Goal: Task Accomplishment & Management: Manage account settings

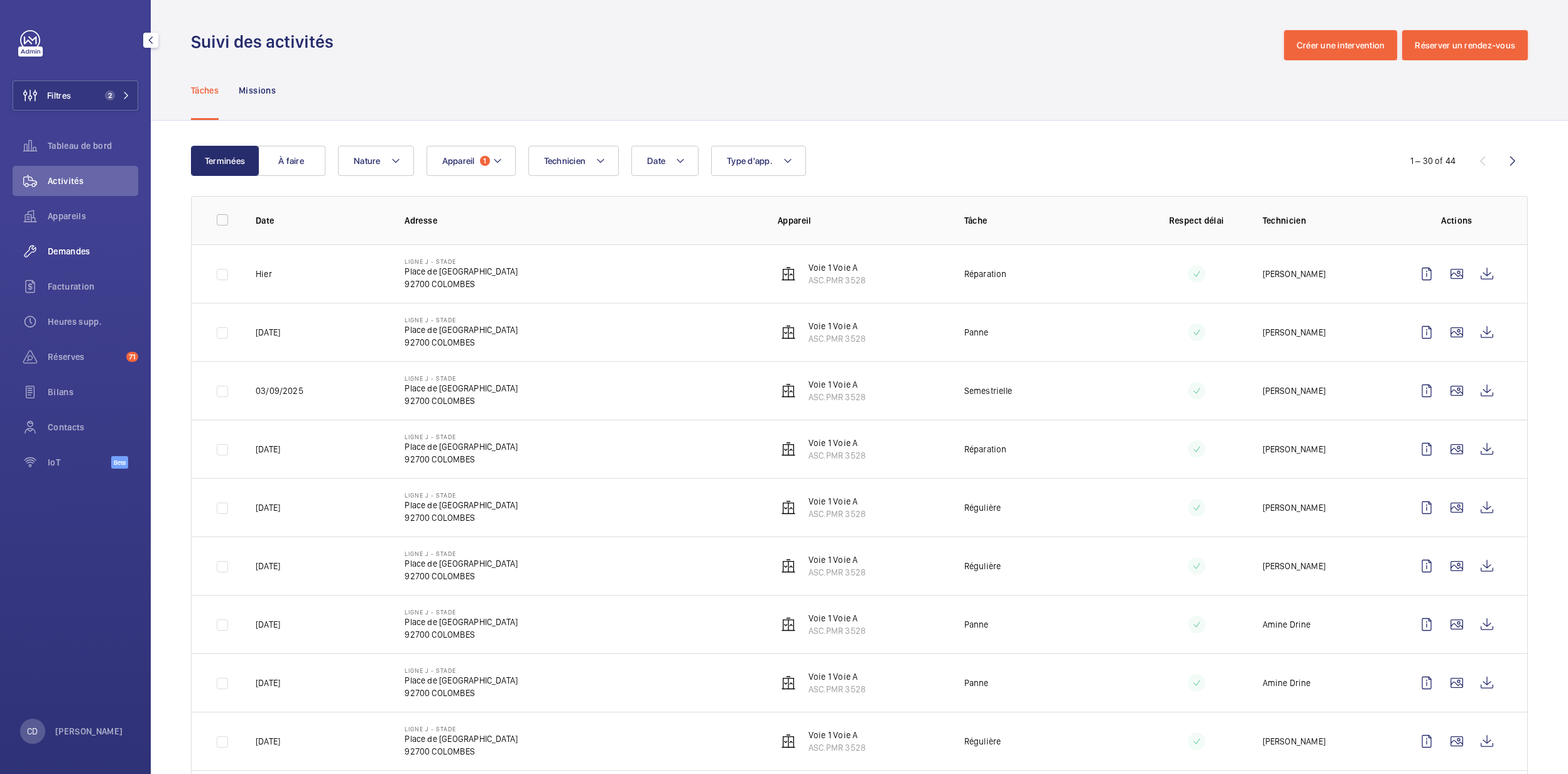
click at [70, 250] on span "Demandes" at bounding box center [93, 252] width 91 height 13
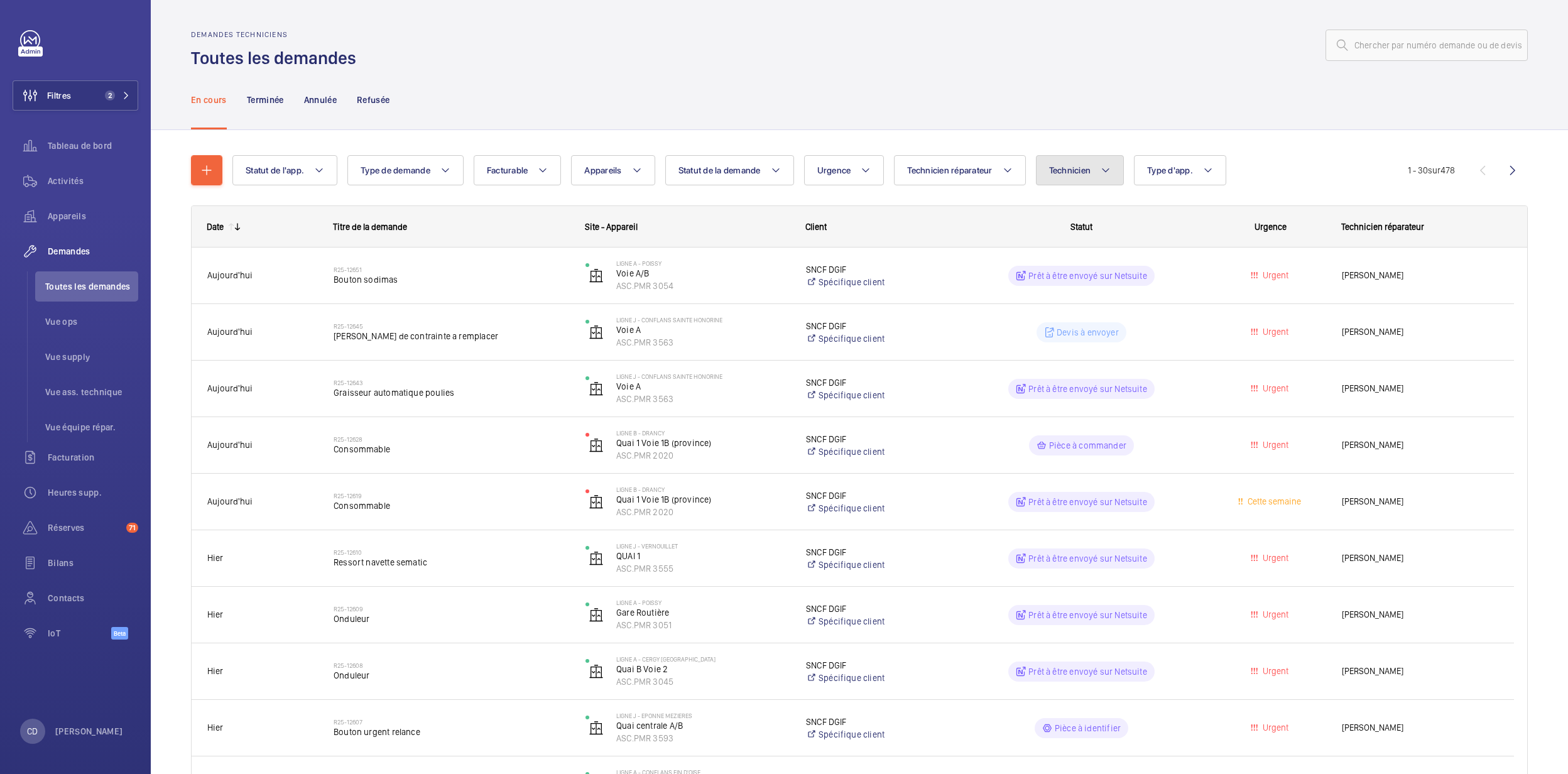
click at [1124, 166] on button "Technicien" at bounding box center [1080, 170] width 89 height 30
type input "[PERSON_NAME]"
click at [1090, 262] on label "[PERSON_NAME]" at bounding box center [1146, 254] width 218 height 30
click at [1067, 262] on input "[PERSON_NAME]" at bounding box center [1055, 254] width 25 height 25
checkbox input "true"
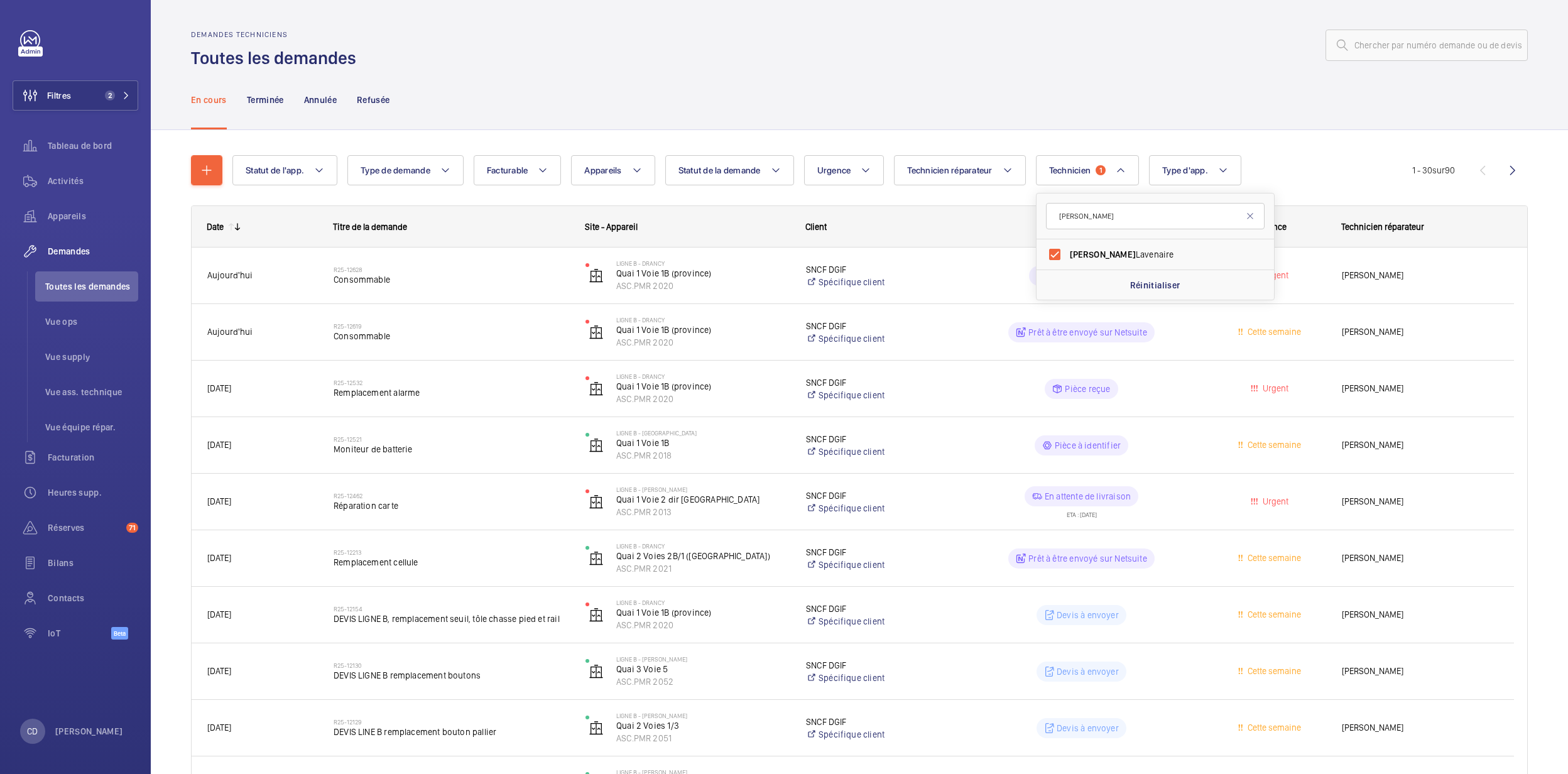
click at [802, 109] on div "En cours Terminée Annulée Refusée" at bounding box center [859, 99] width 1337 height 59
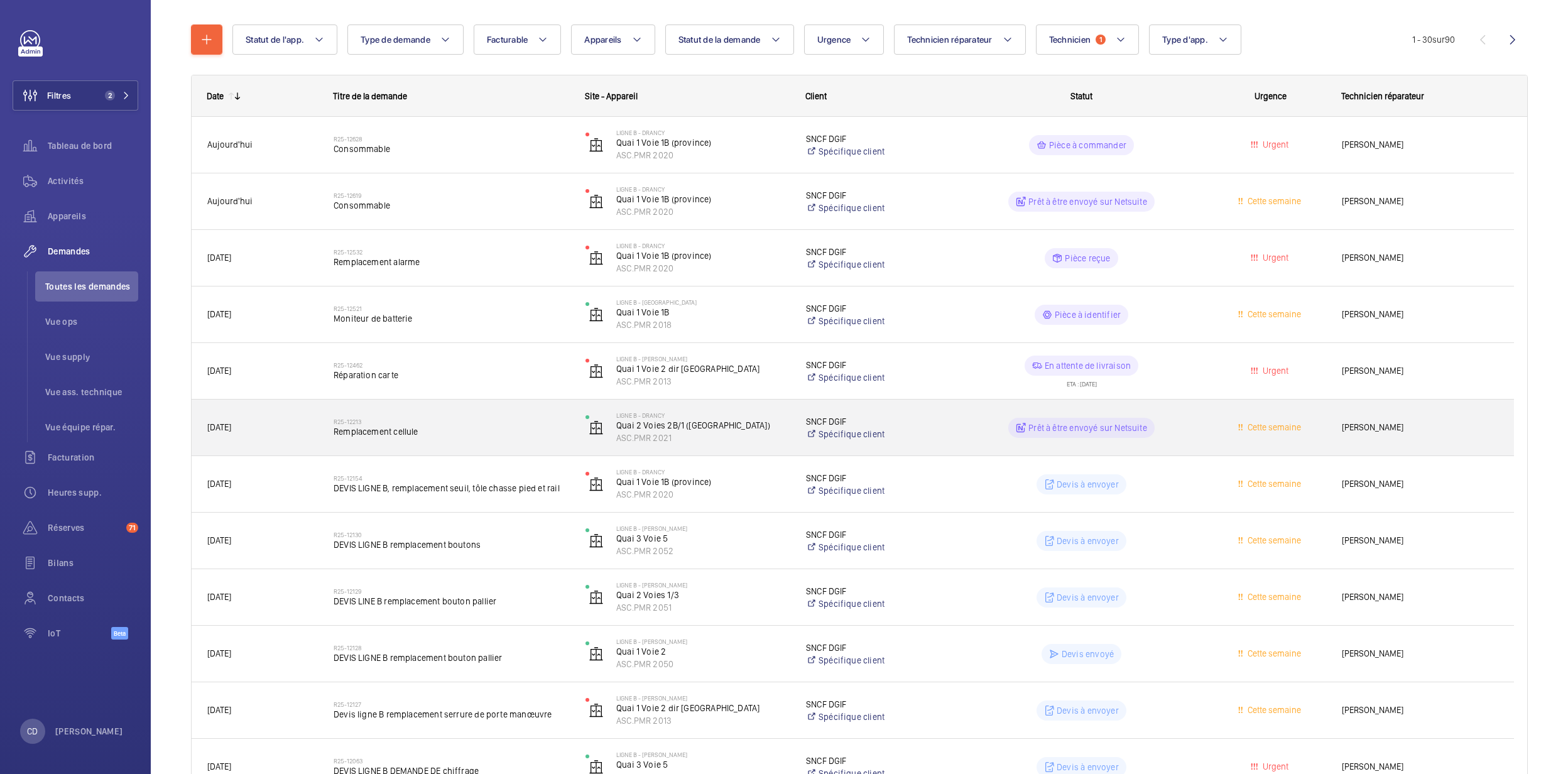
scroll to position [252, 0]
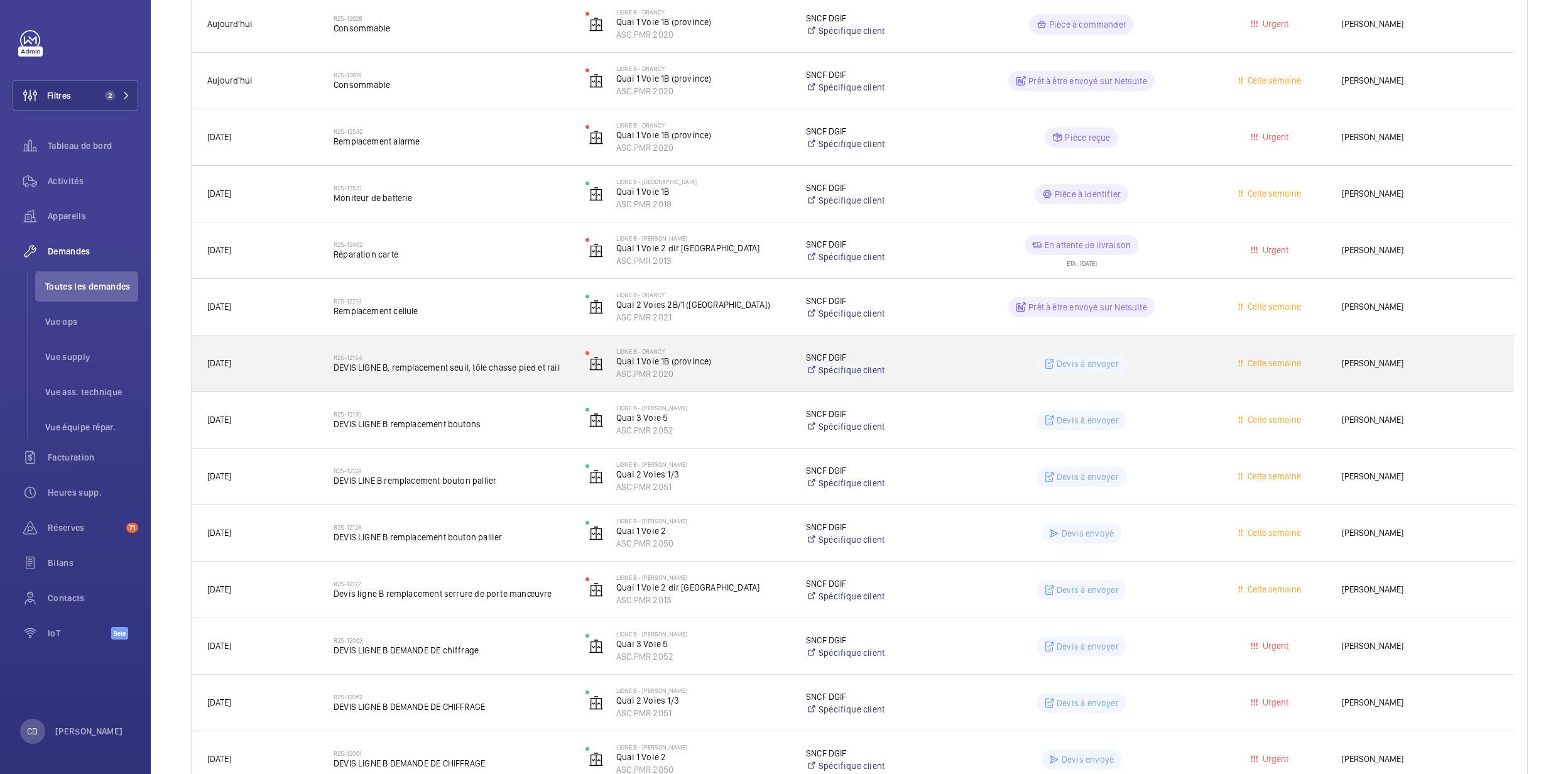
click at [415, 368] on span "DEVIS LIGNE B, remplacement seuil, tôle chasse pied et rail" at bounding box center [451, 368] width 236 height 13
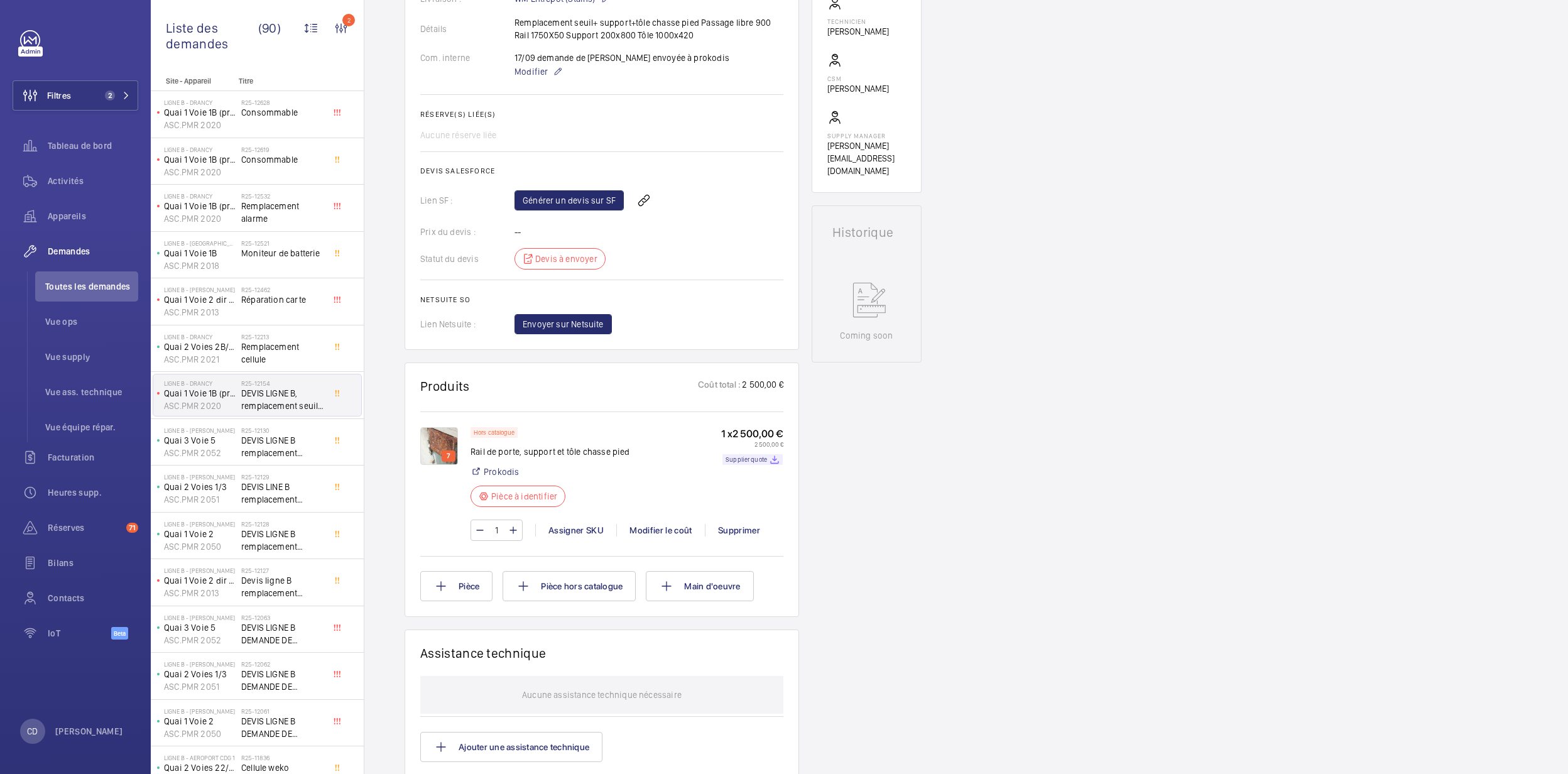
scroll to position [431, 0]
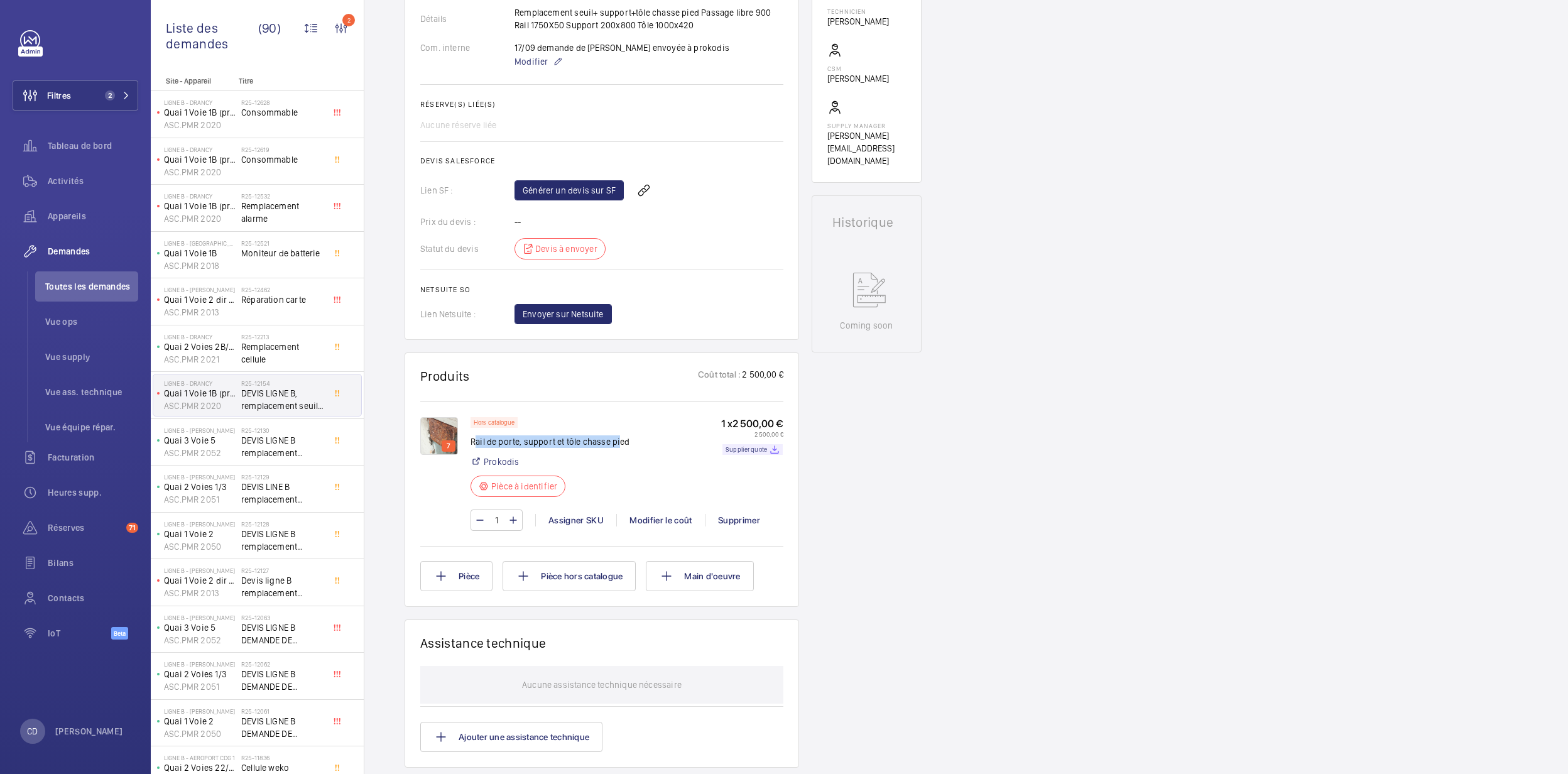
drag, startPoint x: 478, startPoint y: 460, endPoint x: 618, endPoint y: 461, distance: 140.0
click at [618, 448] on p "Rail de porte, support et tôle chasse pied" at bounding box center [550, 442] width 160 height 13
drag, startPoint x: 618, startPoint y: 461, endPoint x: 607, endPoint y: 506, distance: 46.3
click at [603, 505] on div "Hors catalogue Rail de porte, support et tôle chasse pied Prokodis Pièce à iden…" at bounding box center [550, 460] width 160 height 87
click at [760, 452] on p "Supplier quote" at bounding box center [746, 450] width 41 height 4
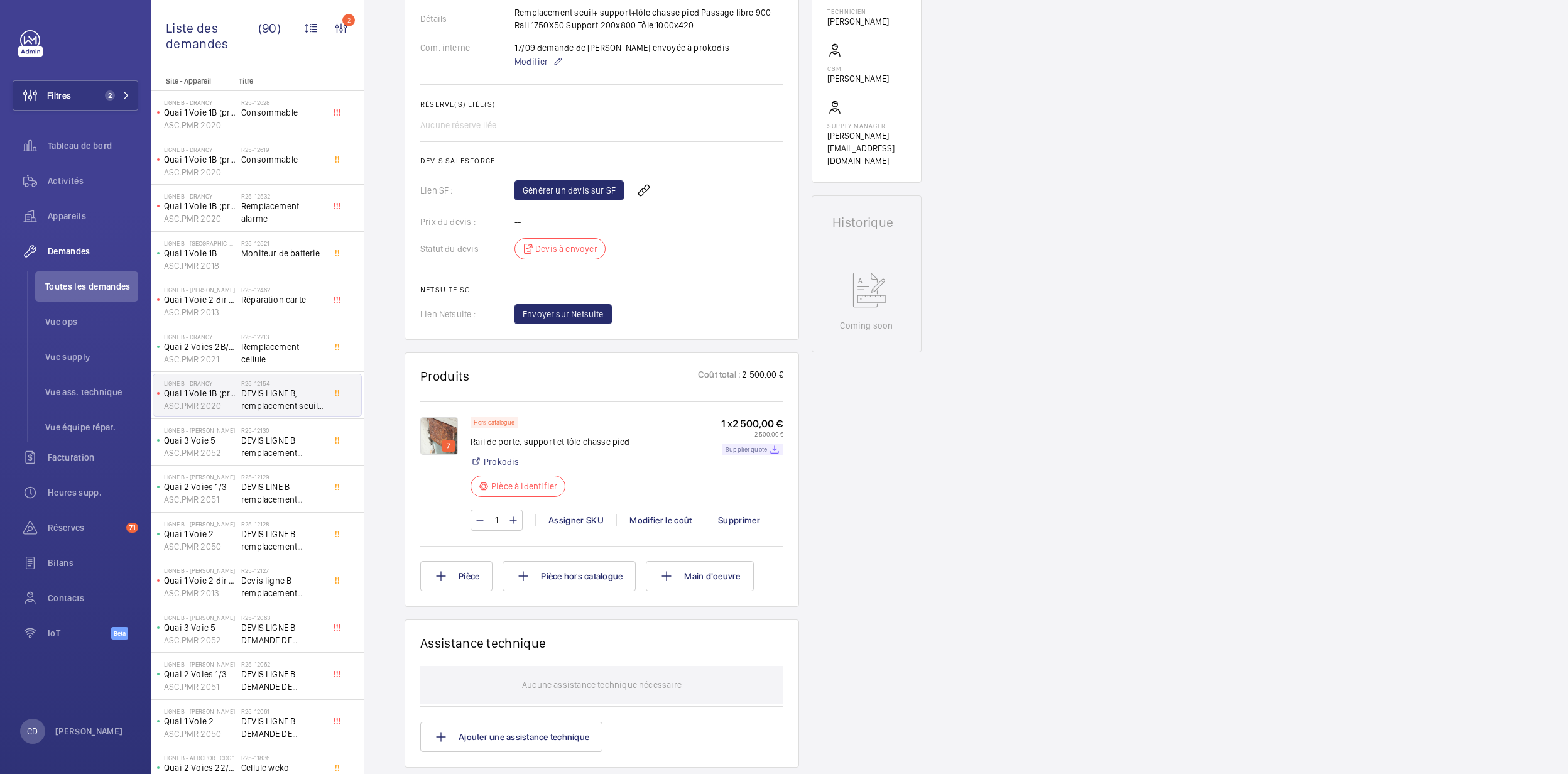
click at [749, 452] on p "Supplier quote" at bounding box center [746, 450] width 41 height 4
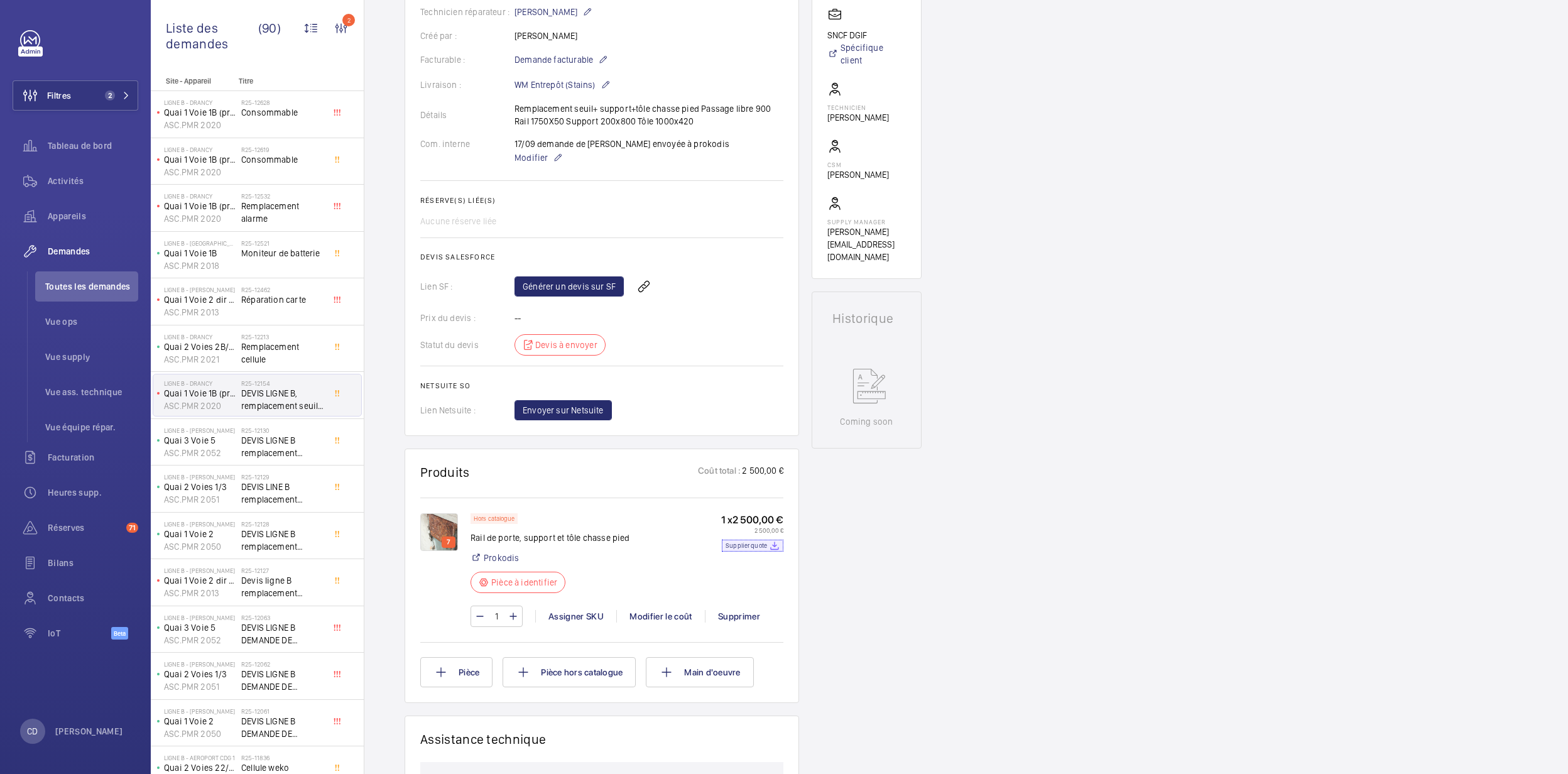
scroll to position [0, 0]
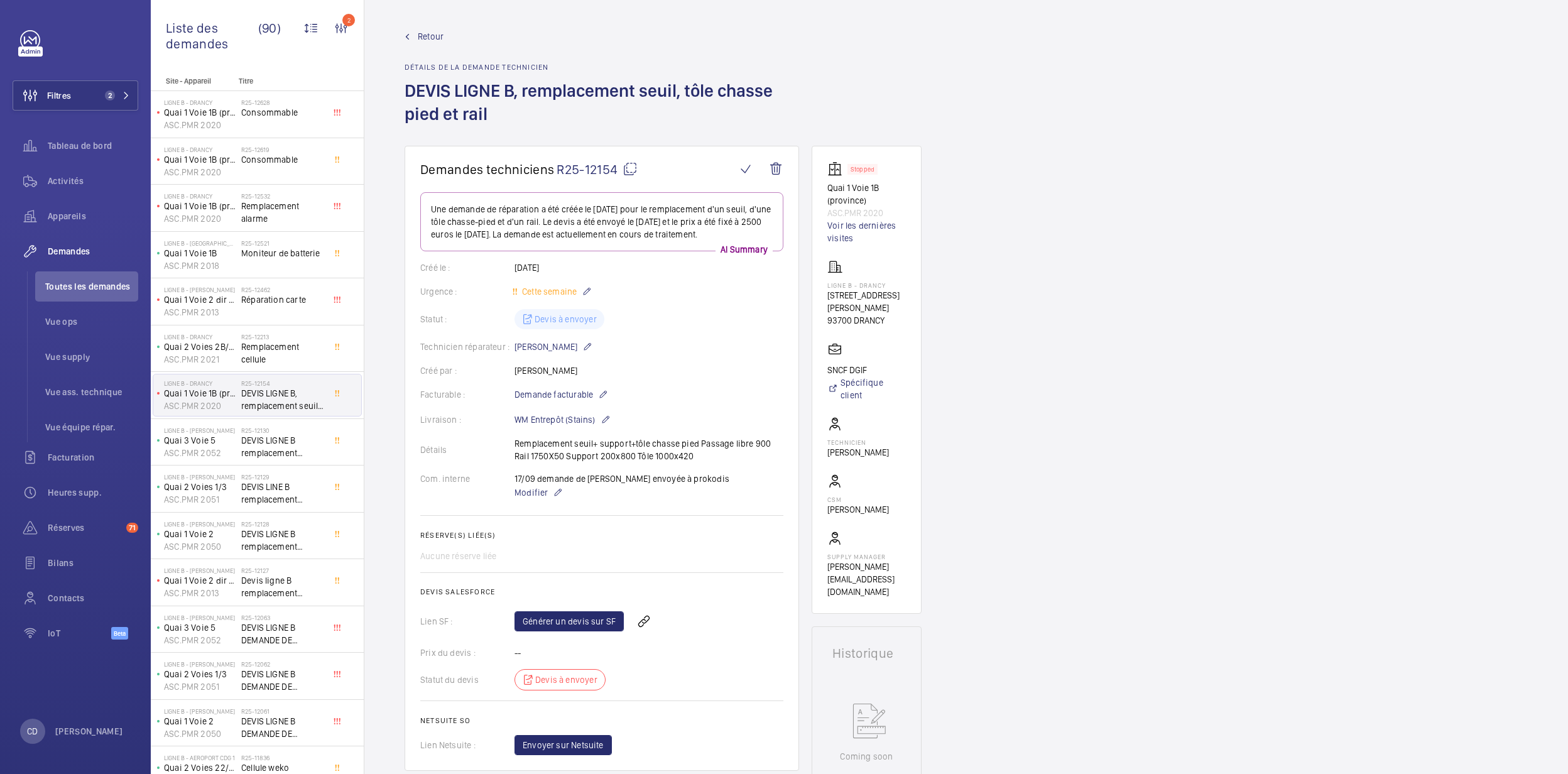
click at [626, 167] on mat-icon at bounding box center [630, 169] width 15 height 15
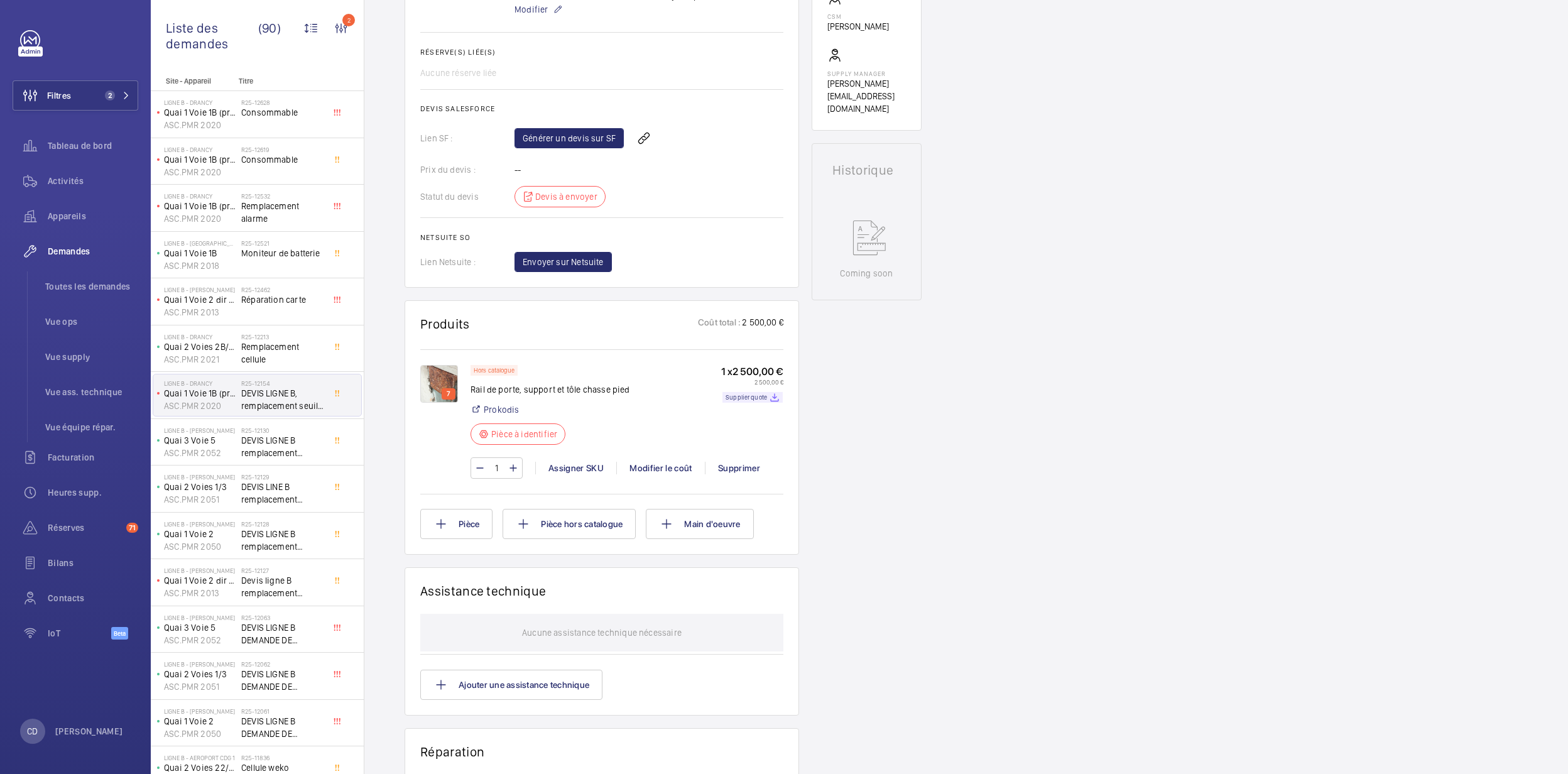
scroll to position [503, 0]
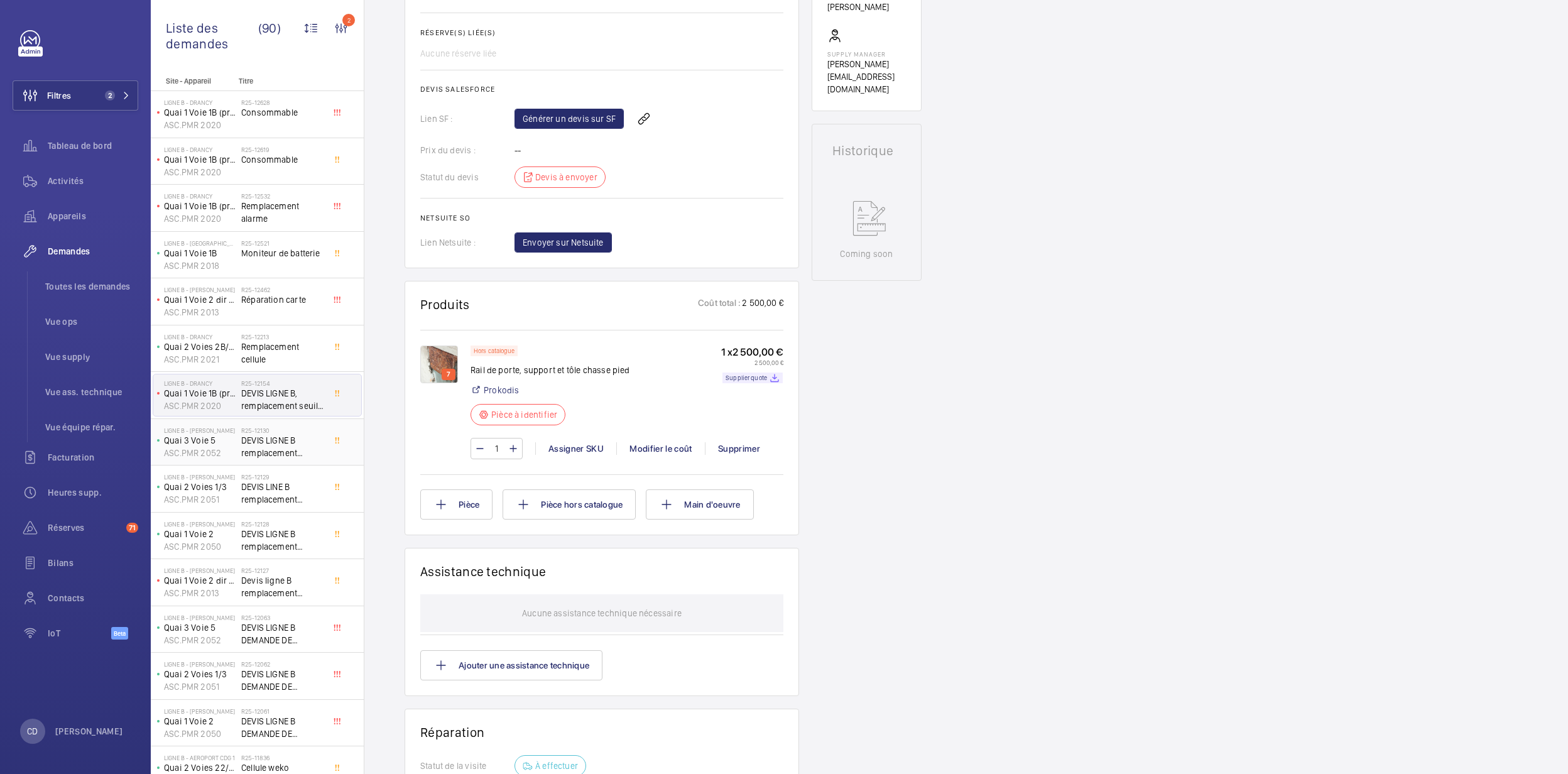
click at [265, 453] on span "DEVIS LIGNE B remplacement boutons" at bounding box center [283, 446] width 83 height 25
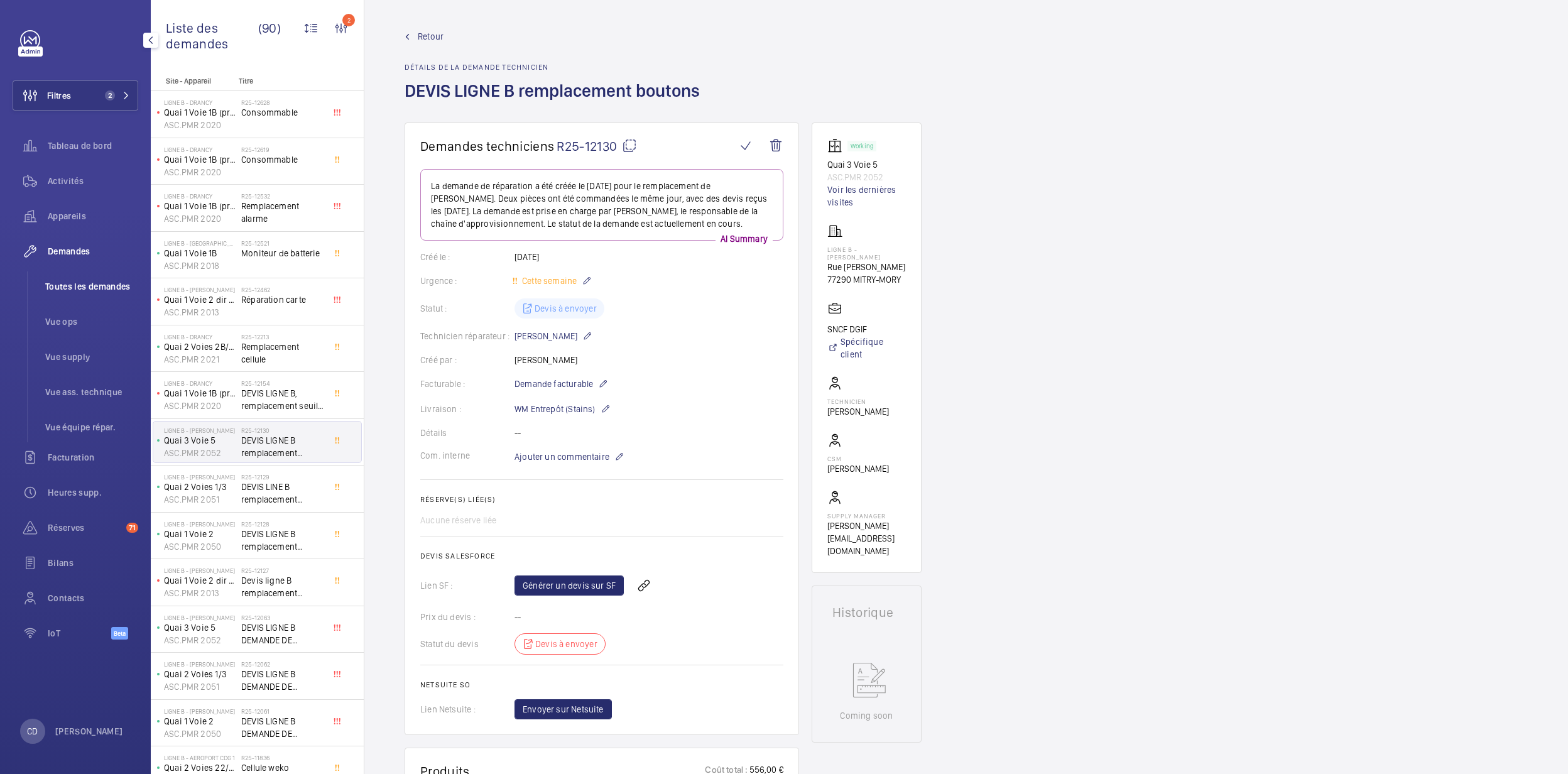
drag, startPoint x: 76, startPoint y: 291, endPoint x: 134, endPoint y: 300, distance: 58.7
click at [76, 291] on span "Toutes les demandes" at bounding box center [92, 287] width 93 height 13
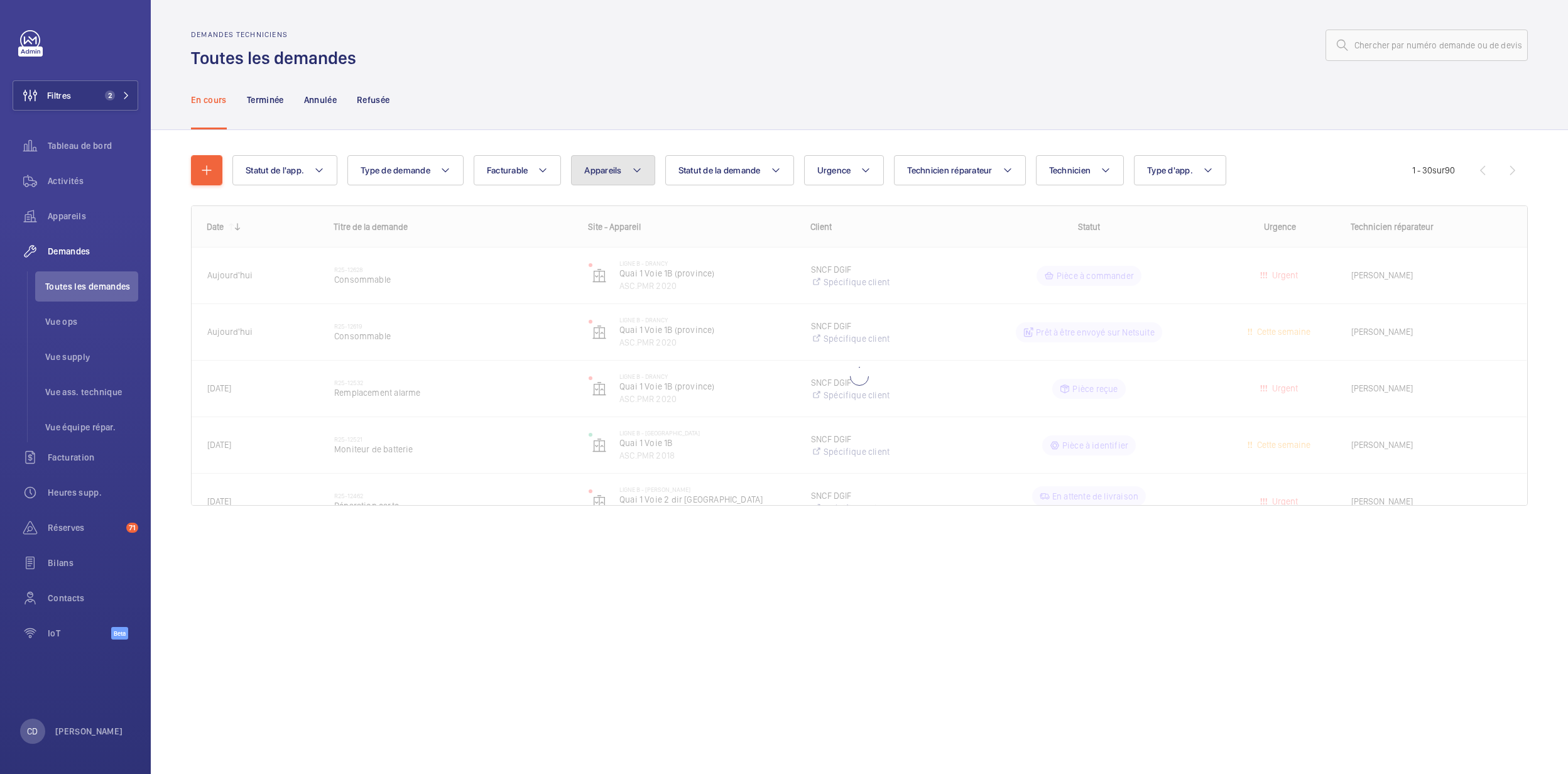
click at [624, 160] on button "Appareils" at bounding box center [613, 170] width 84 height 30
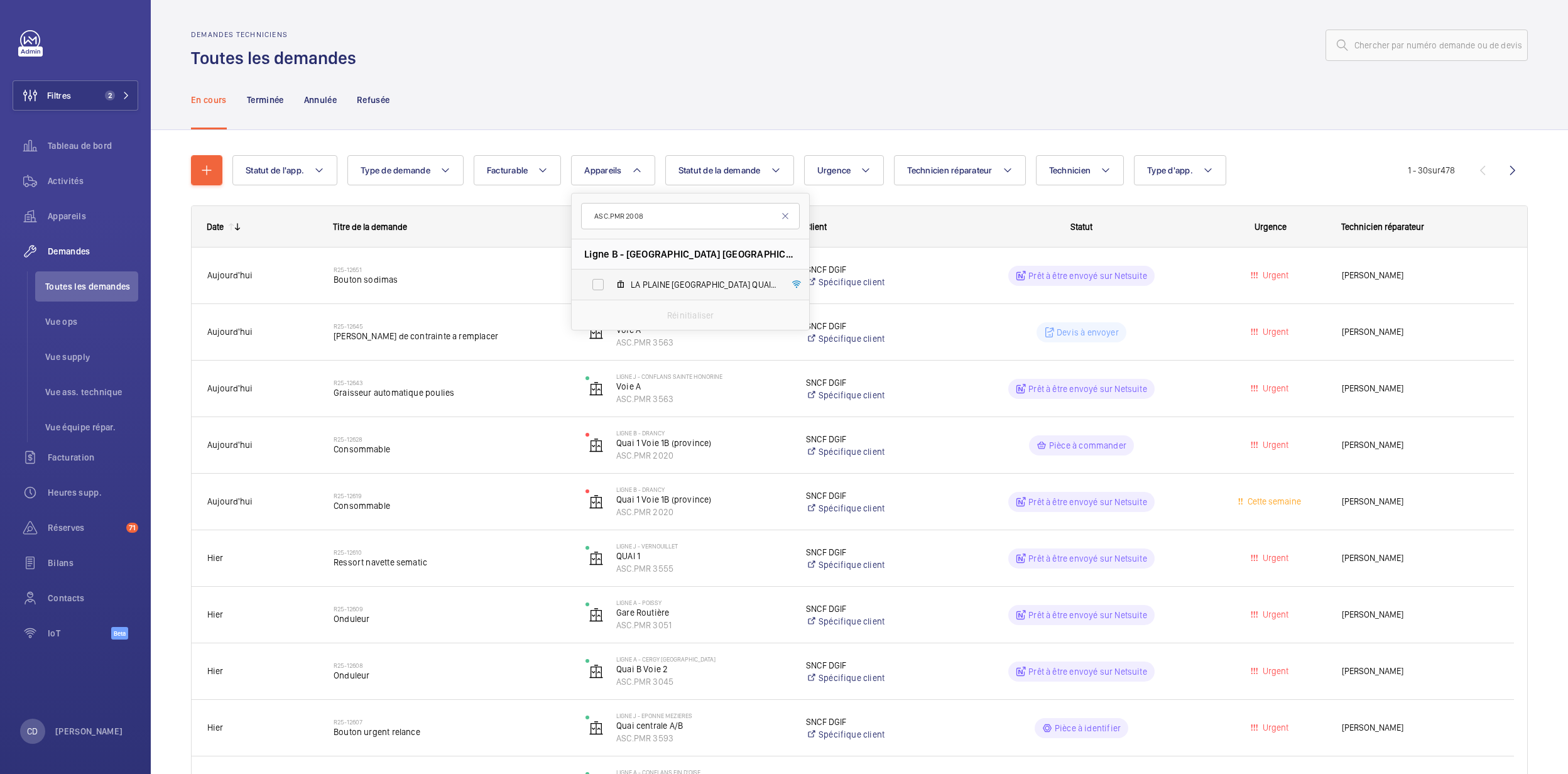
type input "ASC.PMR 2008"
click at [665, 288] on span "LA PLAINE [GEOGRAPHIC_DATA] QUAI 1 VOIE 1/1B, ASC.PMR 2008" at bounding box center [704, 285] width 146 height 13
click at [611, 288] on input "LA PLAINE [GEOGRAPHIC_DATA] QUAI 1 VOIE 1/1B, ASC.PMR 2008" at bounding box center [598, 284] width 25 height 25
checkbox input "true"
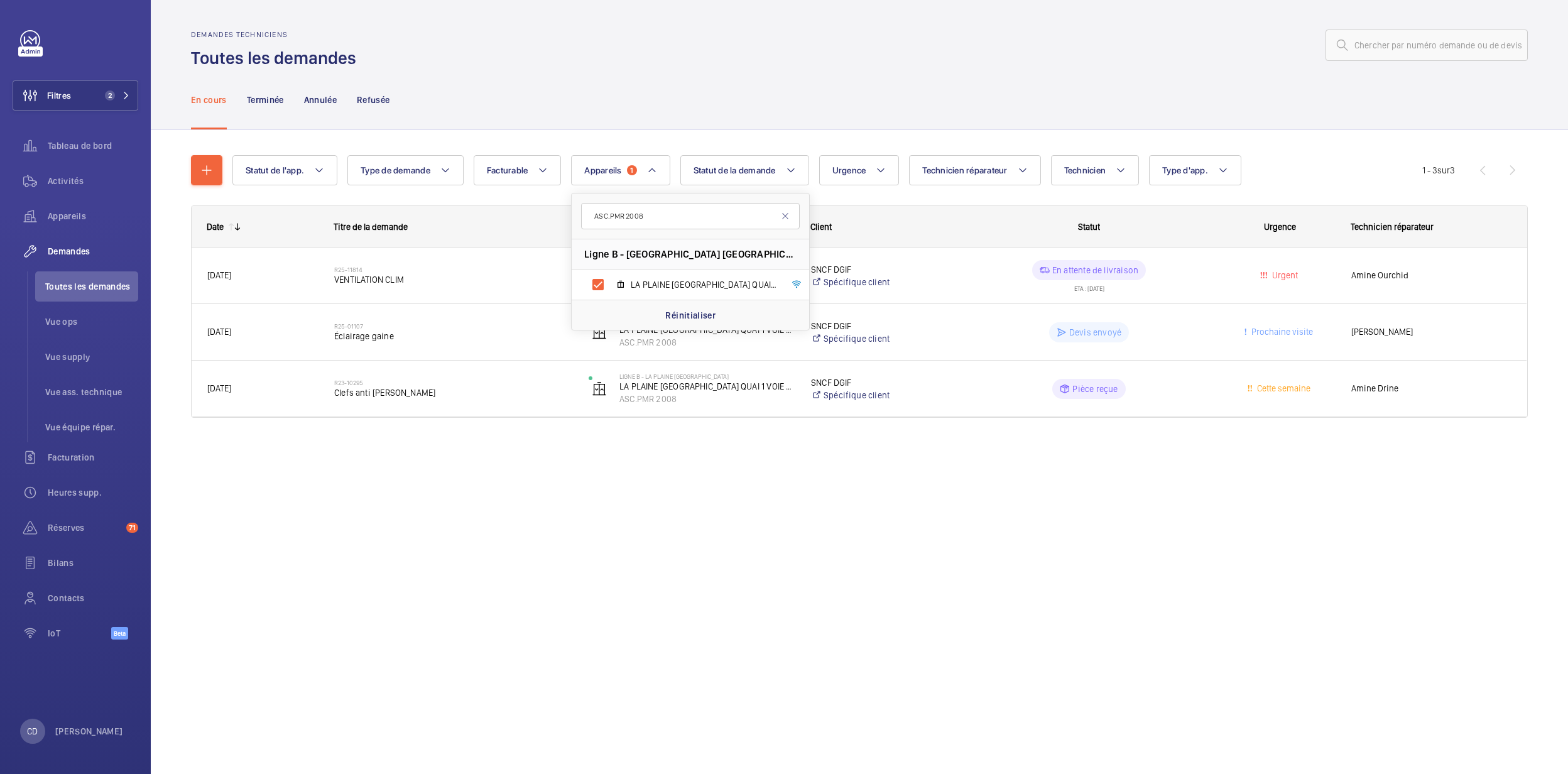
click at [898, 553] on div "Demandes techniciens Toutes les demandes En cours Terminée Annulée Refusée Stat…" at bounding box center [859, 387] width 1417 height 774
click at [248, 96] on p "Terminée" at bounding box center [266, 100] width 37 height 13
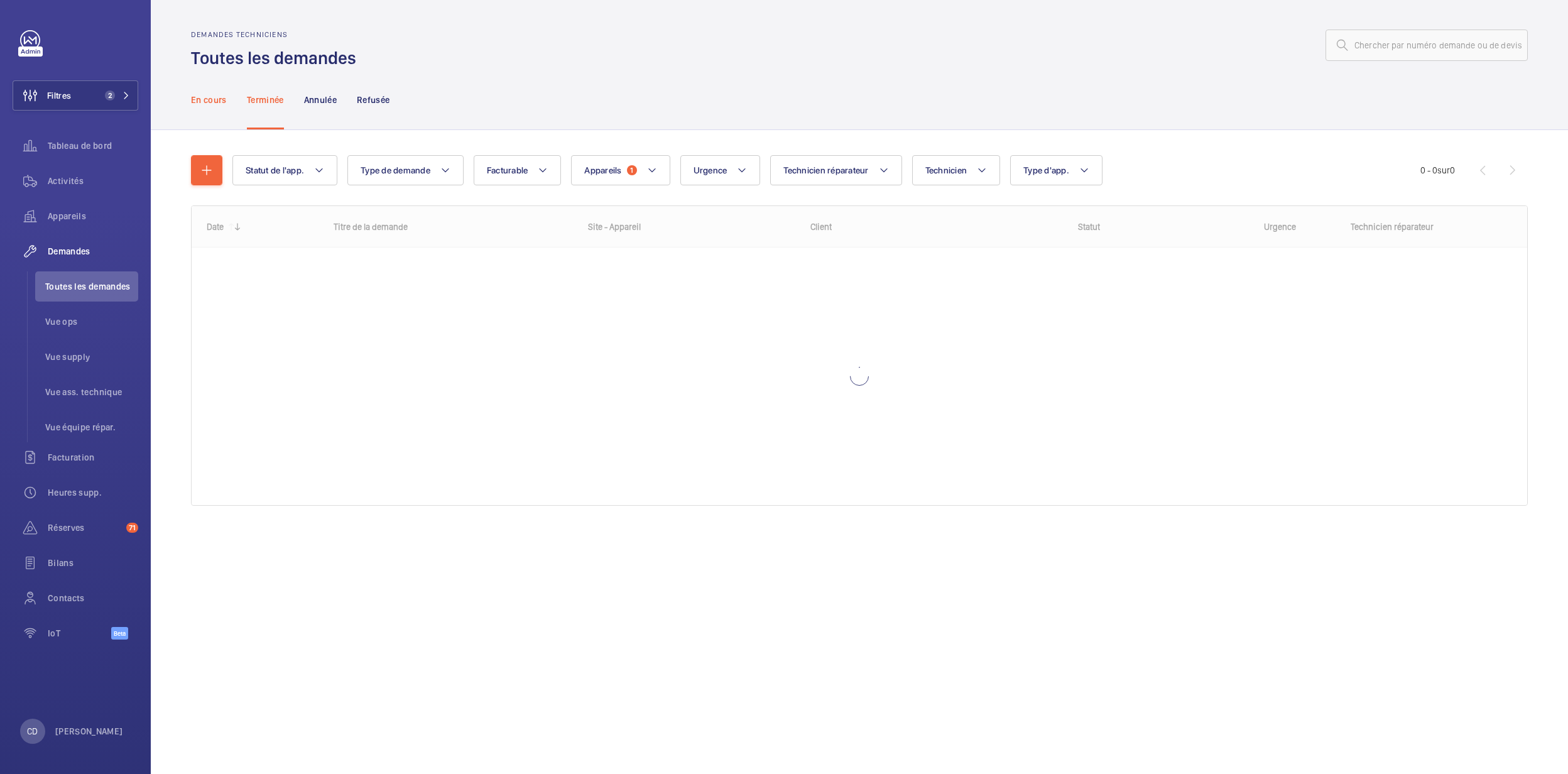
click at [207, 97] on p "En cours" at bounding box center [209, 100] width 36 height 13
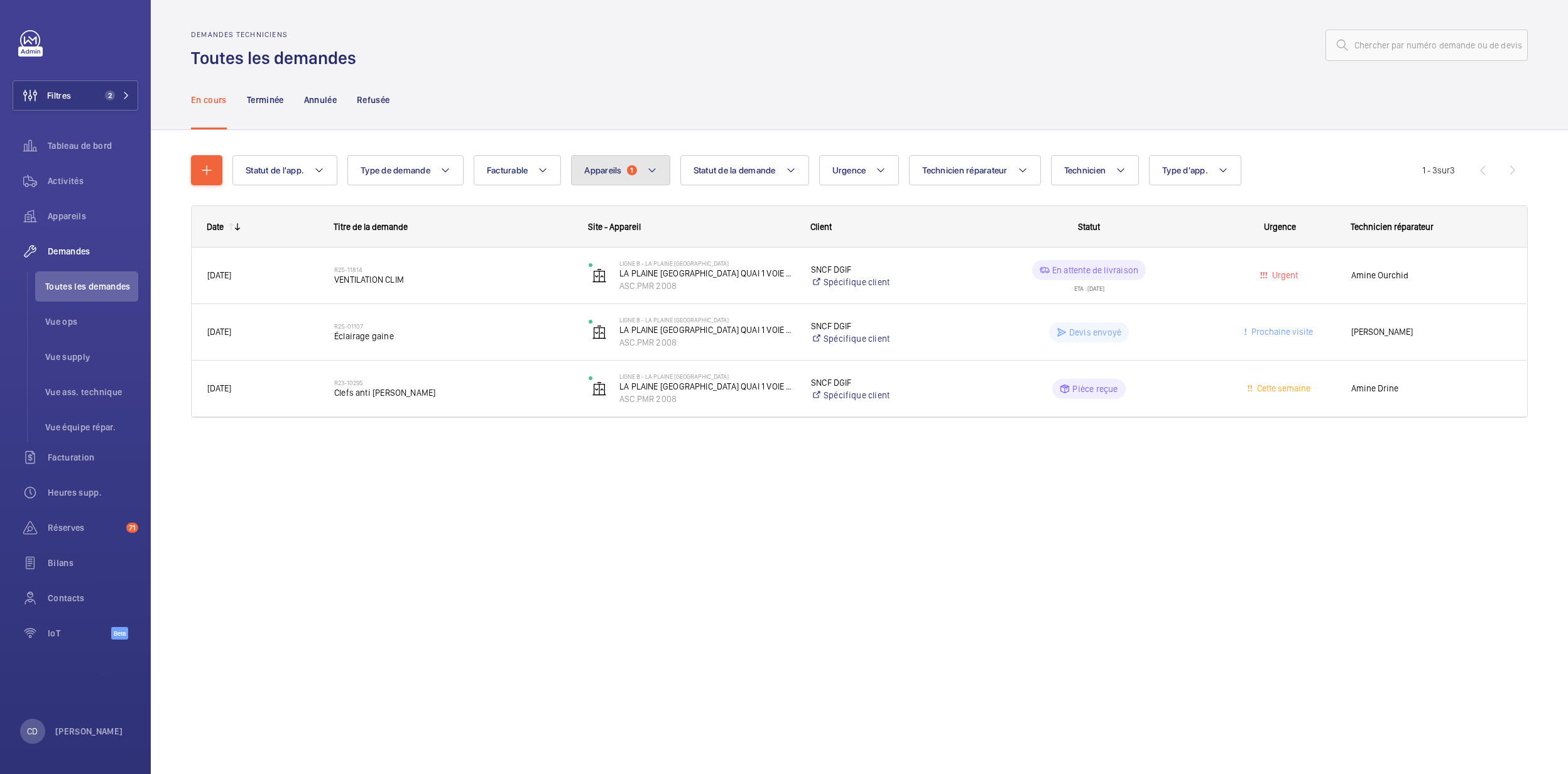
click at [609, 174] on span "Appareils" at bounding box center [603, 171] width 37 height 10
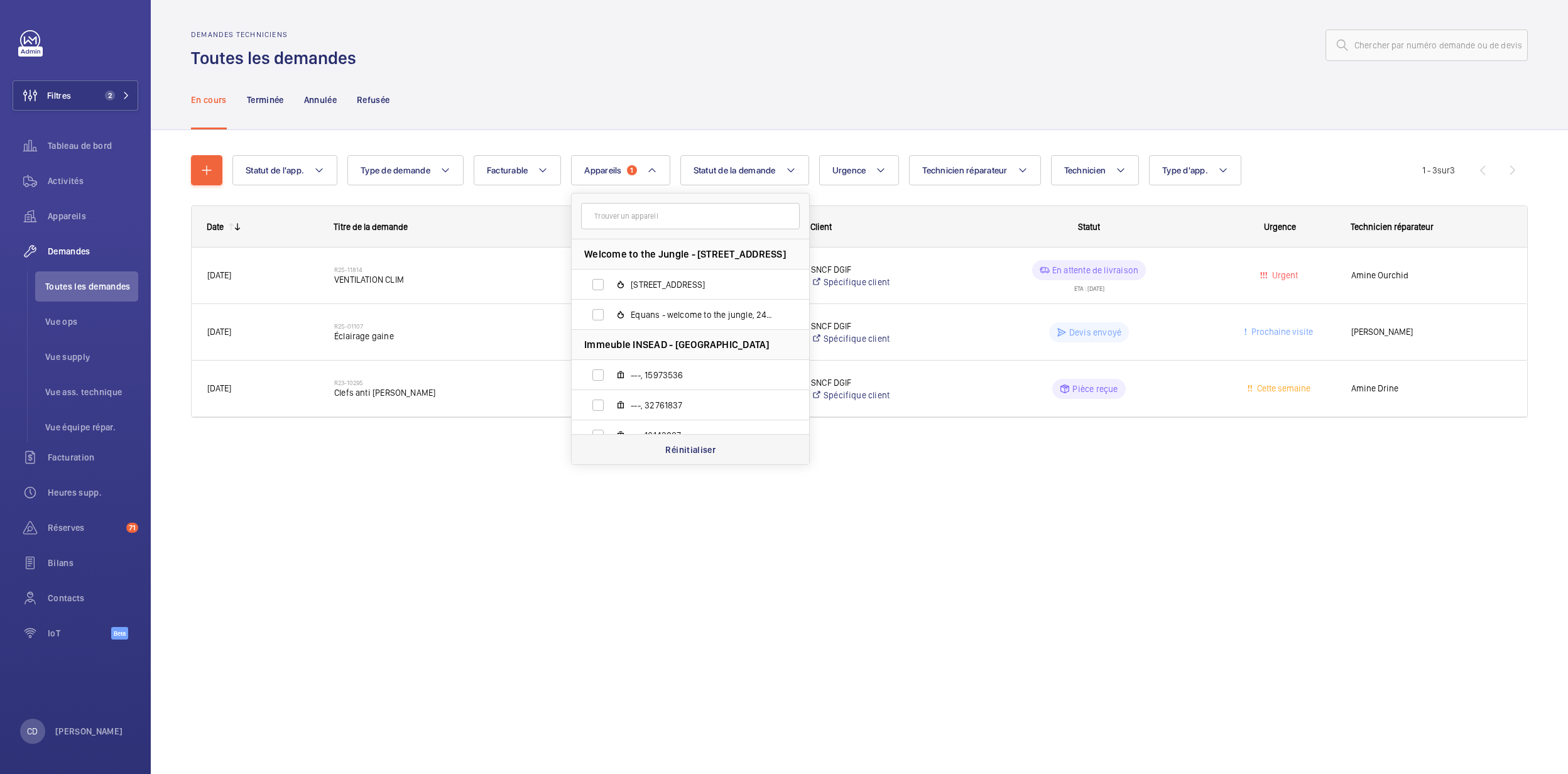
click at [677, 446] on p "Réinitialiser" at bounding box center [690, 450] width 50 height 13
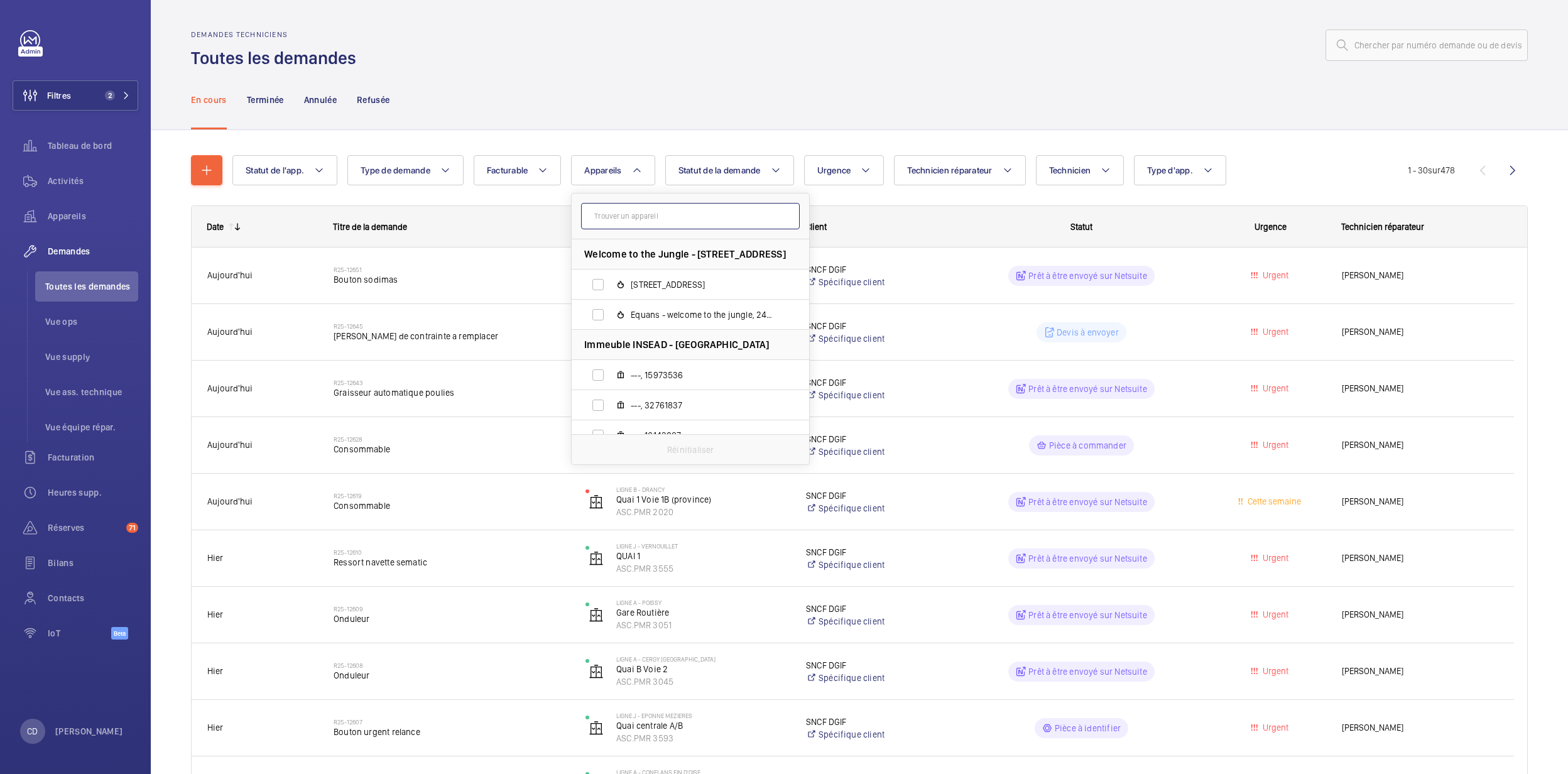
click at [616, 219] on input "text" at bounding box center [690, 216] width 218 height 26
paste input "ASC.PMR 2009"
type input "ASC.PMR 2009"
click at [642, 275] on label "LA PLAINE [GEOGRAPHIC_DATA] QUAI 2 VOIE 2/2B, ASC.PMR 2009" at bounding box center [681, 284] width 218 height 30
click at [611, 275] on input "LA PLAINE [GEOGRAPHIC_DATA] QUAI 2 VOIE 2/2B, ASC.PMR 2009" at bounding box center [598, 284] width 25 height 25
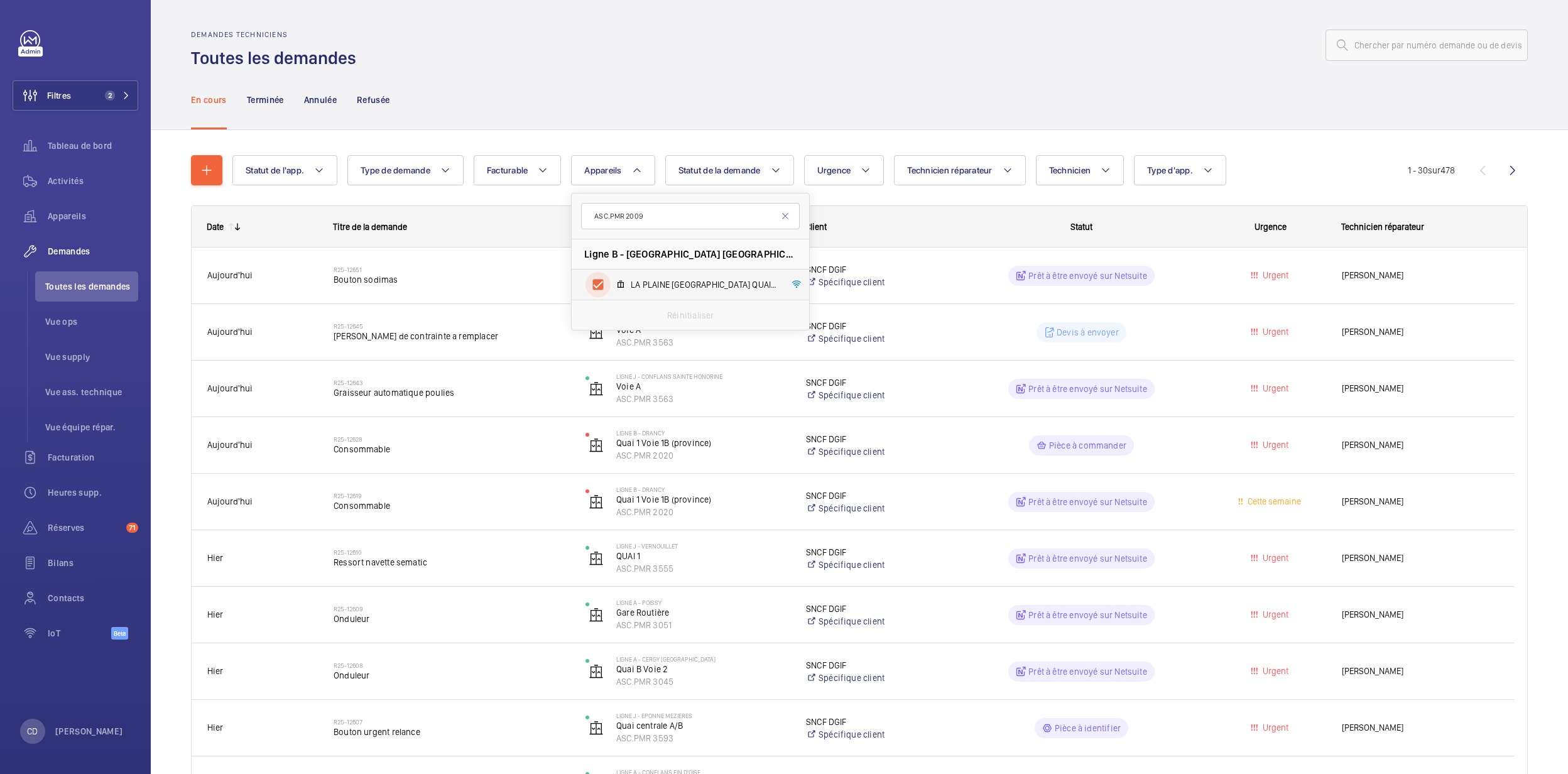
checkbox input "true"
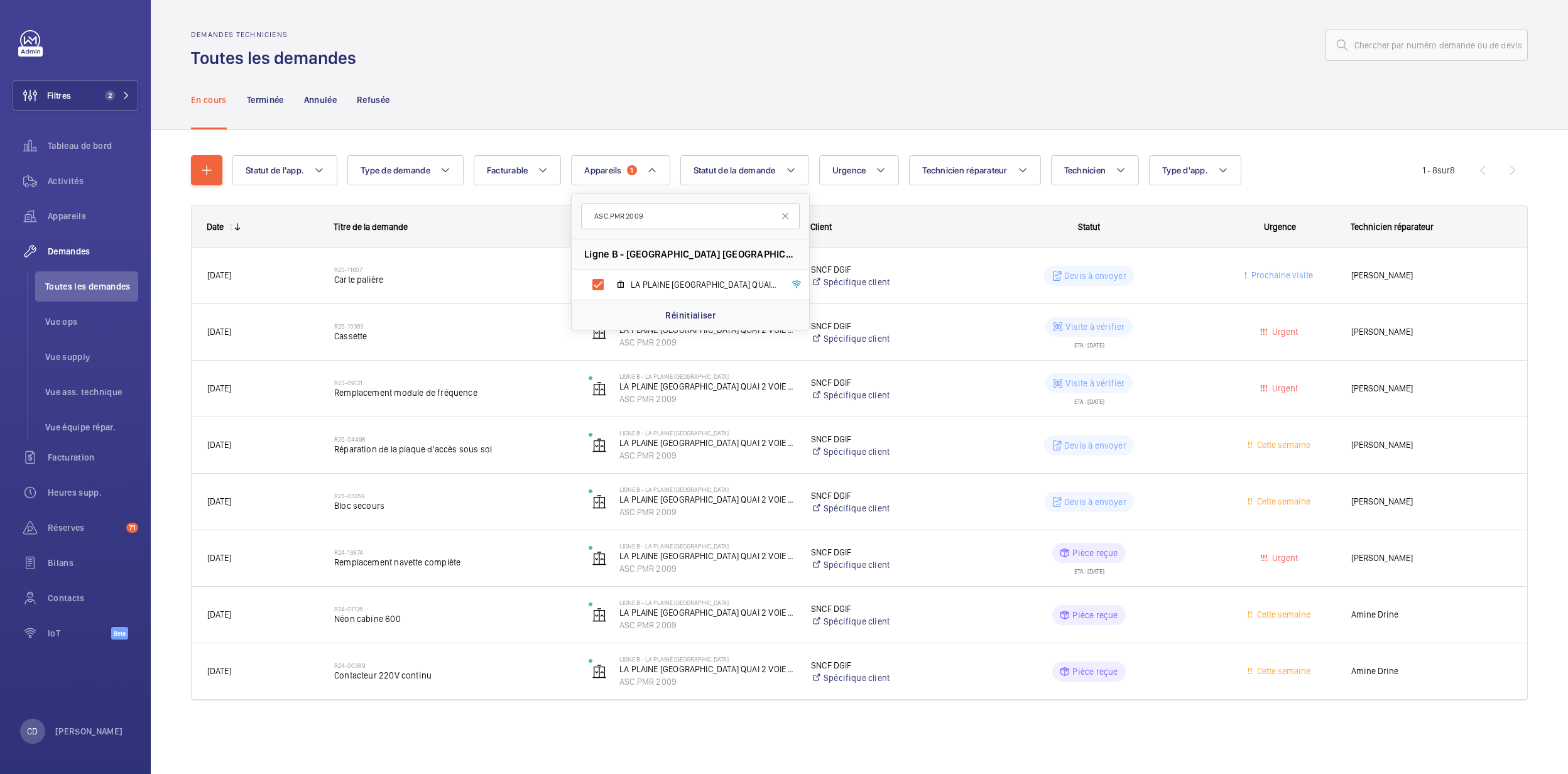
click at [481, 208] on div "Titre de la demande" at bounding box center [446, 227] width 255 height 40
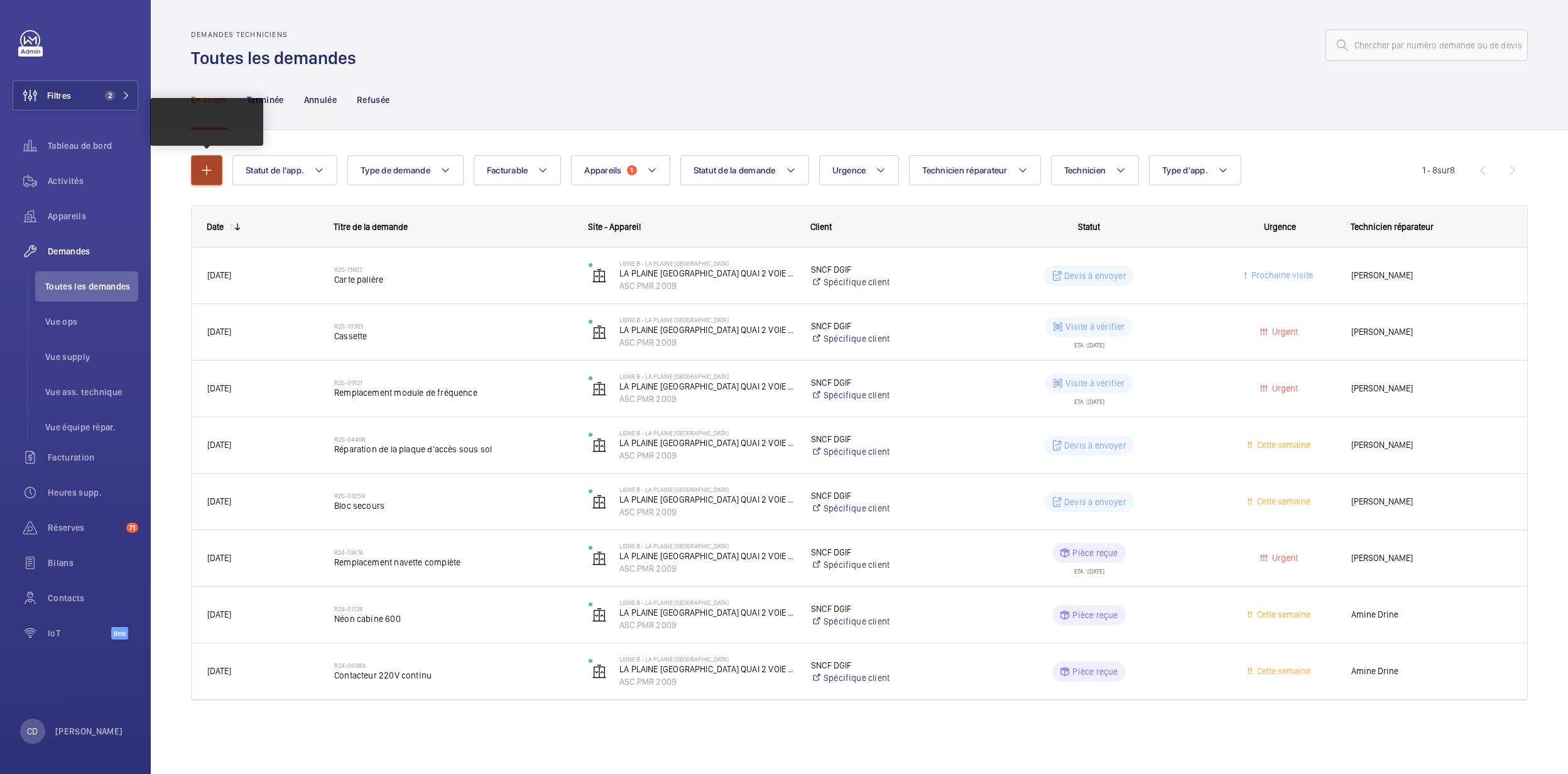
click at [197, 167] on button "button" at bounding box center [206, 170] width 31 height 30
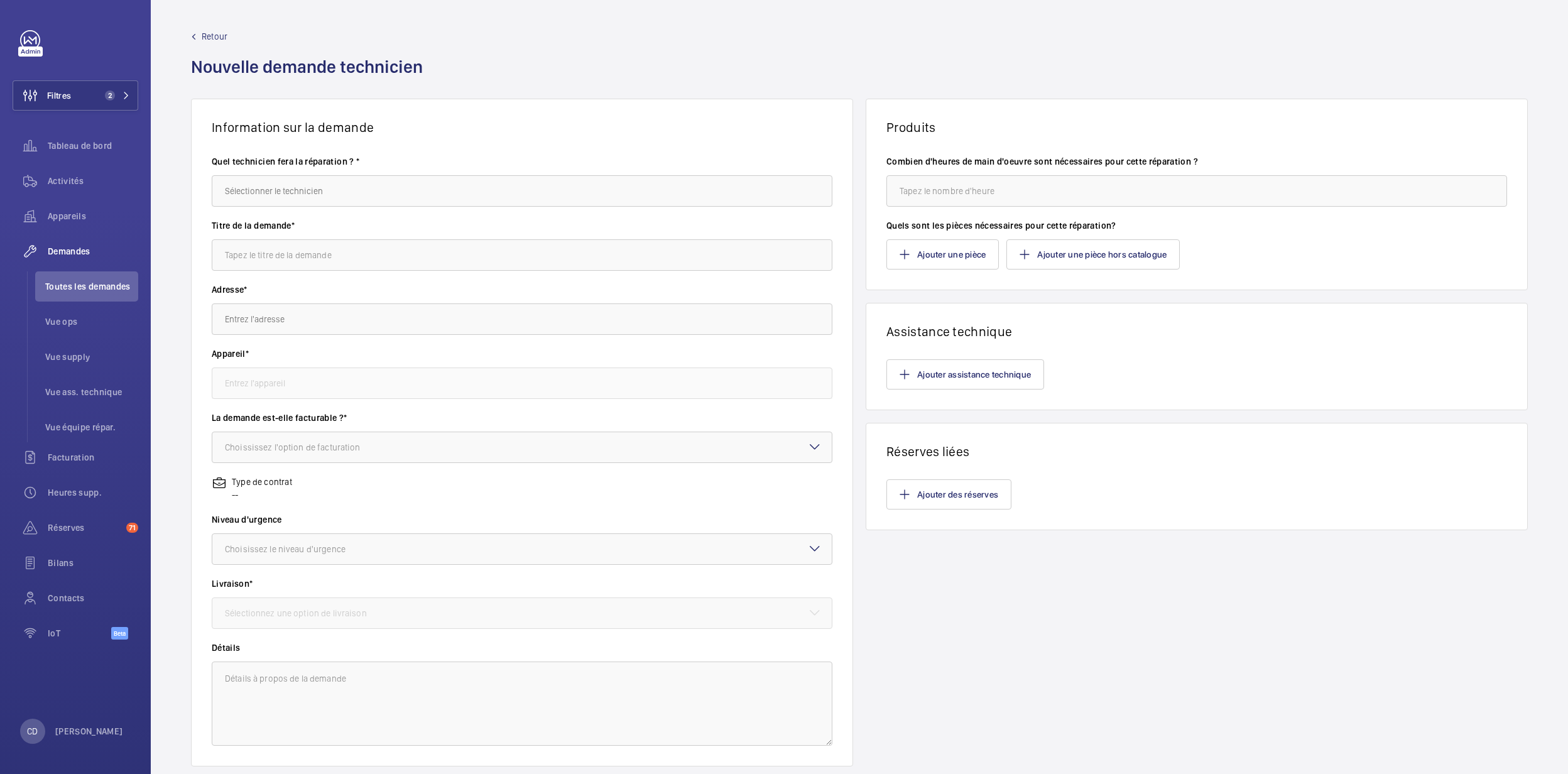
click at [486, 170] on wm-front-autocomplete-dropdown-select "Quel technicien fera la réparation ? *" at bounding box center [522, 181] width 621 height 52
click at [481, 191] on input "text" at bounding box center [522, 191] width 621 height 31
click at [342, 287] on mat-option "Amine Ourchid" at bounding box center [519, 291] width 613 height 31
type input "Amine Ourchid"
click at [336, 240] on input "text" at bounding box center [522, 255] width 621 height 31
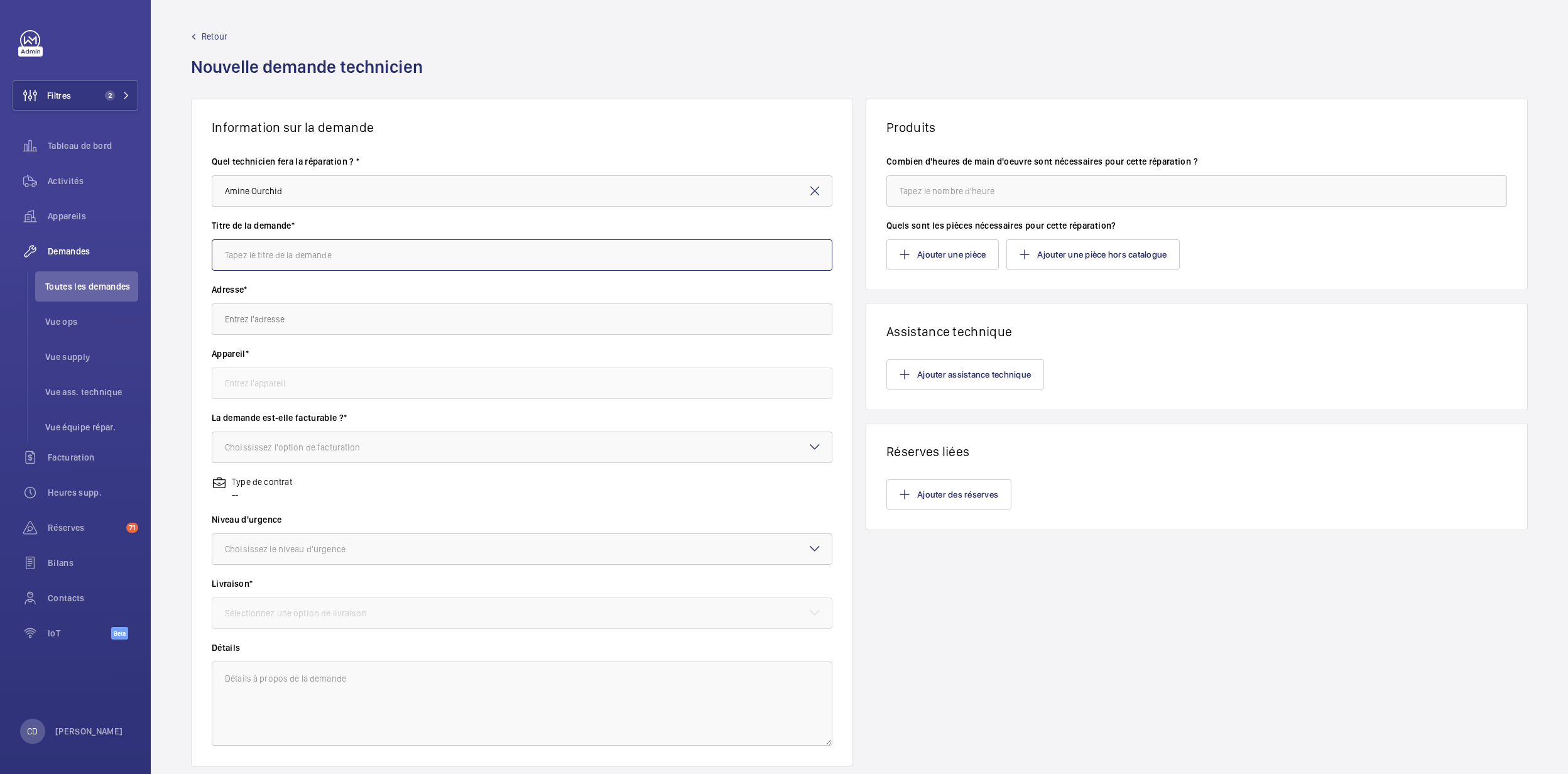
click at [331, 265] on input "text" at bounding box center [522, 255] width 621 height 31
click at [397, 248] on input "text" at bounding box center [522, 255] width 621 height 31
paste input "Remplacement contact à clef avec identification marche/arrêt sur les 2 asc"
type input "Remplacement contact à clef avec identification marche/arrêt sur les 2 asc"
click at [267, 688] on textarea at bounding box center [522, 704] width 621 height 84
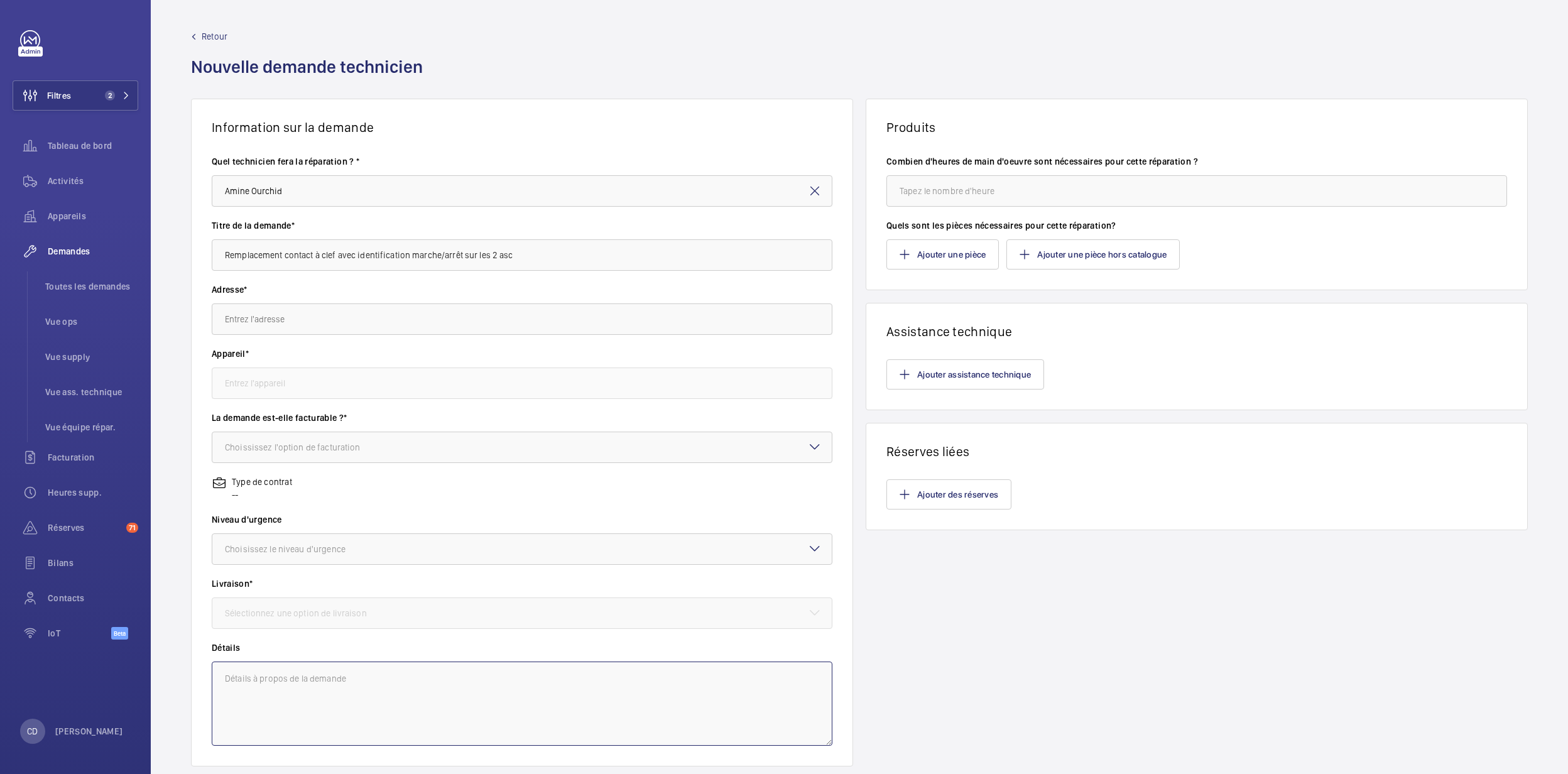
paste textarea "Remplacement contact à clef avec identification marche/arrêt sur les 2 asc"
type textarea "Remplacement contact à clef avec identification marche/arrêt sur les 2 asc"
click at [328, 330] on input "text" at bounding box center [522, 319] width 621 height 31
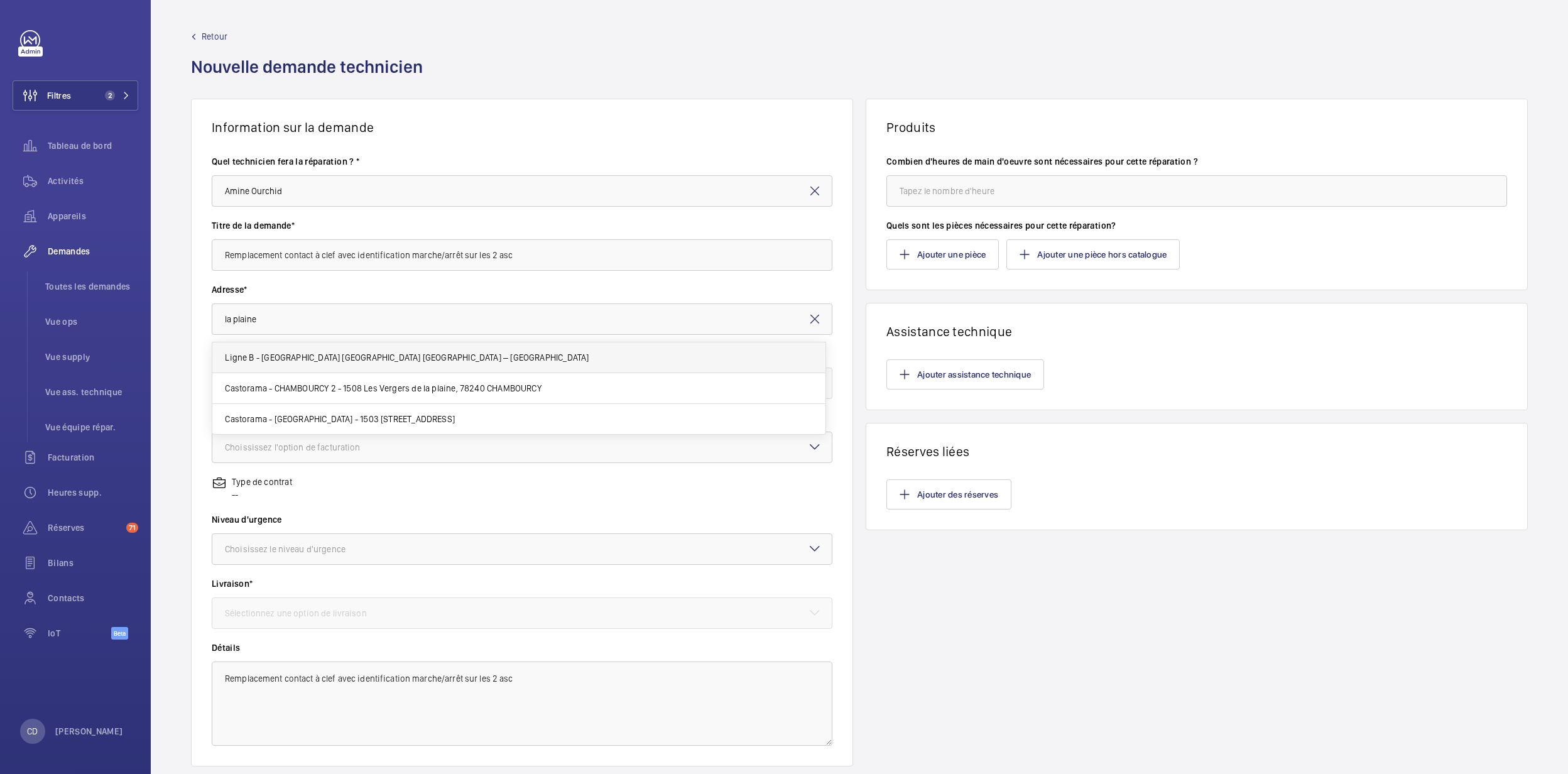
click at [304, 361] on span "Ligne B - [GEOGRAPHIC_DATA] [GEOGRAPHIC_DATA] [GEOGRAPHIC_DATA] – [GEOGRAPHIC_D…" at bounding box center [407, 358] width 364 height 13
type input "Ligne B - [GEOGRAPHIC_DATA] [GEOGRAPHIC_DATA] [GEOGRAPHIC_DATA] – [GEOGRAPHIC_D…"
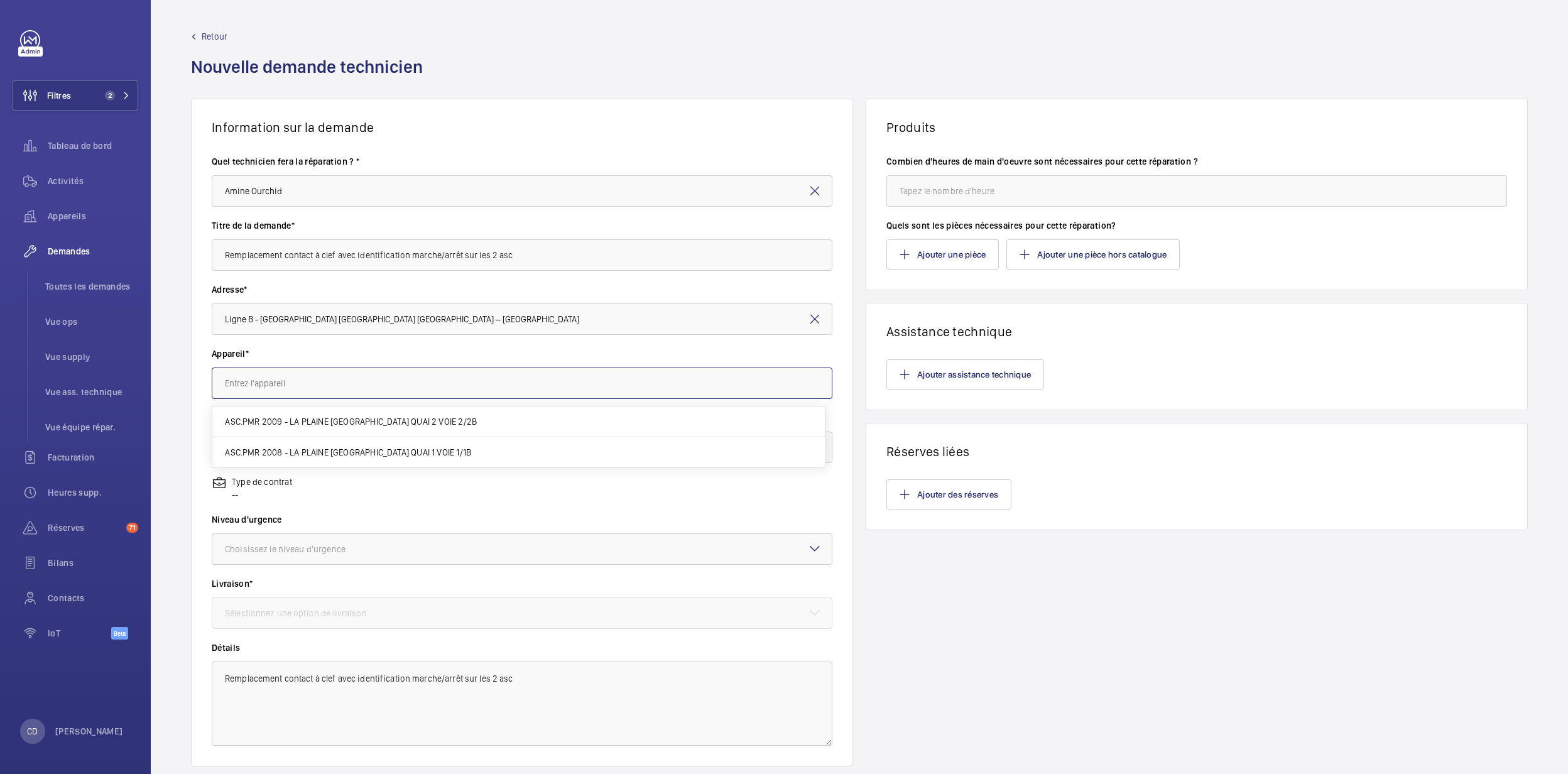
click at [287, 370] on input "text" at bounding box center [522, 383] width 621 height 31
click at [282, 413] on mat-option "ASC.PMR 2009 - LA PLAINE [GEOGRAPHIC_DATA] QUAI 2 VOIE 2/2B" at bounding box center [519, 422] width 613 height 31
type input "ASC.PMR 2009 - LA PLAINE [GEOGRAPHIC_DATA] QUAI 2 VOIE 2/2B"
click at [285, 448] on div "Choississez l'option de facturation" at bounding box center [308, 448] width 167 height 13
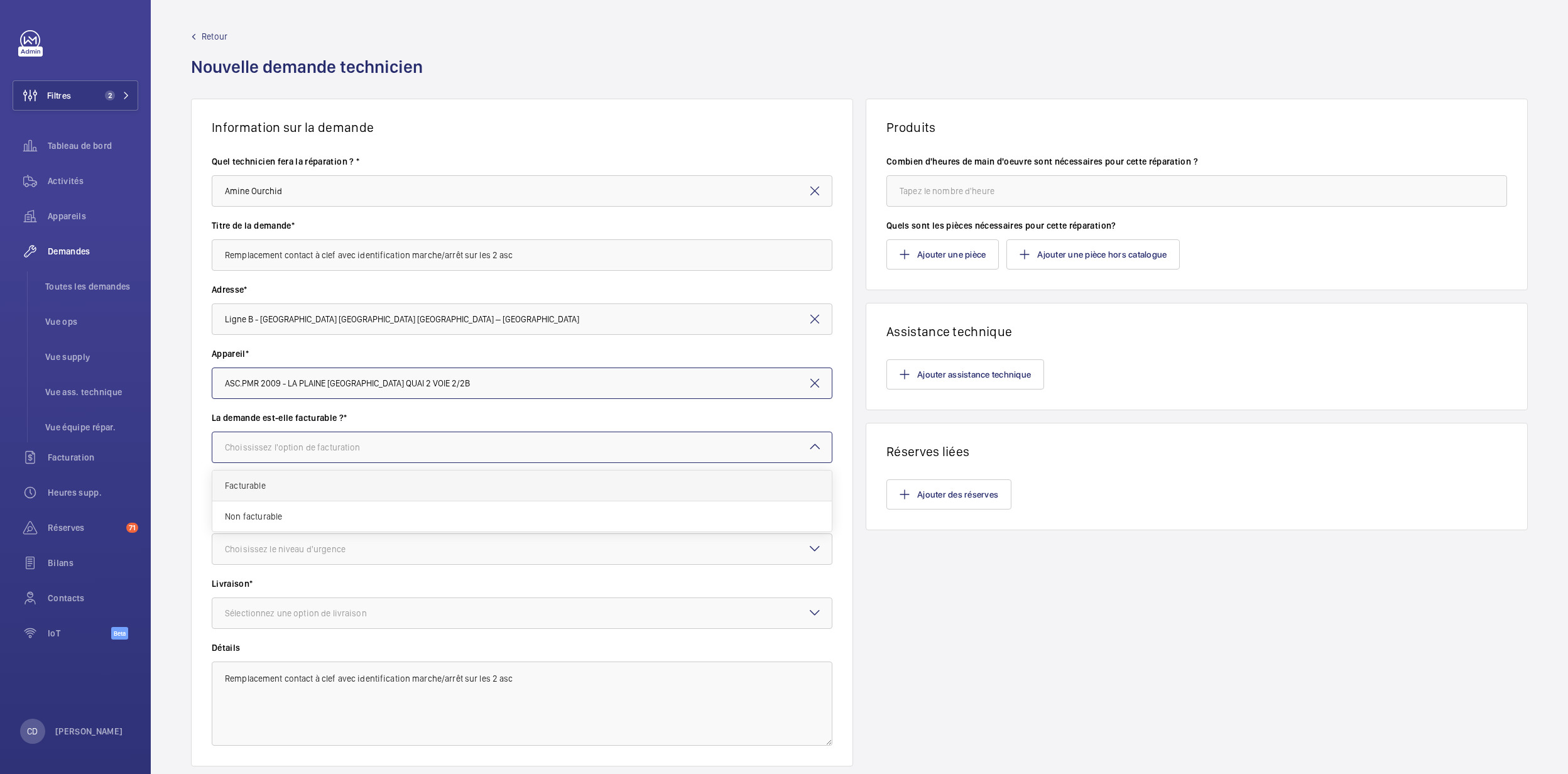
click at [278, 489] on span "Facturable" at bounding box center [522, 486] width 594 height 13
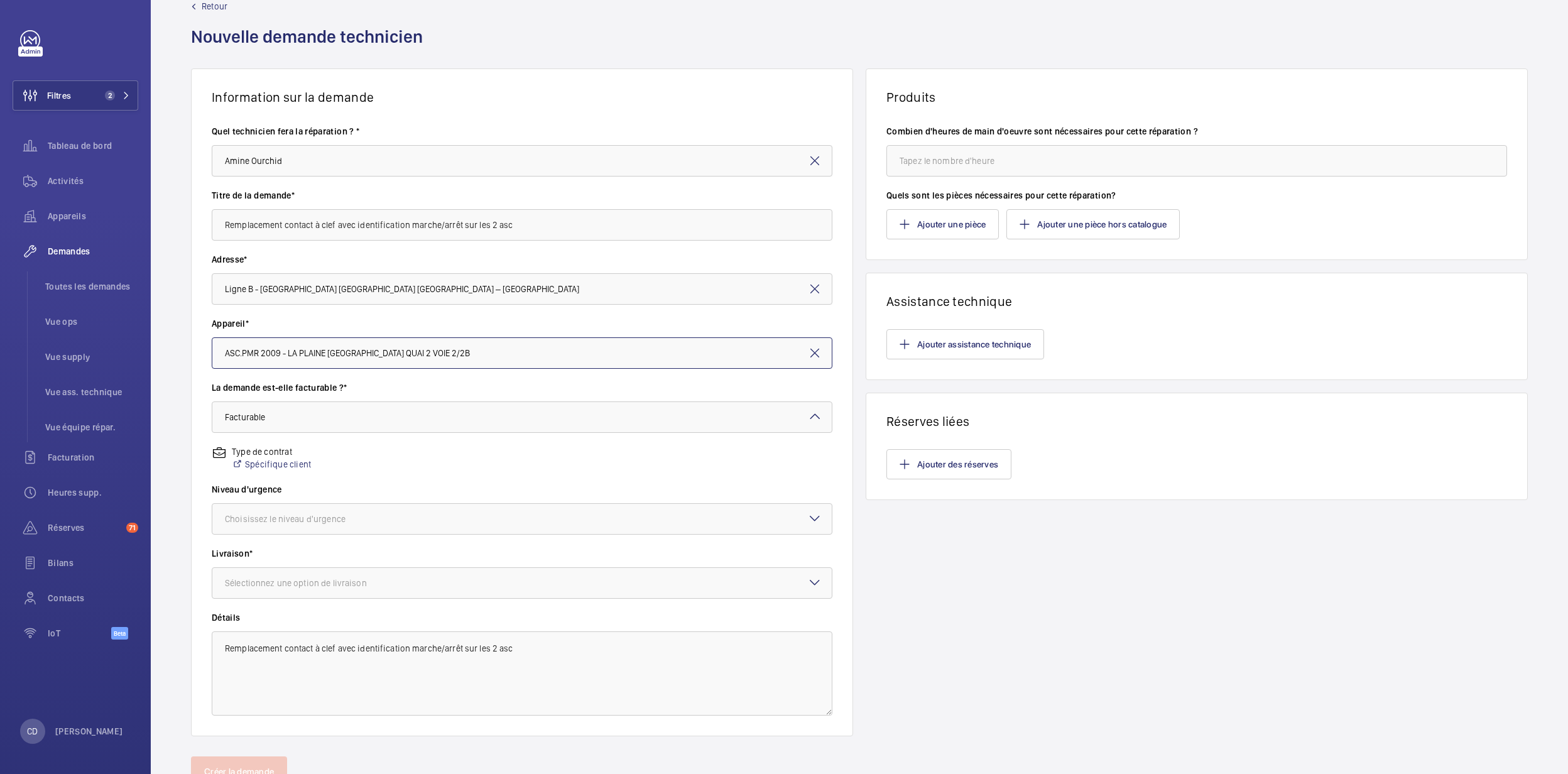
scroll to position [84, 0]
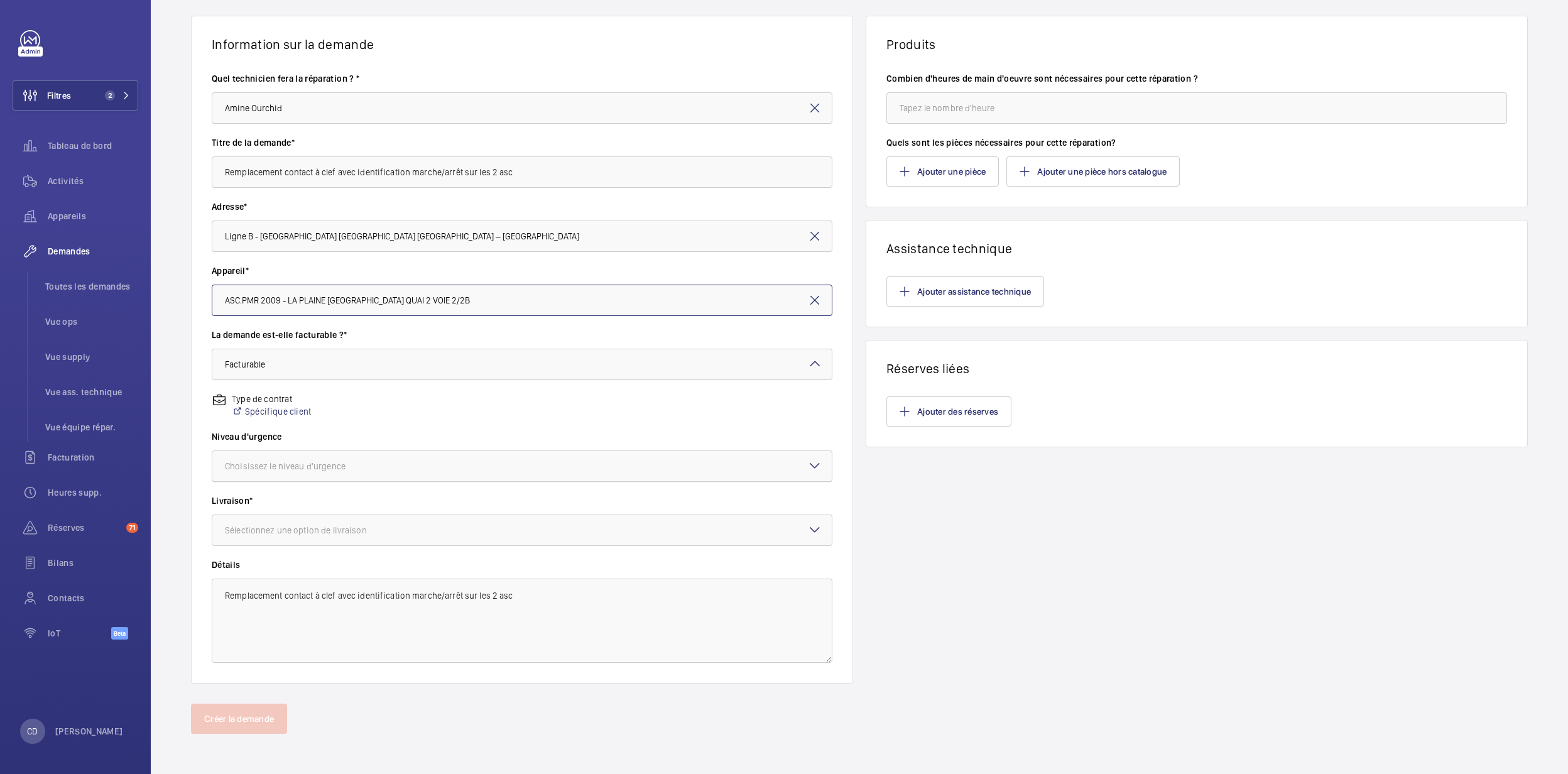
click at [315, 473] on div at bounding box center [522, 466] width 619 height 30
click at [285, 536] on span "Cette semaine" at bounding box center [522, 536] width 594 height 13
click at [327, 538] on div at bounding box center [522, 530] width 619 height 30
drag, startPoint x: 298, startPoint y: 575, endPoint x: 299, endPoint y: 634, distance: 59.0
click at [299, 634] on div "Retrait comptoir WeWork Bercy WM Entrepôt (Stains)" at bounding box center [522, 600] width 619 height 92
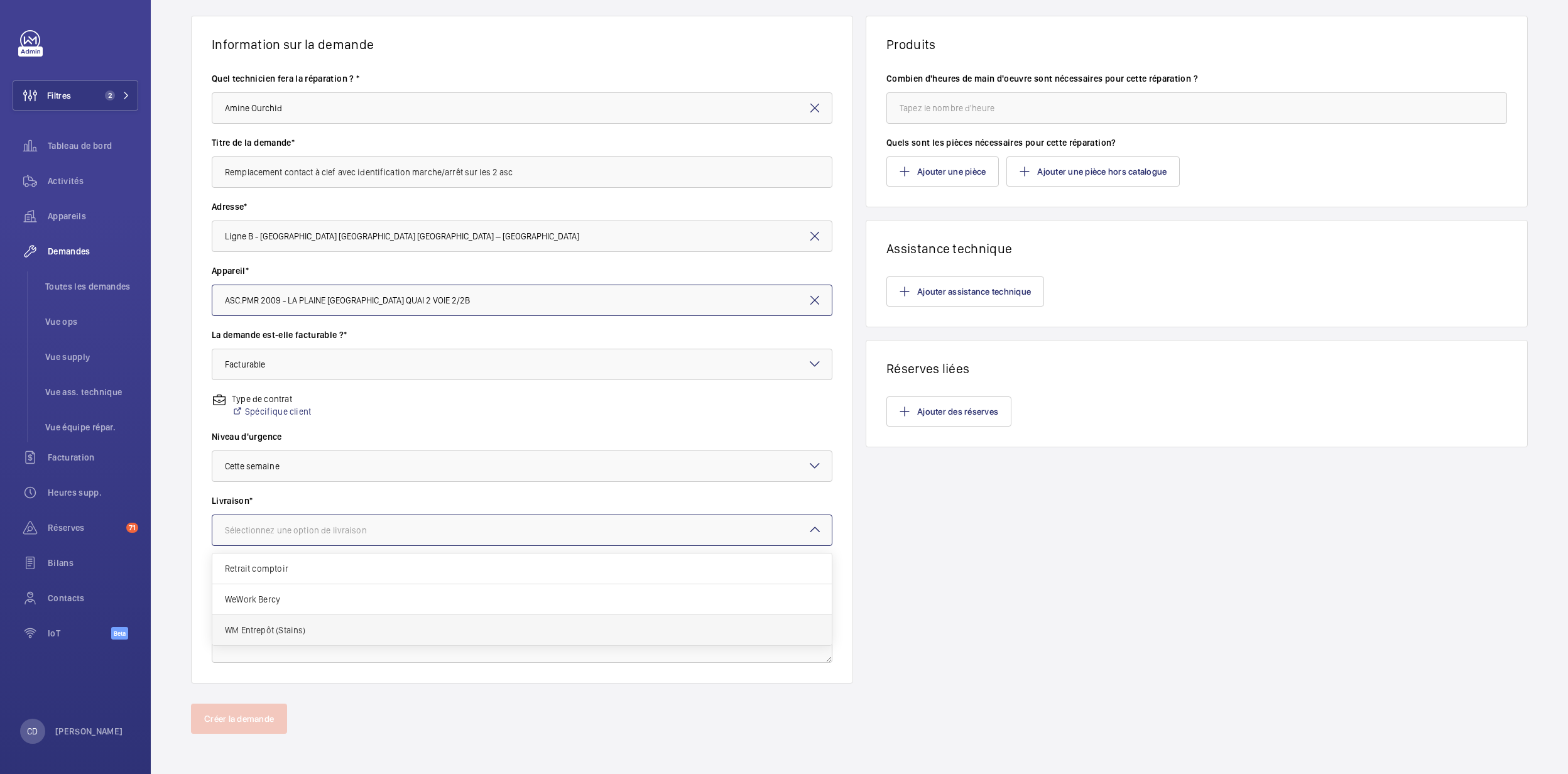
click at [299, 634] on span "WM Entrepôt (Stains)" at bounding box center [522, 630] width 594 height 13
click at [897, 124] on div "Combien d'heures de main d'oeuvre sont nécessaires pour cette réparation ?" at bounding box center [1197, 104] width 621 height 64
click at [926, 175] on button "Ajouter une pièce" at bounding box center [943, 171] width 112 height 30
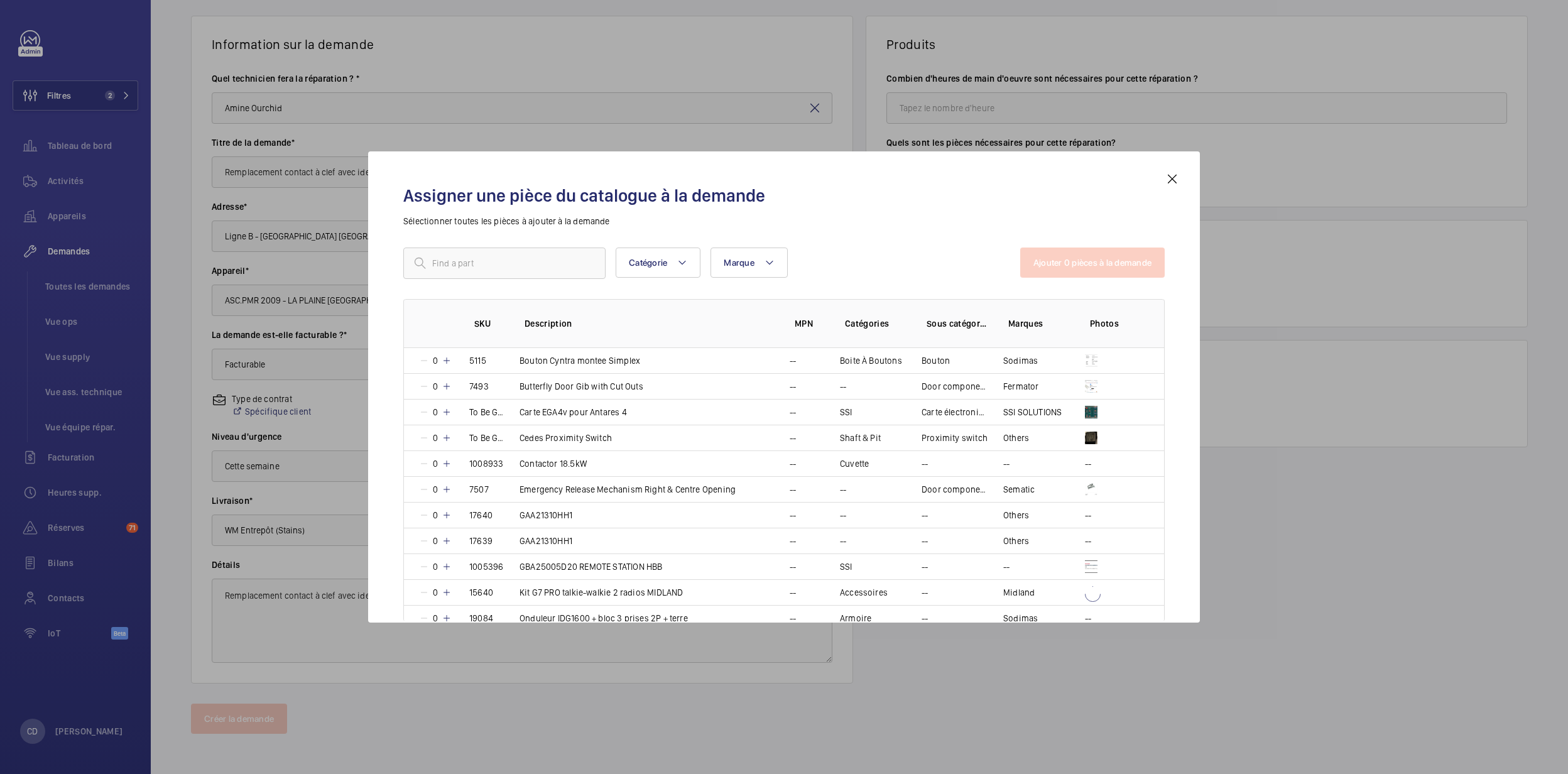
click at [1176, 174] on mat-icon at bounding box center [1173, 179] width 15 height 15
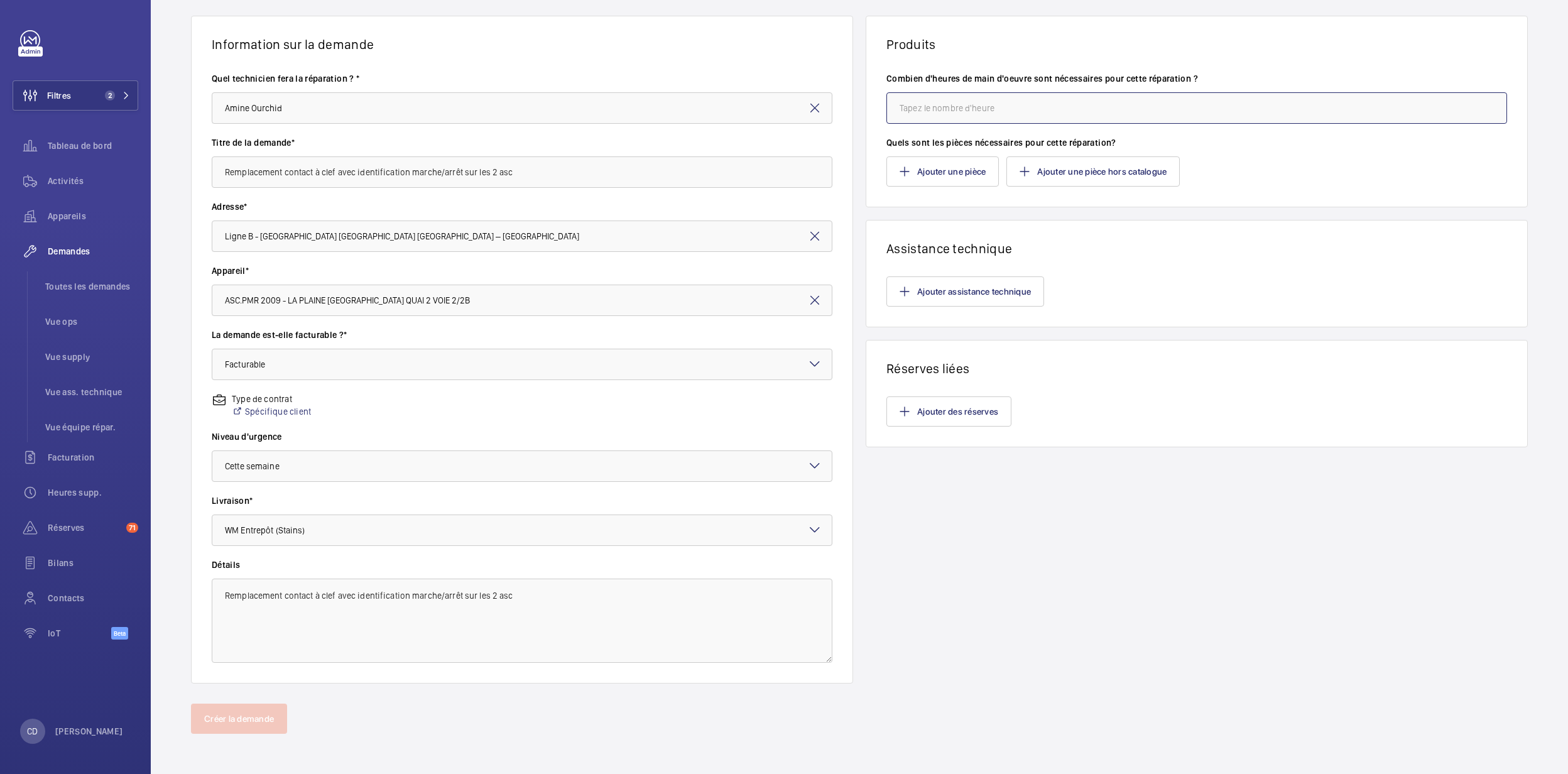
click at [1001, 104] on input "number" at bounding box center [1197, 108] width 621 height 31
type input "1"
click at [262, 729] on button "Créer la demande" at bounding box center [239, 718] width 96 height 30
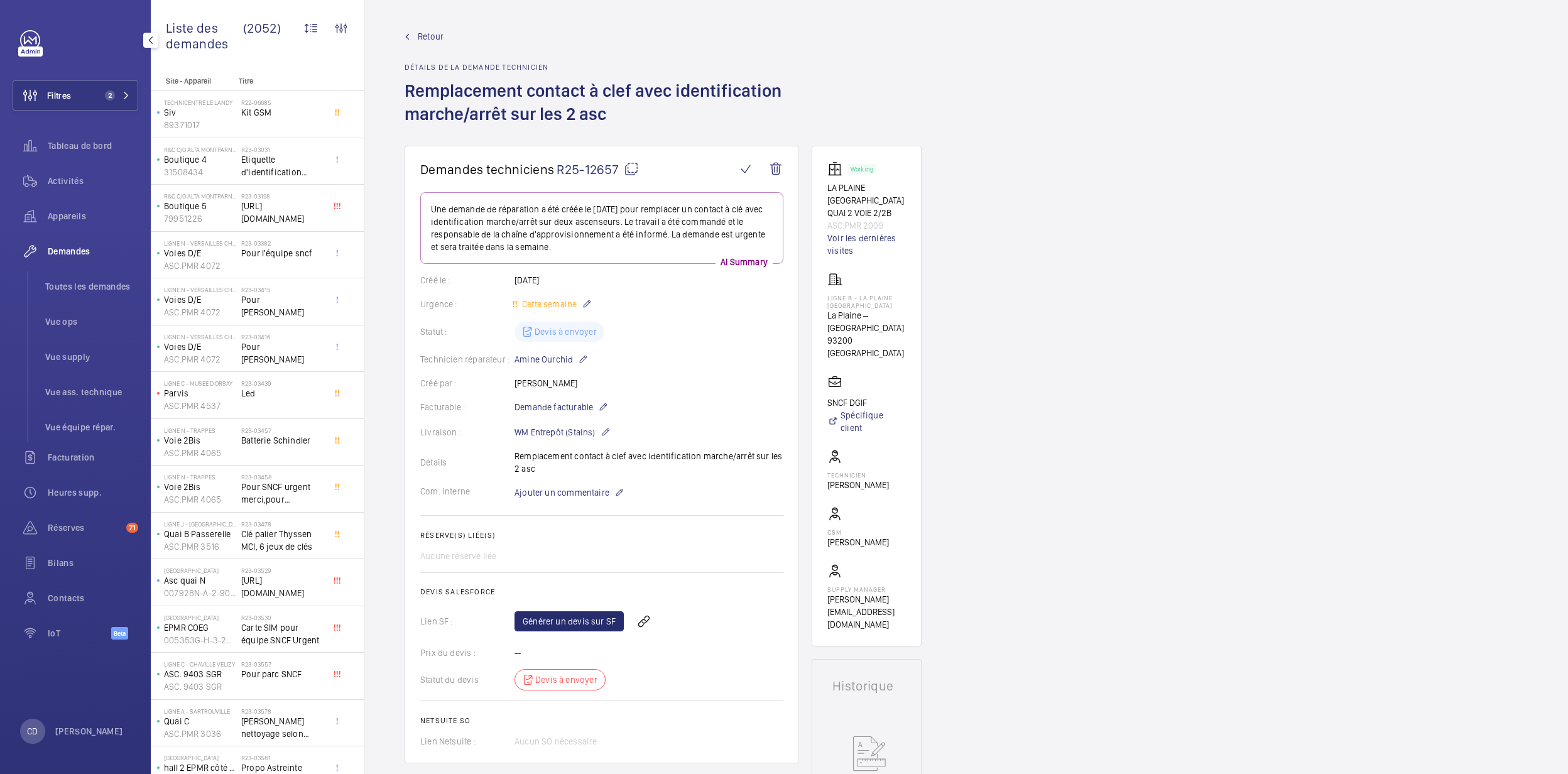
drag, startPoint x: 61, startPoint y: 214, endPoint x: 110, endPoint y: 232, distance: 52.2
click at [61, 213] on span "Appareils" at bounding box center [93, 216] width 91 height 13
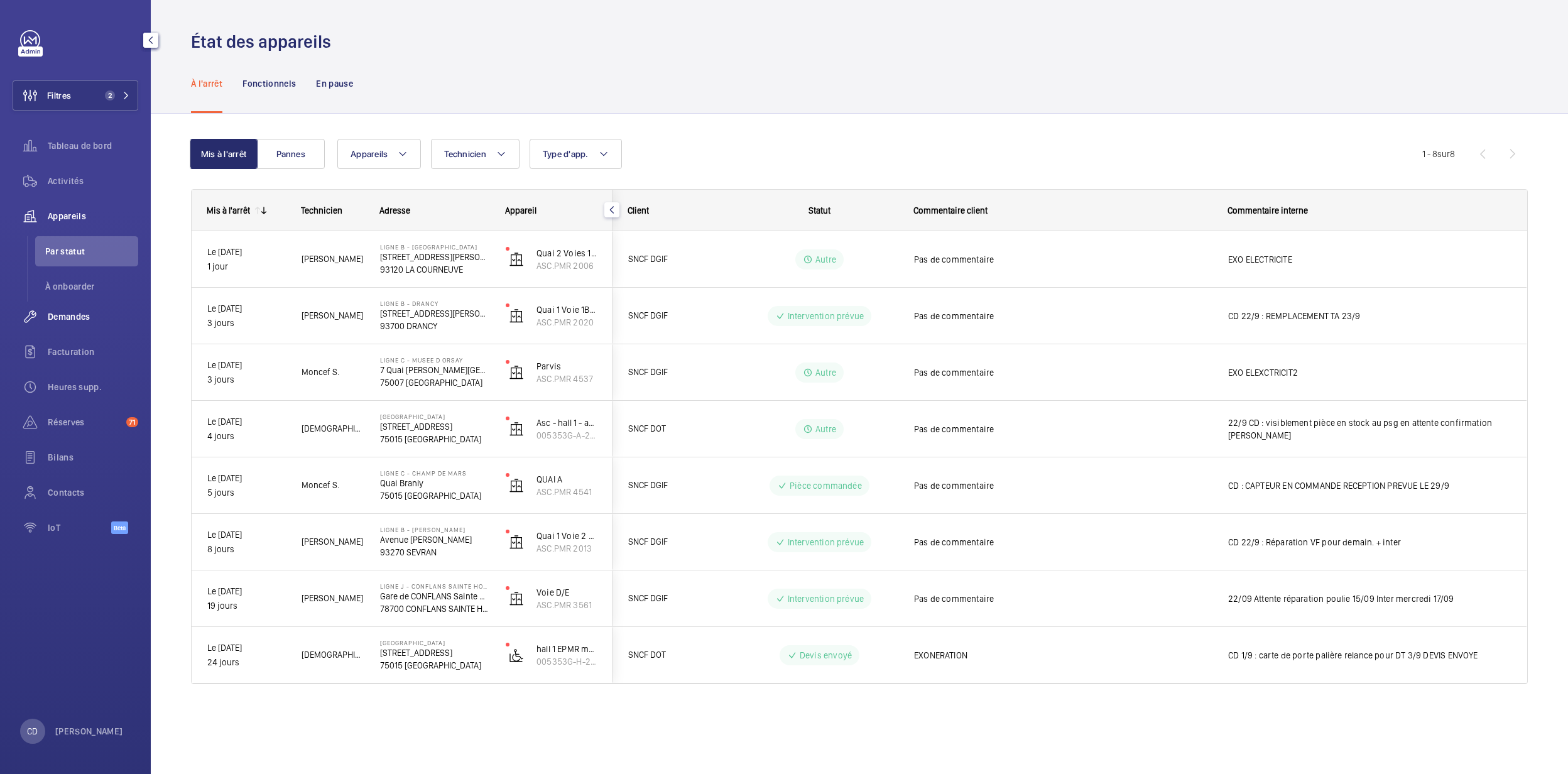
drag, startPoint x: 51, startPoint y: 319, endPoint x: 103, endPoint y: 307, distance: 53.4
click at [51, 318] on span "Demandes" at bounding box center [93, 317] width 91 height 13
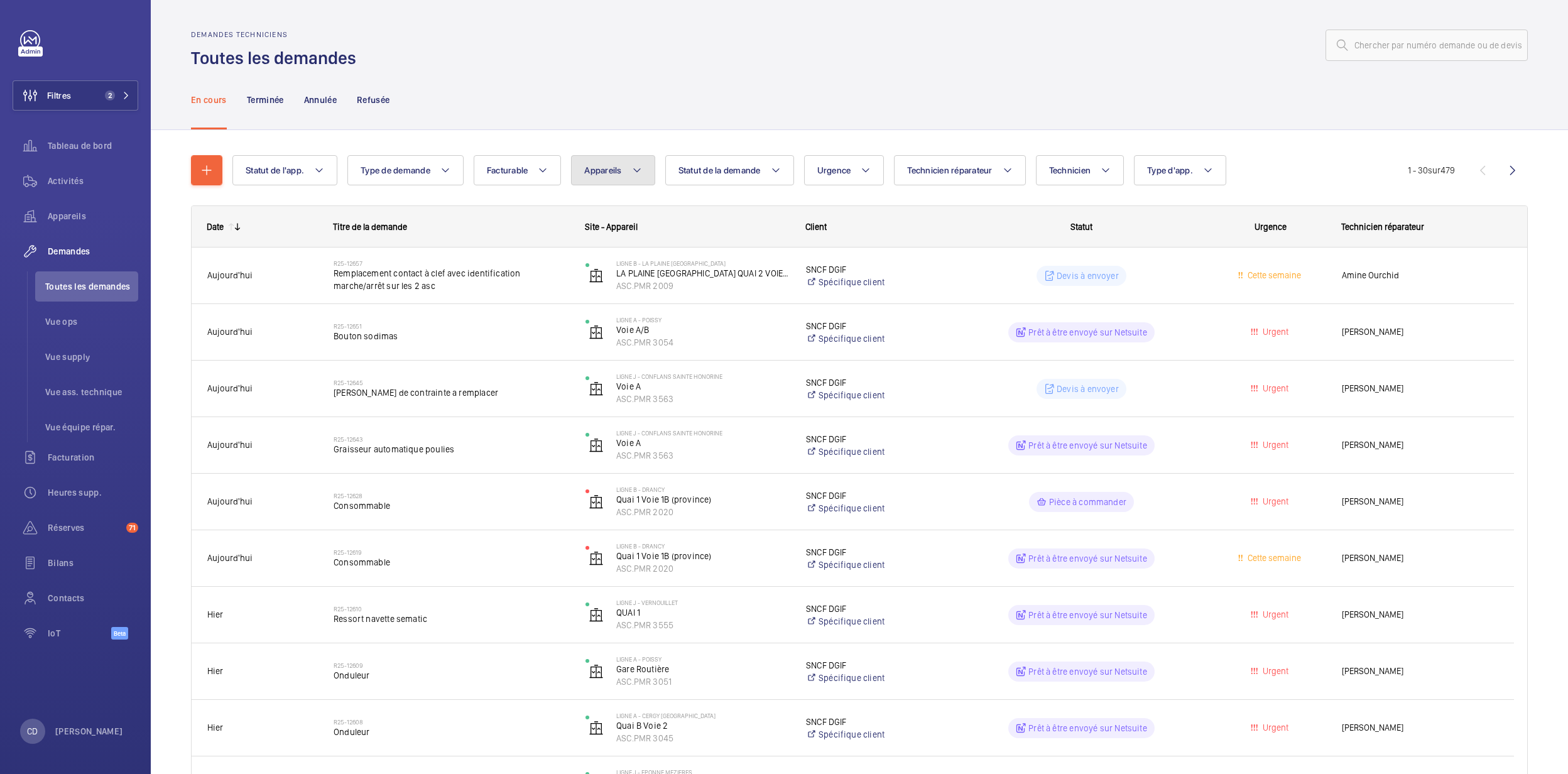
click at [626, 164] on button "Appareils" at bounding box center [613, 170] width 84 height 30
type input "ASC.PMR 2201"
click at [686, 277] on label "Quai 1 Voies 1/2, ASC.PMR 2201" at bounding box center [681, 284] width 218 height 30
click at [611, 277] on input "Quai 1 Voies 1/2, ASC.PMR 2201" at bounding box center [598, 284] width 25 height 25
checkbox input "true"
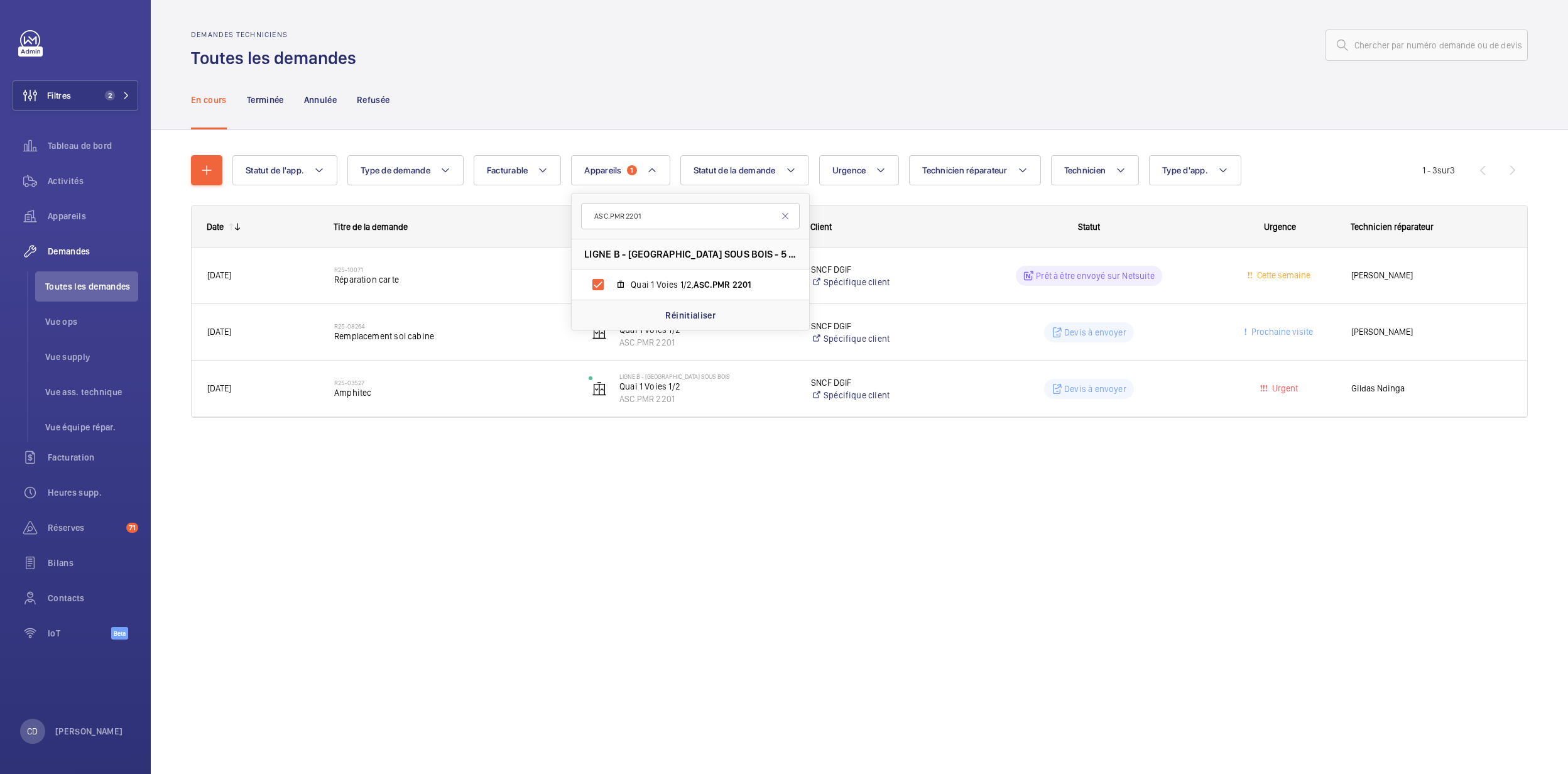
click at [789, 546] on div "Demandes techniciens Toutes les demandes En cours Terminée Annulée Refusée Stat…" at bounding box center [859, 387] width 1417 height 774
drag, startPoint x: 649, startPoint y: 177, endPoint x: 645, endPoint y: 183, distance: 7.2
click at [647, 177] on button "Appareils 1" at bounding box center [621, 170] width 99 height 30
click at [684, 441] on div "Réinitialiser" at bounding box center [691, 449] width 237 height 30
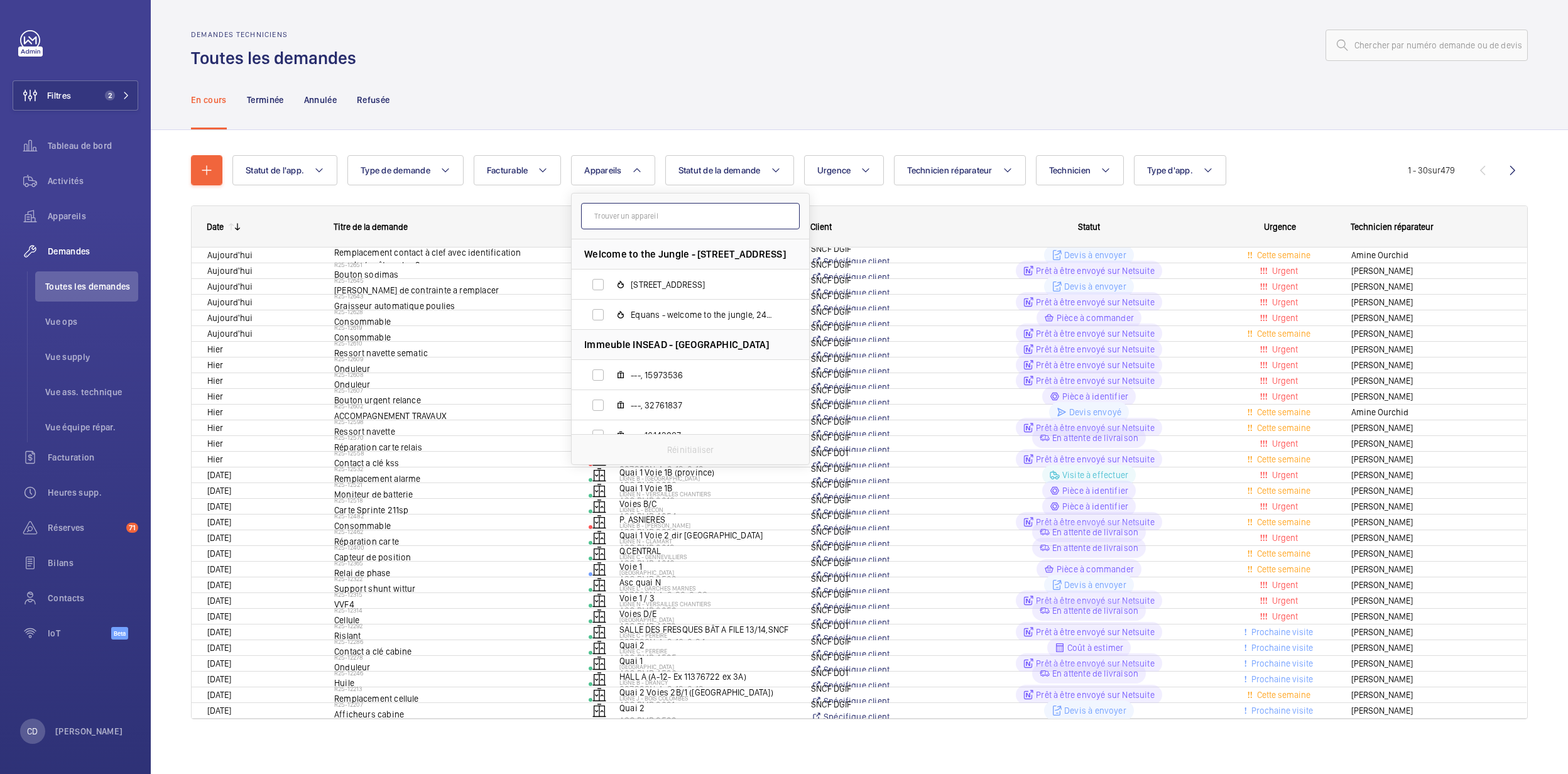
click at [654, 215] on input "text" at bounding box center [690, 216] width 218 height 26
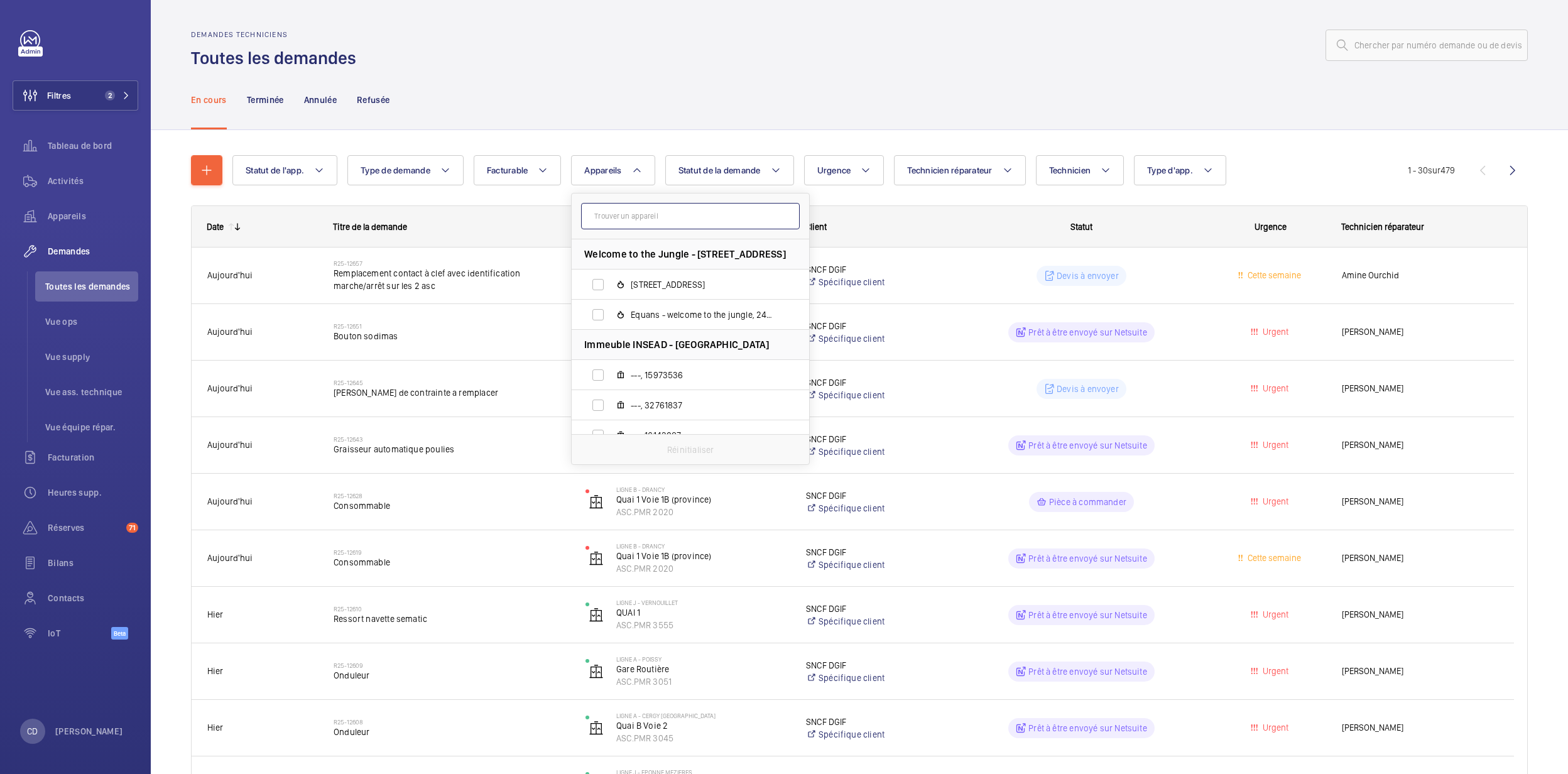
paste input "ASC.PMR 2020"
type input "ASC.PMR 2020"
click at [674, 282] on span "Quai 1 Voie 1B (province), ASC.PMR 2020" at bounding box center [704, 285] width 146 height 13
click at [611, 282] on input "Quai 1 Voie 1B (province), ASC.PMR 2020" at bounding box center [598, 284] width 25 height 25
checkbox input "true"
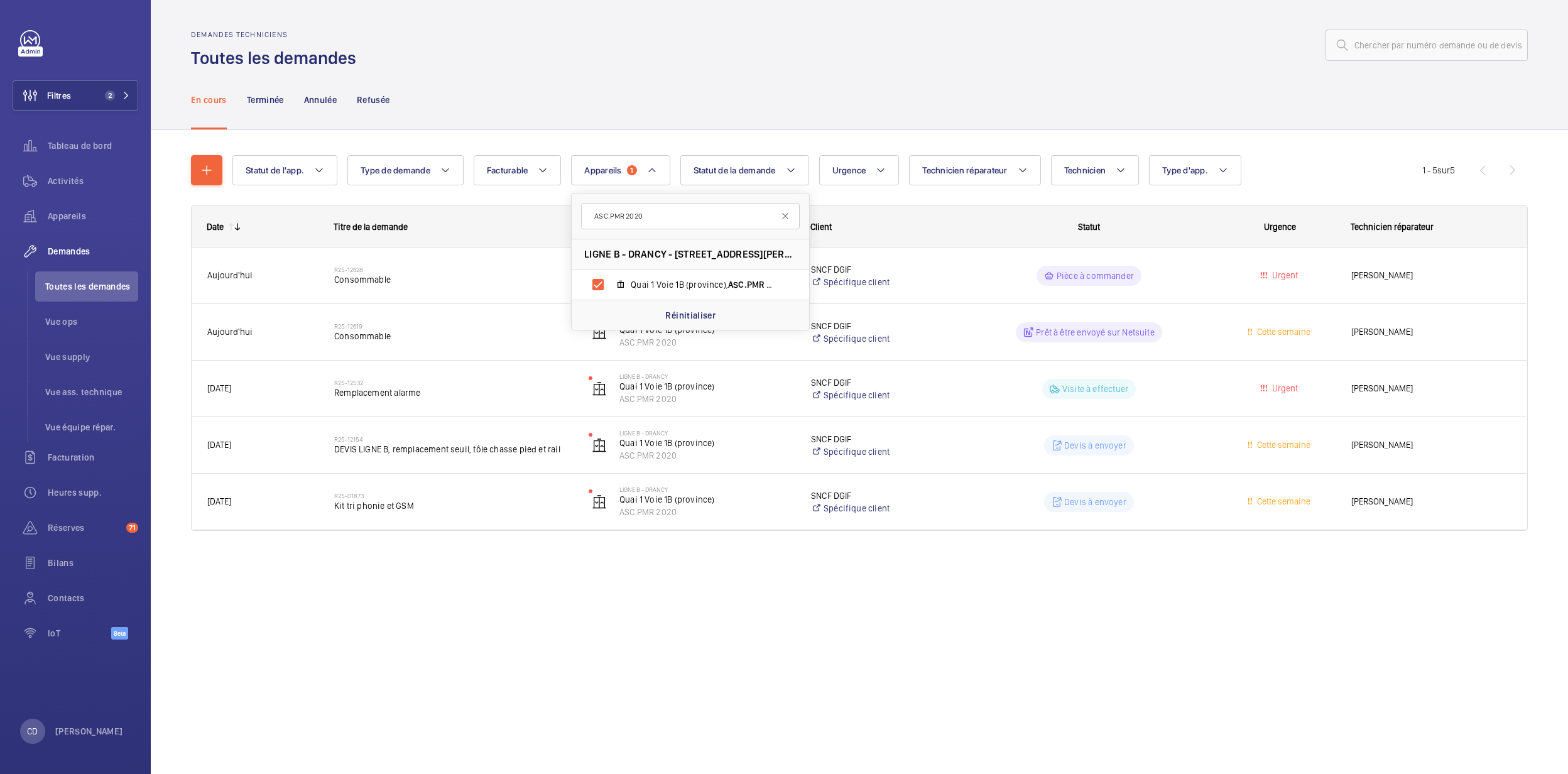
drag, startPoint x: 705, startPoint y: 649, endPoint x: 578, endPoint y: 458, distance: 229.4
click at [706, 649] on div "Demandes techniciens Toutes les demandes En cours Terminée Annulée Refusée Stat…" at bounding box center [859, 387] width 1417 height 774
drag, startPoint x: 637, startPoint y: 170, endPoint x: 631, endPoint y: 183, distance: 14.3
click at [637, 171] on span "1" at bounding box center [632, 171] width 10 height 10
drag, startPoint x: 672, startPoint y: 446, endPoint x: 671, endPoint y: 408, distance: 38.0
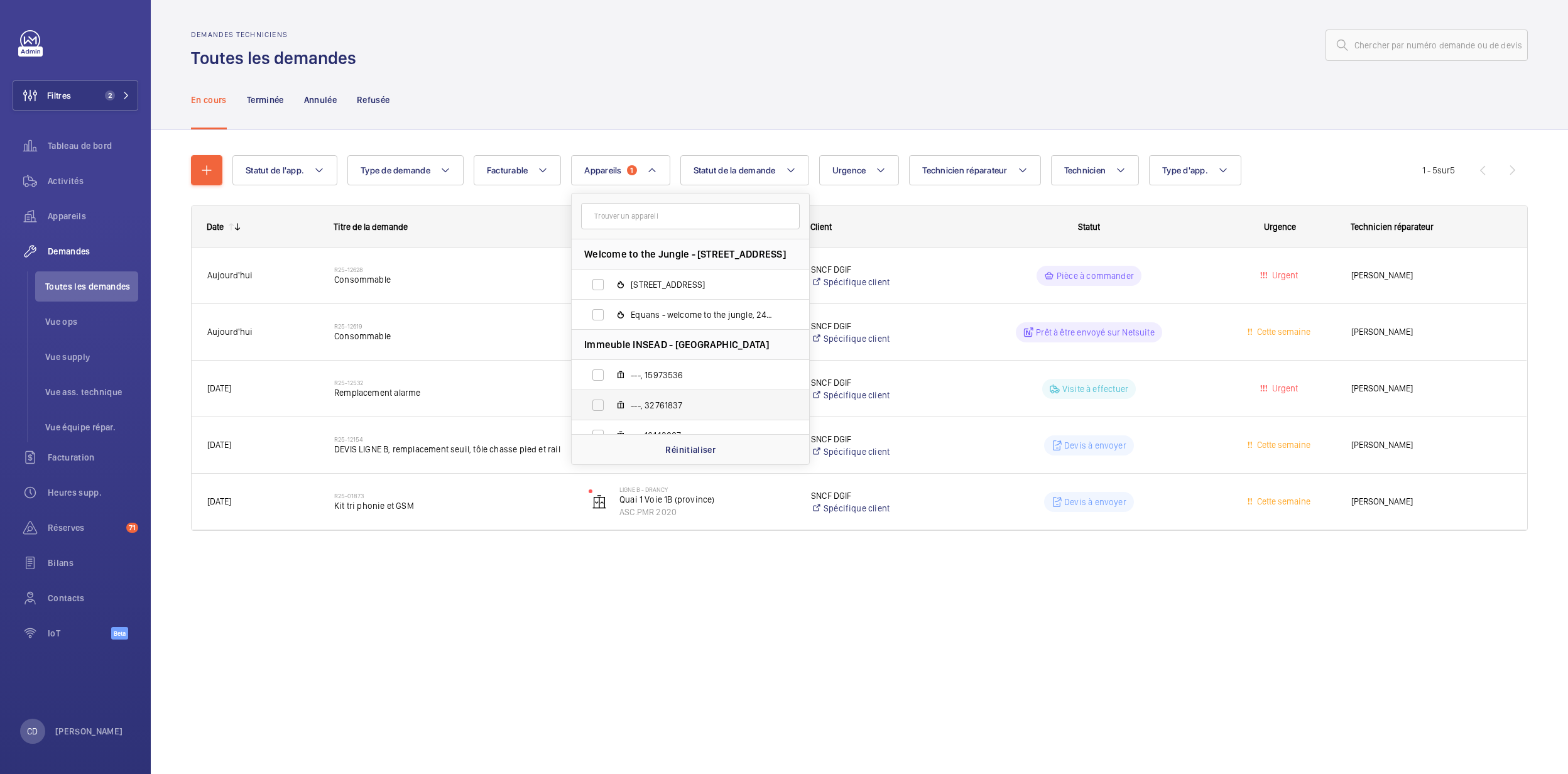
click at [674, 446] on p "Réinitialiser" at bounding box center [690, 450] width 50 height 13
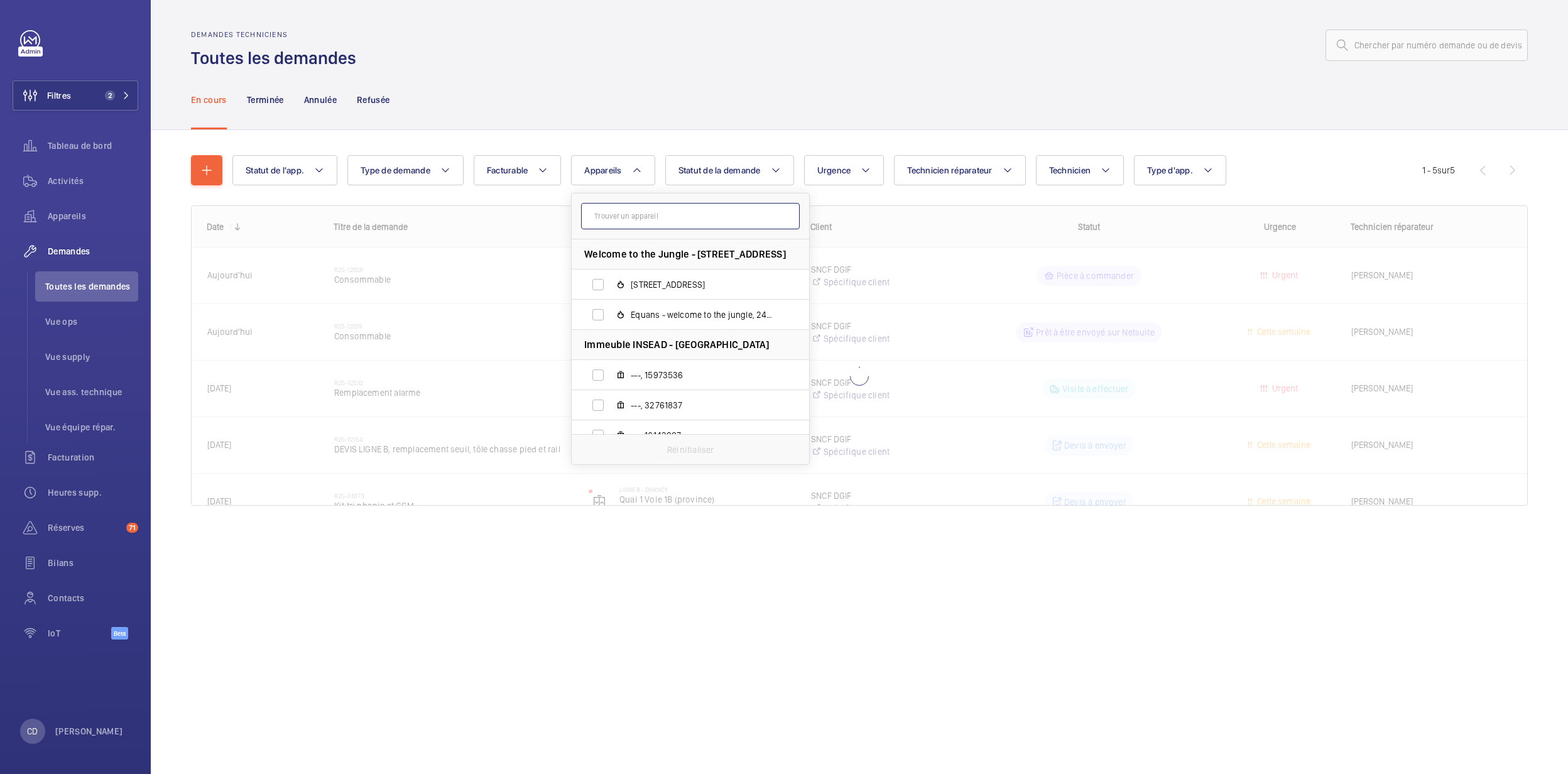
click at [679, 214] on input "text" at bounding box center [690, 216] width 218 height 26
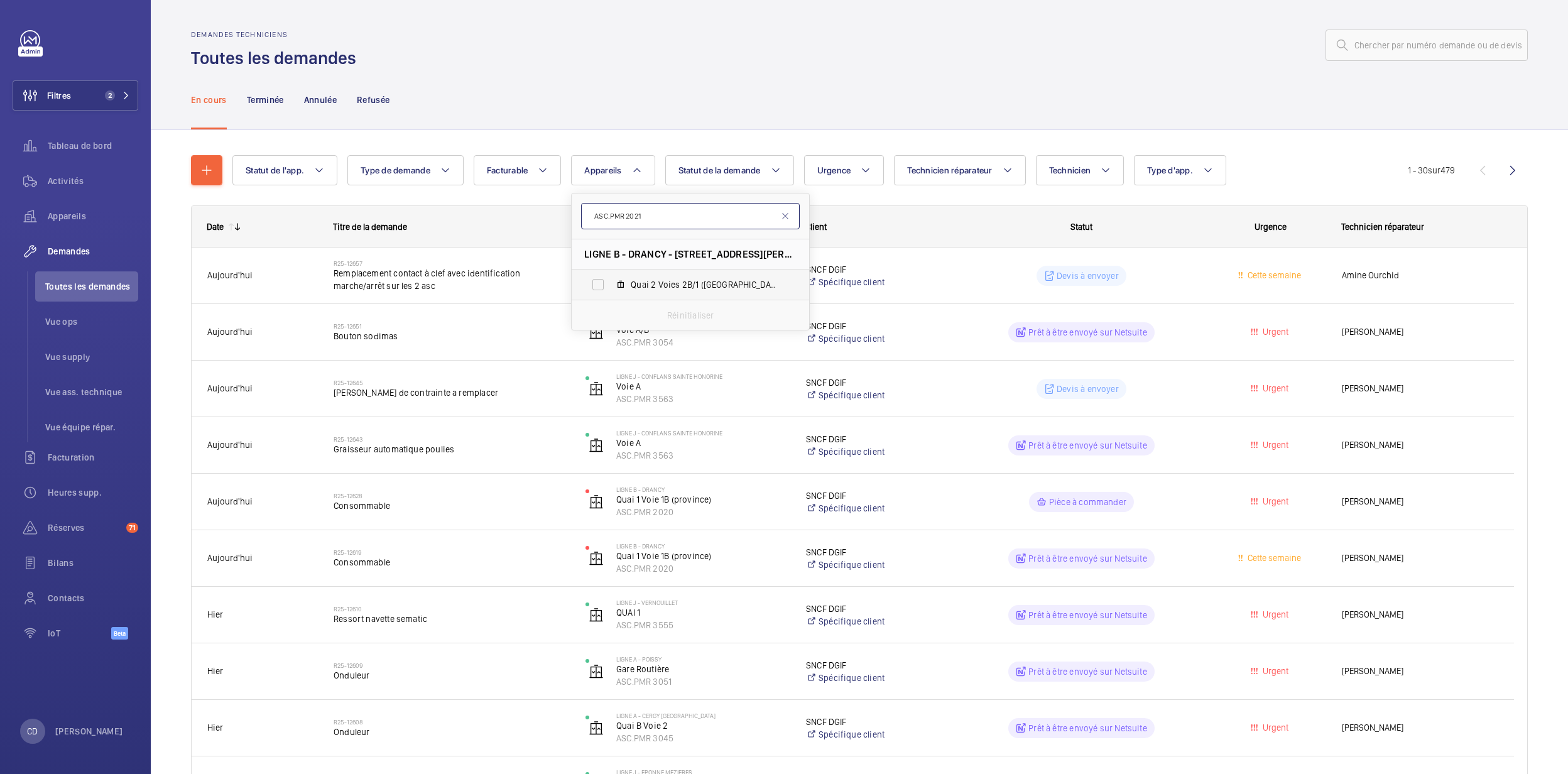
type input "ASC.PMR 2021"
click at [693, 278] on label "Quai 2 Voies 2B/1 ([GEOGRAPHIC_DATA]), ASC.PMR 2021" at bounding box center [681, 284] width 218 height 30
click at [611, 278] on input "Quai 2 Voies 2B/1 ([GEOGRAPHIC_DATA]), ASC.PMR 2021" at bounding box center [598, 284] width 25 height 25
checkbox input "true"
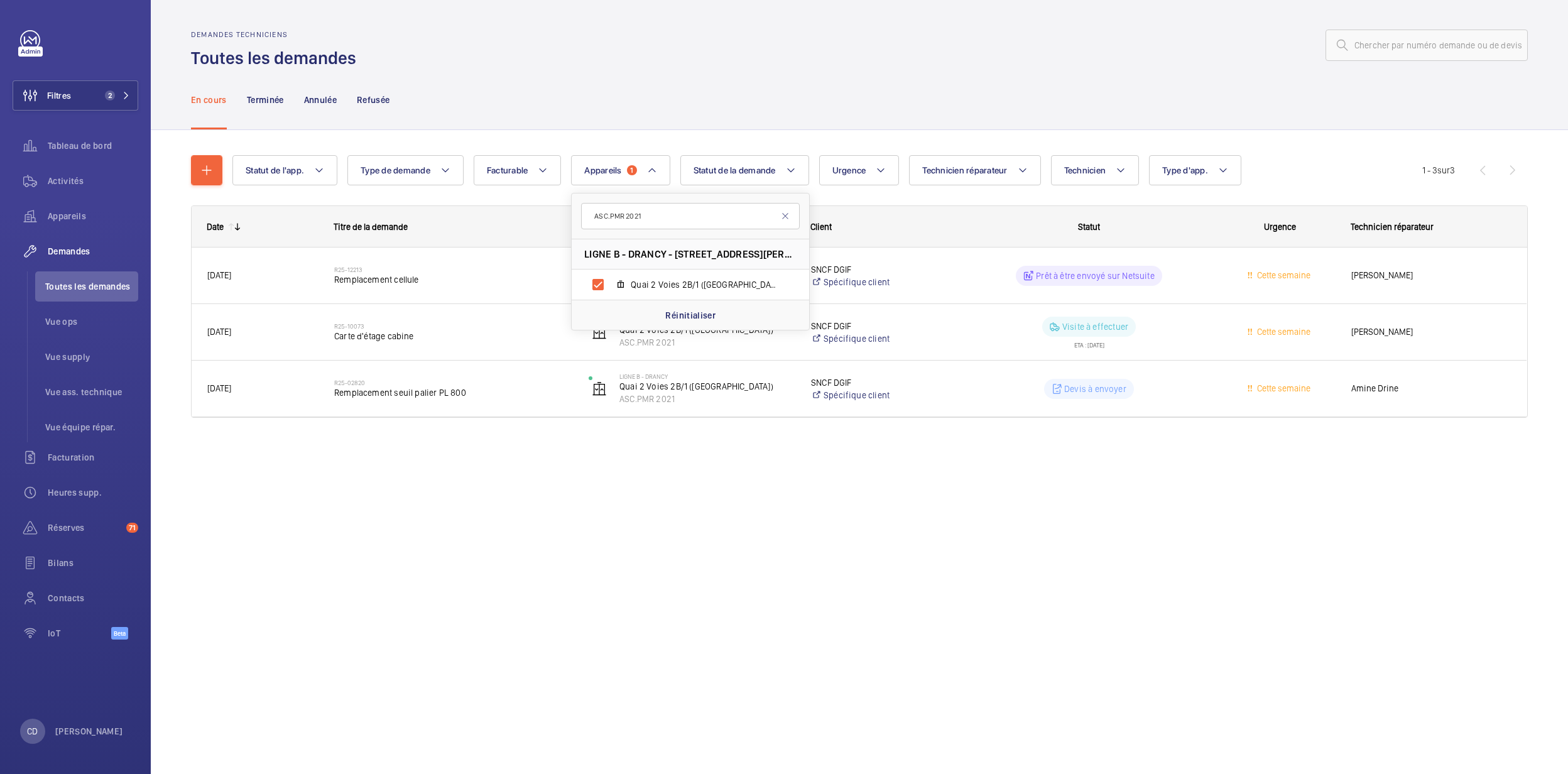
click at [480, 512] on div "Demandes techniciens Toutes les demandes En cours Terminée Annulée Refusée Stat…" at bounding box center [859, 387] width 1417 height 774
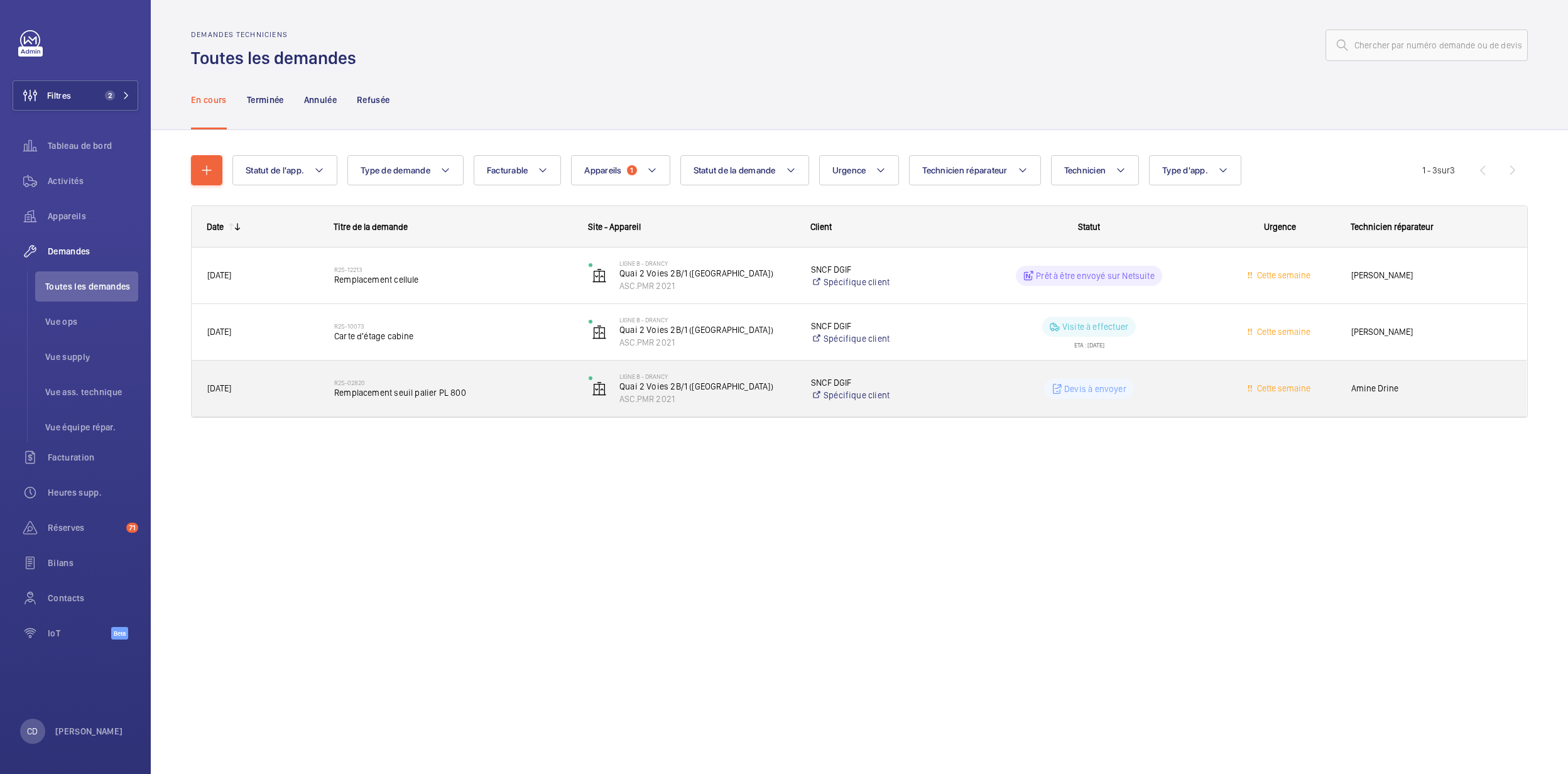
click at [505, 390] on span "Remplacement seuil palier PL 800" at bounding box center [453, 393] width 238 height 13
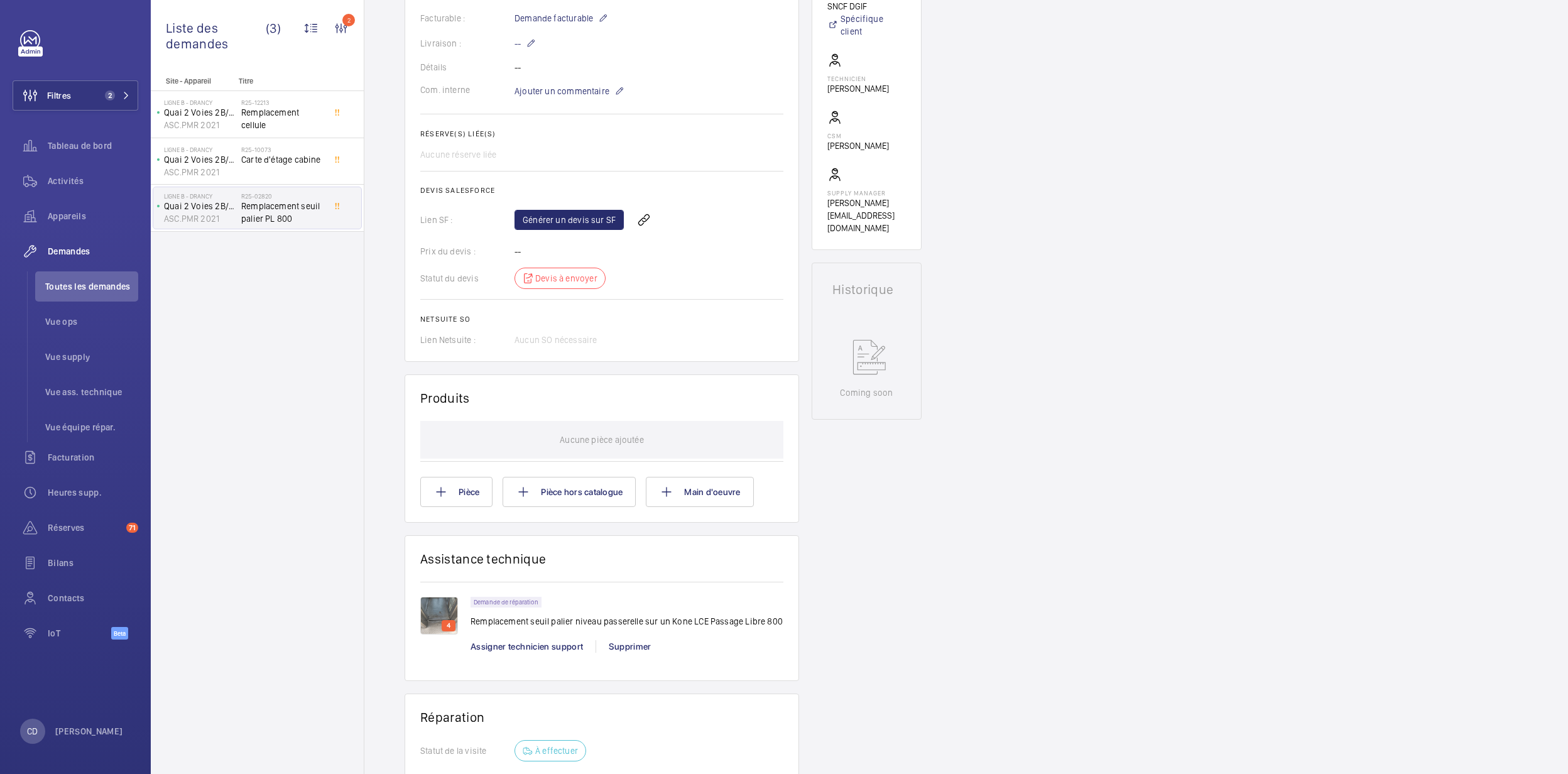
scroll to position [418, 0]
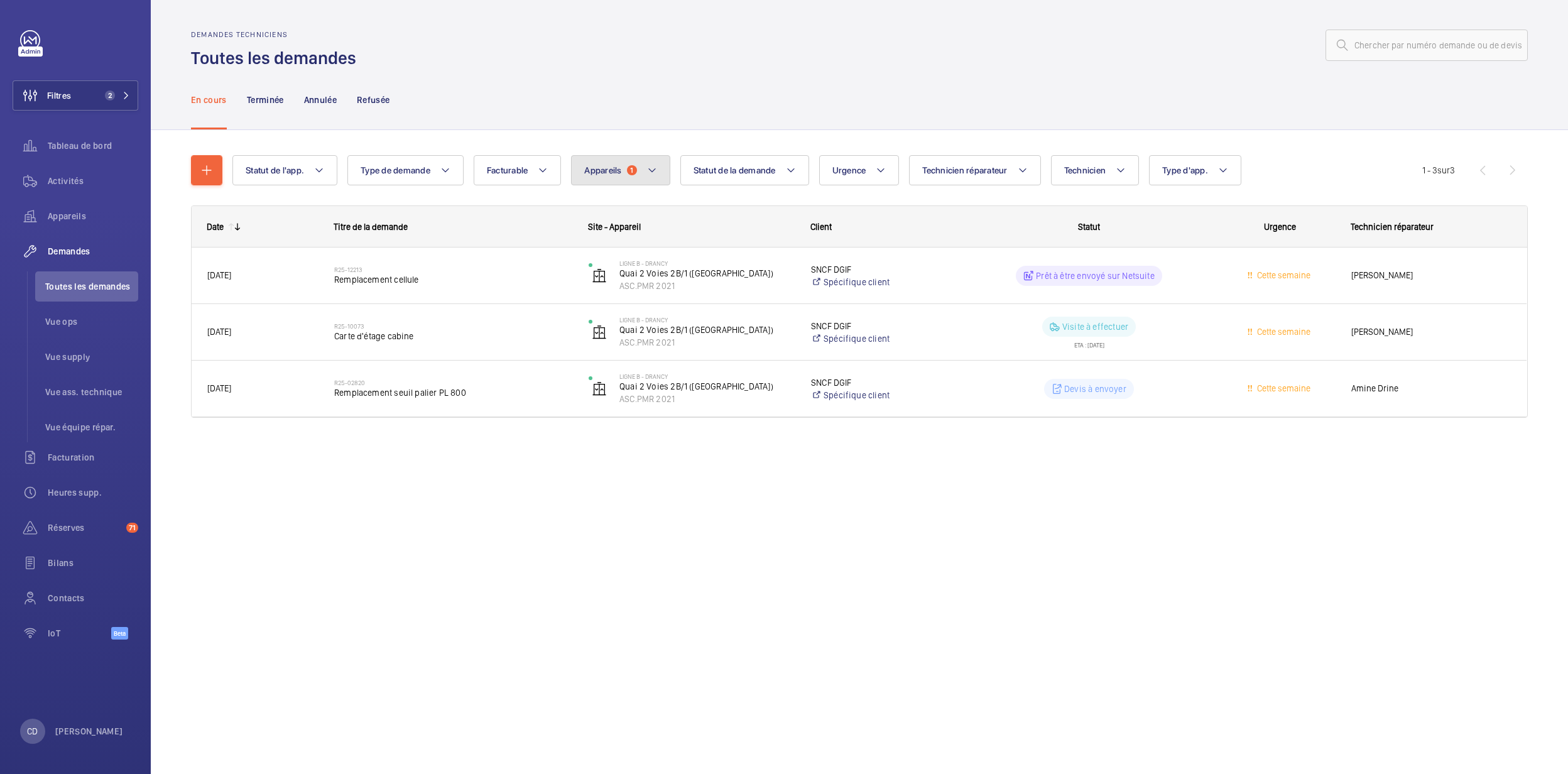
click at [636, 162] on button "Appareils 1" at bounding box center [621, 170] width 99 height 30
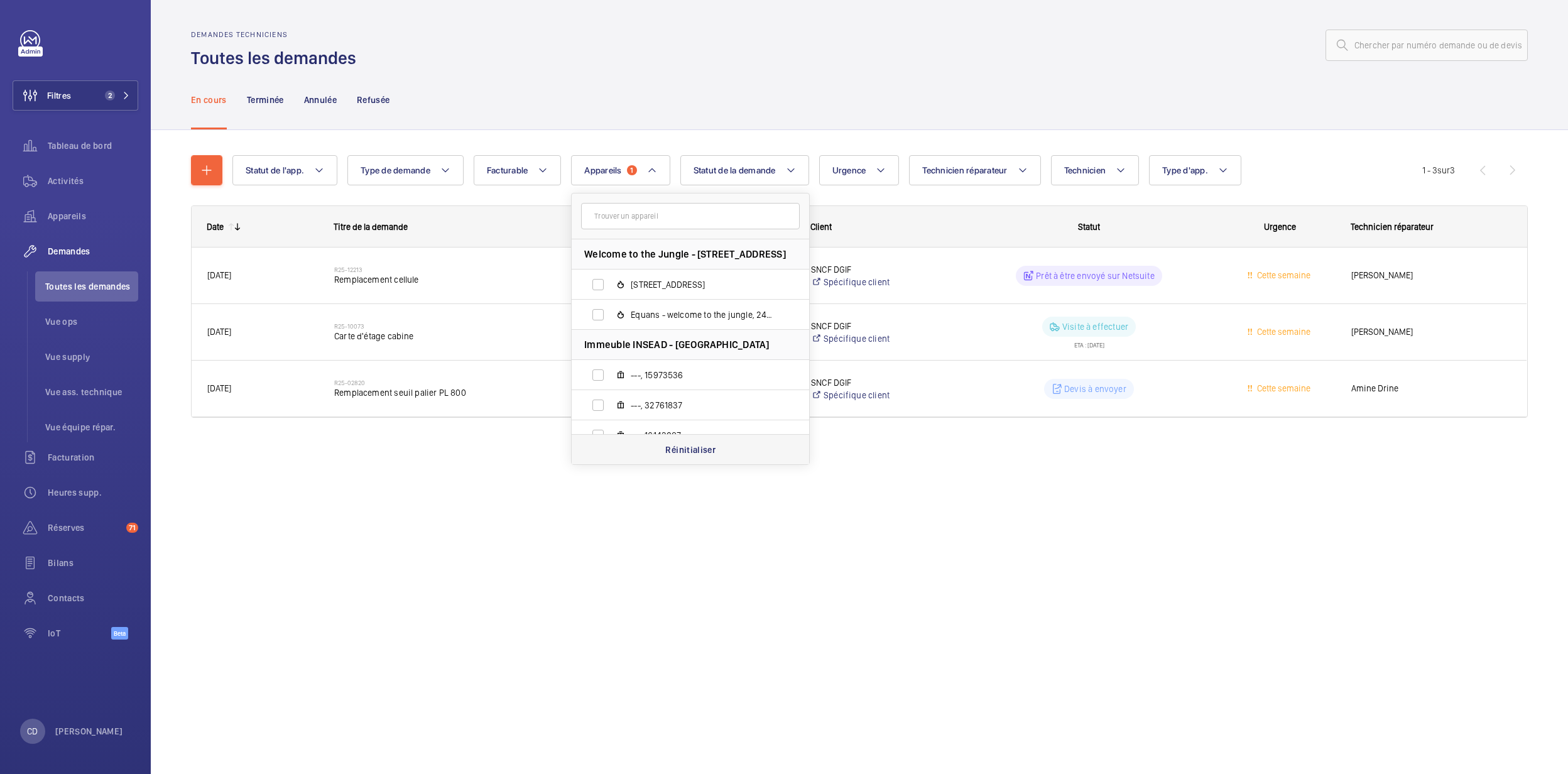
click at [671, 443] on div "Réinitialiser" at bounding box center [691, 449] width 237 height 30
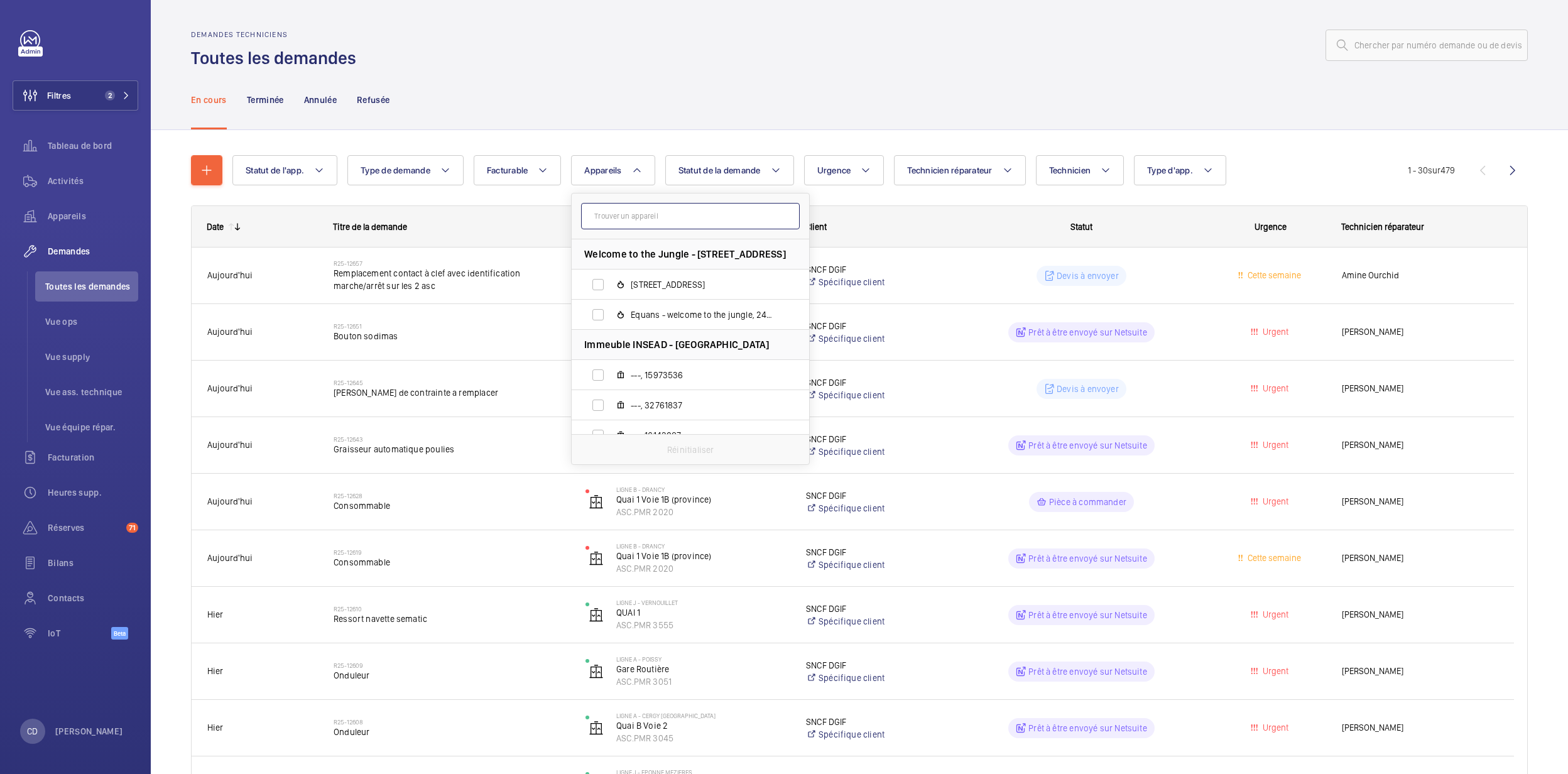
click at [642, 219] on input "text" at bounding box center [690, 216] width 218 height 26
paste input "ASC.PMR 2020"
type input "ASC.PMR 2020"
click at [668, 275] on label "Quai 1 Voie 1B (province), ASC.PMR 2020" at bounding box center [681, 284] width 218 height 30
click at [611, 275] on input "Quai 1 Voie 1B (province), ASC.PMR 2020" at bounding box center [598, 284] width 25 height 25
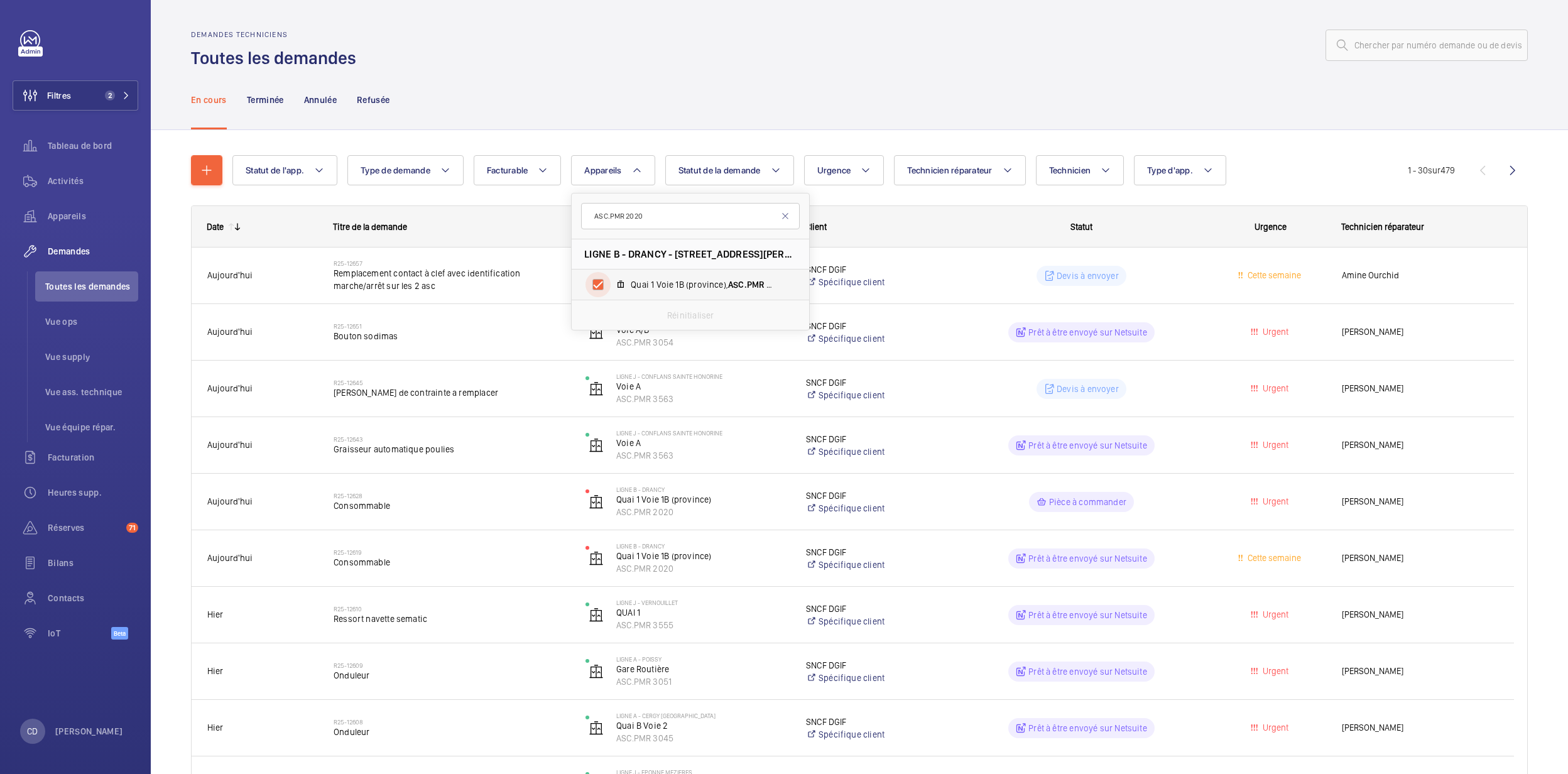
checkbox input "true"
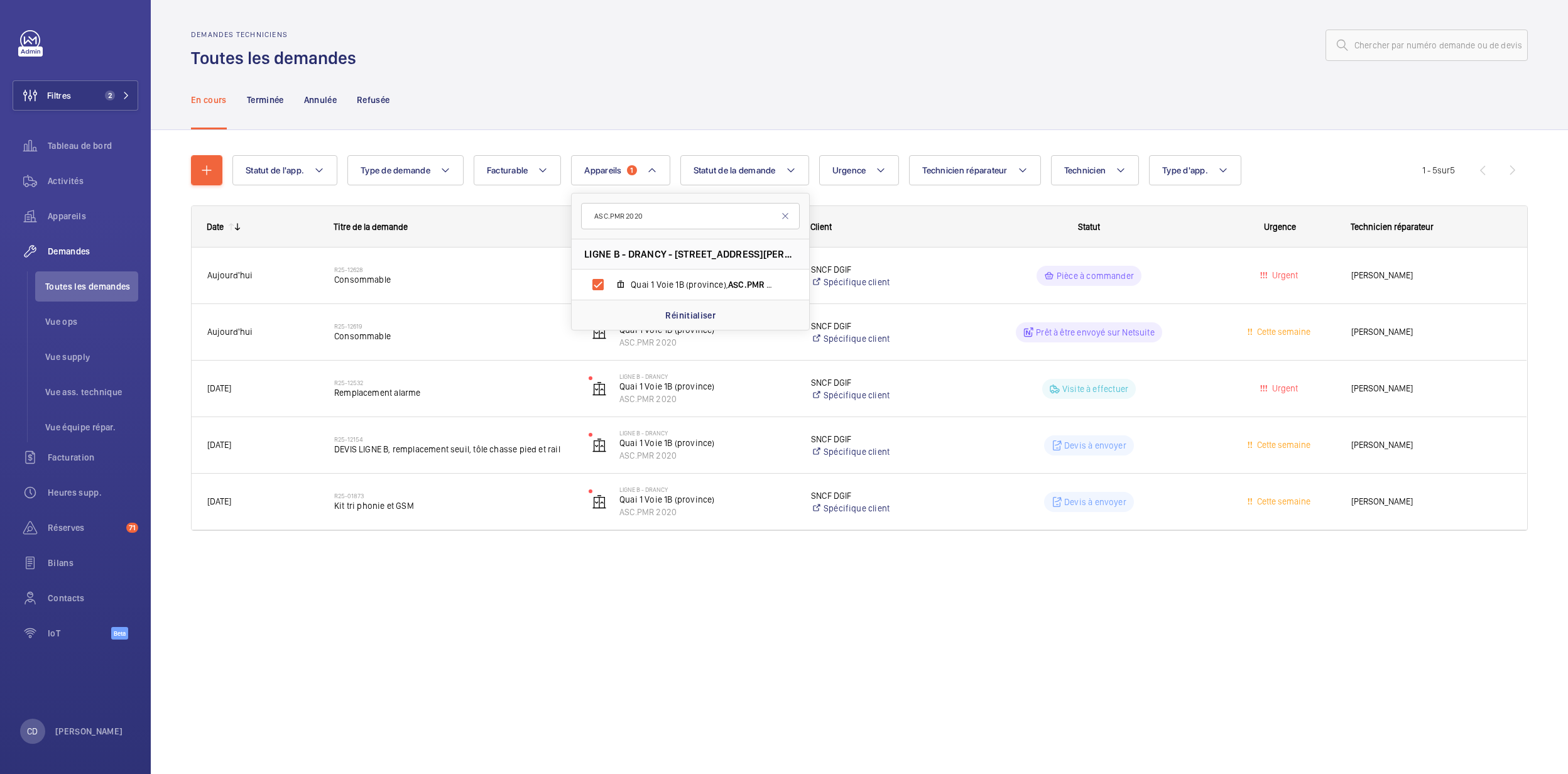
click at [479, 561] on div "Date Titre de la demande Site - Appareil Client" at bounding box center [859, 383] width 1337 height 356
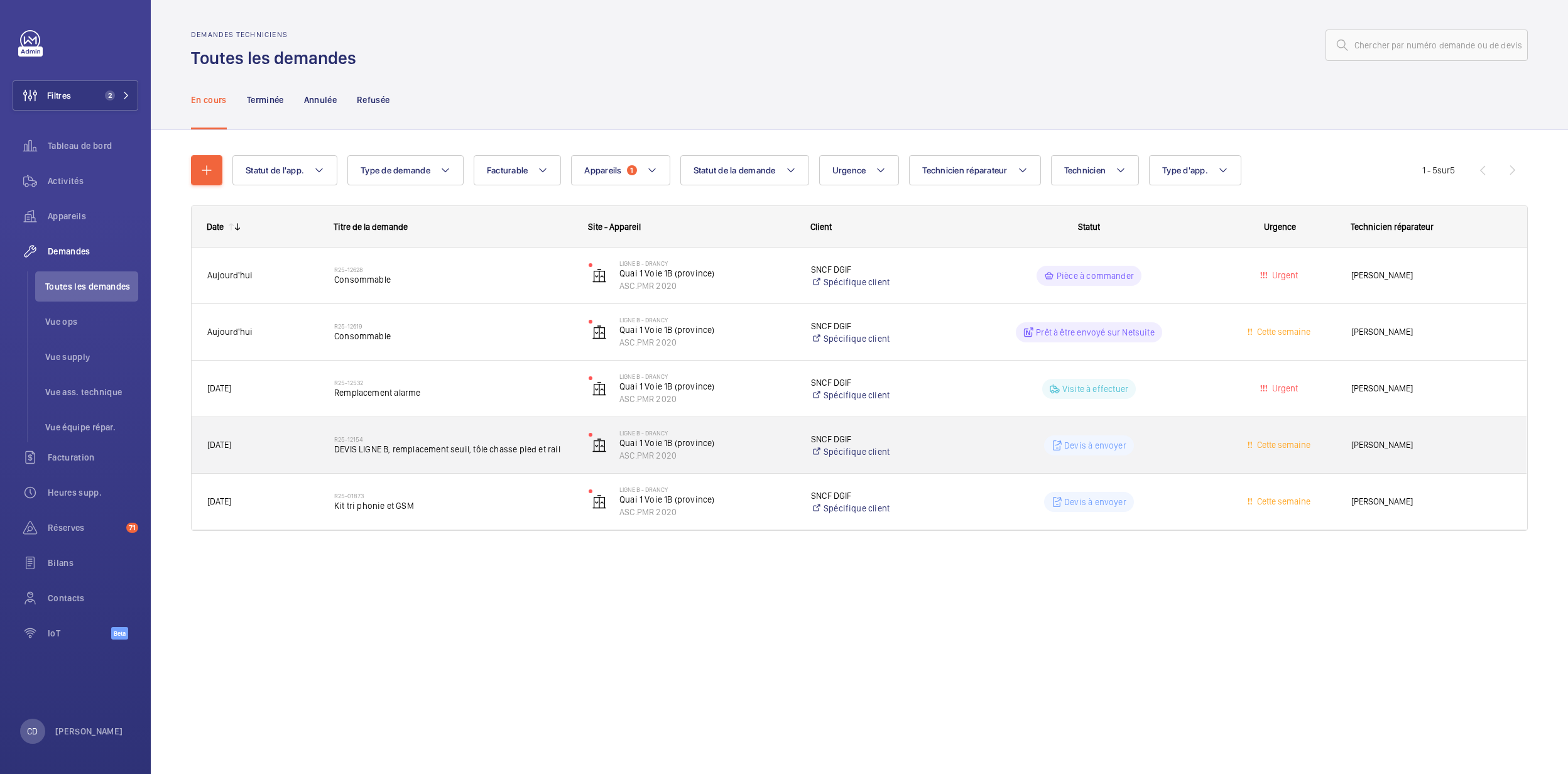
click at [491, 443] on h2 "R25-12154" at bounding box center [453, 439] width 238 height 8
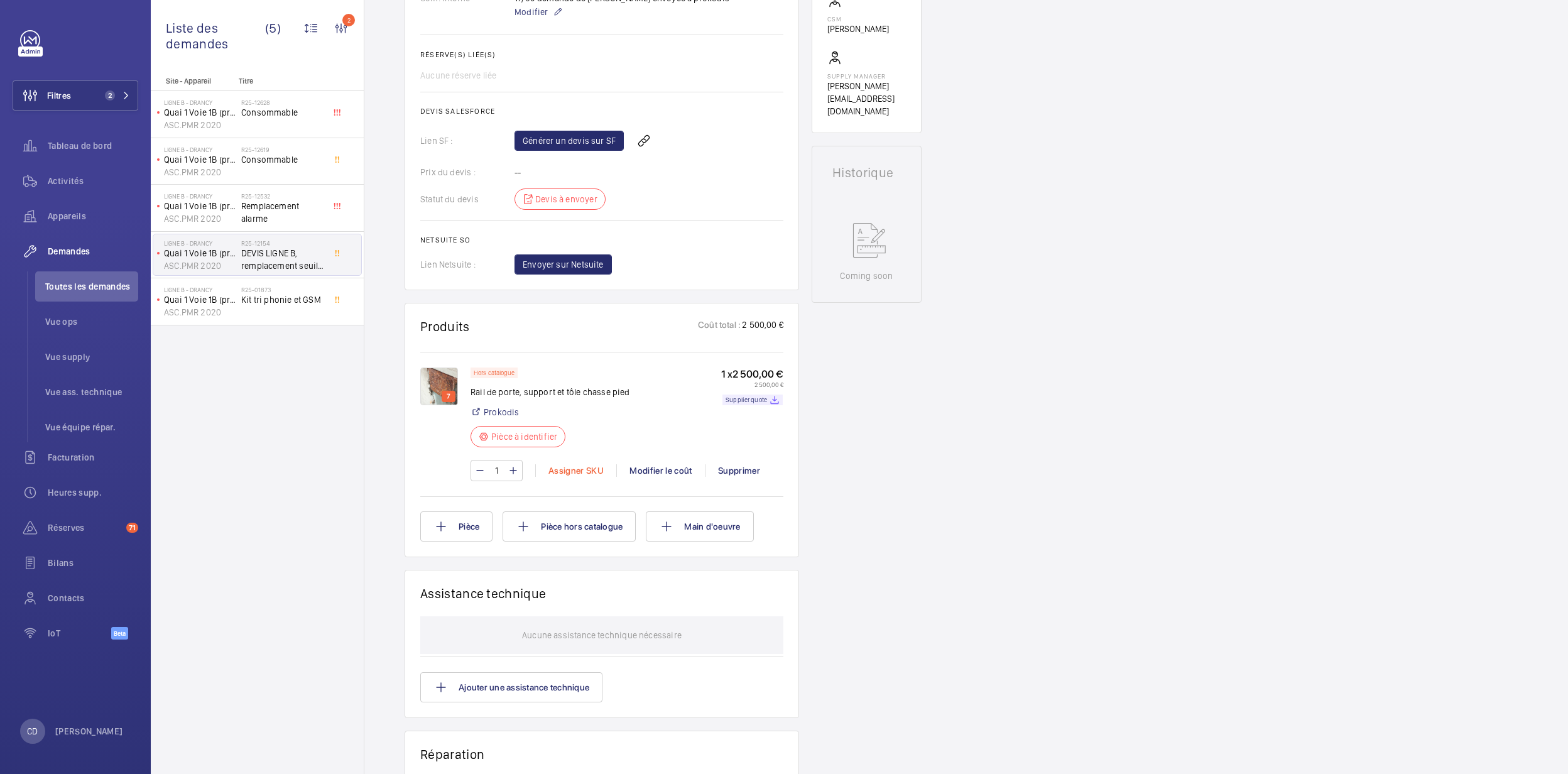
scroll to position [503, 0]
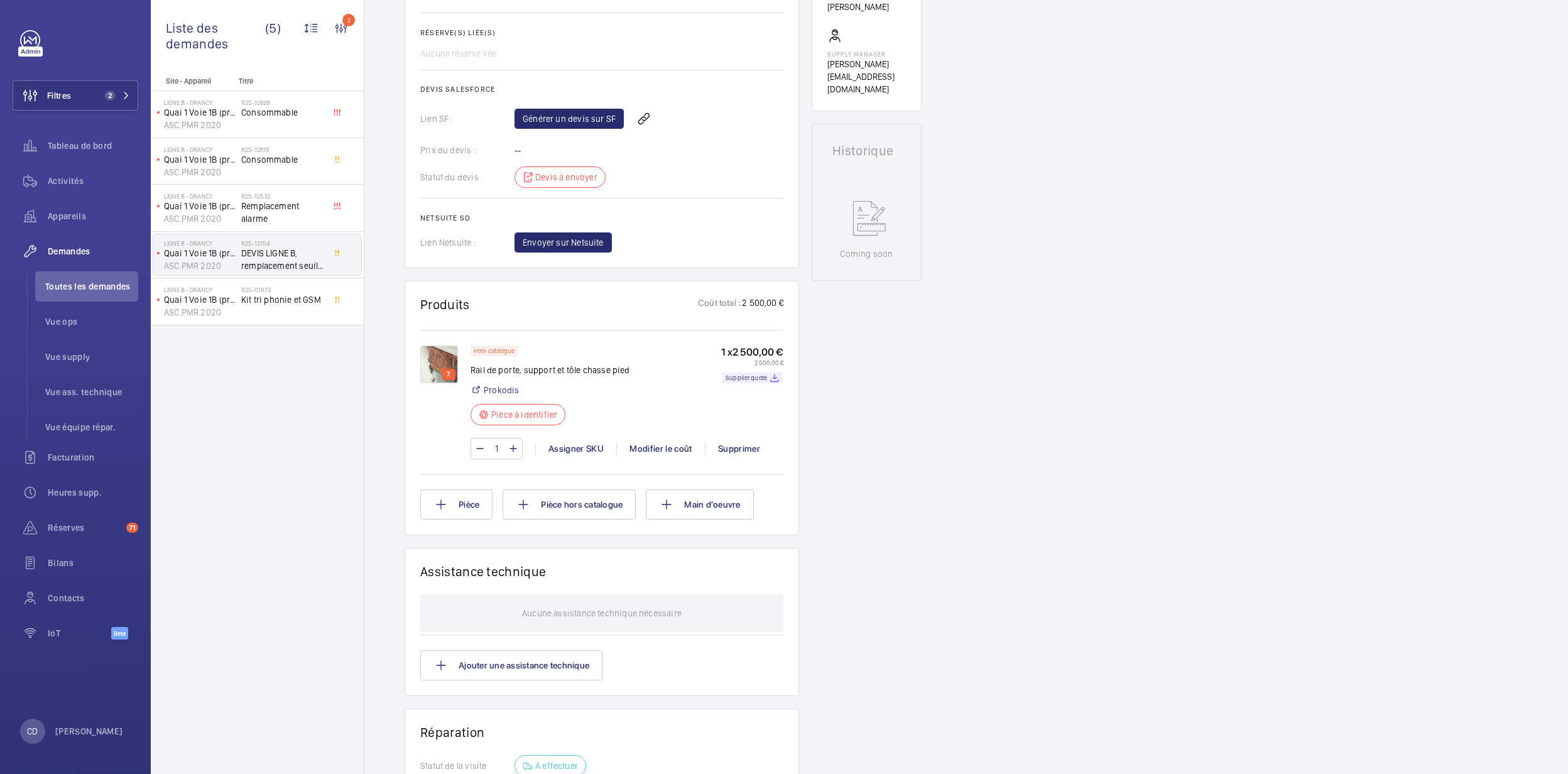
click at [744, 400] on div "1 x 2 500,00 € 2 500,00 € Supplier quote" at bounding box center [752, 389] width 62 height 87
click at [739, 380] on p "Supplier quote" at bounding box center [746, 378] width 41 height 4
click at [563, 129] on link "Générer un devis sur SF" at bounding box center [569, 118] width 109 height 20
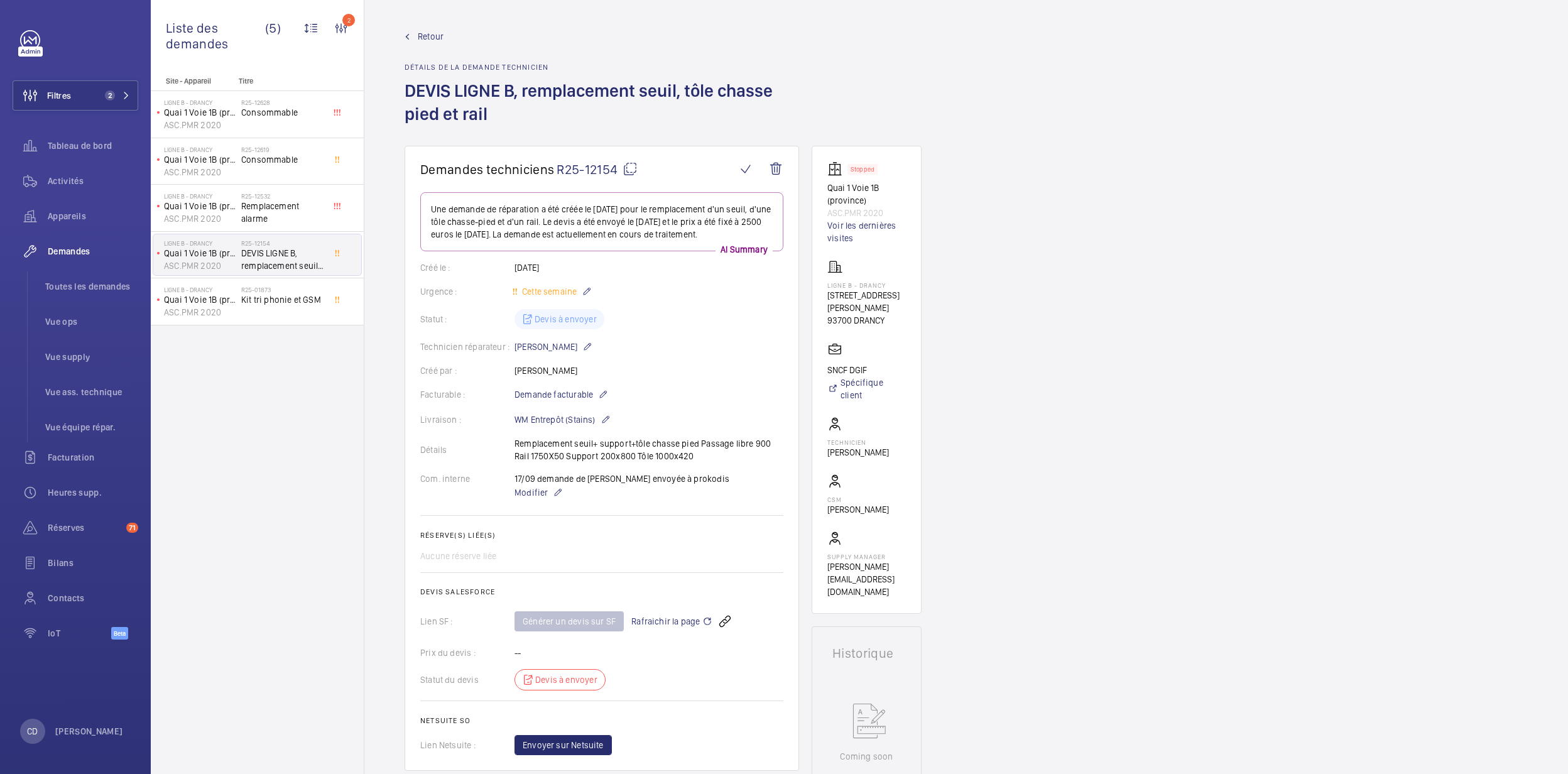
click at [250, 259] on span "DEVIS LIGNE B, remplacement seuil, tôle chasse pied et rail" at bounding box center [283, 259] width 83 height 25
click at [267, 220] on span "Remplacement alarme" at bounding box center [283, 212] width 83 height 25
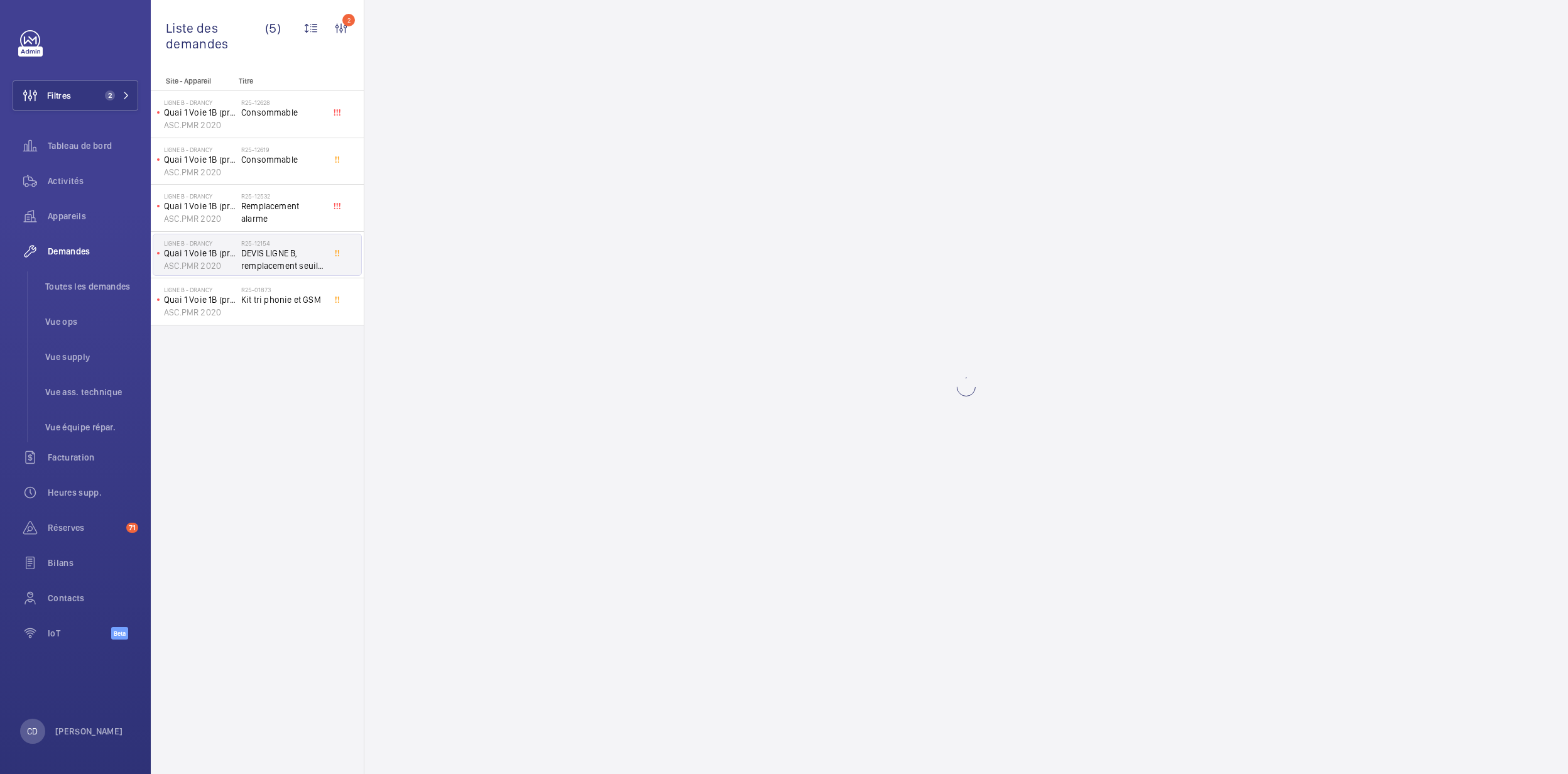
click at [267, 247] on h2 "R25-12154" at bounding box center [283, 243] width 83 height 8
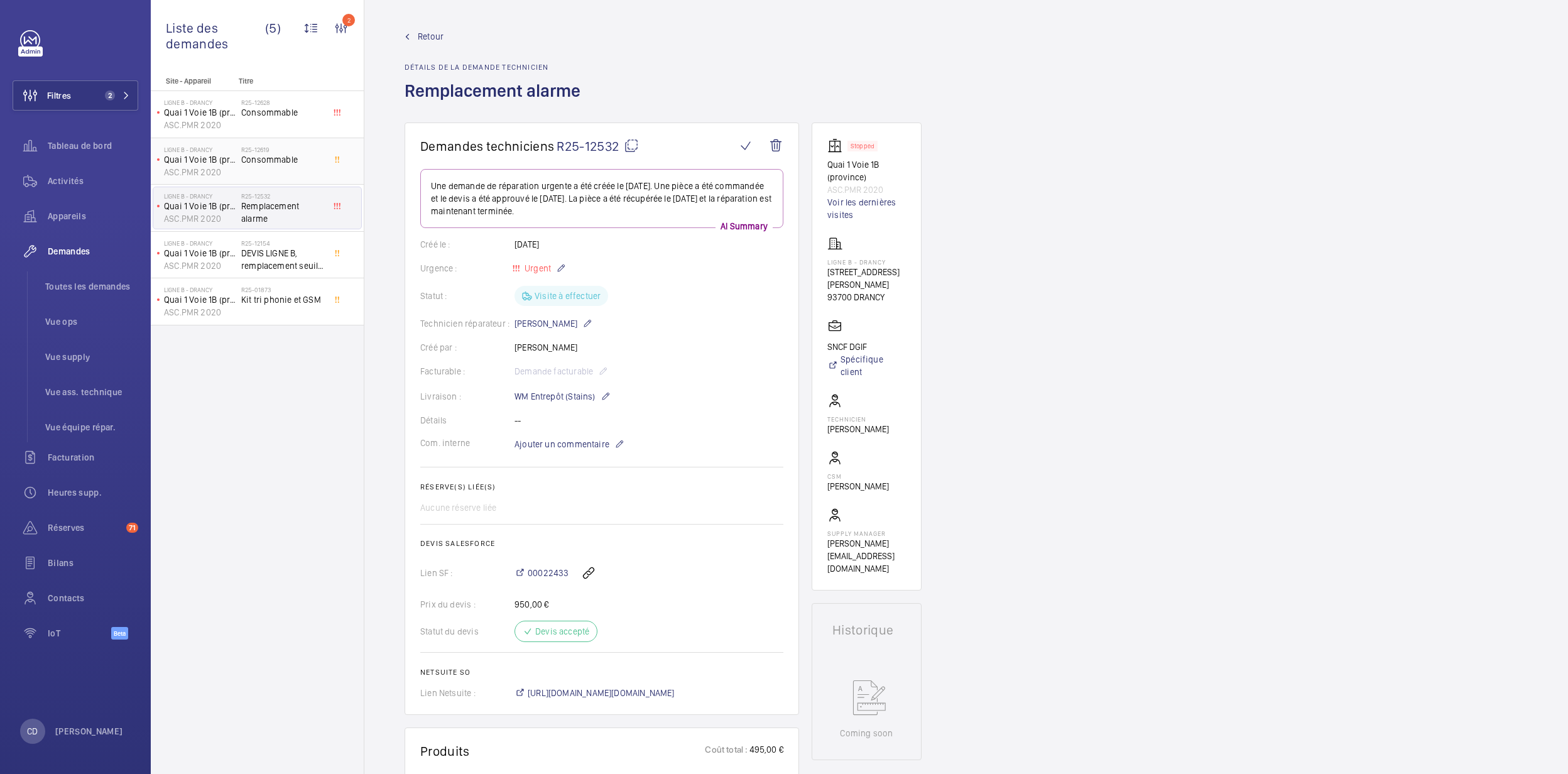
click at [278, 148] on h2 "R25-12619" at bounding box center [283, 149] width 83 height 8
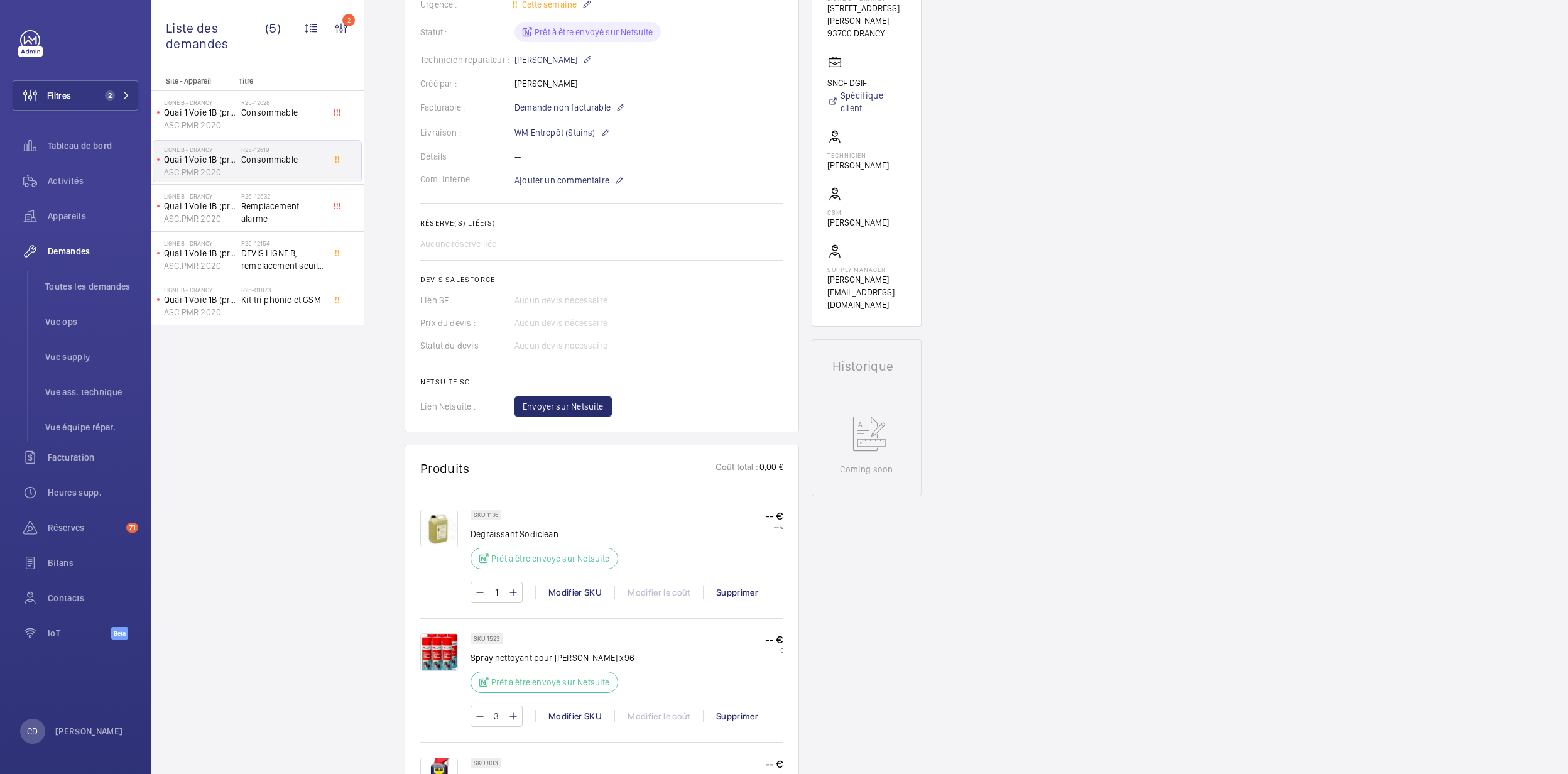
scroll to position [695, 0]
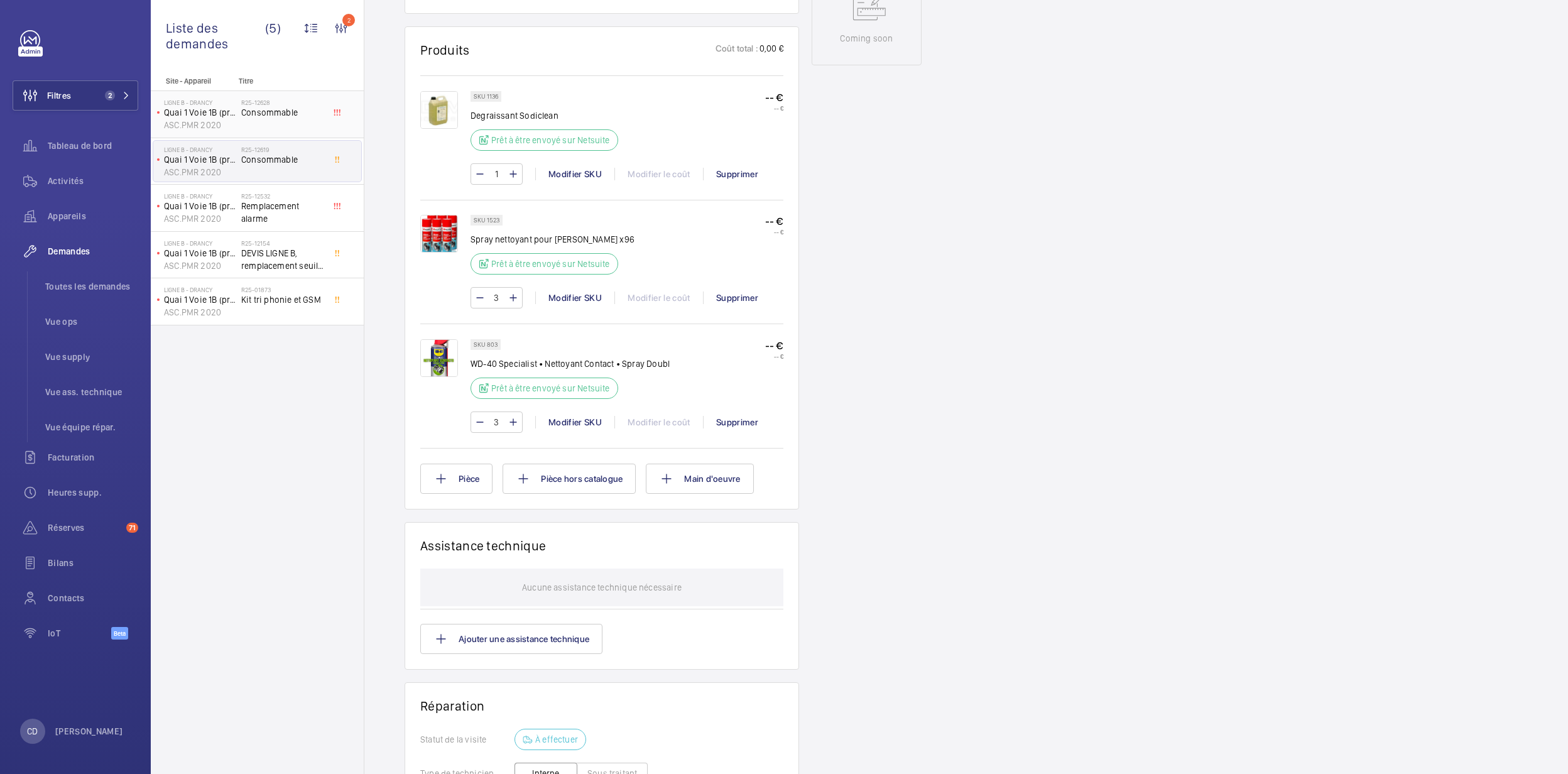
click at [235, 118] on p "Quai 1 Voie 1B (province)" at bounding box center [200, 112] width 72 height 13
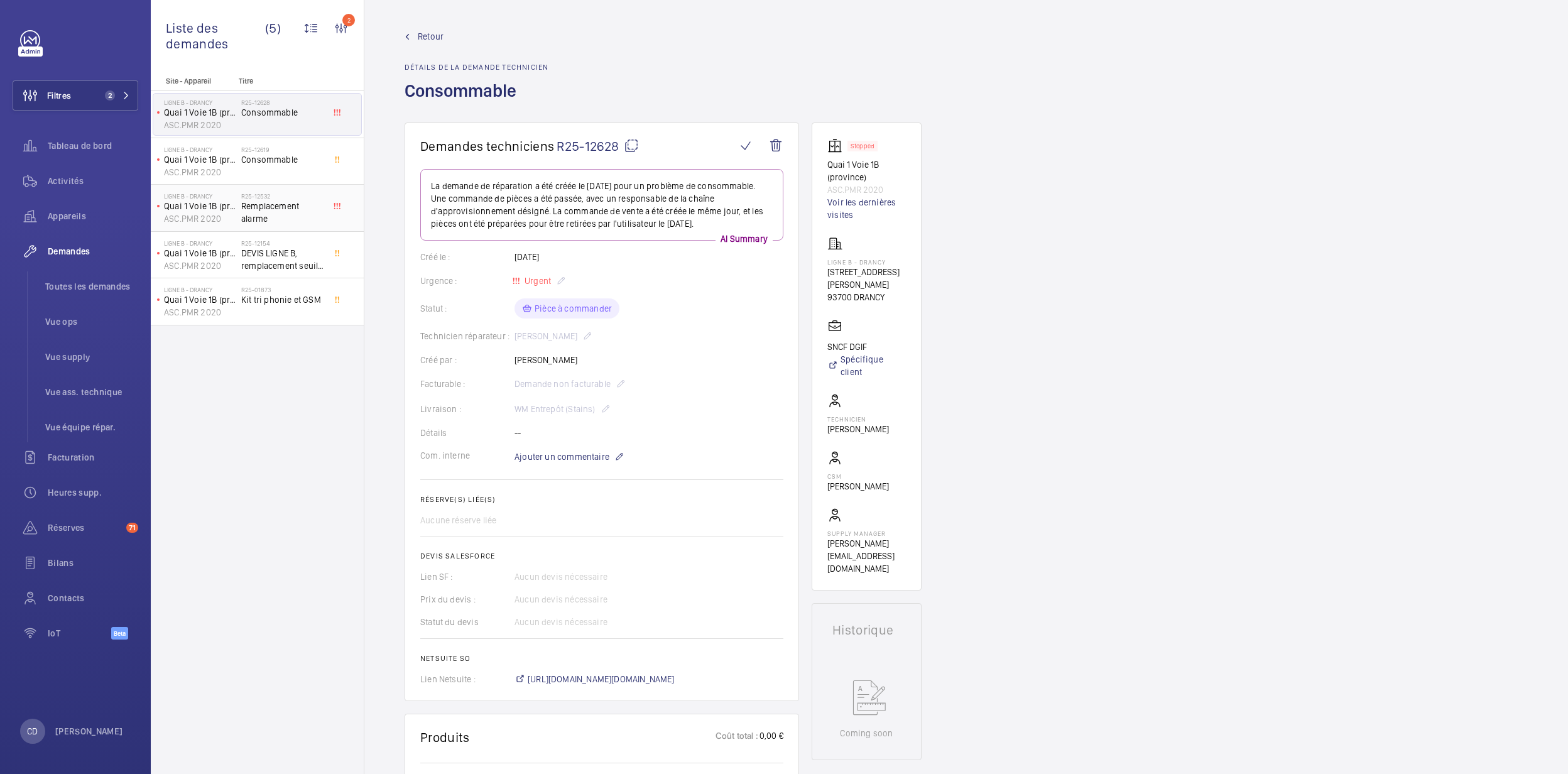
click at [280, 202] on span "Remplacement alarme" at bounding box center [283, 212] width 83 height 25
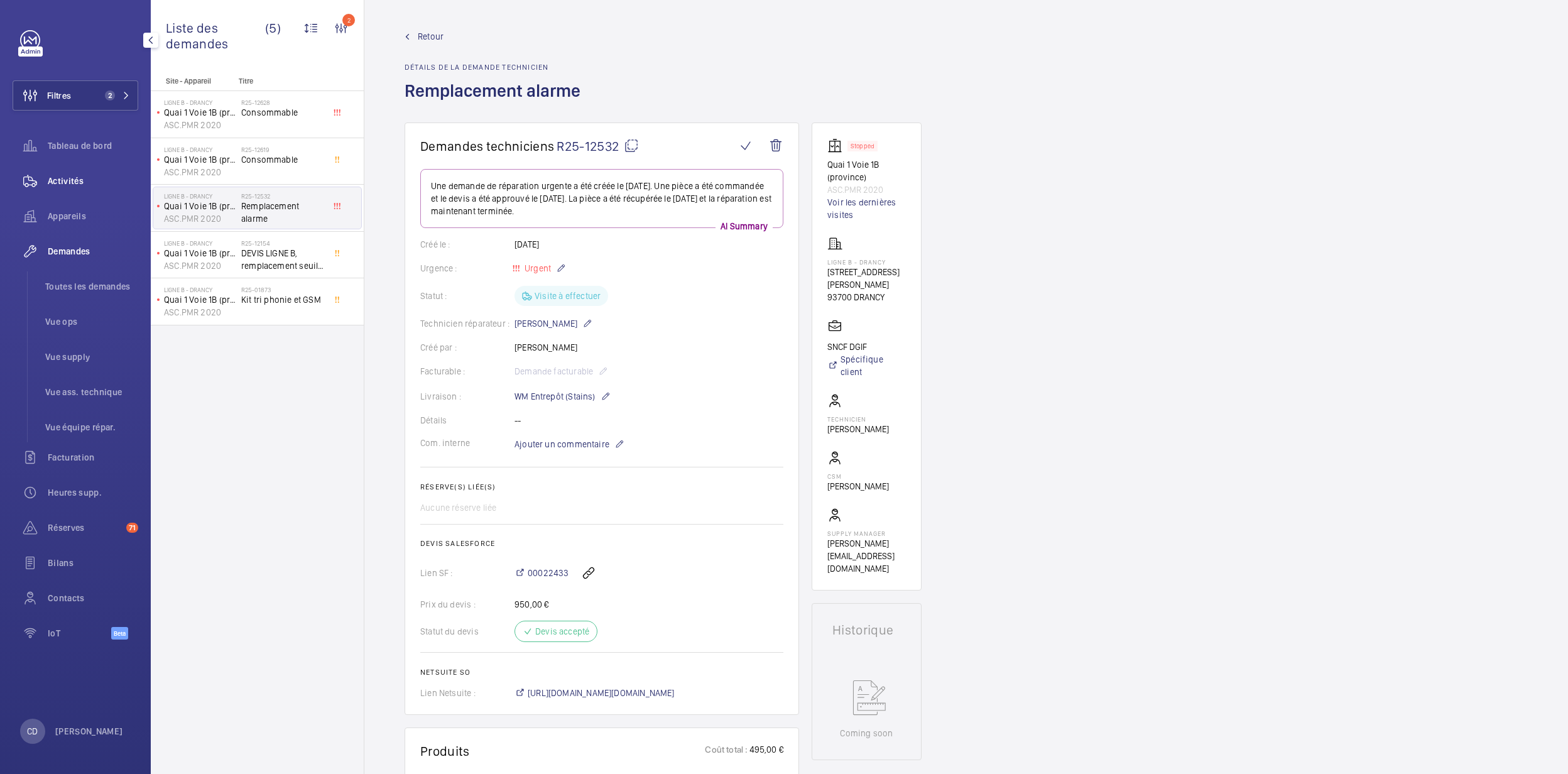
click at [68, 175] on span "Activités" at bounding box center [93, 181] width 91 height 13
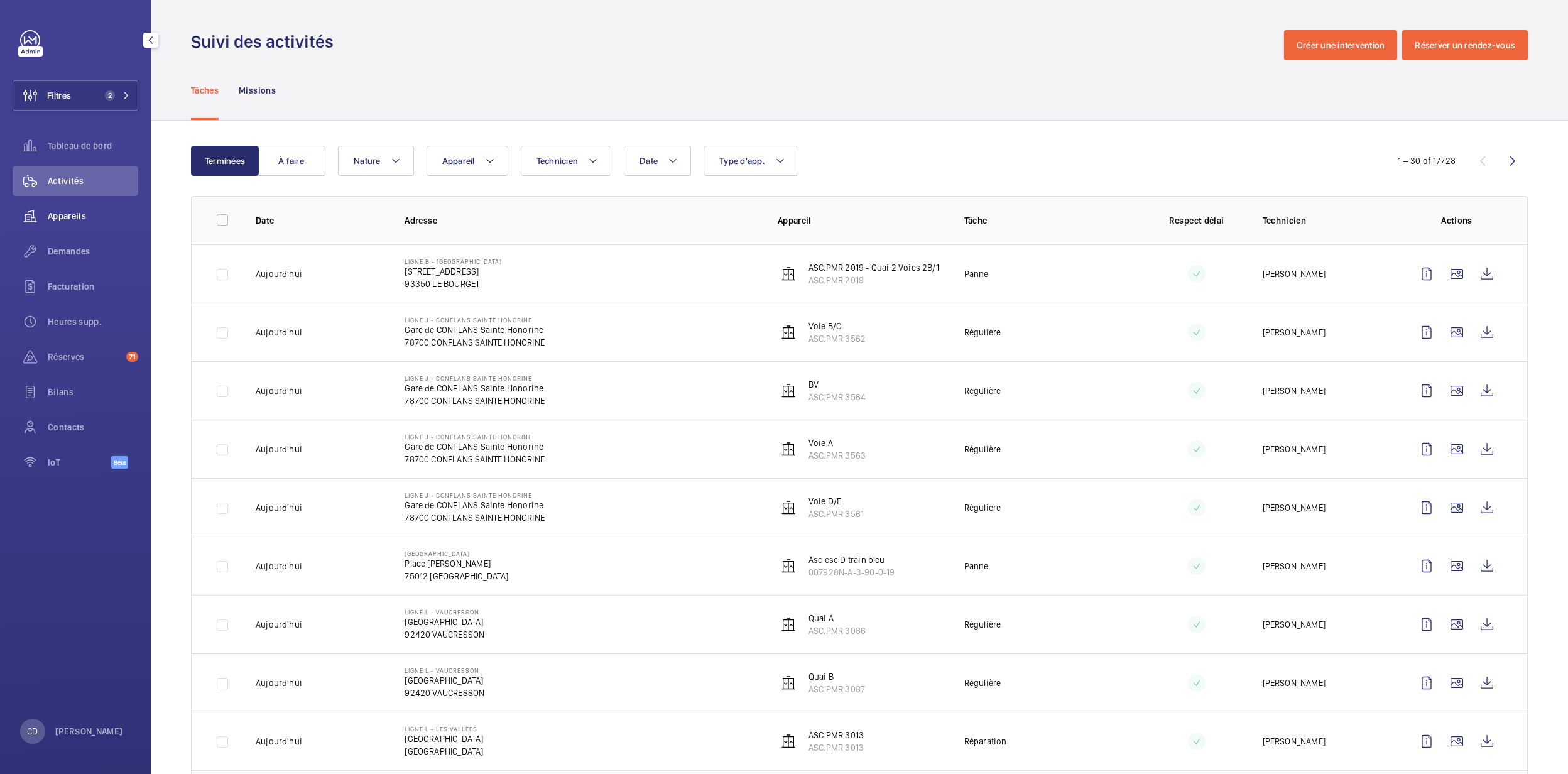
click at [64, 213] on span "Appareils" at bounding box center [93, 216] width 91 height 13
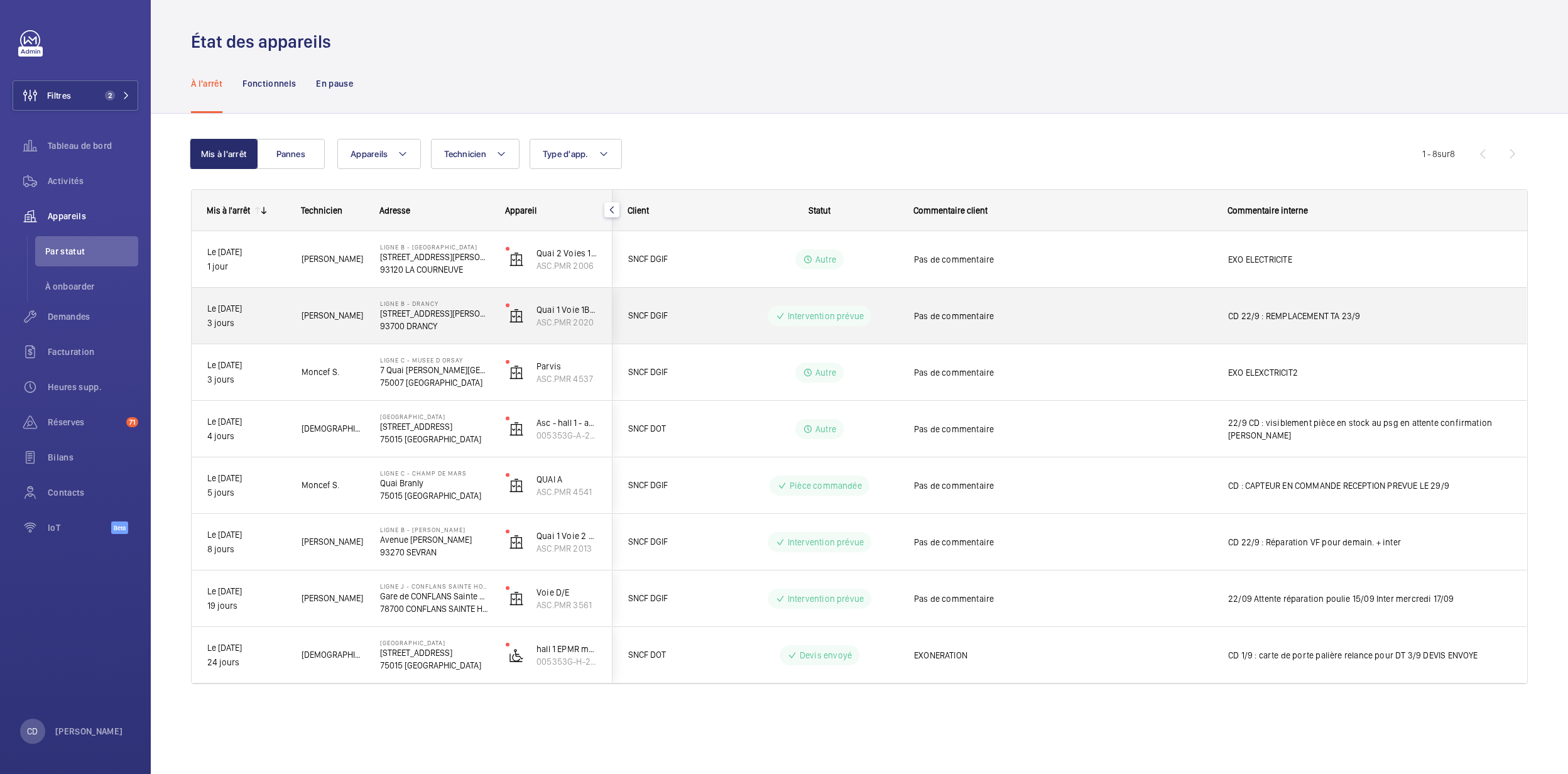
click at [396, 315] on p "[STREET_ADDRESS][PERSON_NAME]" at bounding box center [434, 314] width 109 height 13
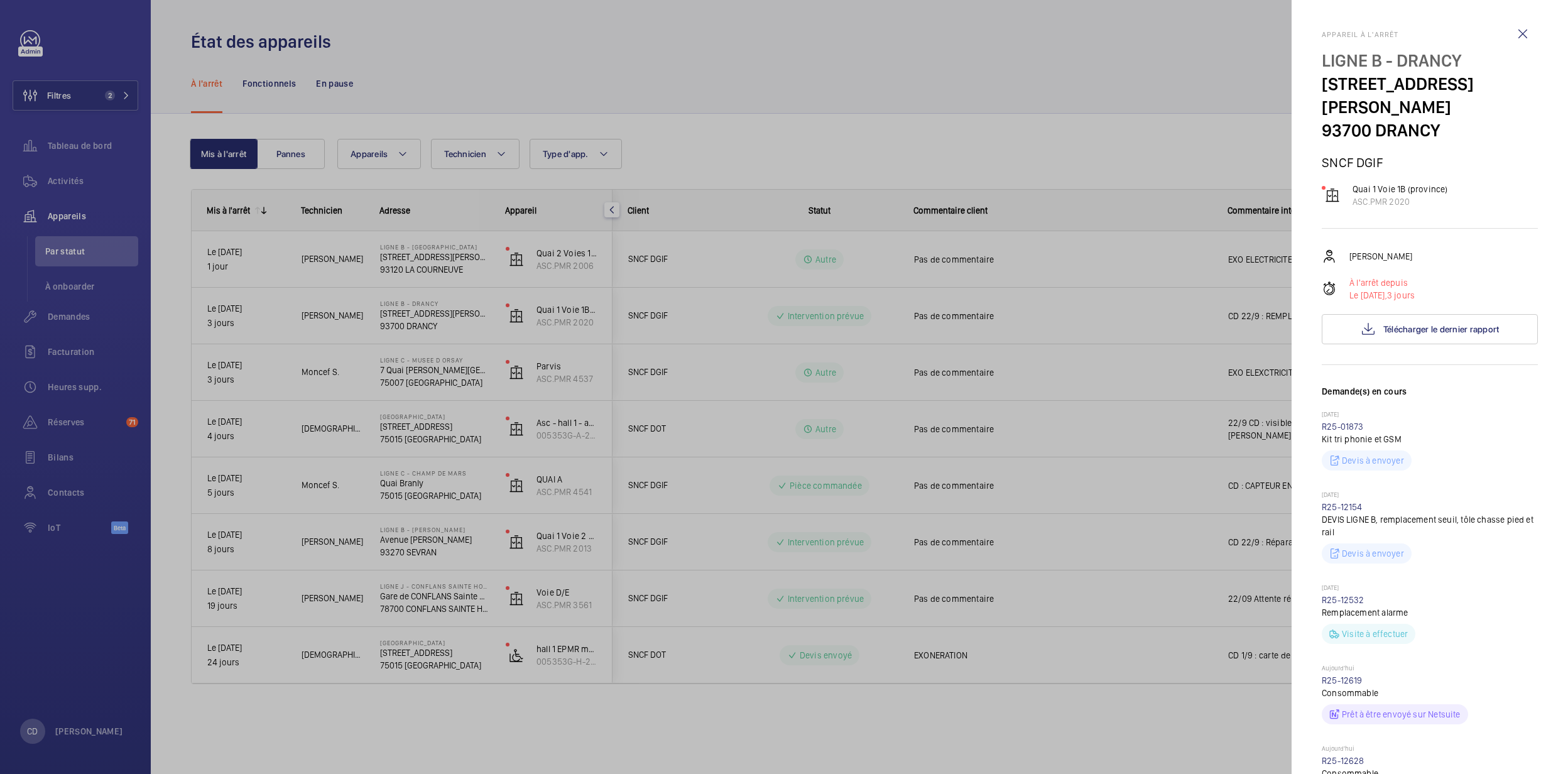
click at [61, 177] on div at bounding box center [784, 387] width 1568 height 774
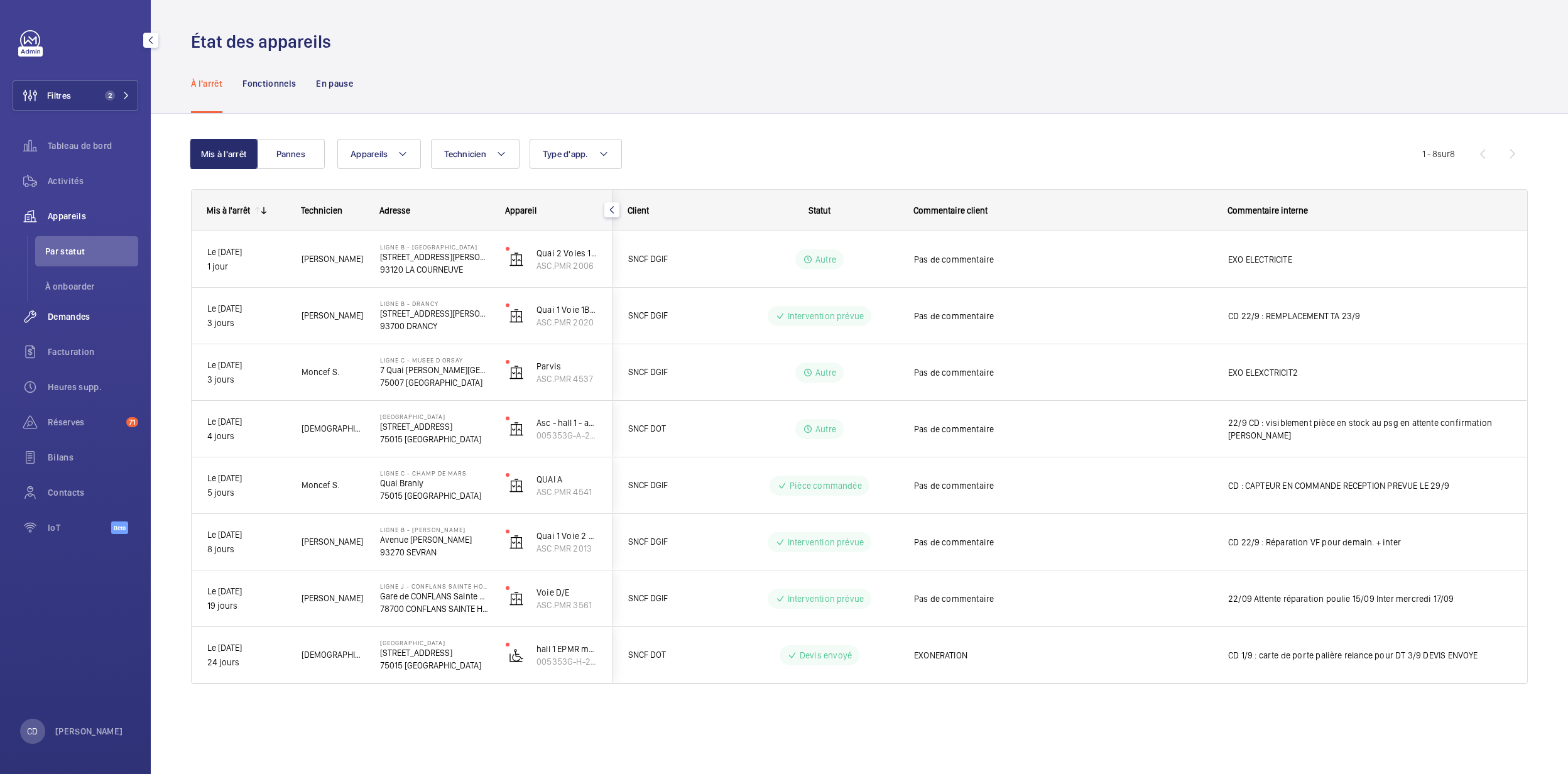
click at [76, 305] on div "Demandes" at bounding box center [75, 316] width 126 height 30
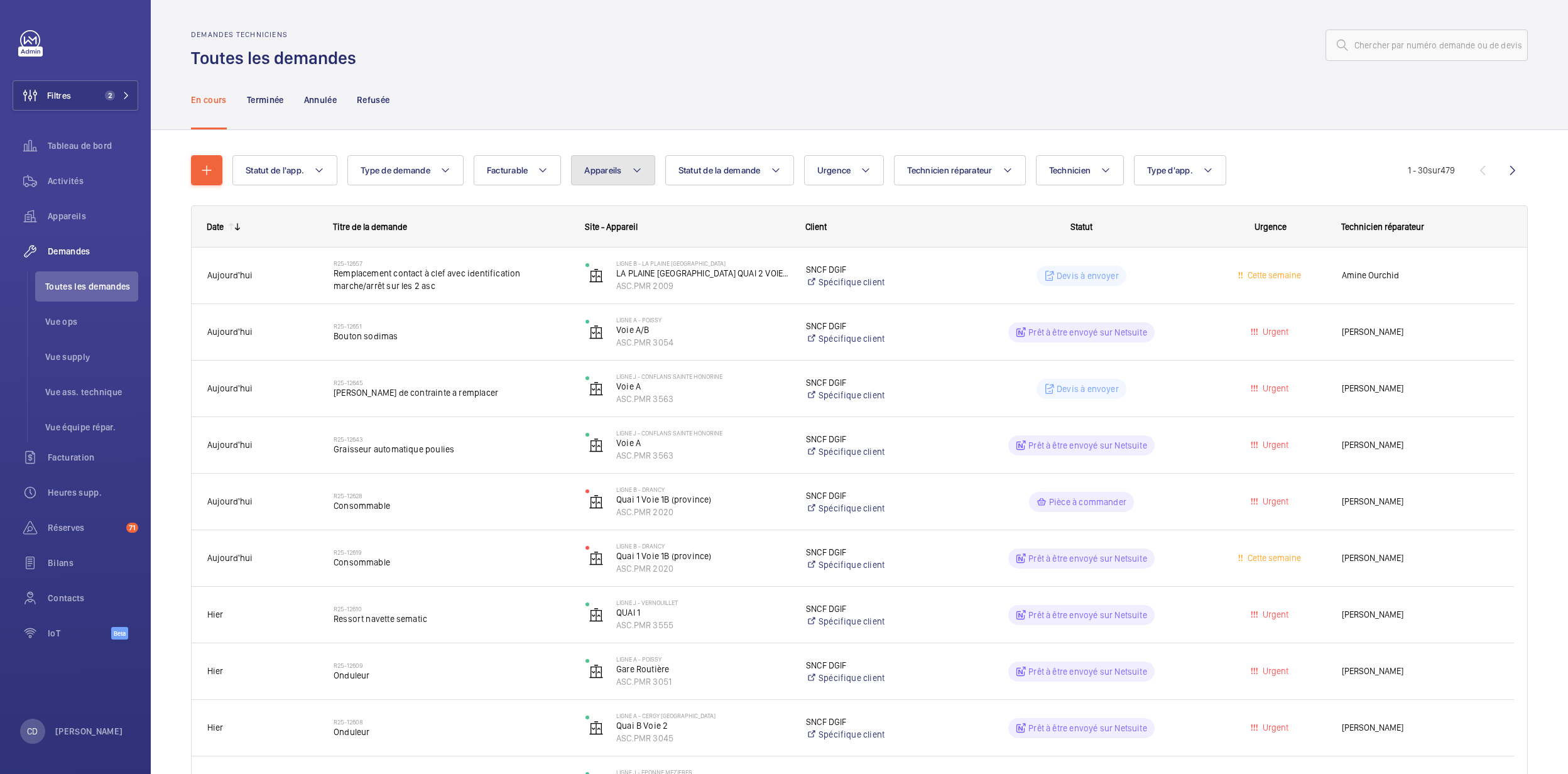
click at [631, 167] on button "Appareils" at bounding box center [613, 170] width 84 height 30
type input "ASC.PMR 2021"
click at [787, 288] on span "ASC.PMR" at bounding box center [804, 285] width 36 height 10
click at [611, 288] on input "Quai 2 Voies 2B/1 ([GEOGRAPHIC_DATA]), ASC.PMR 2021" at bounding box center [598, 284] width 25 height 25
checkbox input "true"
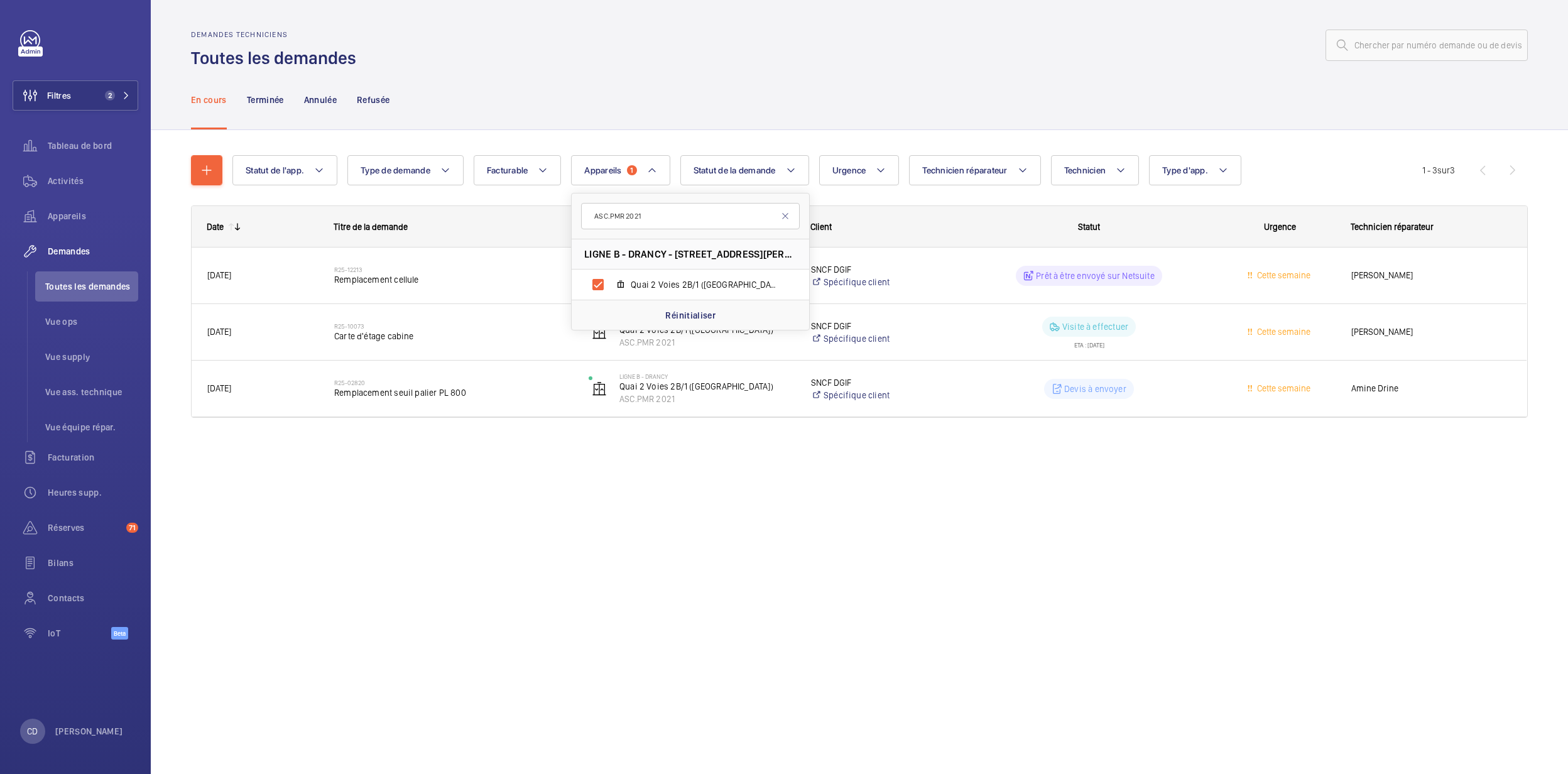
drag, startPoint x: 557, startPoint y: 526, endPoint x: 557, endPoint y: 503, distance: 23.0
click at [558, 526] on div "Demandes techniciens Toutes les demandes En cours Terminée Annulée Refusée Stat…" at bounding box center [859, 387] width 1417 height 774
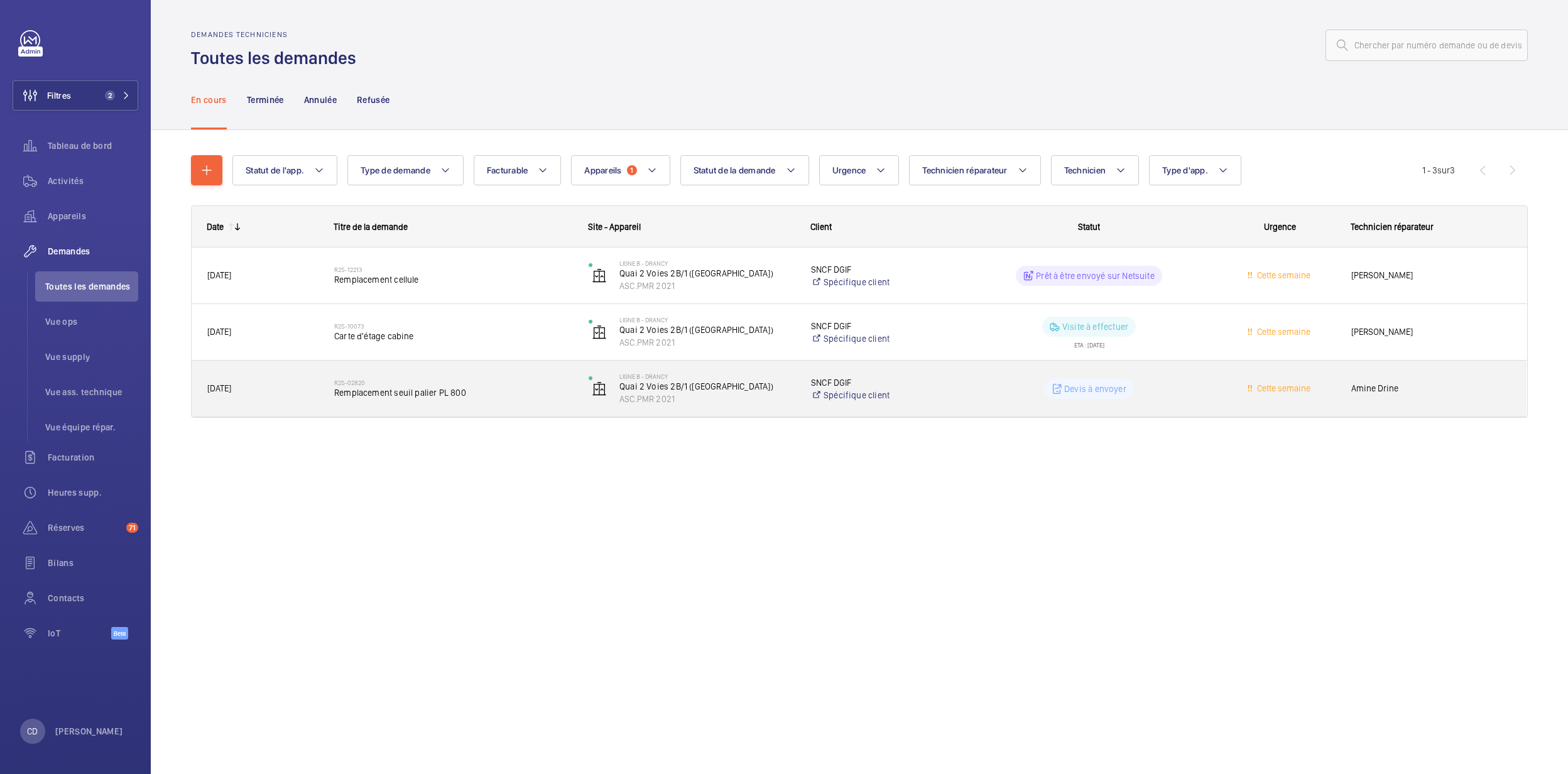
click at [516, 400] on div "R25-02820 Remplacement seuil palier PL 800" at bounding box center [453, 389] width 238 height 36
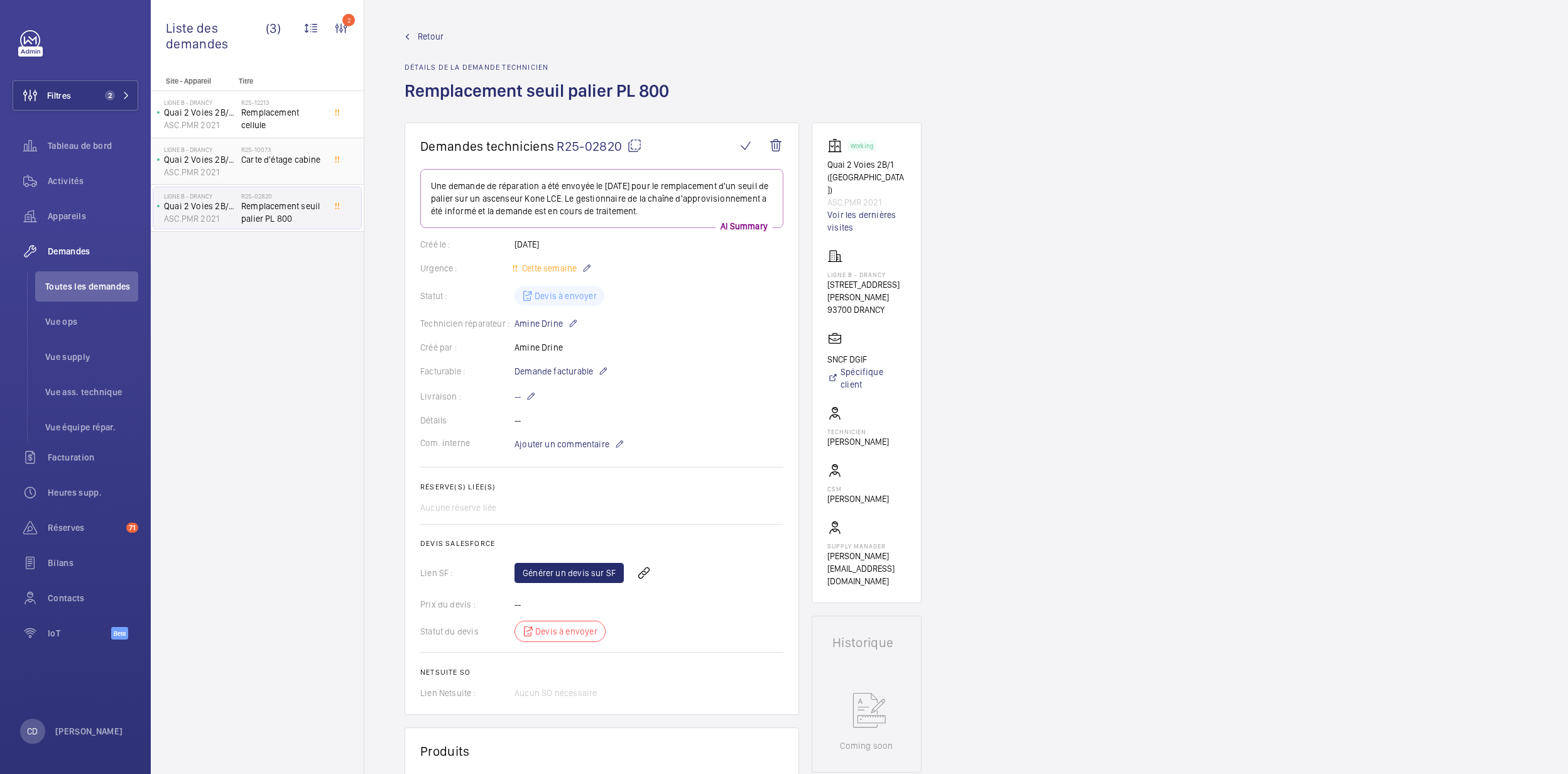
click at [259, 161] on span "Carte d'étage cabine" at bounding box center [283, 160] width 83 height 13
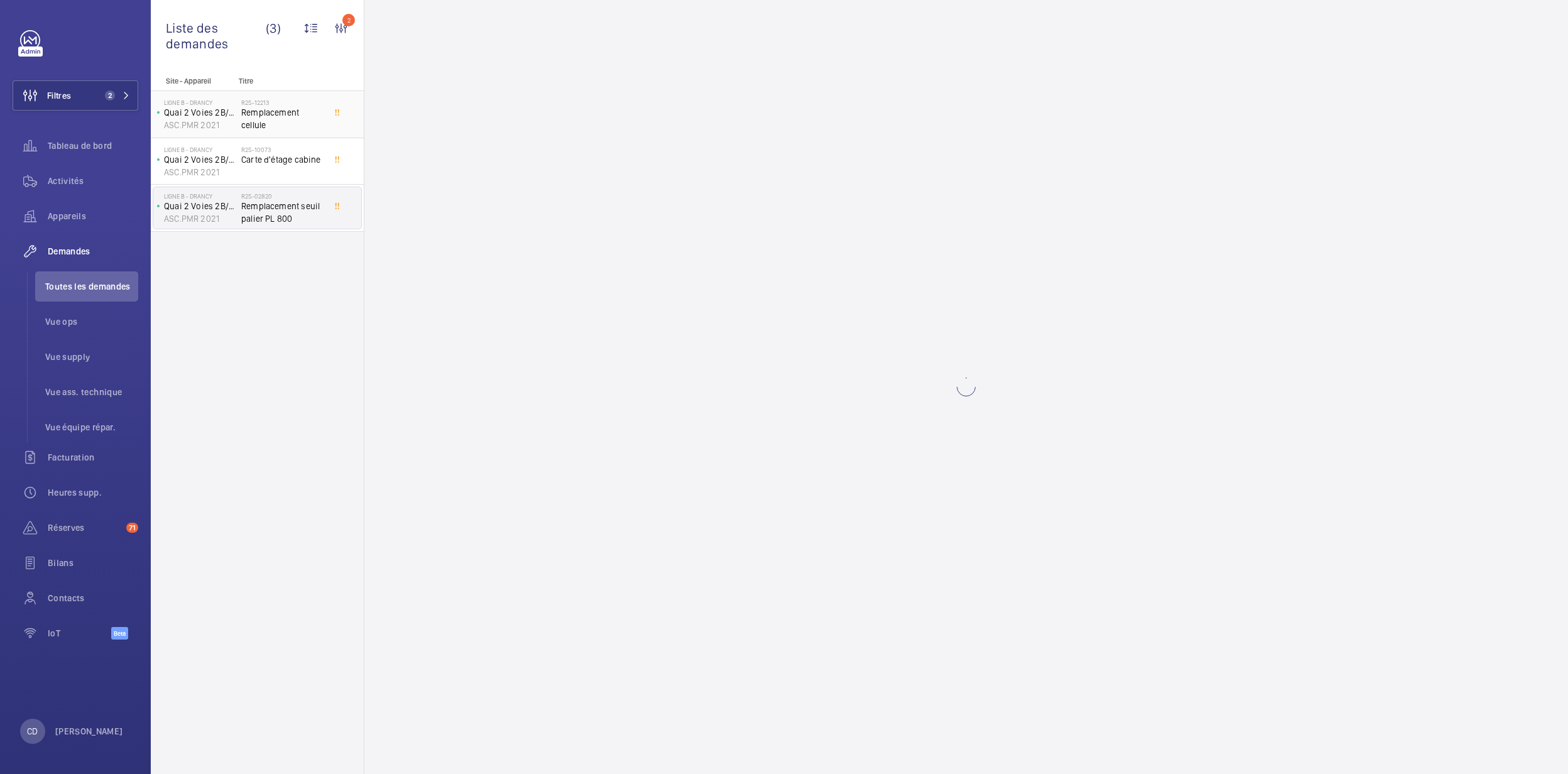
click at [271, 102] on h2 "R25-12213" at bounding box center [283, 103] width 83 height 8
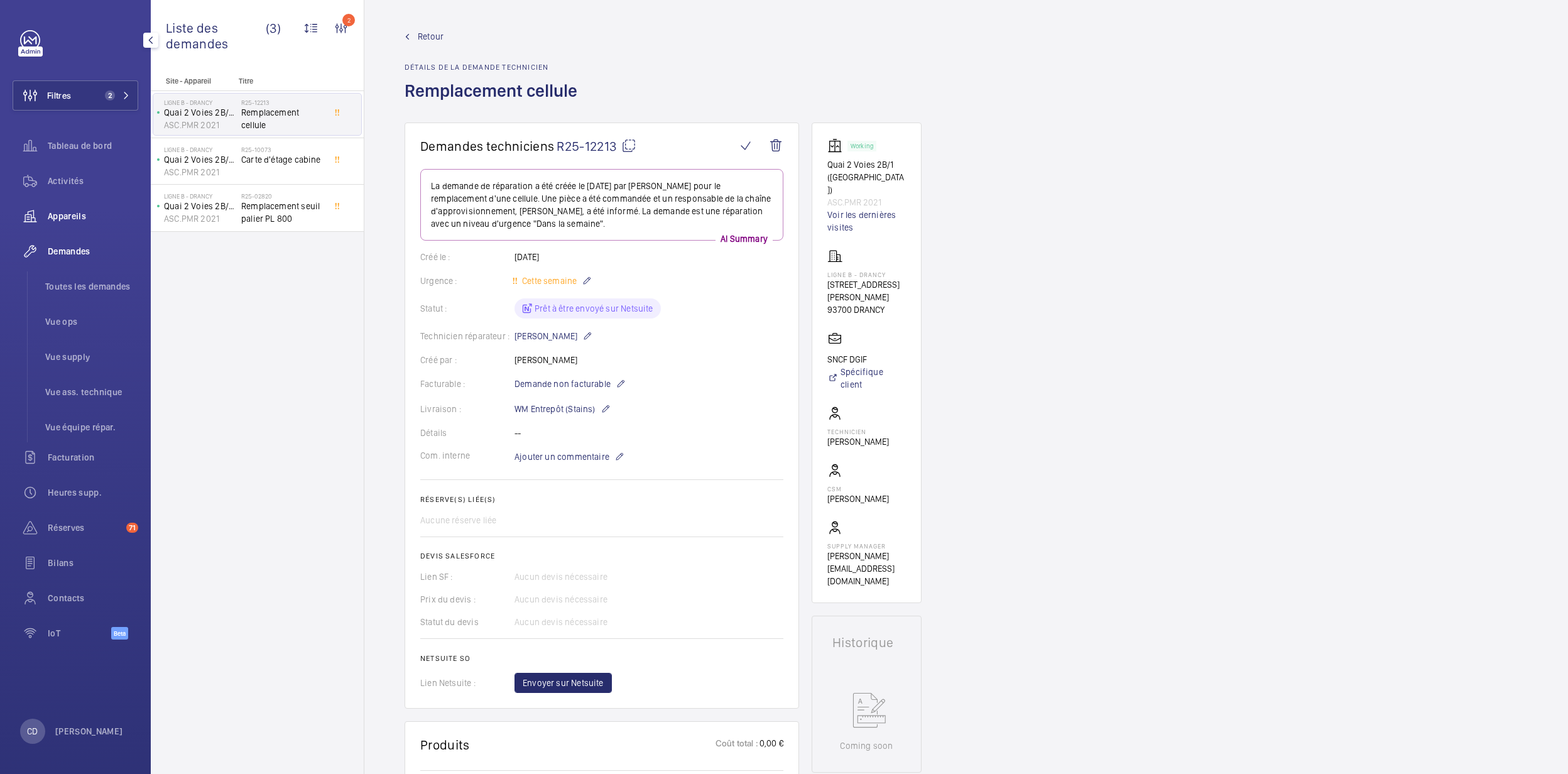
click at [92, 217] on span "Appareils" at bounding box center [93, 216] width 91 height 13
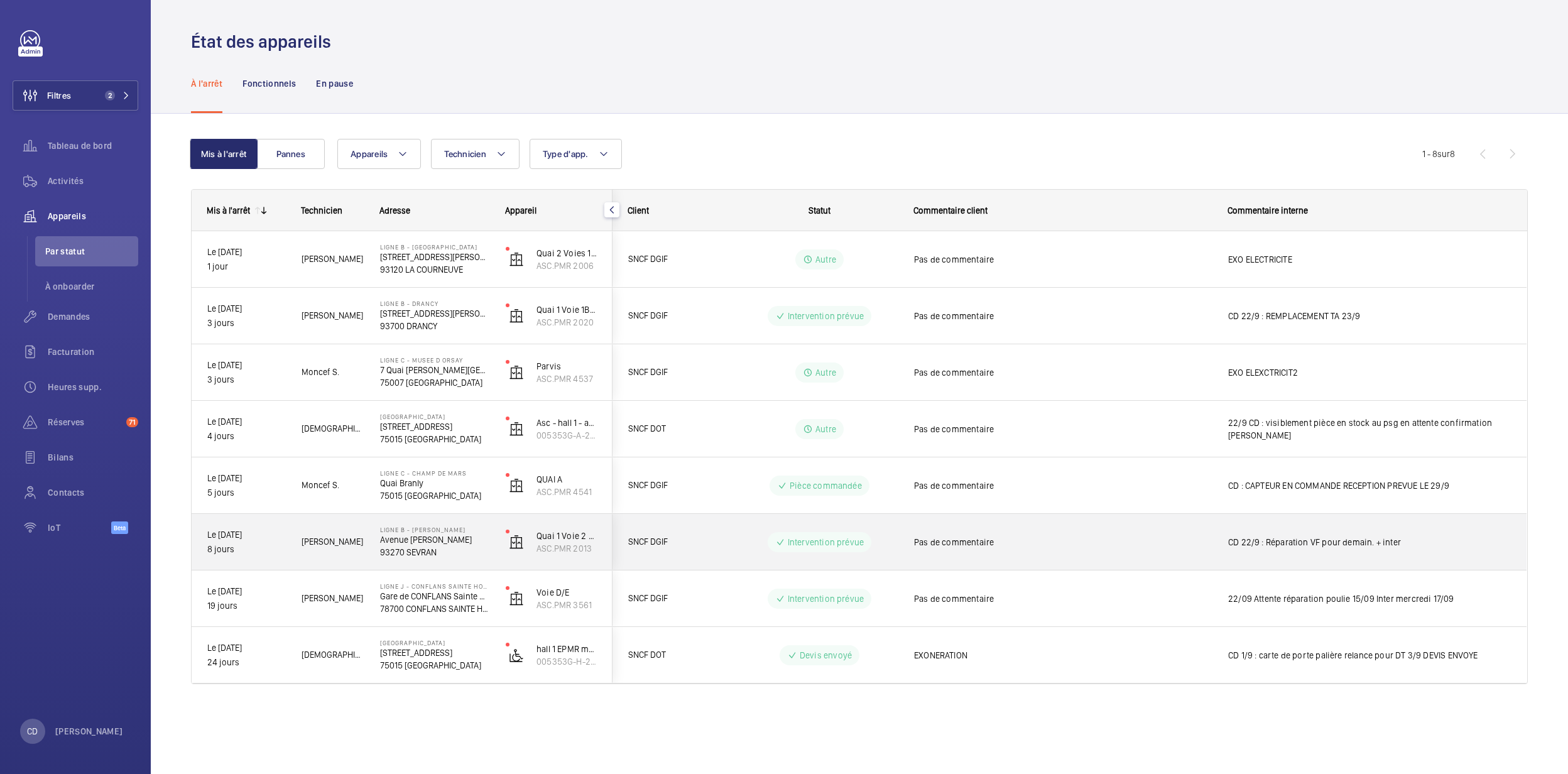
click at [400, 550] on p "93270 SEVRAN" at bounding box center [434, 552] width 109 height 13
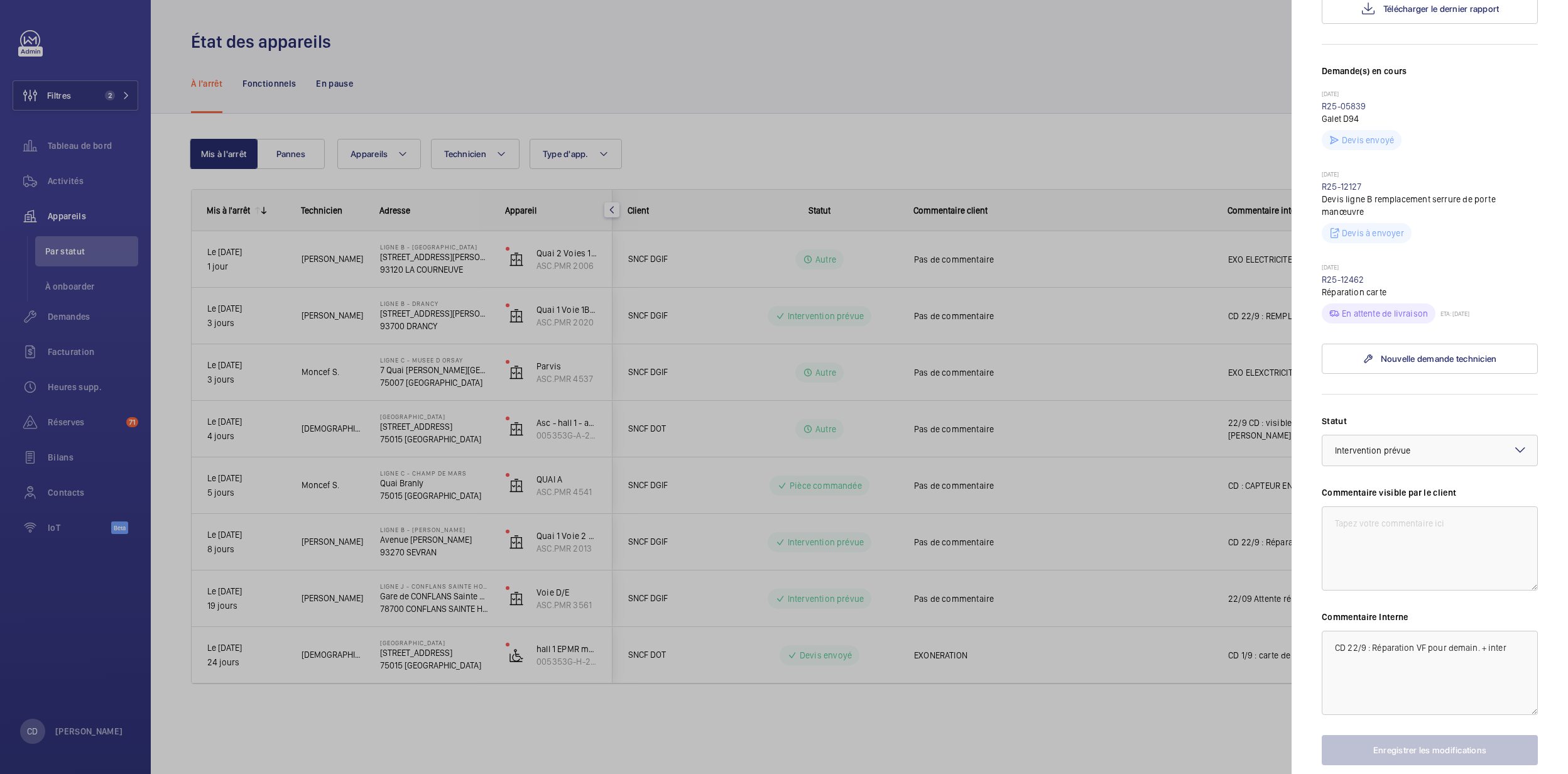
scroll to position [335, 0]
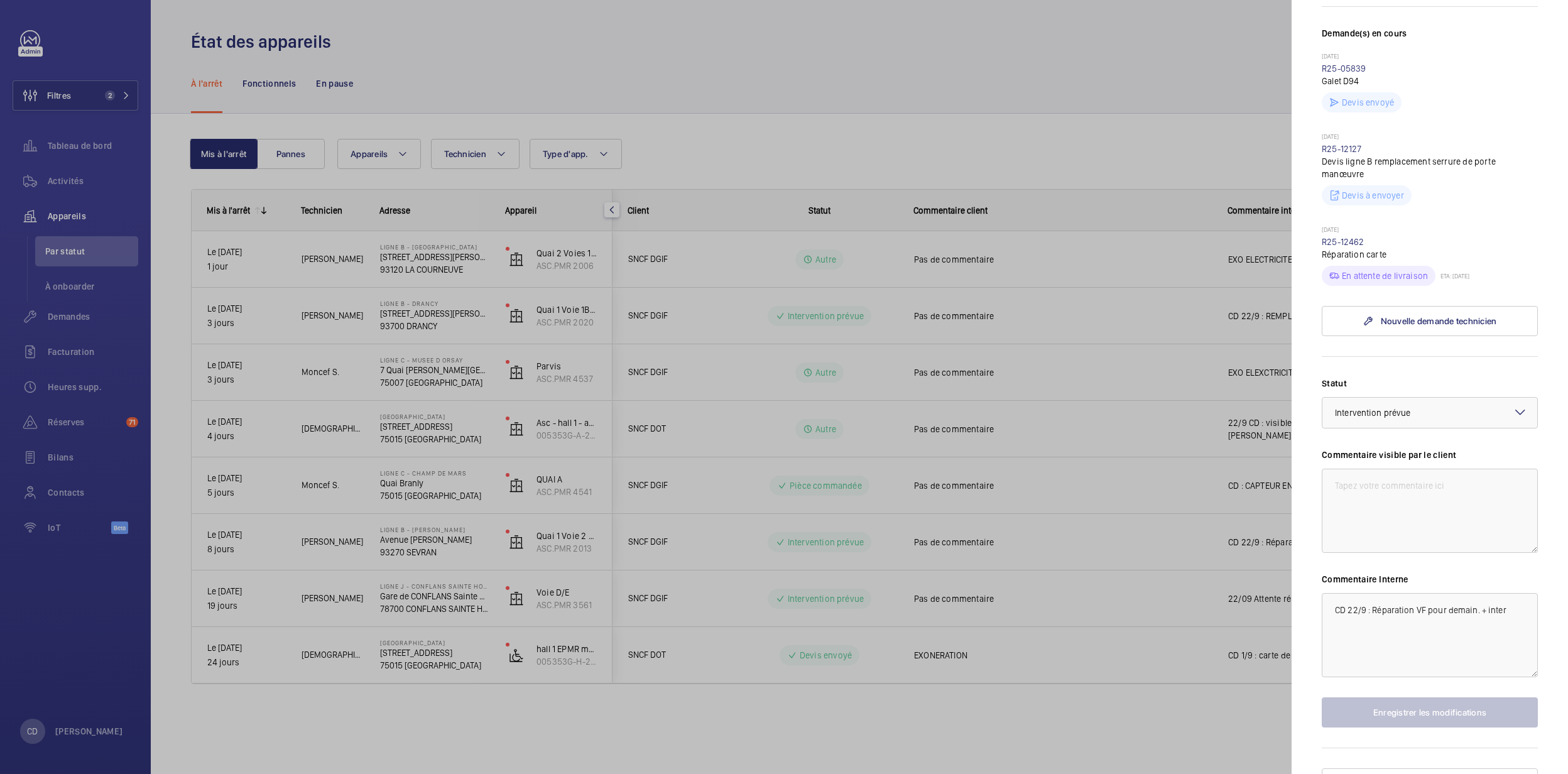
click at [478, 529] on div at bounding box center [784, 387] width 1568 height 774
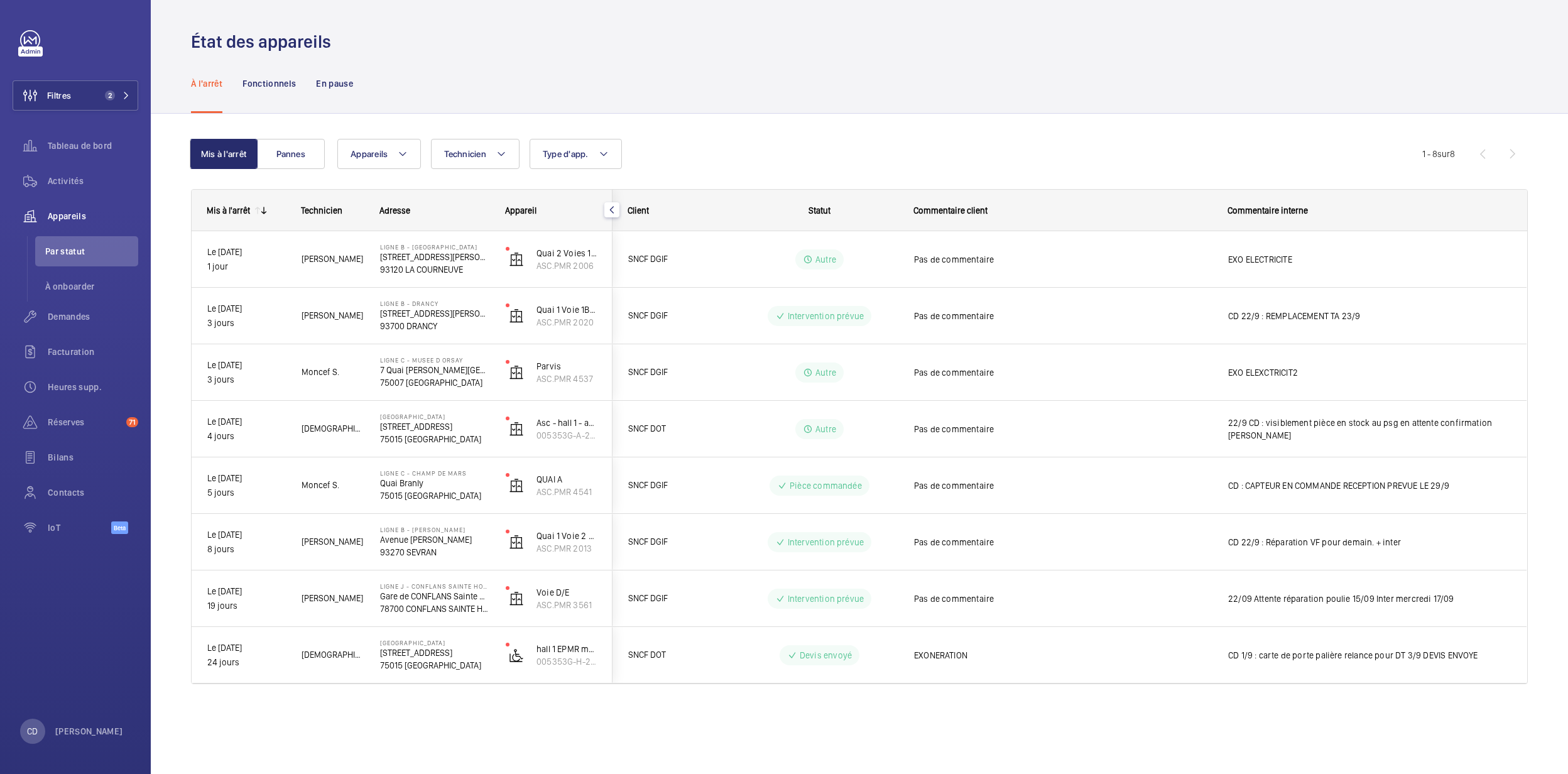
scroll to position [0, 0]
click at [54, 182] on span "Activités" at bounding box center [93, 181] width 91 height 13
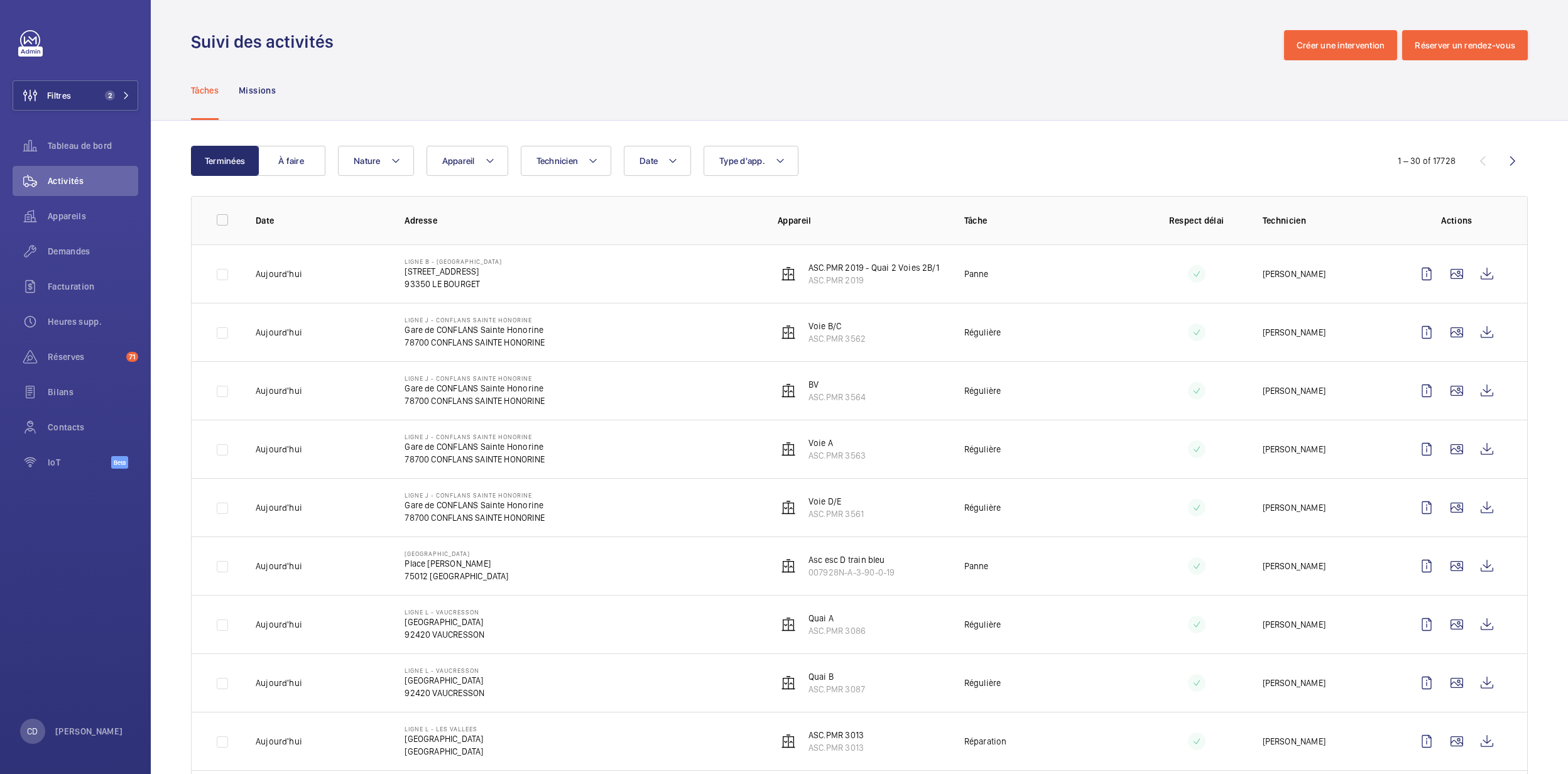
scroll to position [84, 0]
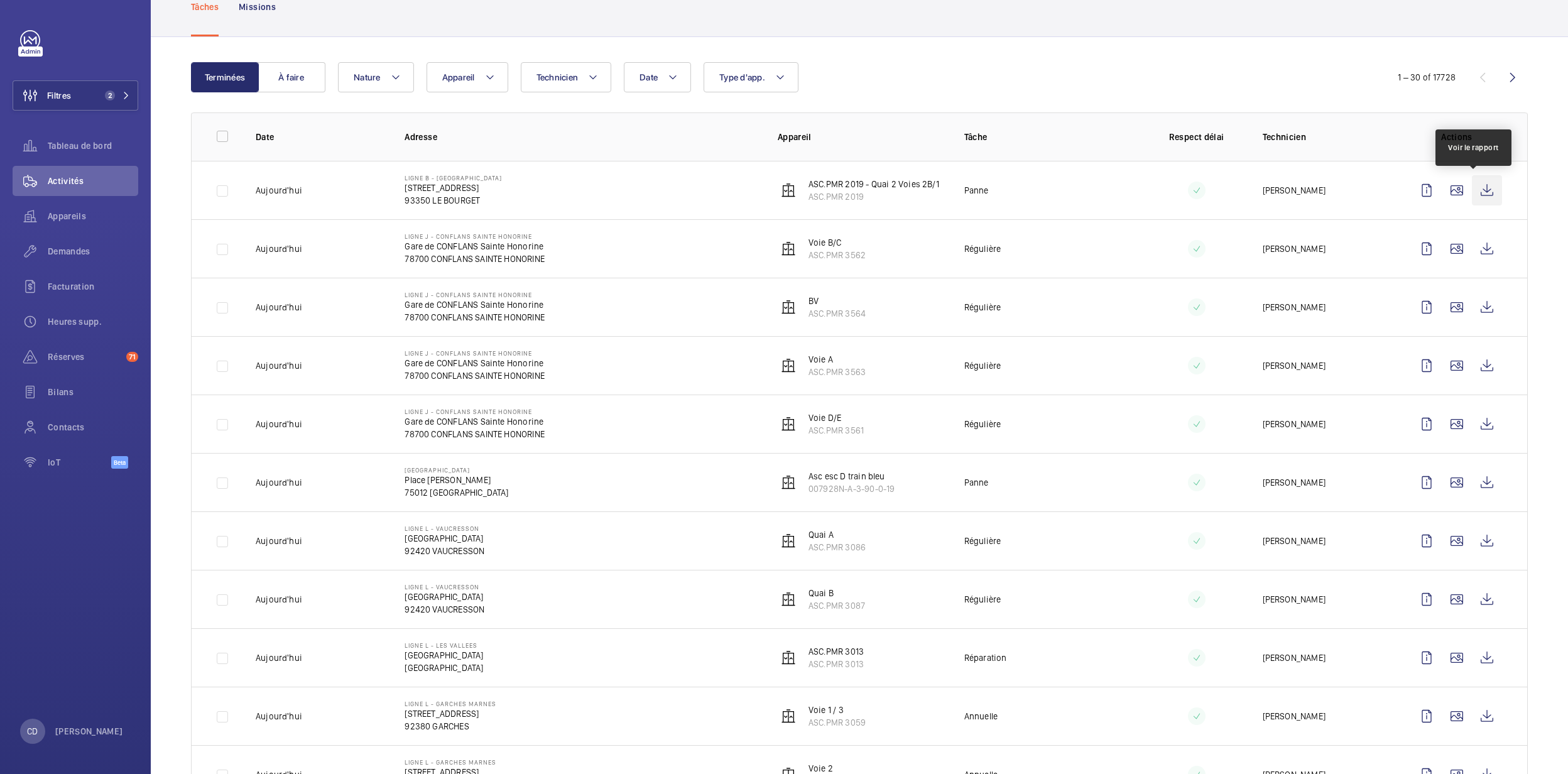
click at [1481, 189] on wm-front-icon-button at bounding box center [1487, 190] width 30 height 30
click at [68, 222] on span "Appareils" at bounding box center [93, 216] width 91 height 13
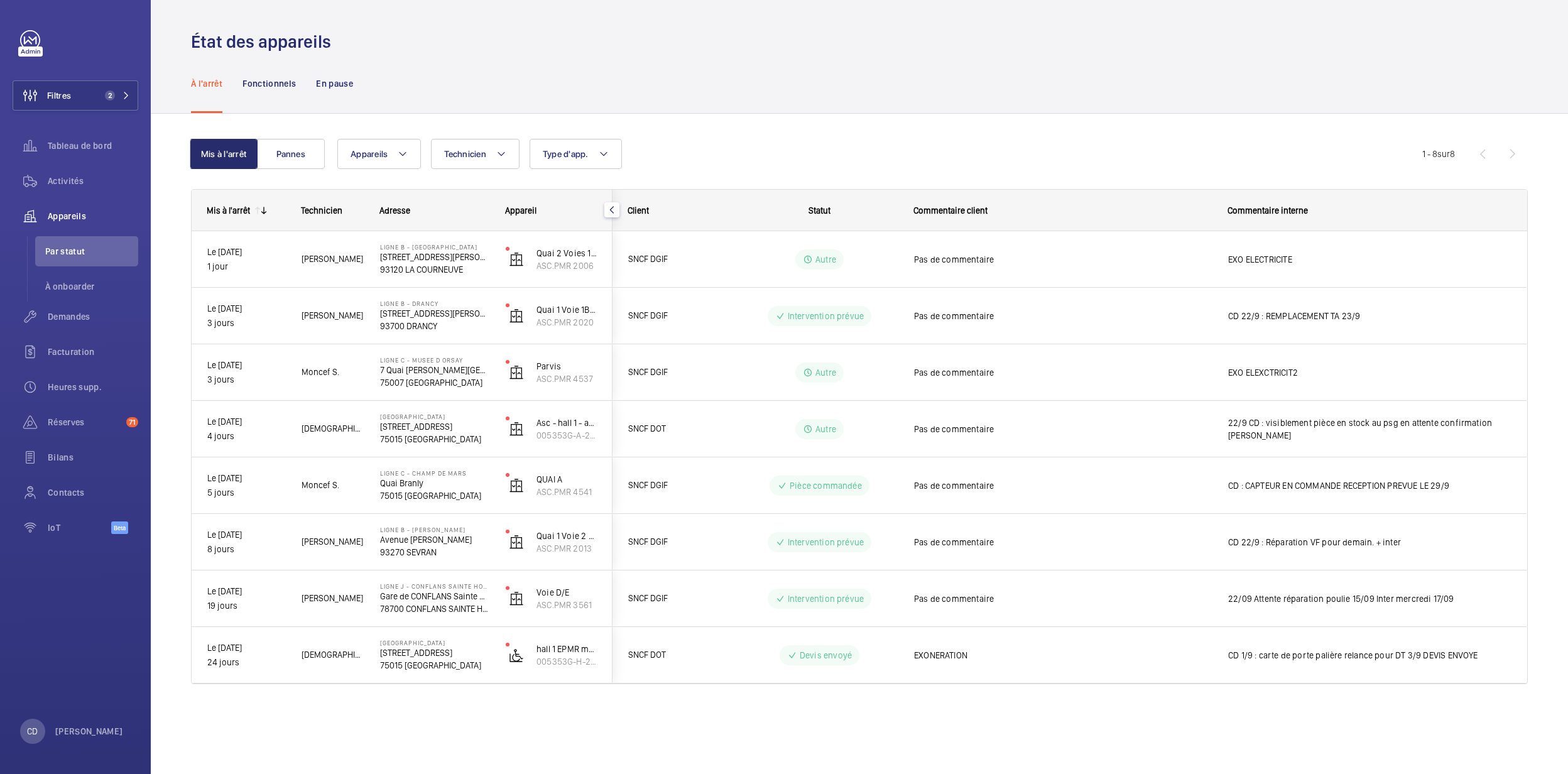
click at [505, 116] on div "Mis à l'arrêt Pannes Appareils Technicien Type d'app. Plus de filtres Réinitial…" at bounding box center [859, 429] width 1417 height 631
click at [70, 170] on div "Activités" at bounding box center [75, 181] width 126 height 30
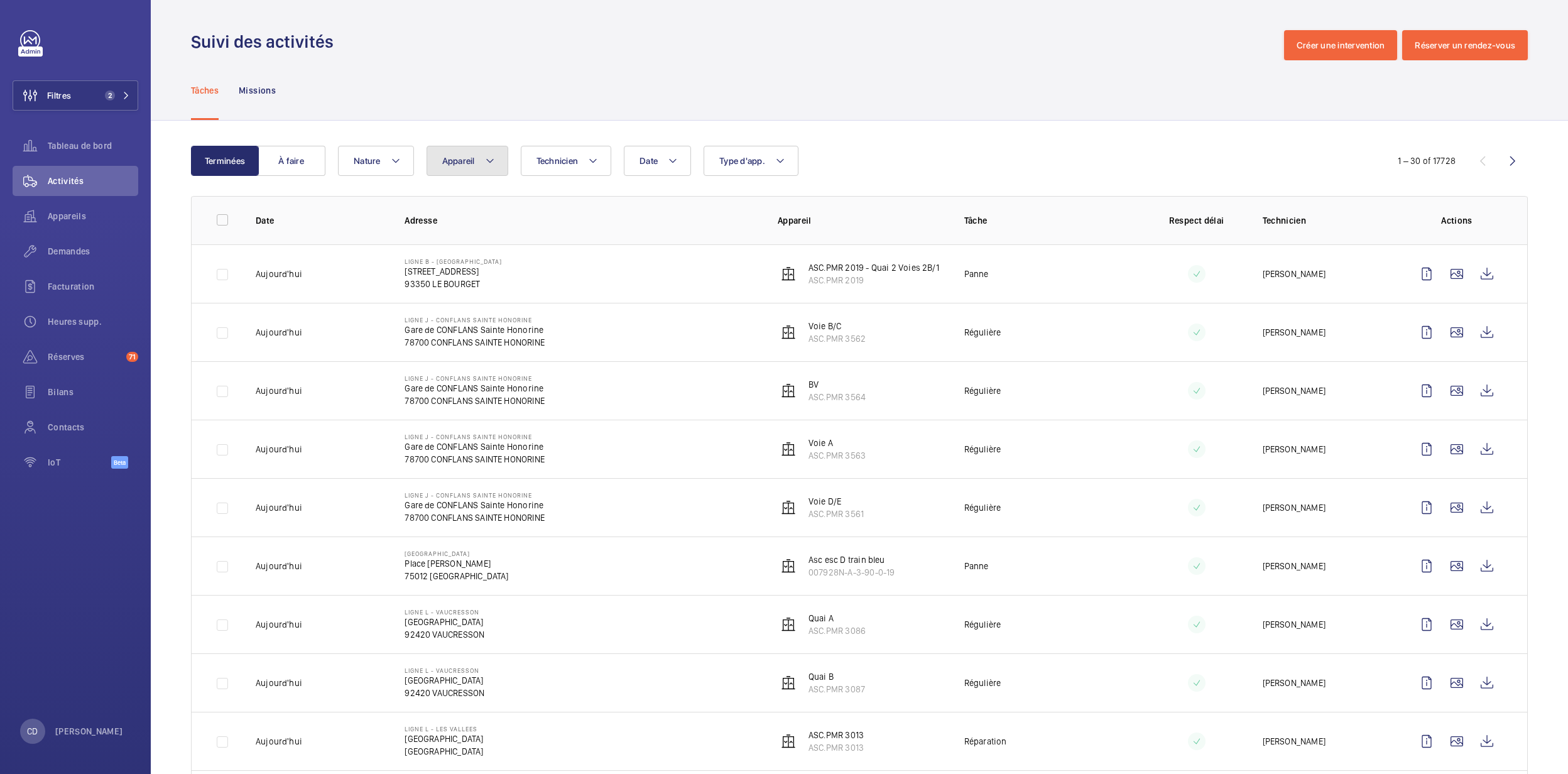
click at [467, 149] on button "Appareil" at bounding box center [467, 160] width 82 height 30
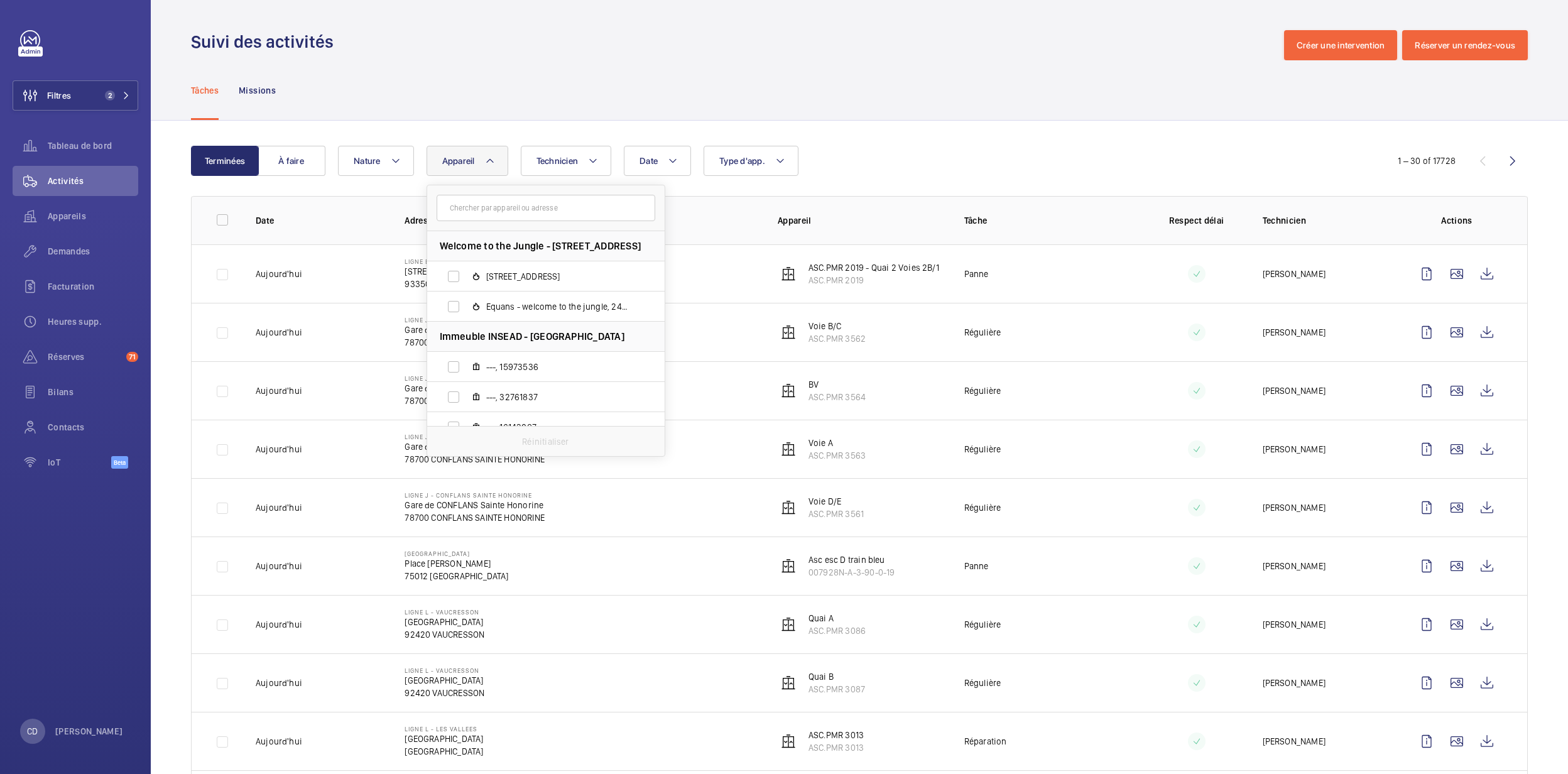
click at [547, 221] on input "text" at bounding box center [546, 208] width 218 height 26
type input "ASC.PMR 2201"
click at [497, 266] on label "Quai 1 Voies 1/2, ASC.PMR 2201" at bounding box center [536, 276] width 218 height 30
click at [466, 266] on input "Quai 1 Voies 1/2, ASC.PMR 2201" at bounding box center [453, 276] width 25 height 25
checkbox input "true"
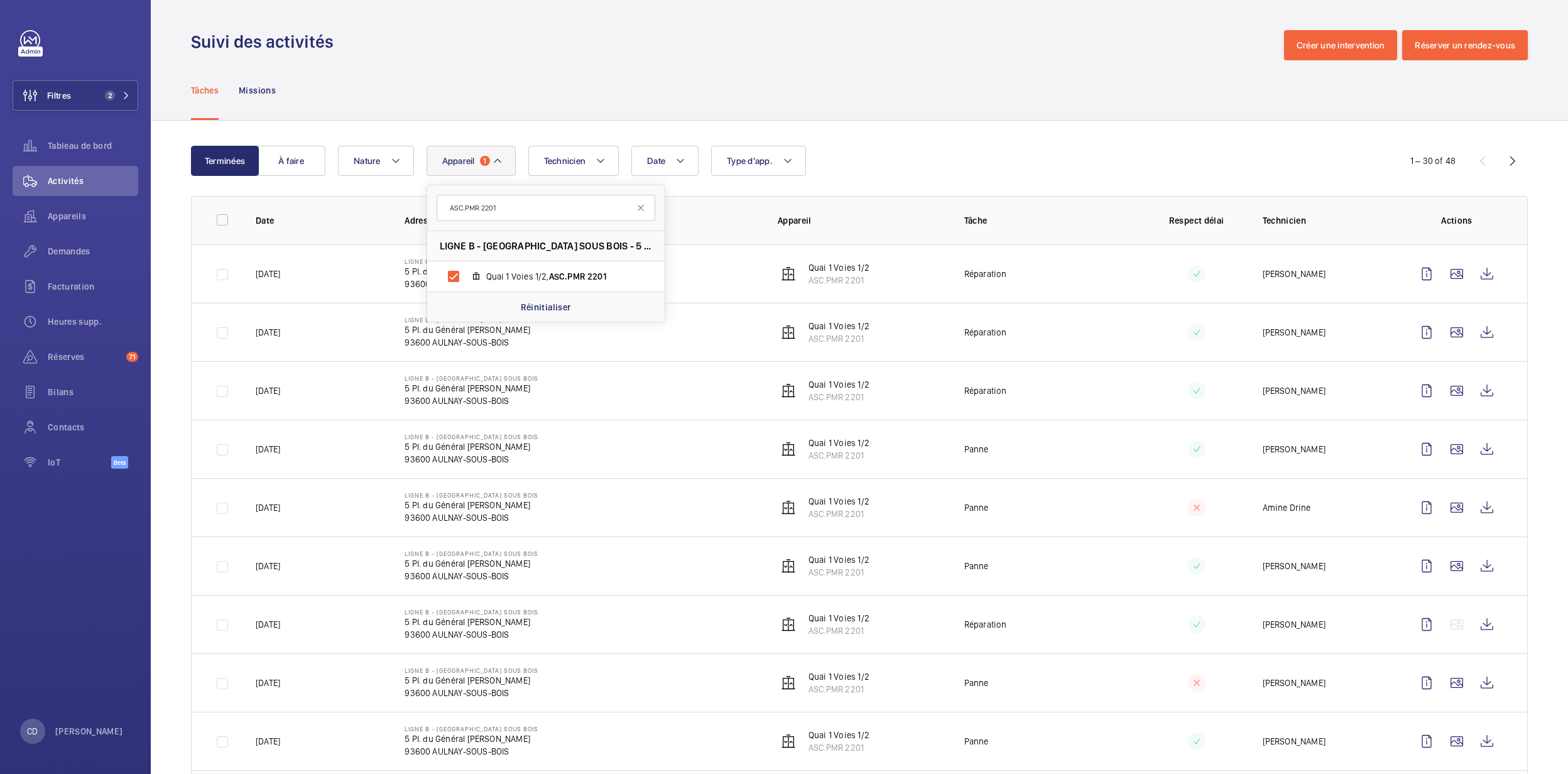
click at [658, 397] on td "LIGNE B - AULNAY SOUS BOIS 5 Pl. [GEOGRAPHIC_DATA][PERSON_NAME]" at bounding box center [571, 391] width 373 height 59
click at [68, 222] on span "Appareils" at bounding box center [93, 216] width 91 height 13
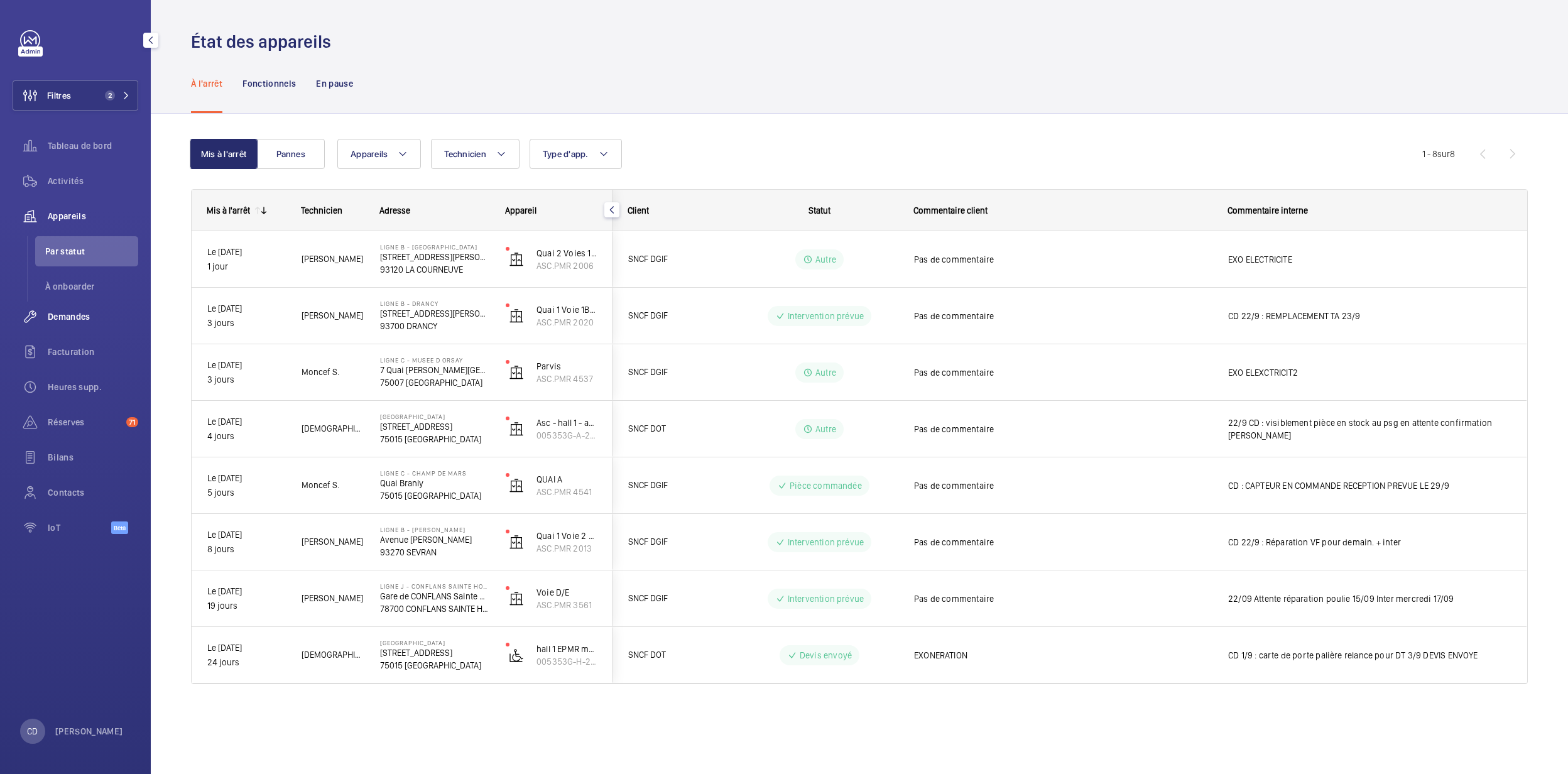
click at [68, 315] on span "Demandes" at bounding box center [93, 317] width 91 height 13
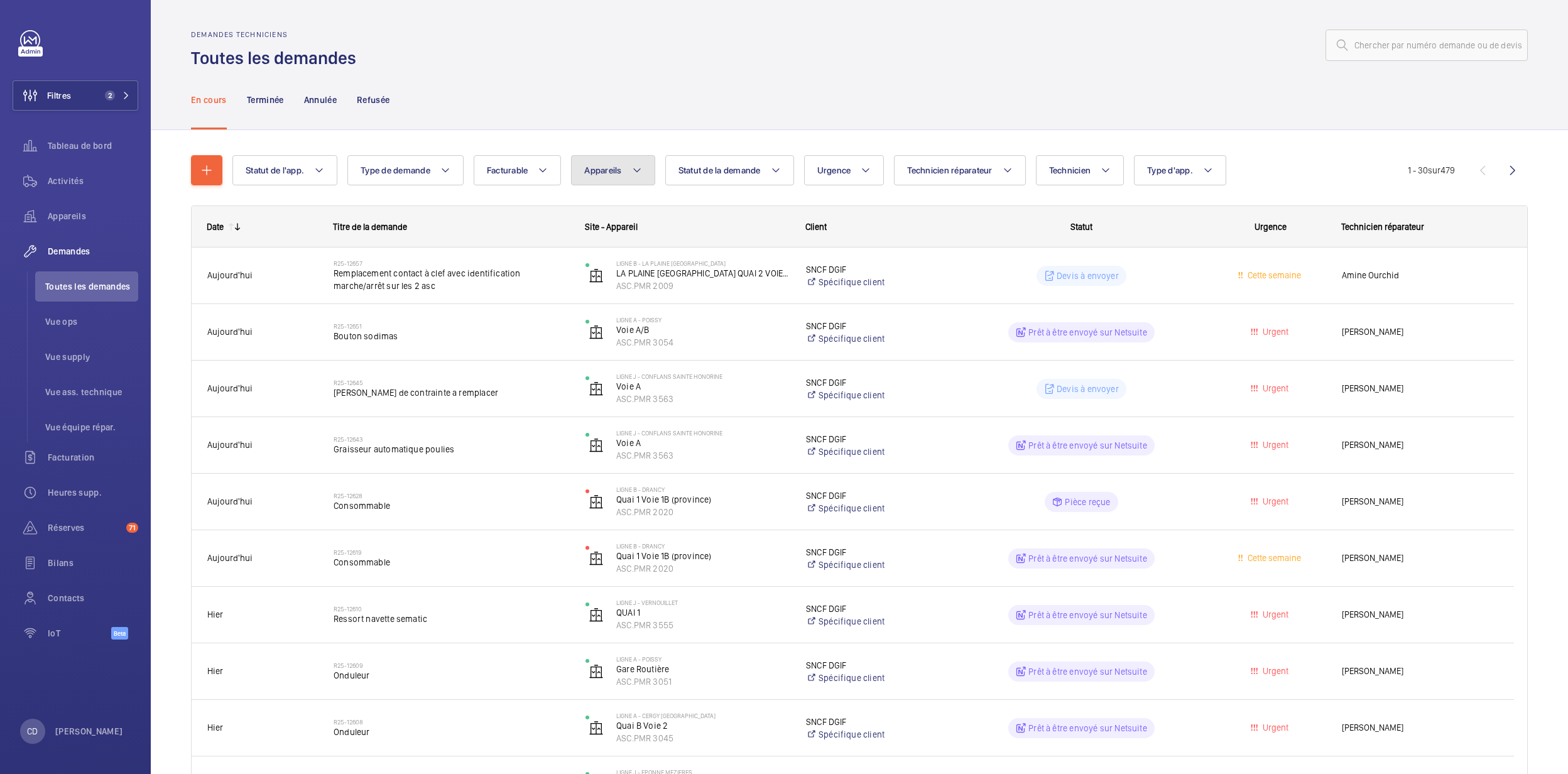
click at [605, 178] on button "Appareils" at bounding box center [613, 170] width 84 height 30
type input "ASC.PMR 2201"
click at [675, 287] on span "Quai 1 Voies 1/2, ASC.PMR 2201" at bounding box center [704, 285] width 146 height 13
click at [611, 287] on input "Quai 1 Voies 1/2, ASC.PMR 2201" at bounding box center [598, 284] width 25 height 25
checkbox input "true"
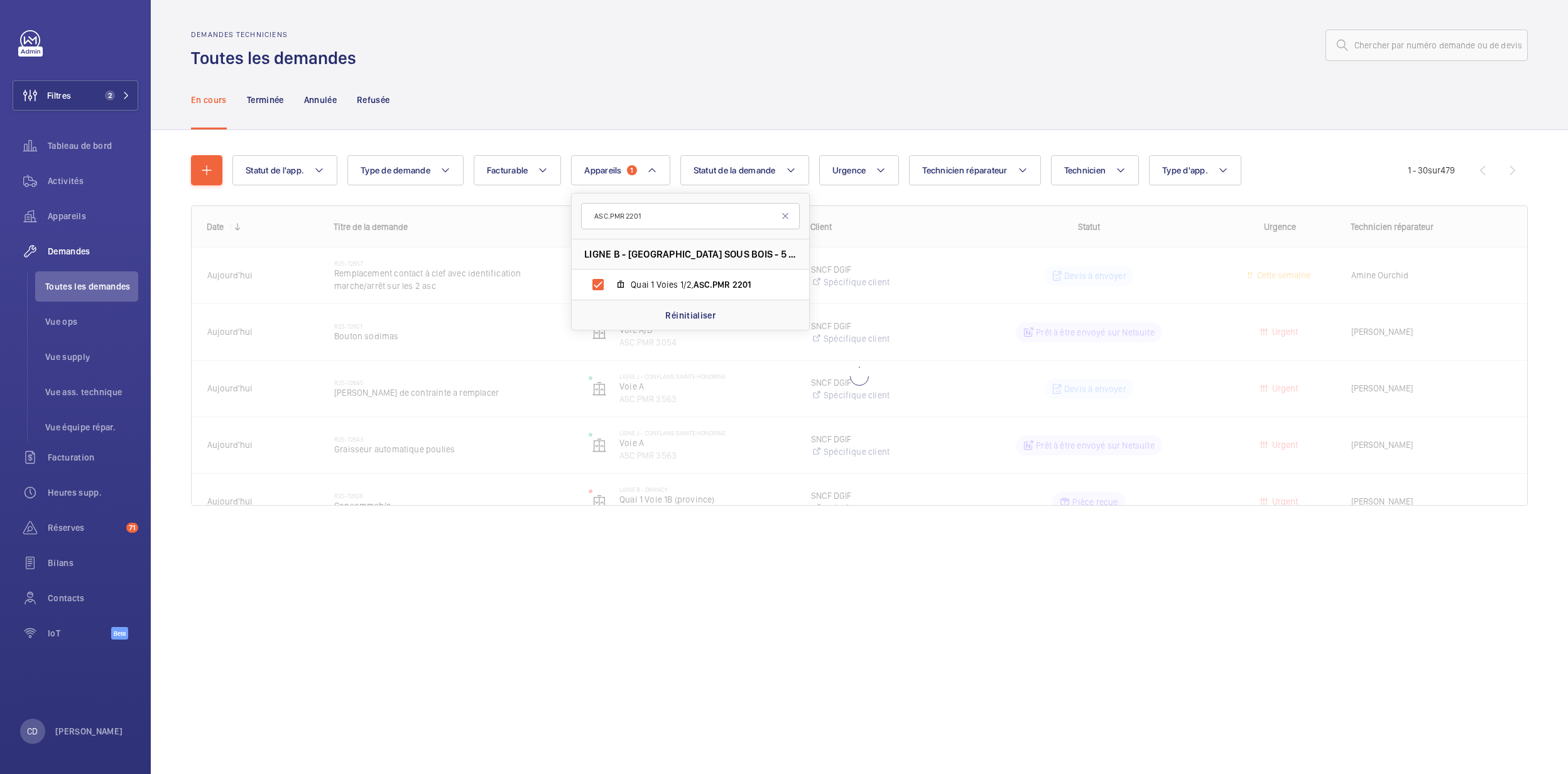
click at [635, 96] on div "En cours Terminée Annulée Refusée" at bounding box center [859, 99] width 1337 height 59
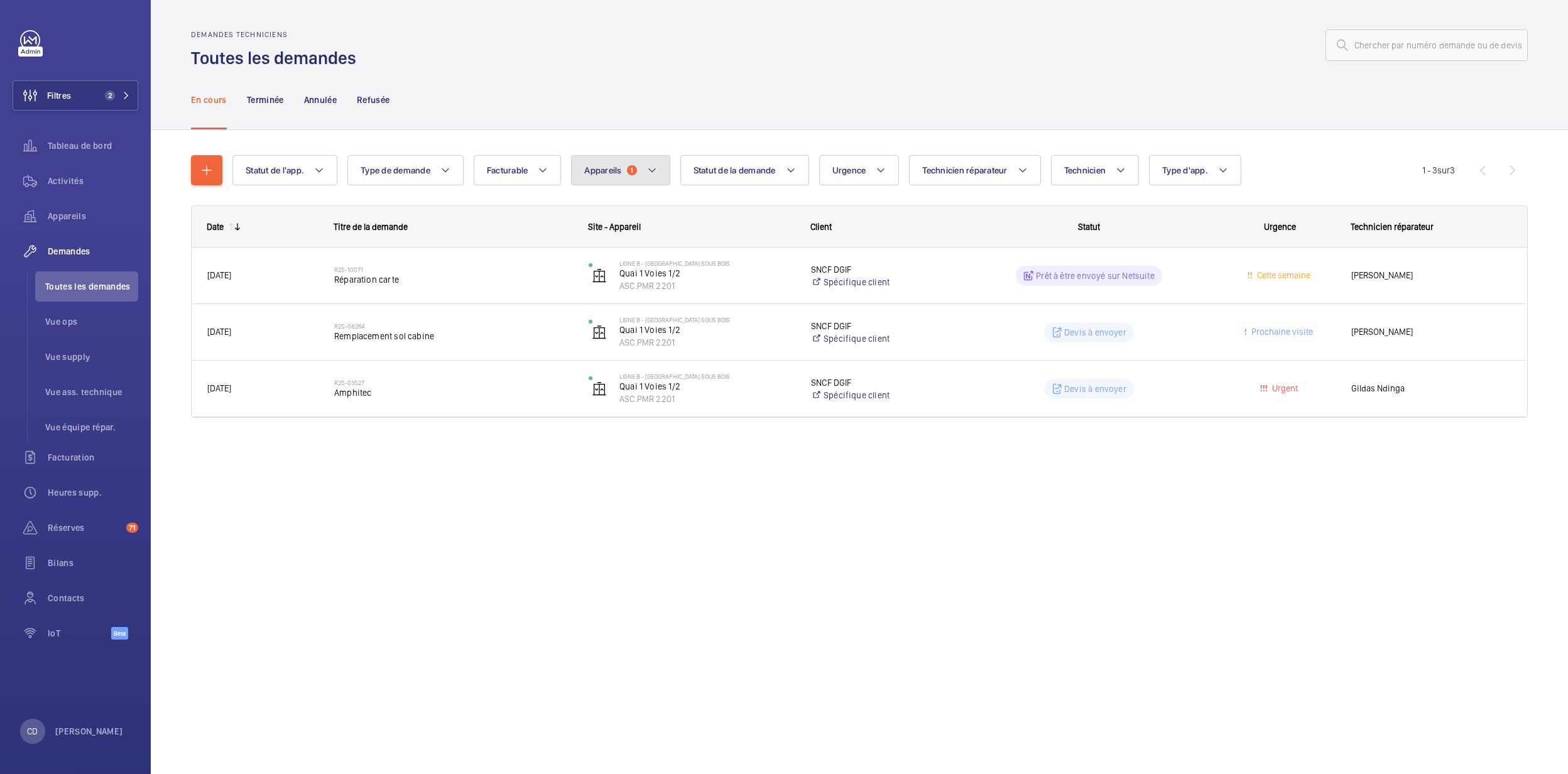
click at [627, 178] on button "Appareils 1" at bounding box center [621, 170] width 99 height 30
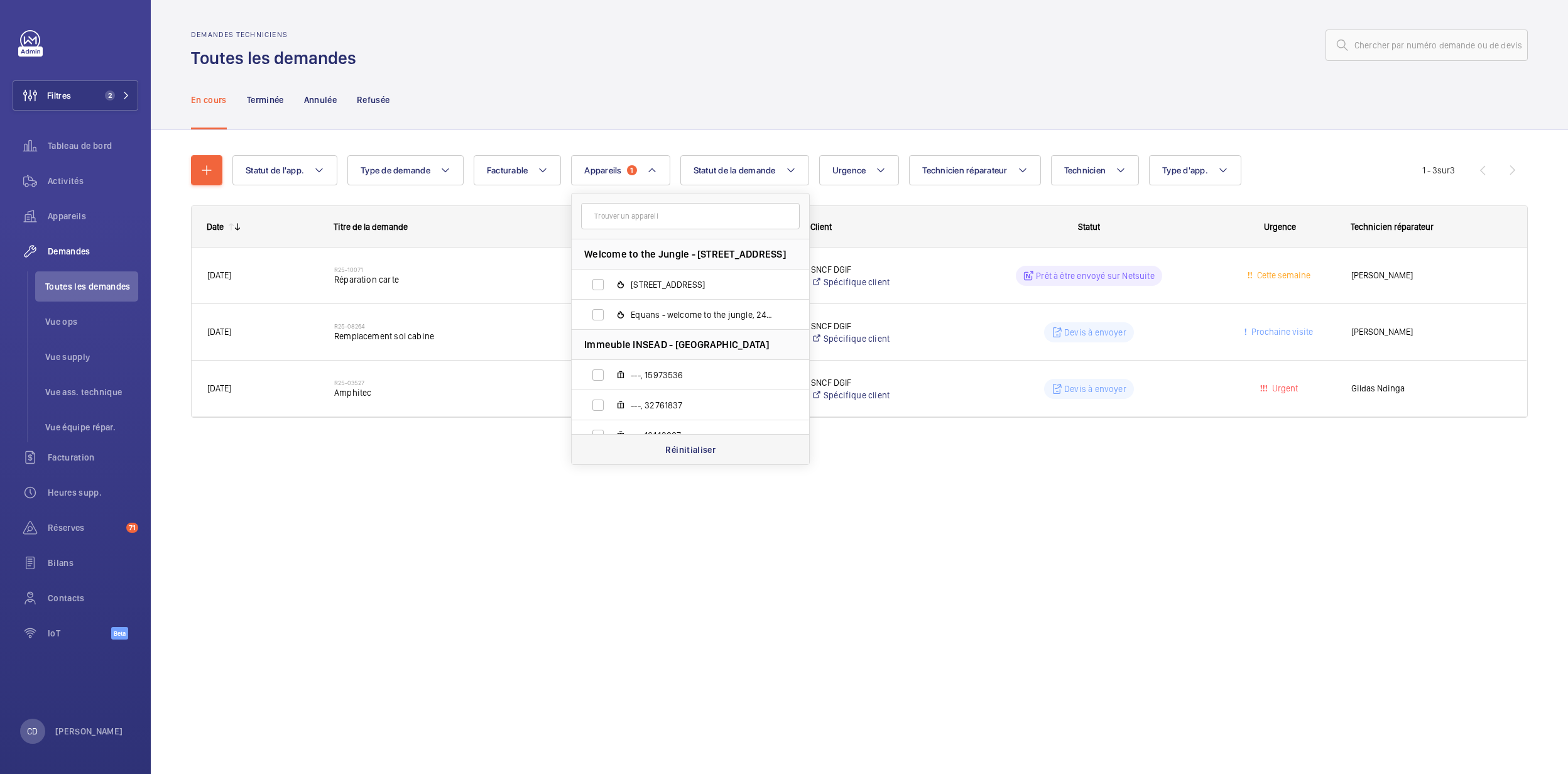
click at [667, 455] on div "Réinitialiser" at bounding box center [691, 449] width 237 height 30
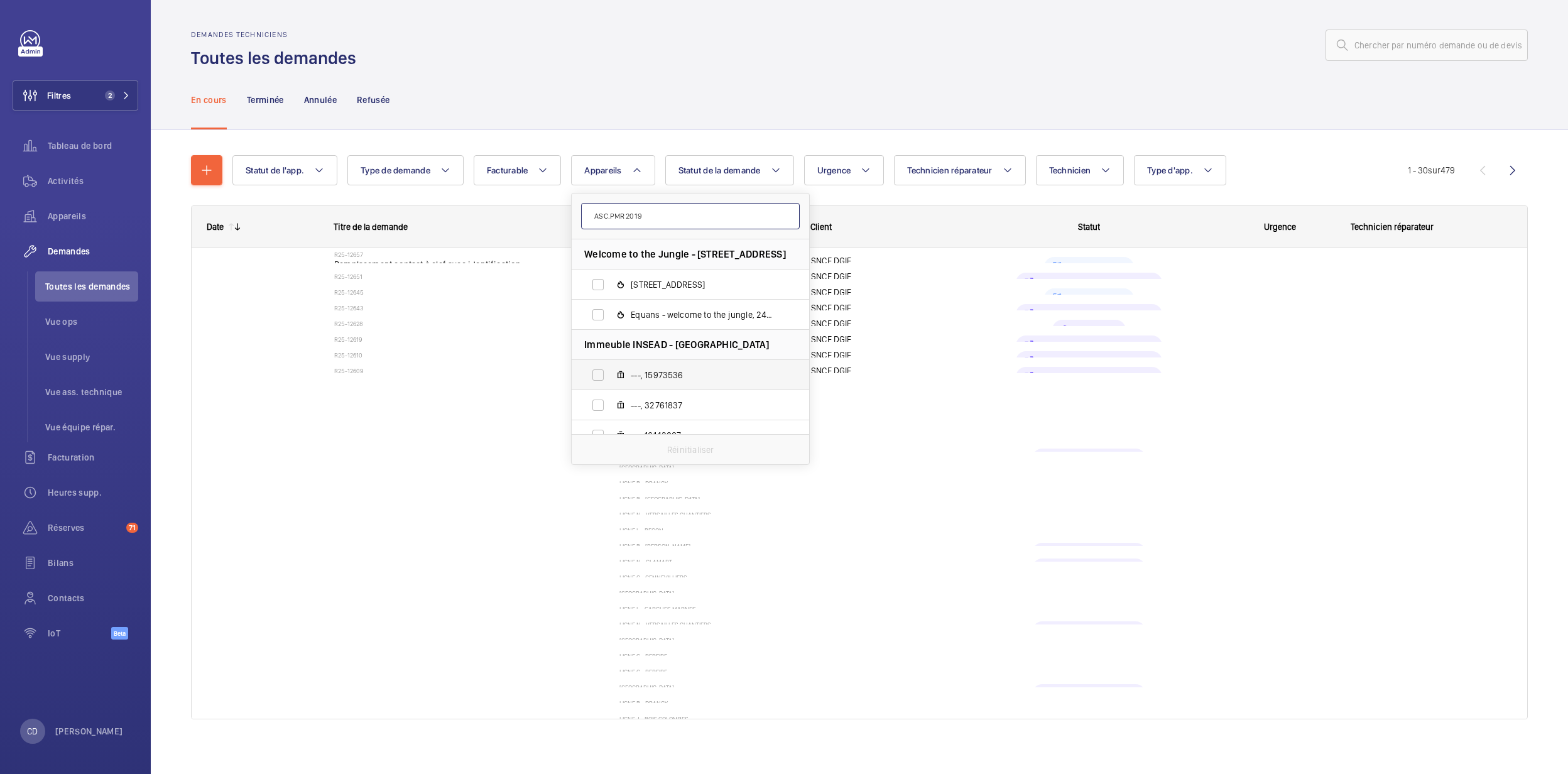
type input "ASC.PMR 2019"
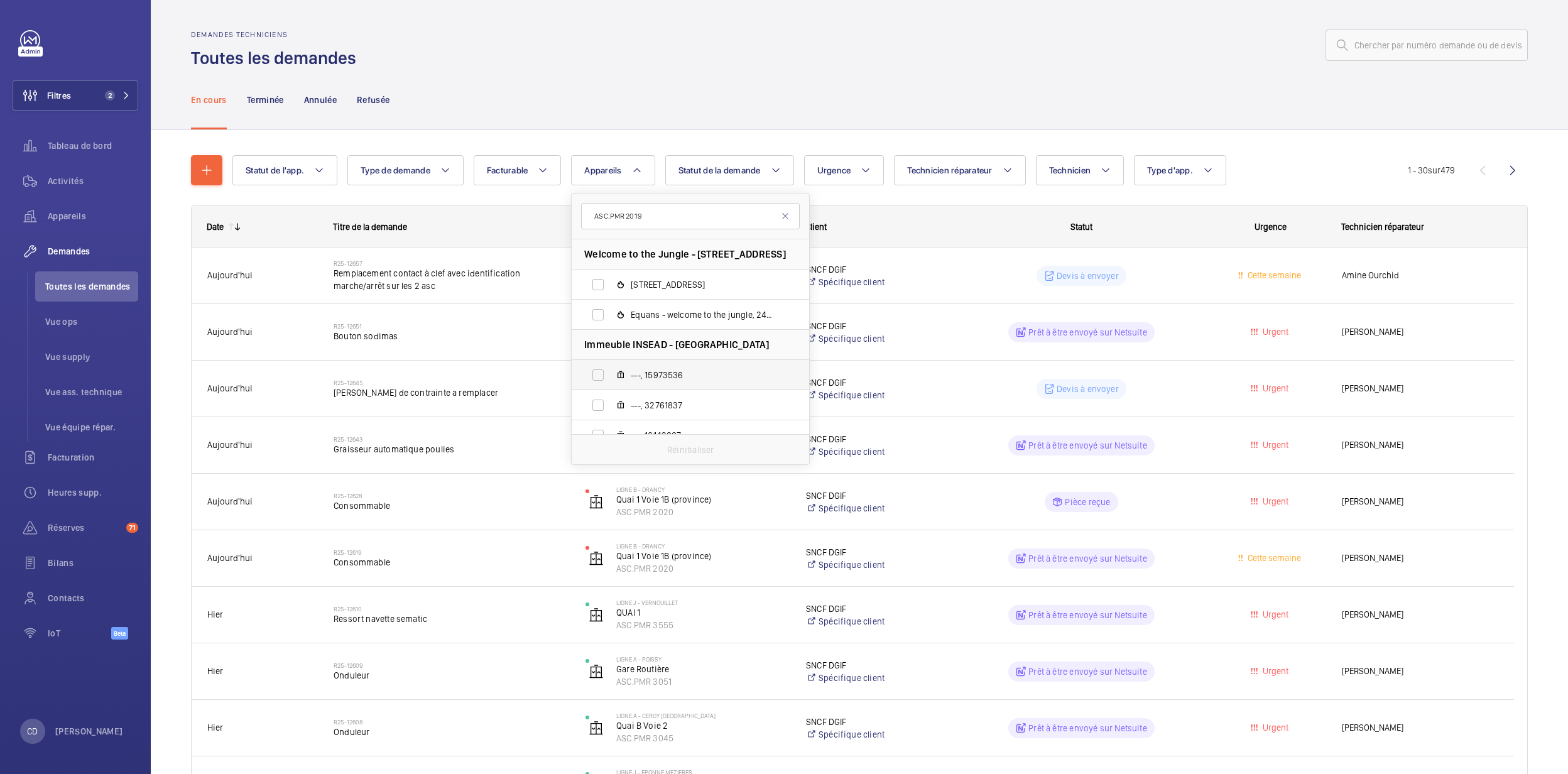
click at [728, 371] on span "---, 15973536" at bounding box center [704, 376] width 146 height 13
click at [611, 371] on input "---, 15973536" at bounding box center [598, 375] width 25 height 25
checkbox input "true"
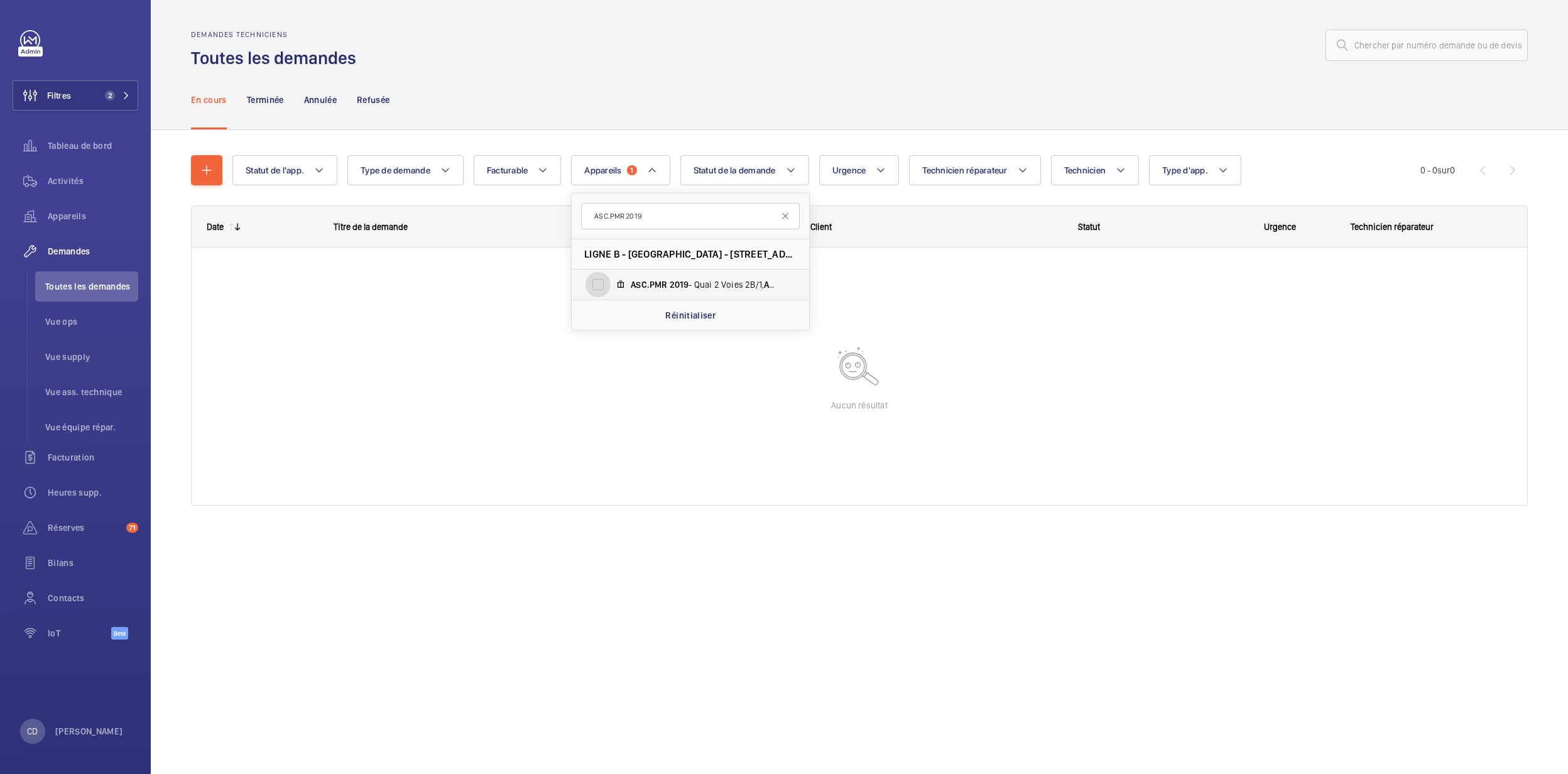
click at [611, 280] on input "ASC.PMR 2019 - Quai 2 Voies 2B/1, ASC.PMR 2019" at bounding box center [598, 284] width 25 height 25
checkbox input "true"
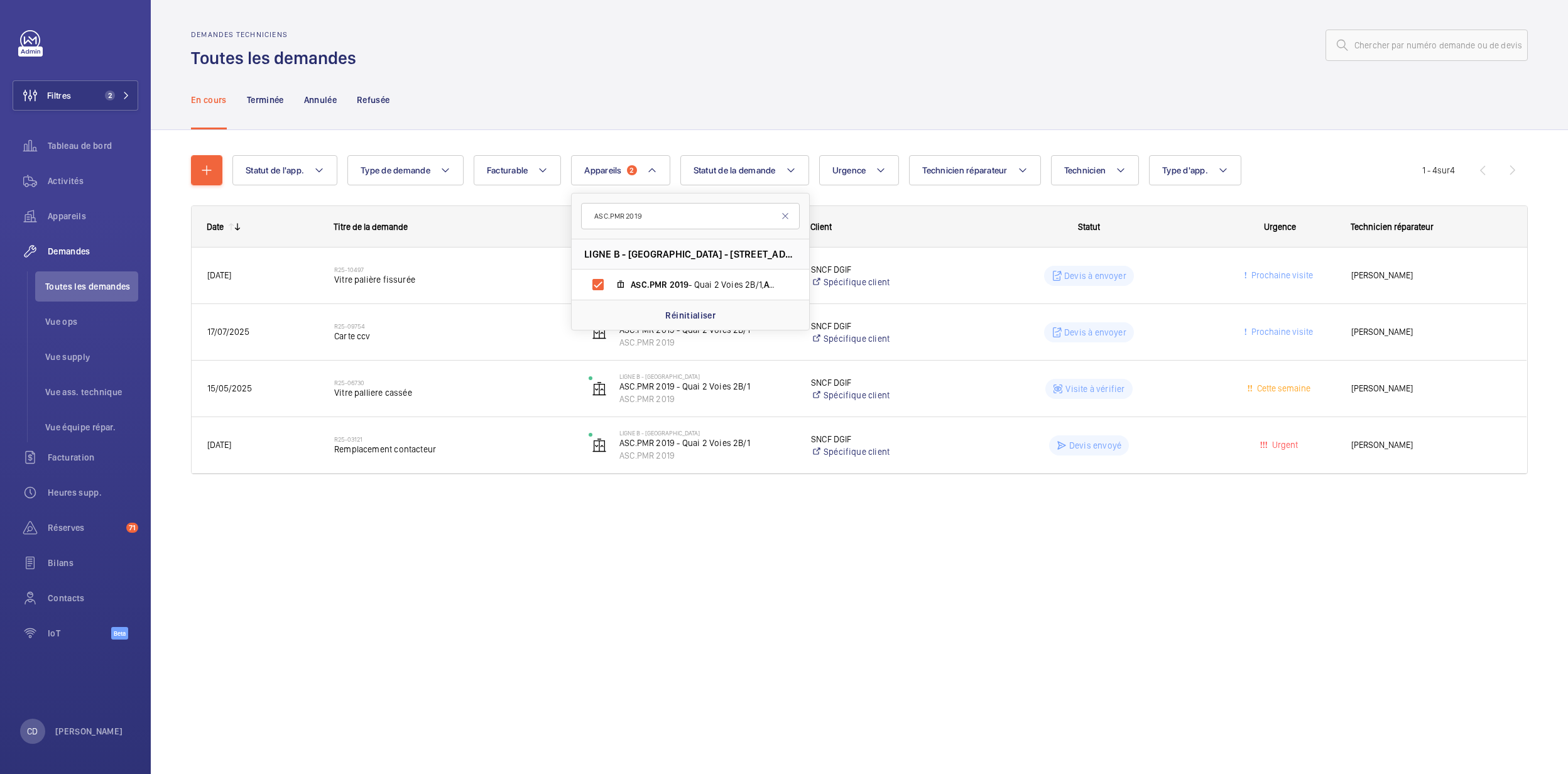
click at [384, 535] on div "Statut de l'app. Type de demande Facturable Appareils 2 ASC.PMR 2019 LIGNE B - …" at bounding box center [859, 333] width 1417 height 405
click at [524, 623] on div "Demandes techniciens Toutes les demandes En cours Terminée Annulée Refusée Stat…" at bounding box center [859, 387] width 1417 height 774
click at [650, 170] on mat-icon at bounding box center [652, 171] width 10 height 15
click at [706, 104] on div "En cours Terminée Annulée Refusée" at bounding box center [859, 99] width 1337 height 59
click at [103, 99] on span "2" at bounding box center [107, 96] width 15 height 10
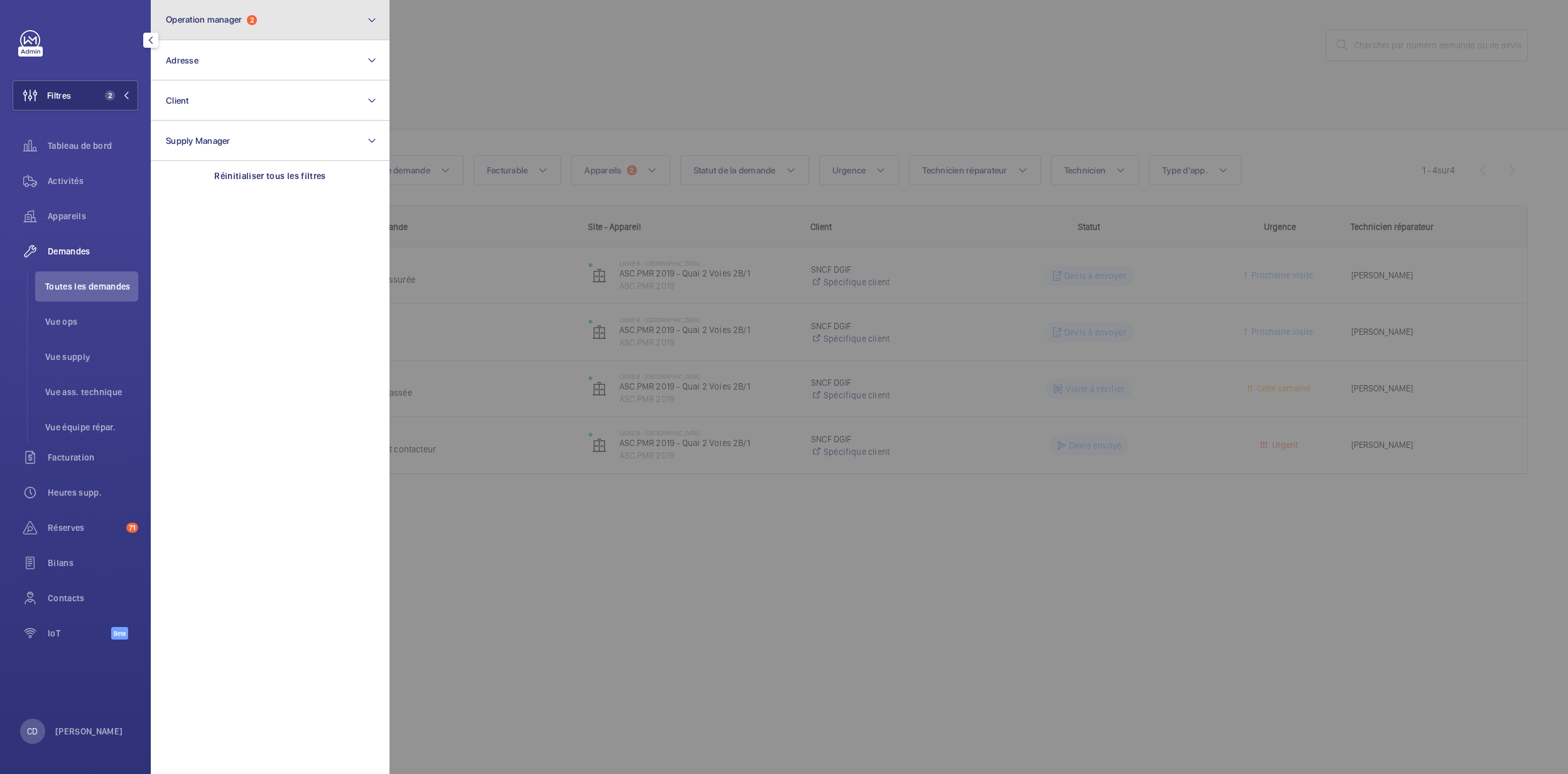
click at [243, 26] on button "Operation manager 2" at bounding box center [270, 20] width 239 height 40
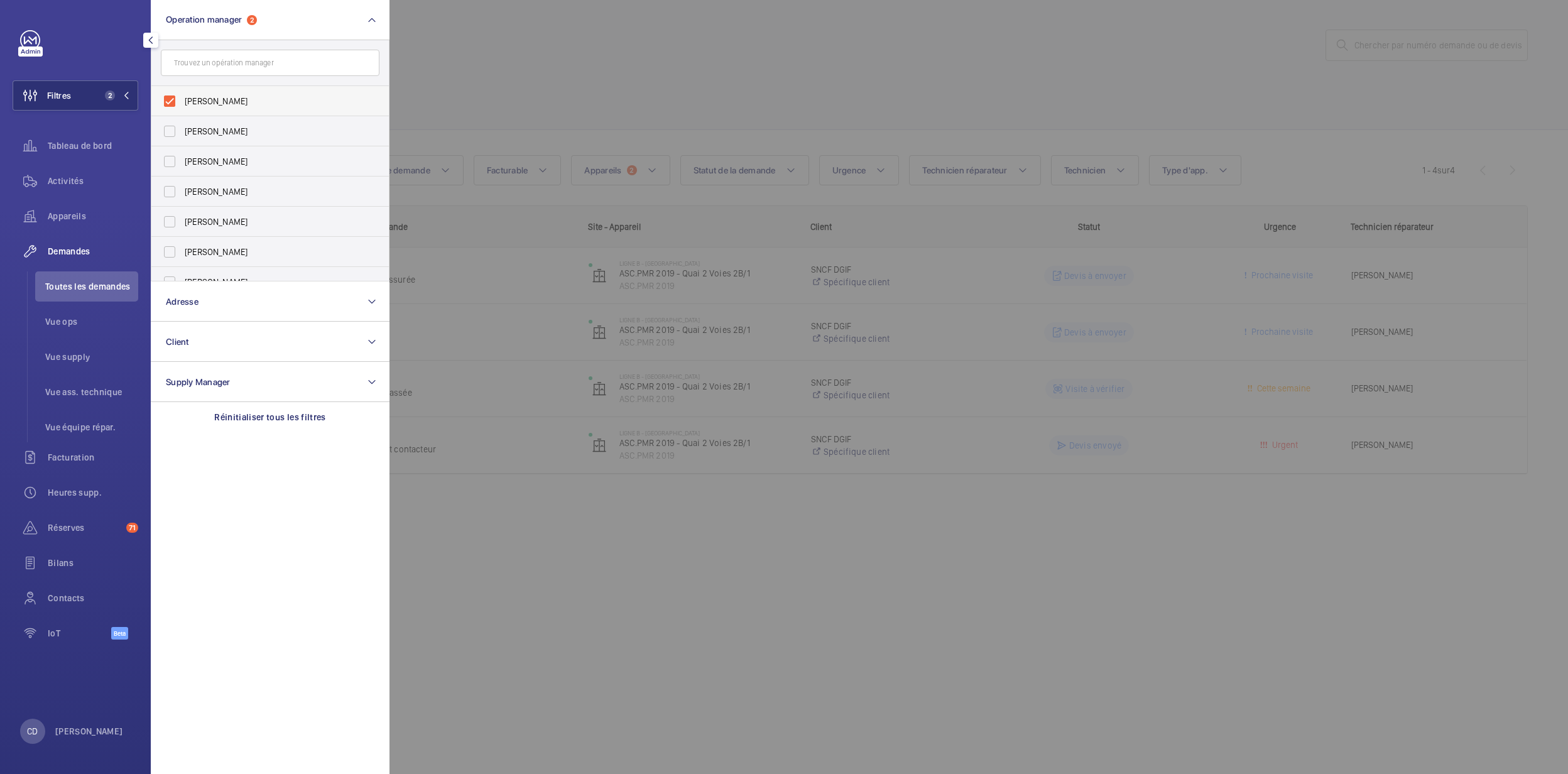
click at [257, 94] on label "[PERSON_NAME]" at bounding box center [260, 101] width 218 height 30
click at [182, 94] on input "[PERSON_NAME]" at bounding box center [169, 101] width 25 height 25
click at [259, 102] on span "[PERSON_NAME]" at bounding box center [271, 102] width 173 height 13
click at [182, 102] on input "[PERSON_NAME]" at bounding box center [169, 101] width 25 height 25
checkbox input "true"
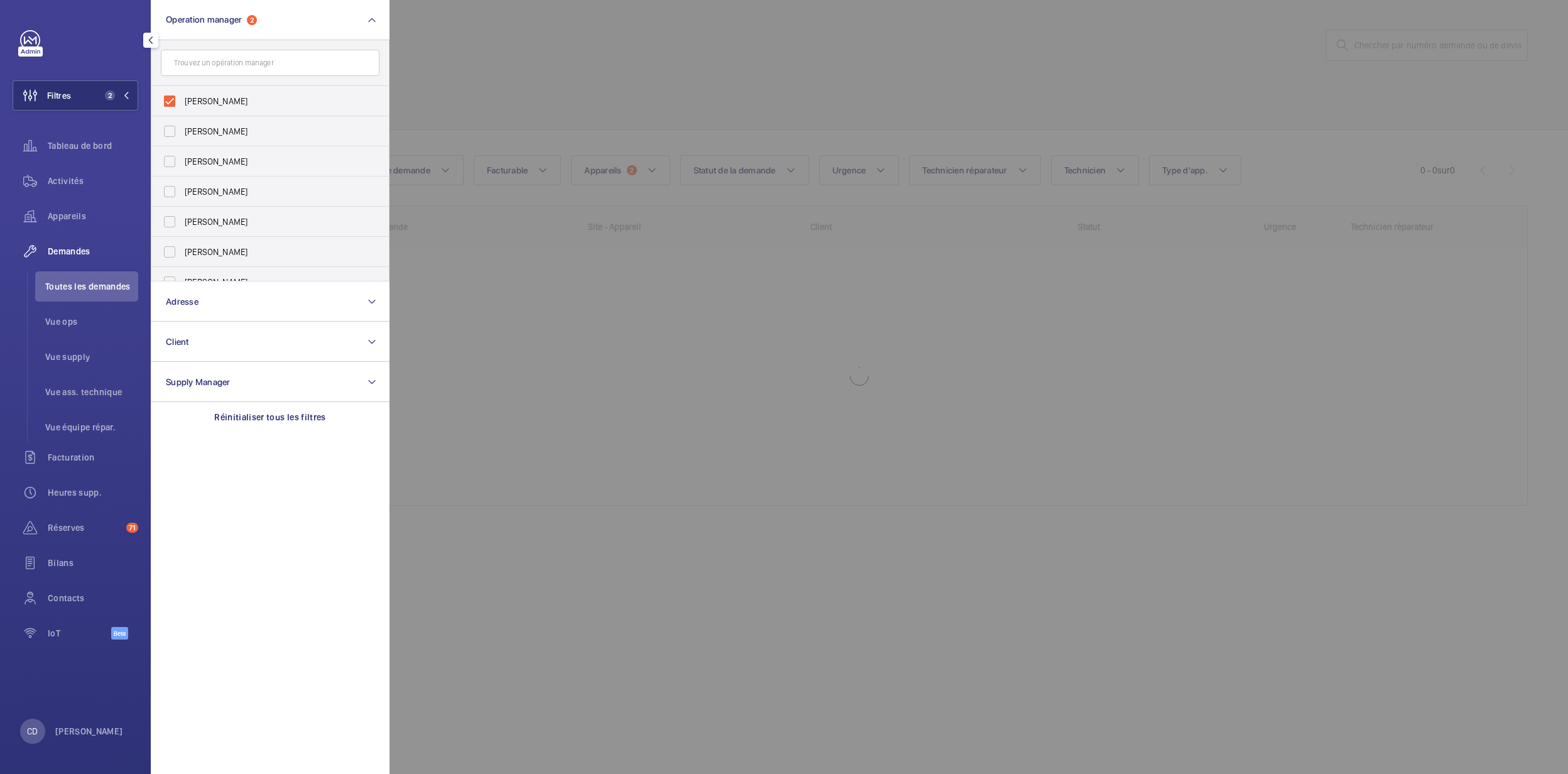
click at [526, 376] on div at bounding box center [1173, 387] width 1568 height 774
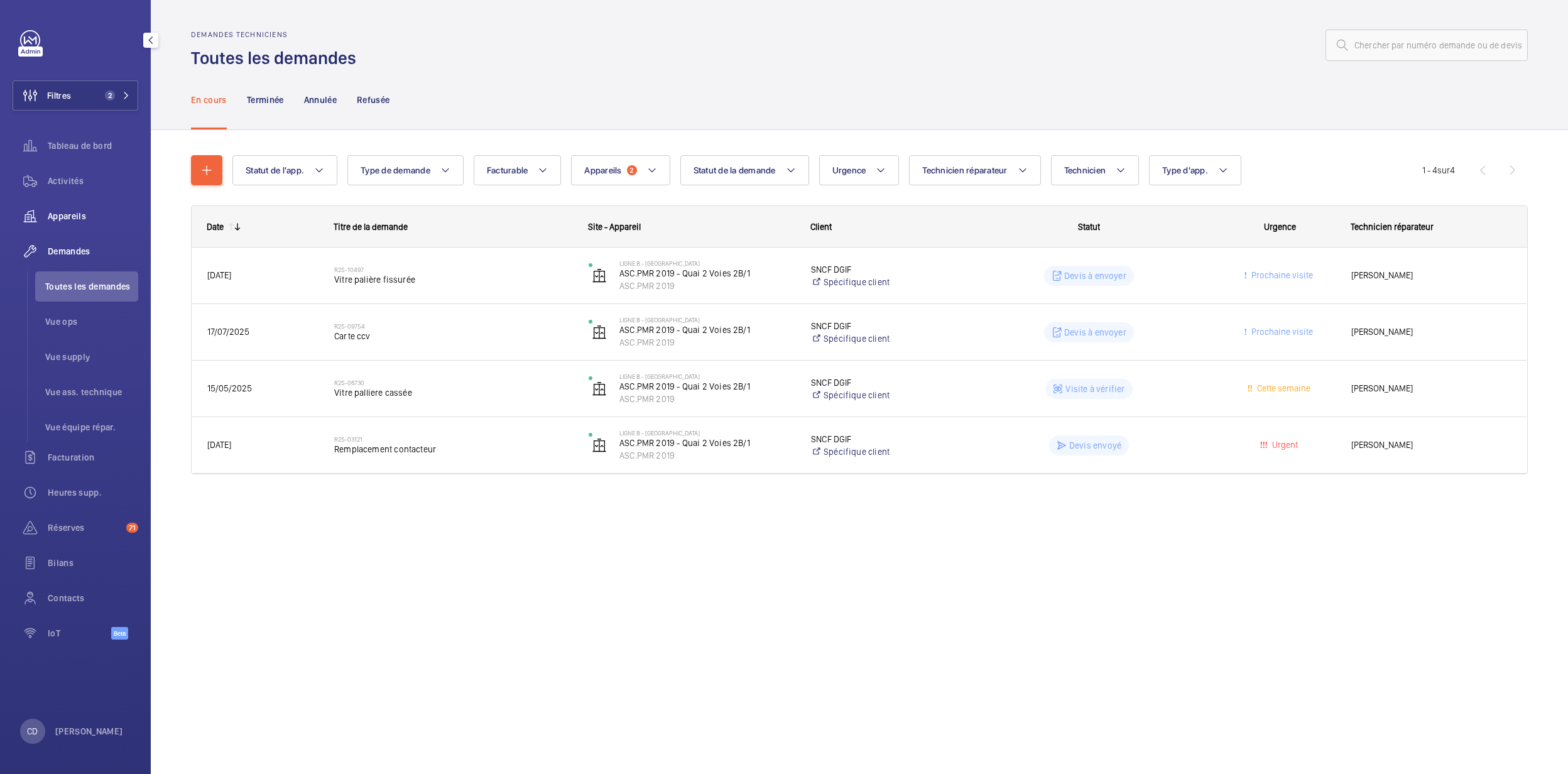
click at [93, 220] on span "Appareils" at bounding box center [93, 216] width 91 height 13
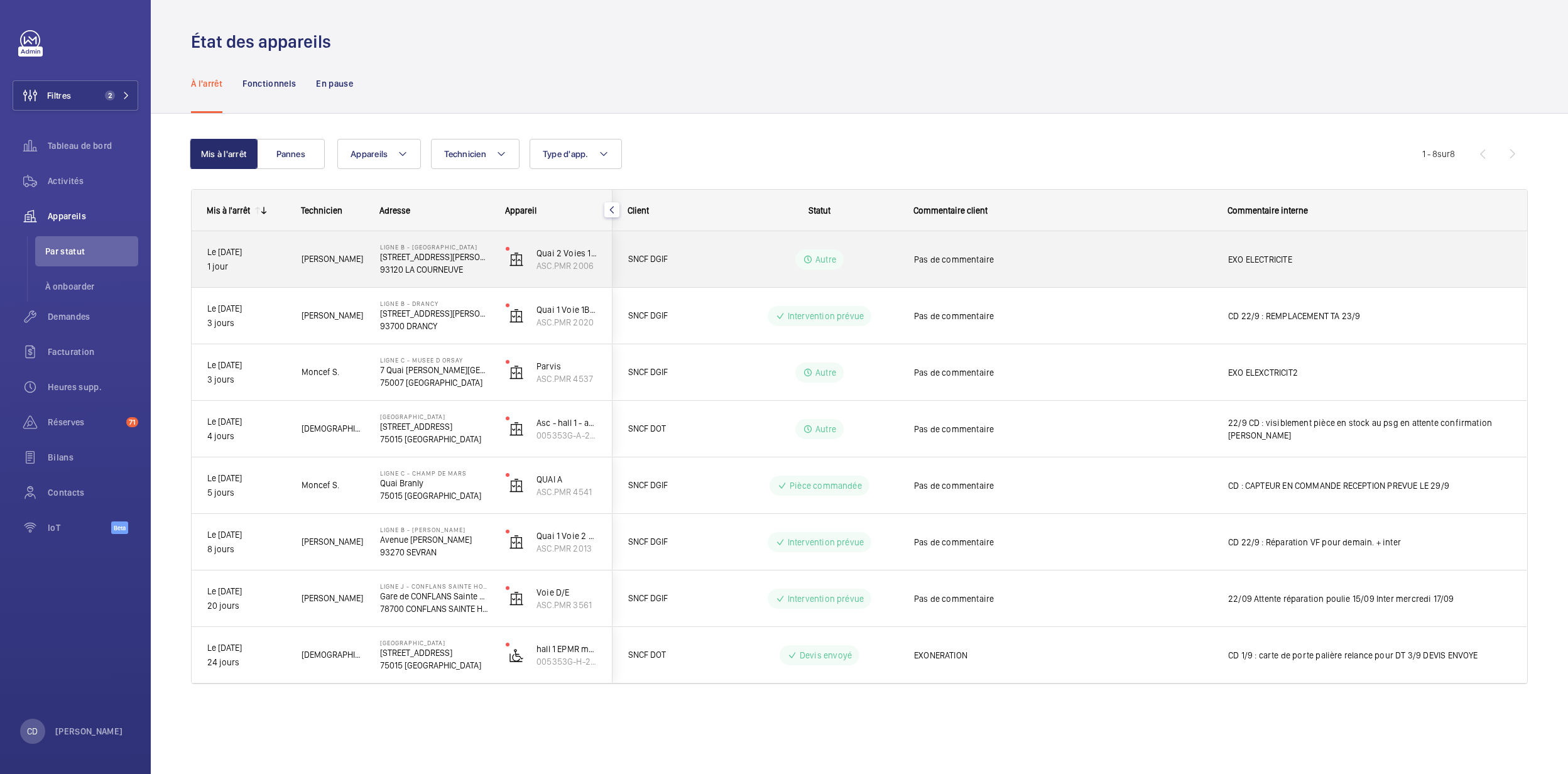
click at [446, 280] on div "LIGNE B - LA COURNEUVE [STREET_ADDRESS][PERSON_NAME]" at bounding box center [427, 259] width 124 height 57
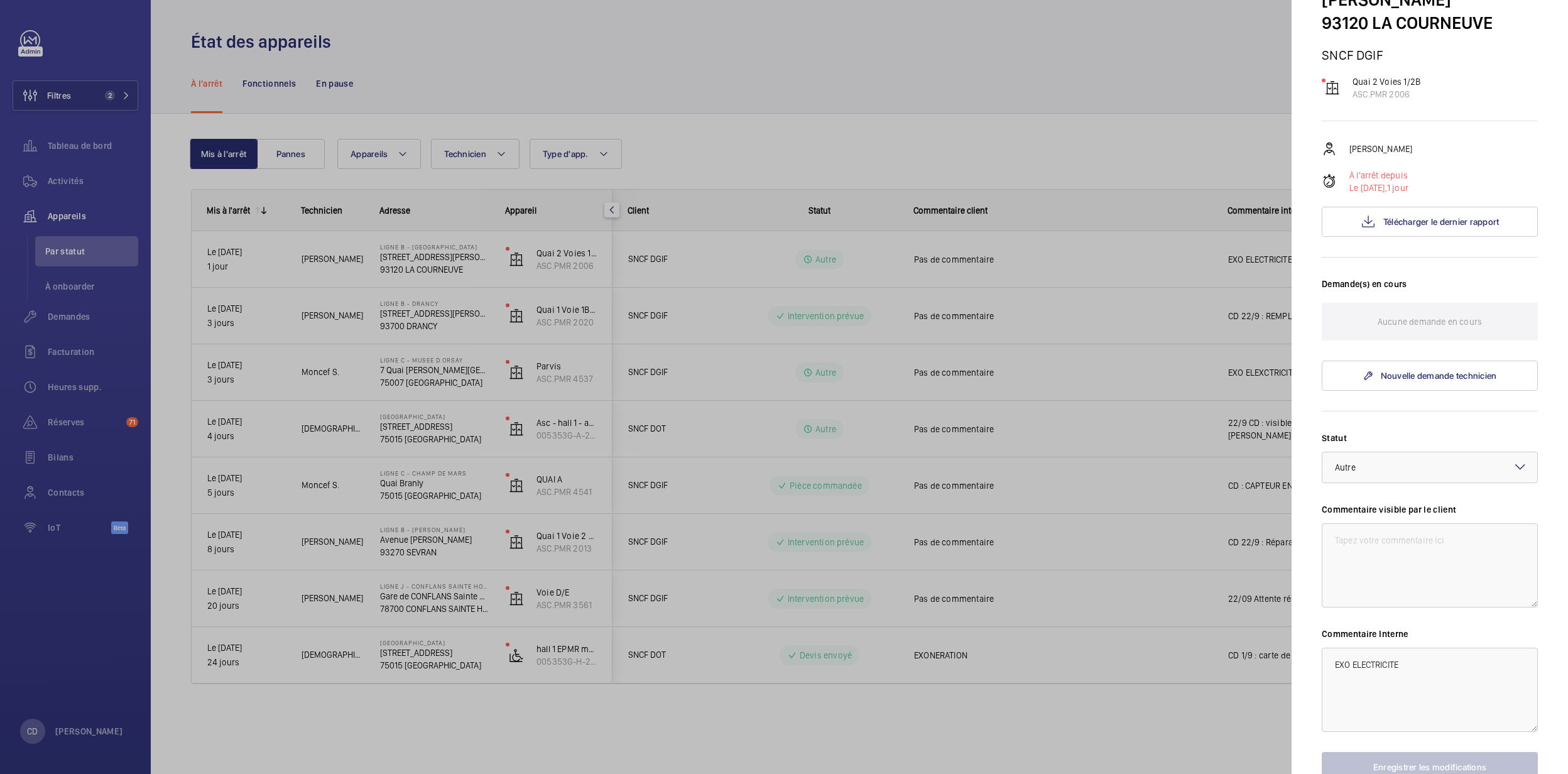
scroll to position [166, 0]
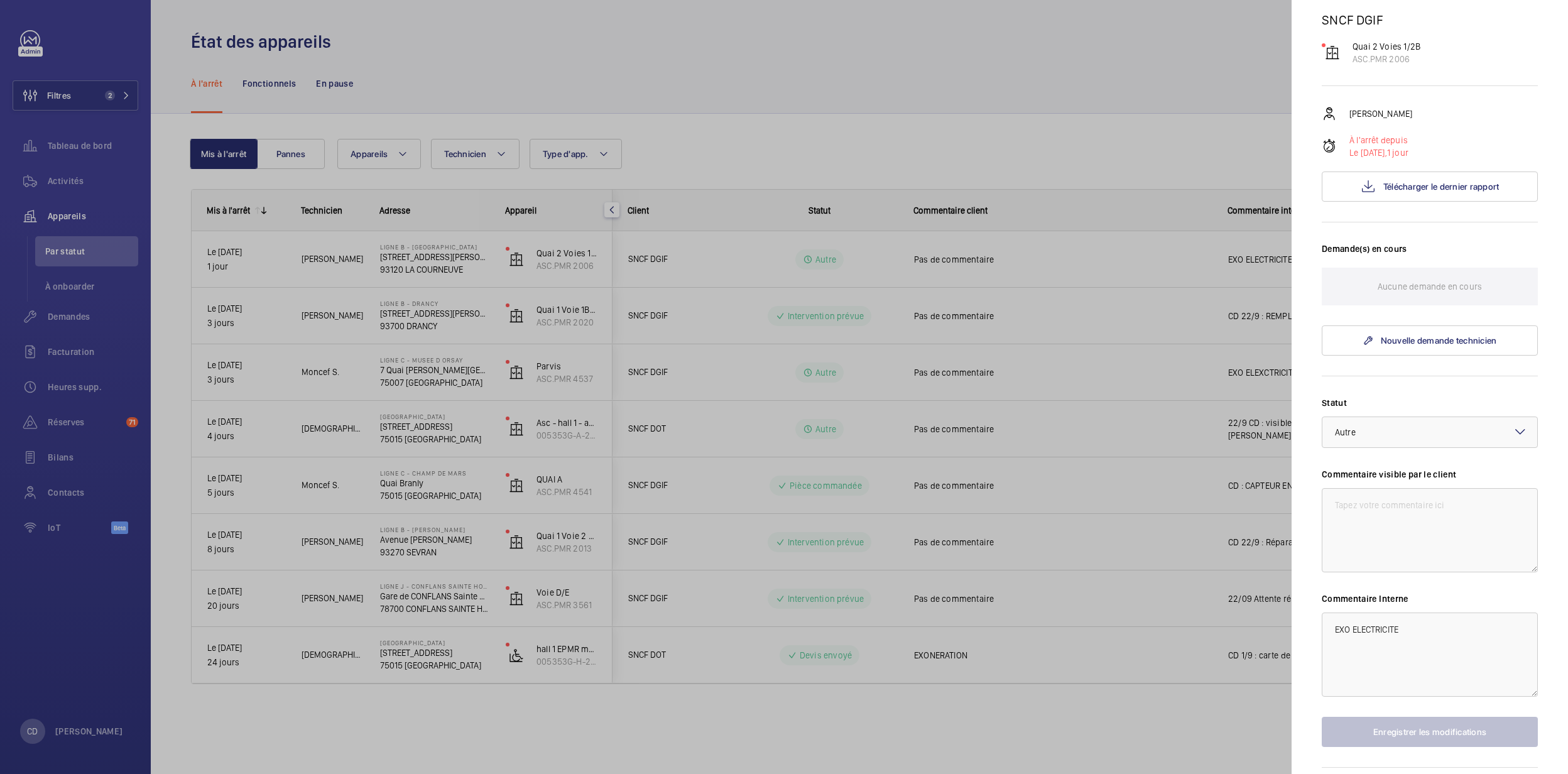
click at [1399, 160] on div "Appareil à l'arrêt LIGNE B - LA COURNEUVE [STREET_ADDRESS][PERSON_NAME] SNCF DG…" at bounding box center [1430, 341] width 216 height 954
click at [1401, 172] on button "Télécharger le dernier rapport" at bounding box center [1430, 186] width 216 height 30
click at [684, 328] on div at bounding box center [784, 387] width 1568 height 774
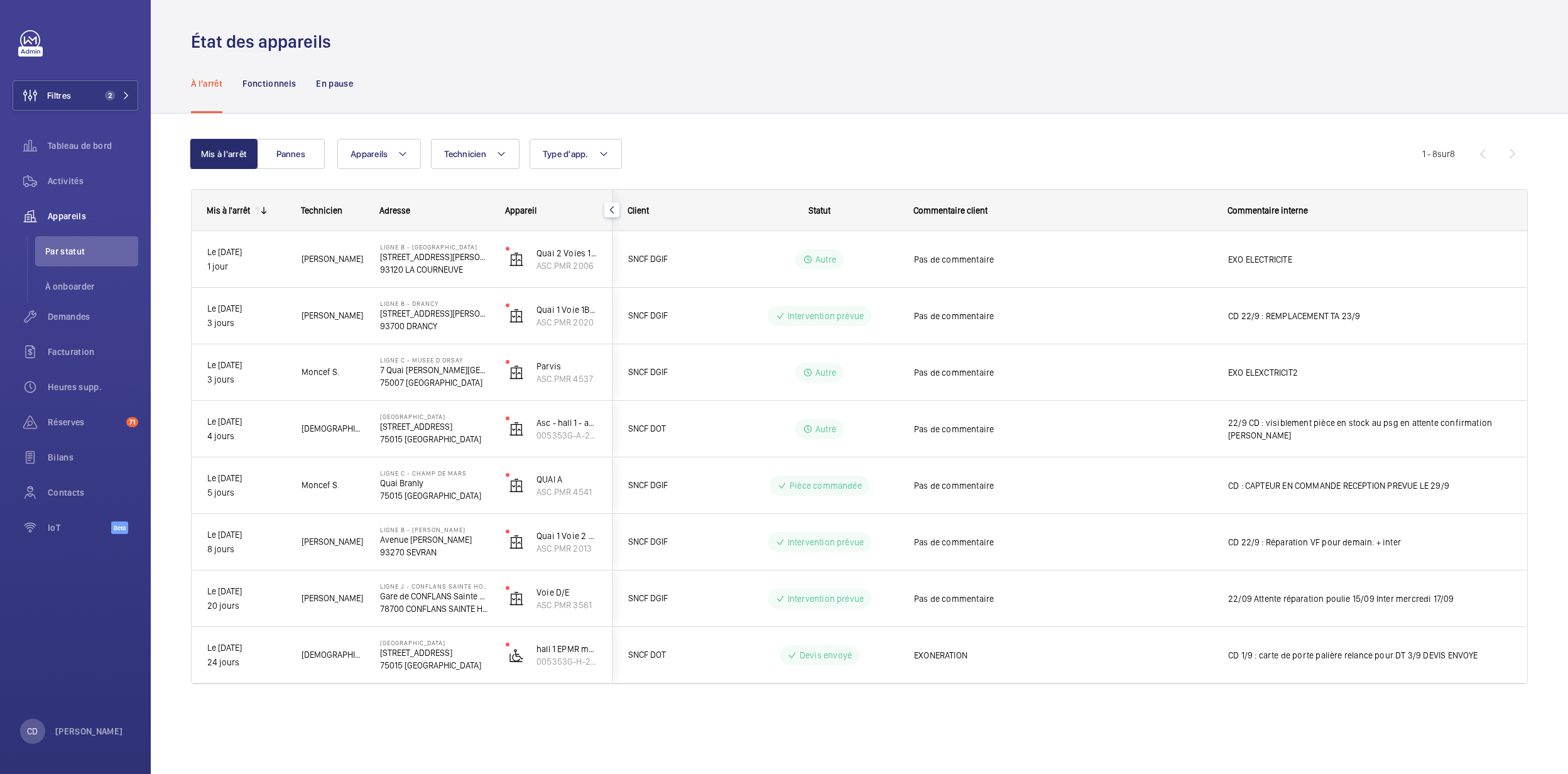
scroll to position [0, 0]
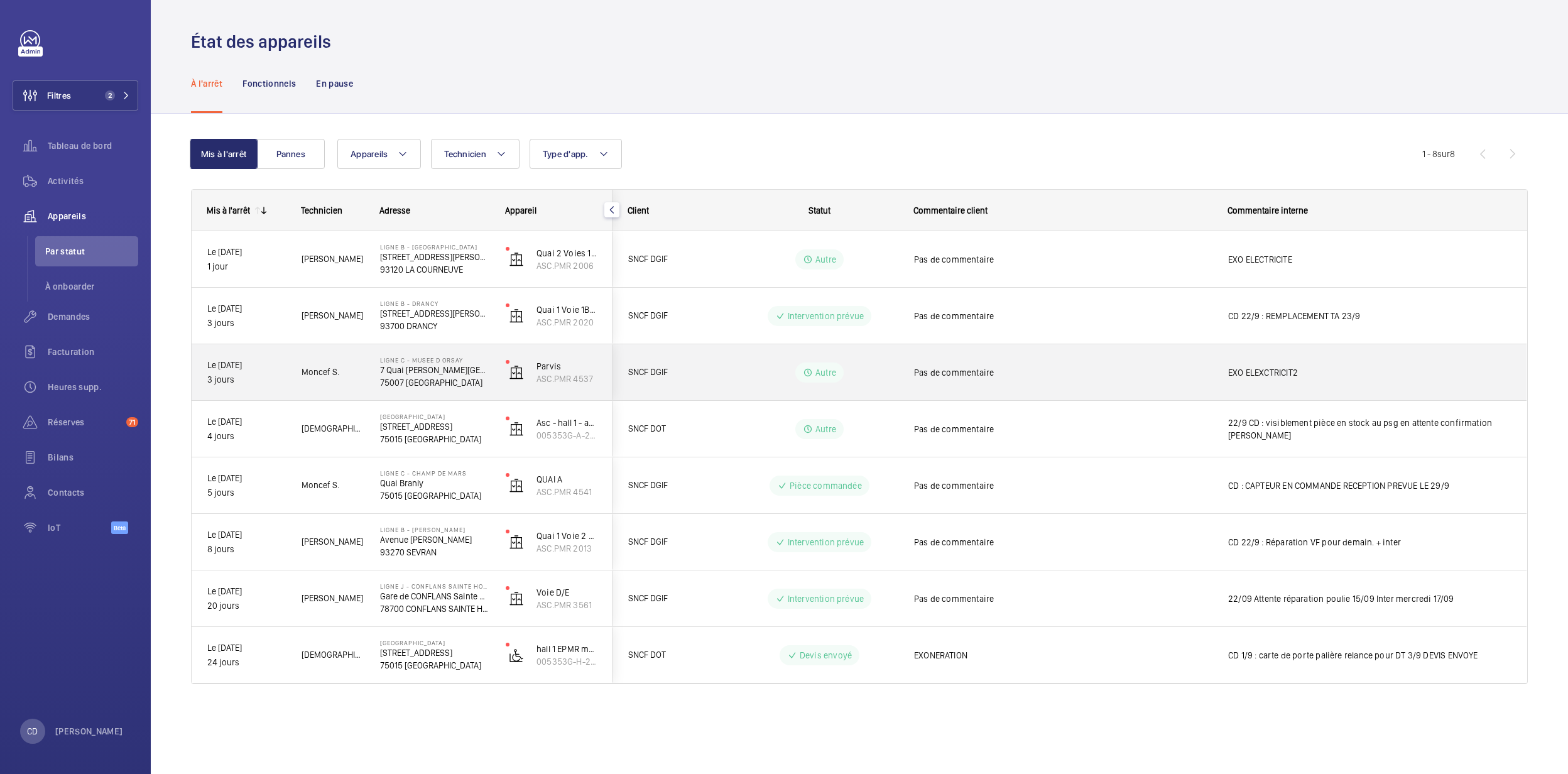
click at [658, 386] on div "SNCF DGIF" at bounding box center [669, 372] width 112 height 40
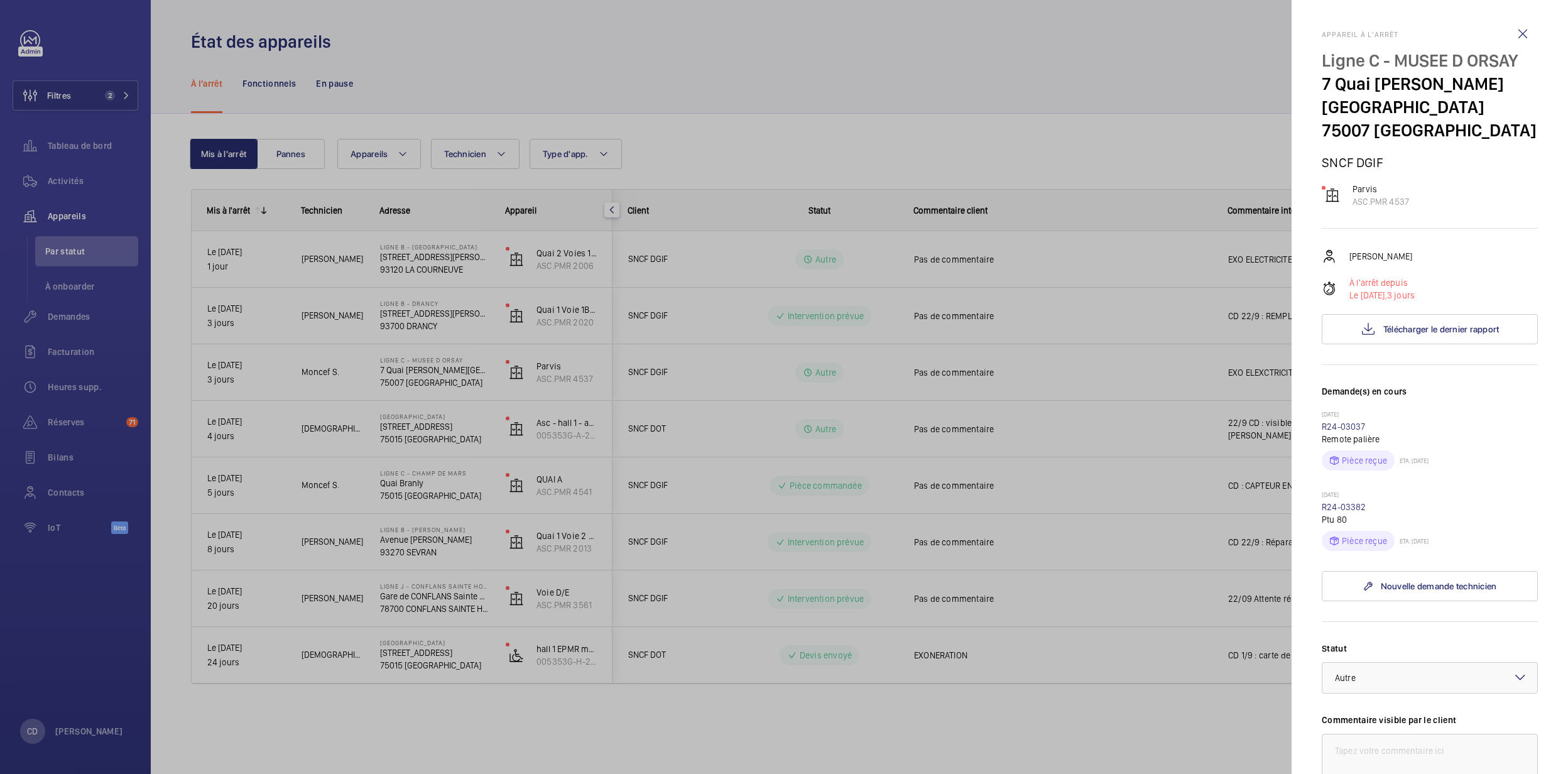
click at [658, 386] on div at bounding box center [784, 387] width 1568 height 774
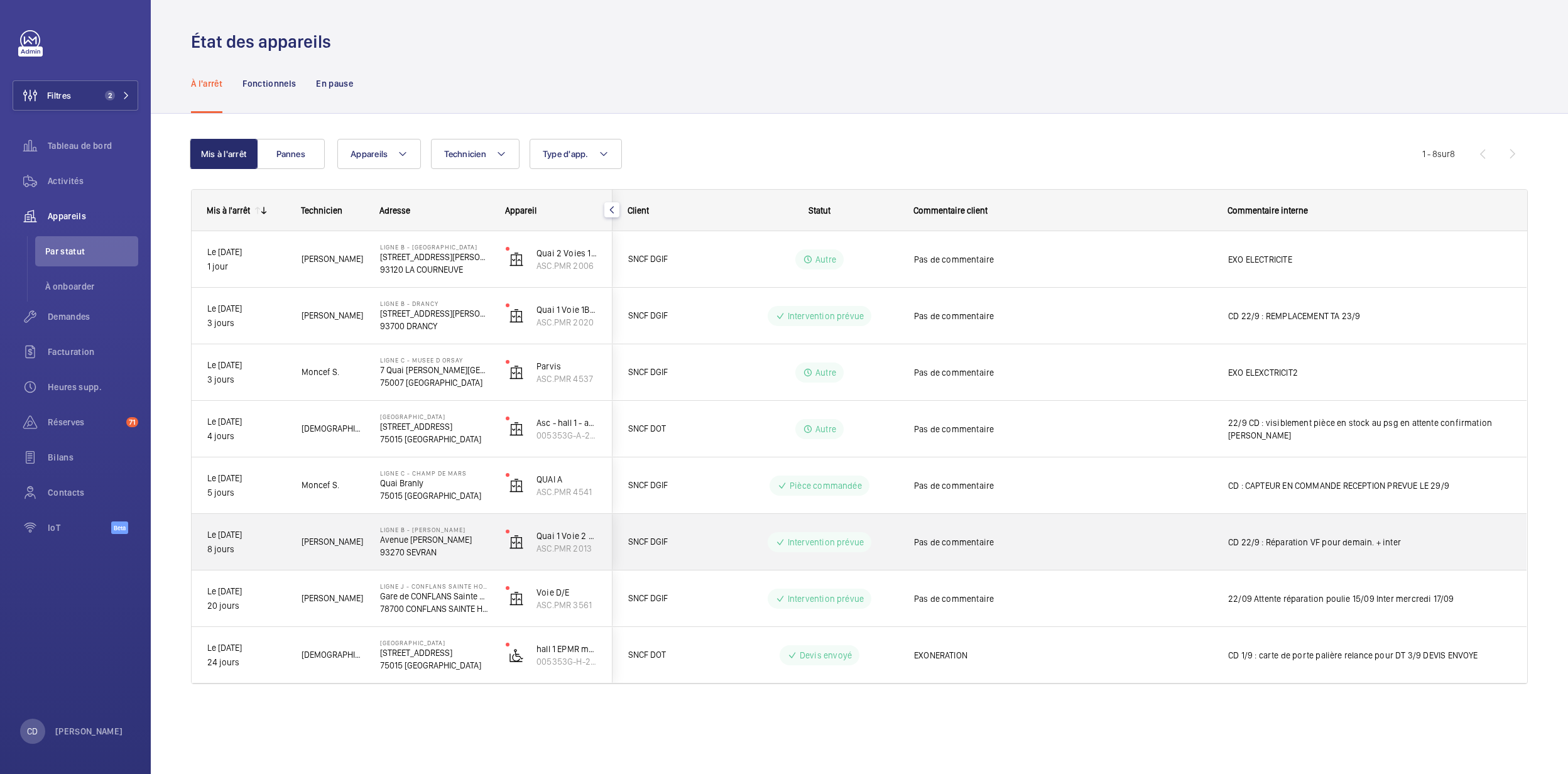
click at [457, 540] on p "Avenue [PERSON_NAME]" at bounding box center [434, 540] width 109 height 13
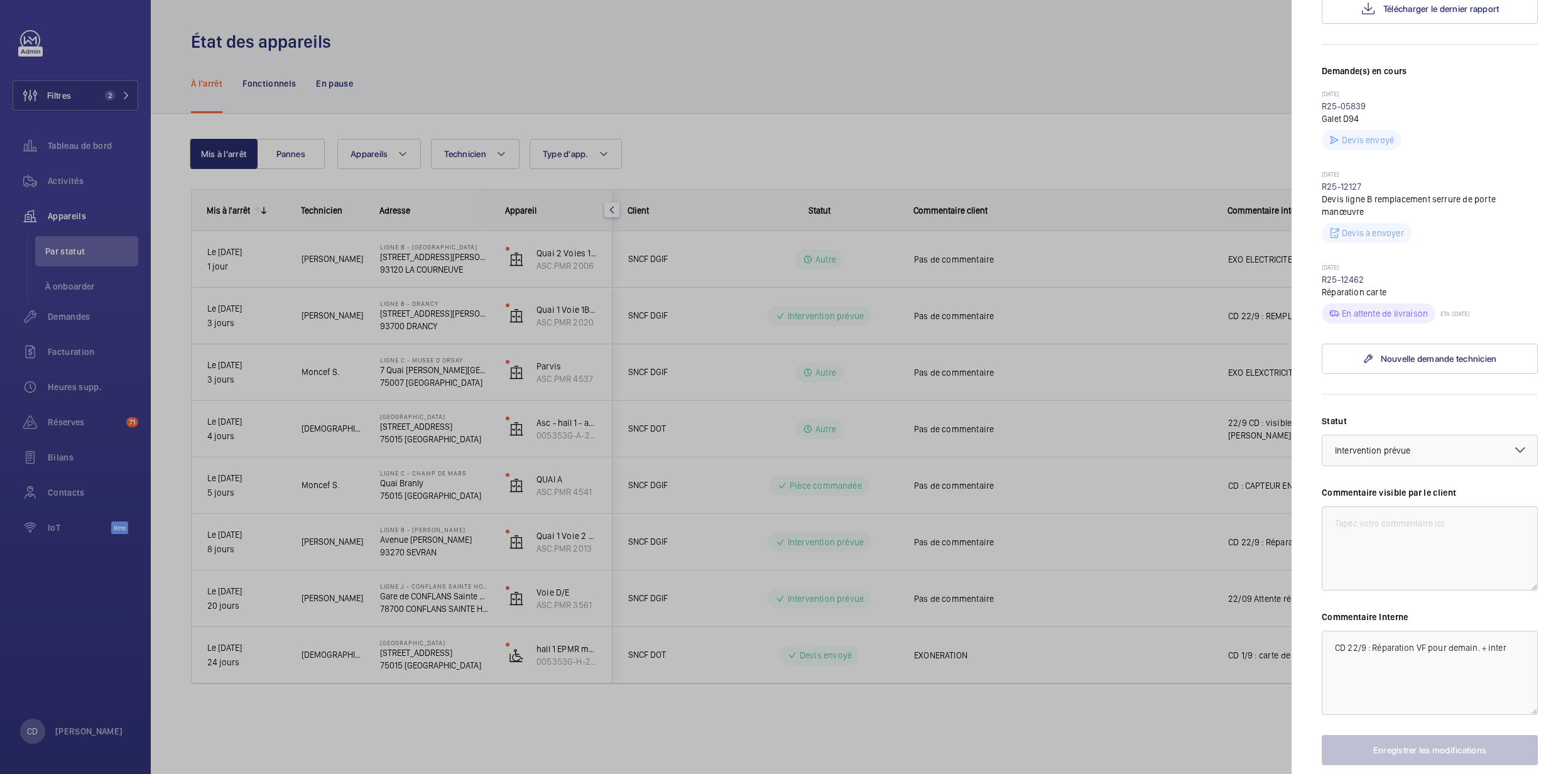
scroll to position [385, 0]
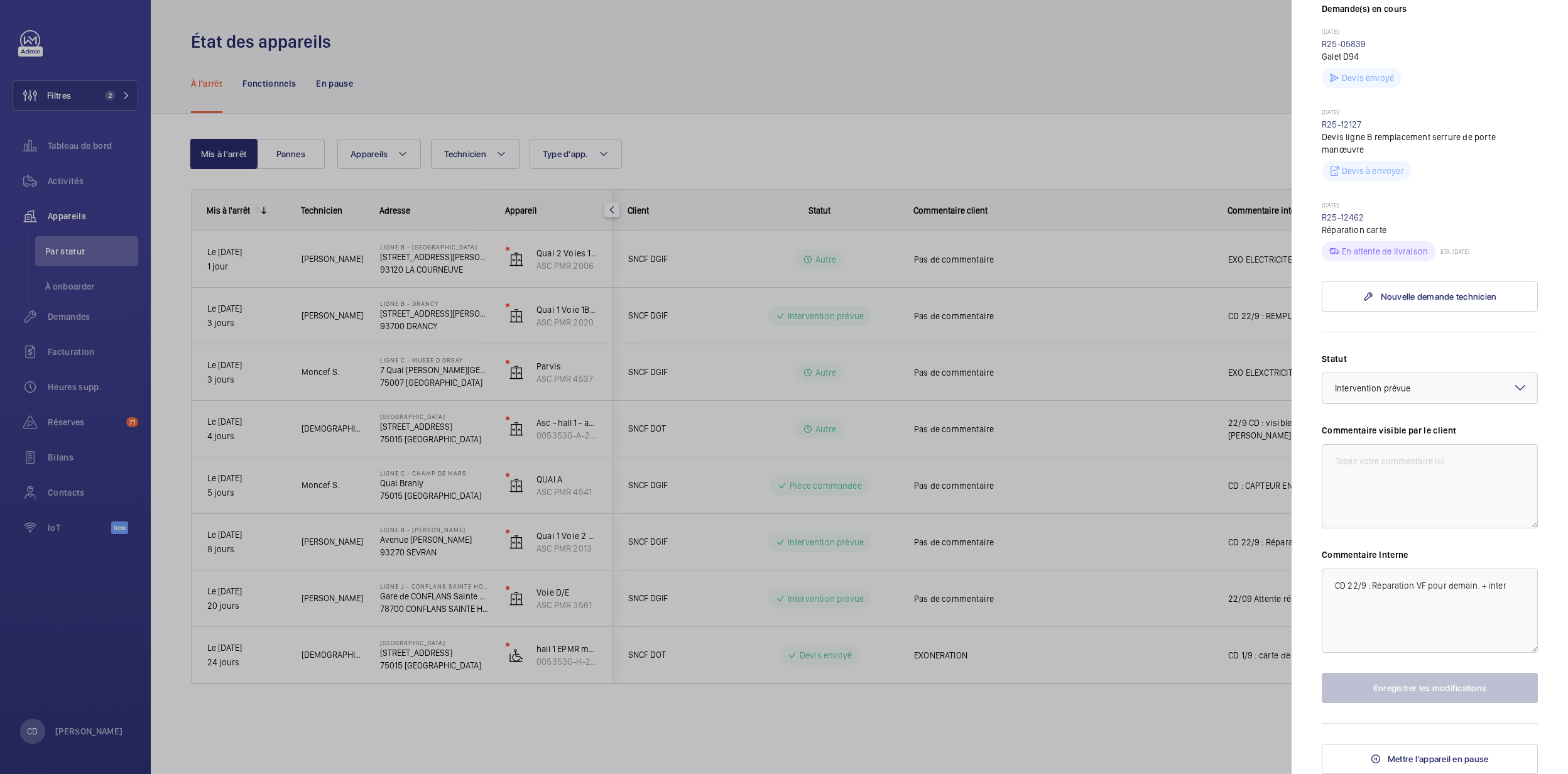
click at [614, 524] on div at bounding box center [784, 387] width 1568 height 774
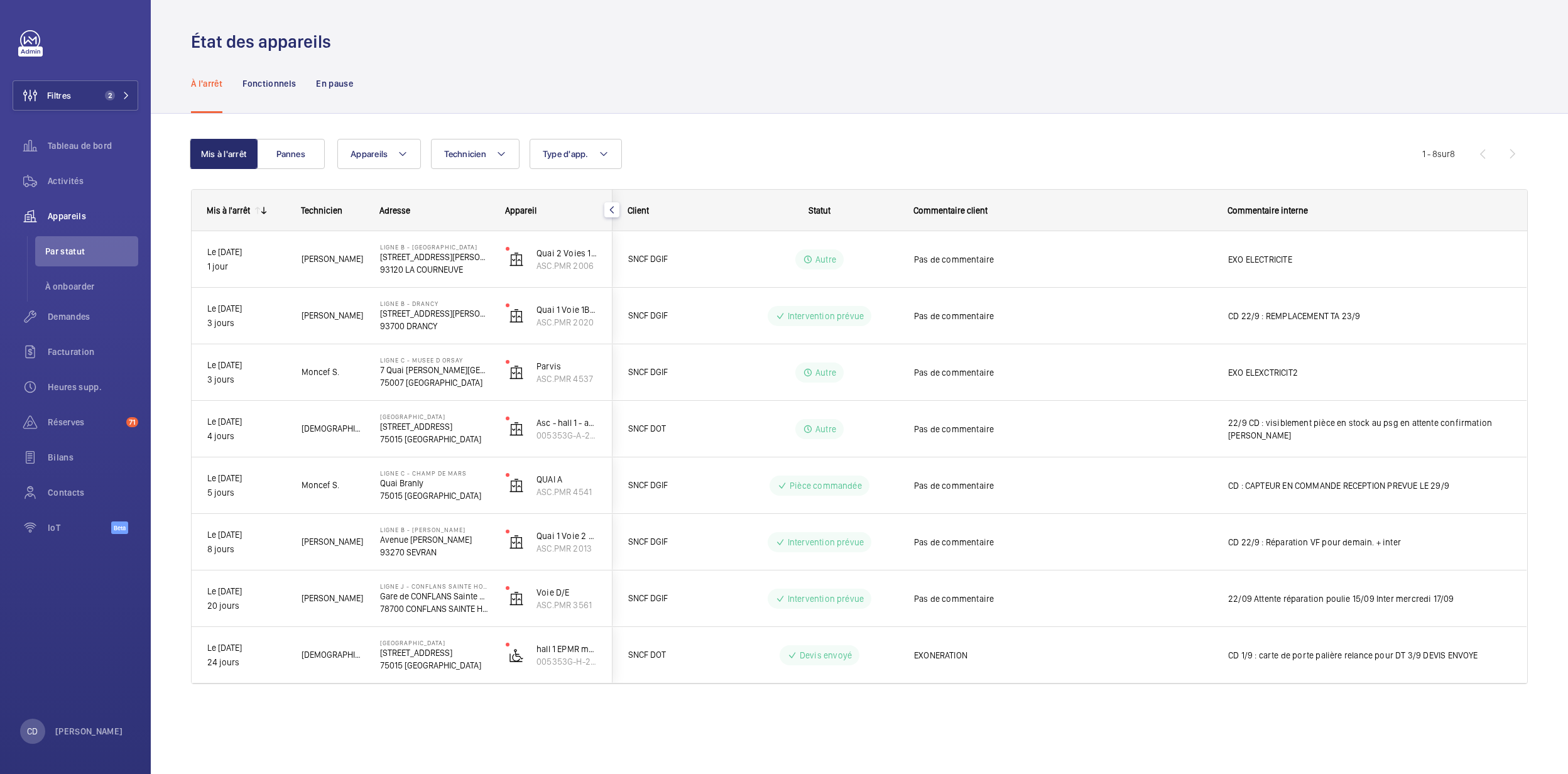
scroll to position [0, 0]
click at [48, 170] on div "Activités" at bounding box center [75, 181] width 126 height 30
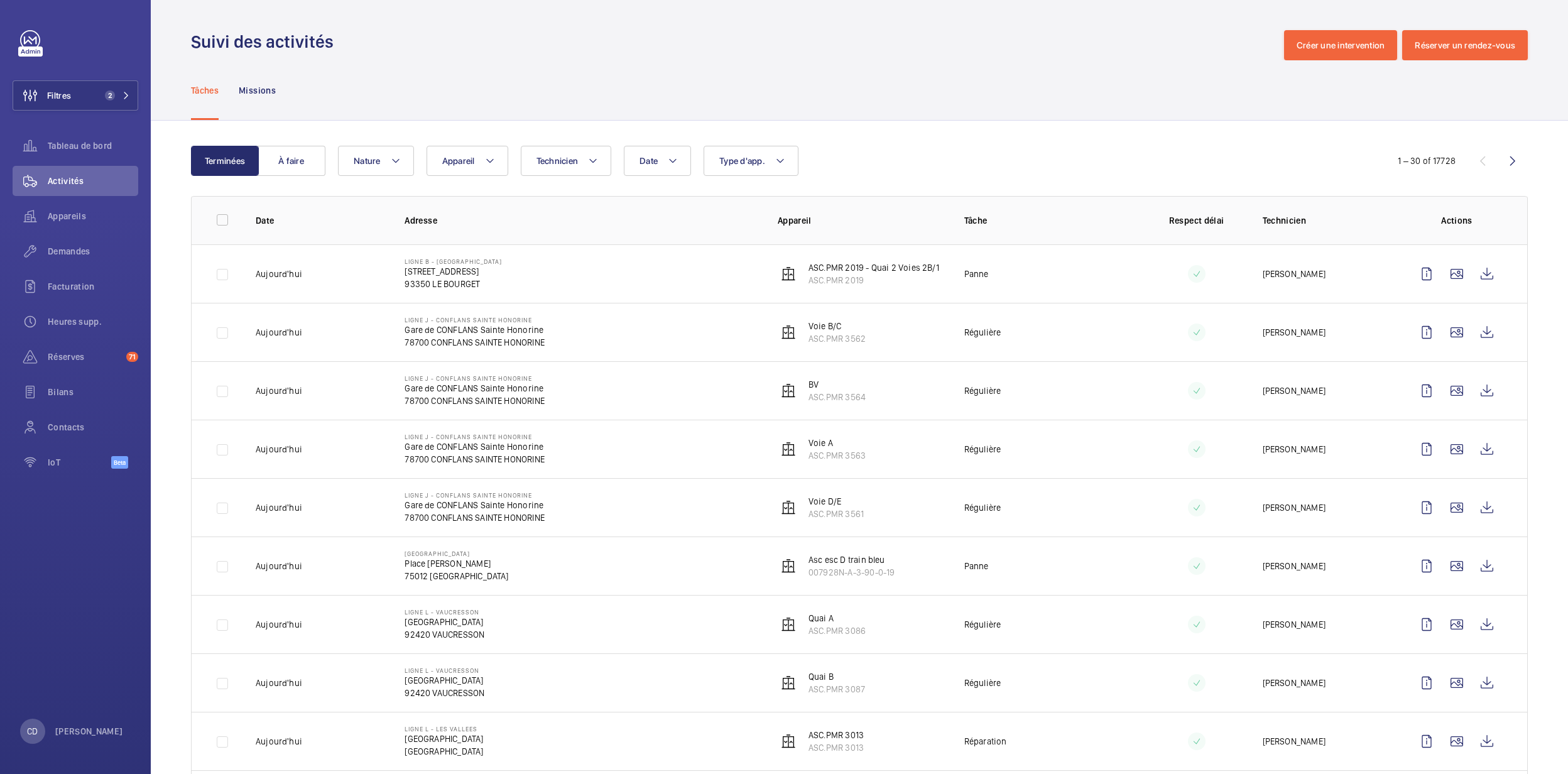
click at [776, 79] on div "Tâches Missions" at bounding box center [859, 89] width 1337 height 59
click at [451, 287] on p "93350 LE BOURGET" at bounding box center [453, 284] width 98 height 13
drag, startPoint x: 632, startPoint y: 254, endPoint x: 476, endPoint y: 224, distance: 158.9
click at [582, 252] on td "LIGNE B - LE BOURGET [STREET_ADDRESS]" at bounding box center [571, 274] width 373 height 59
click at [575, 204] on th "Adresse" at bounding box center [571, 220] width 373 height 49
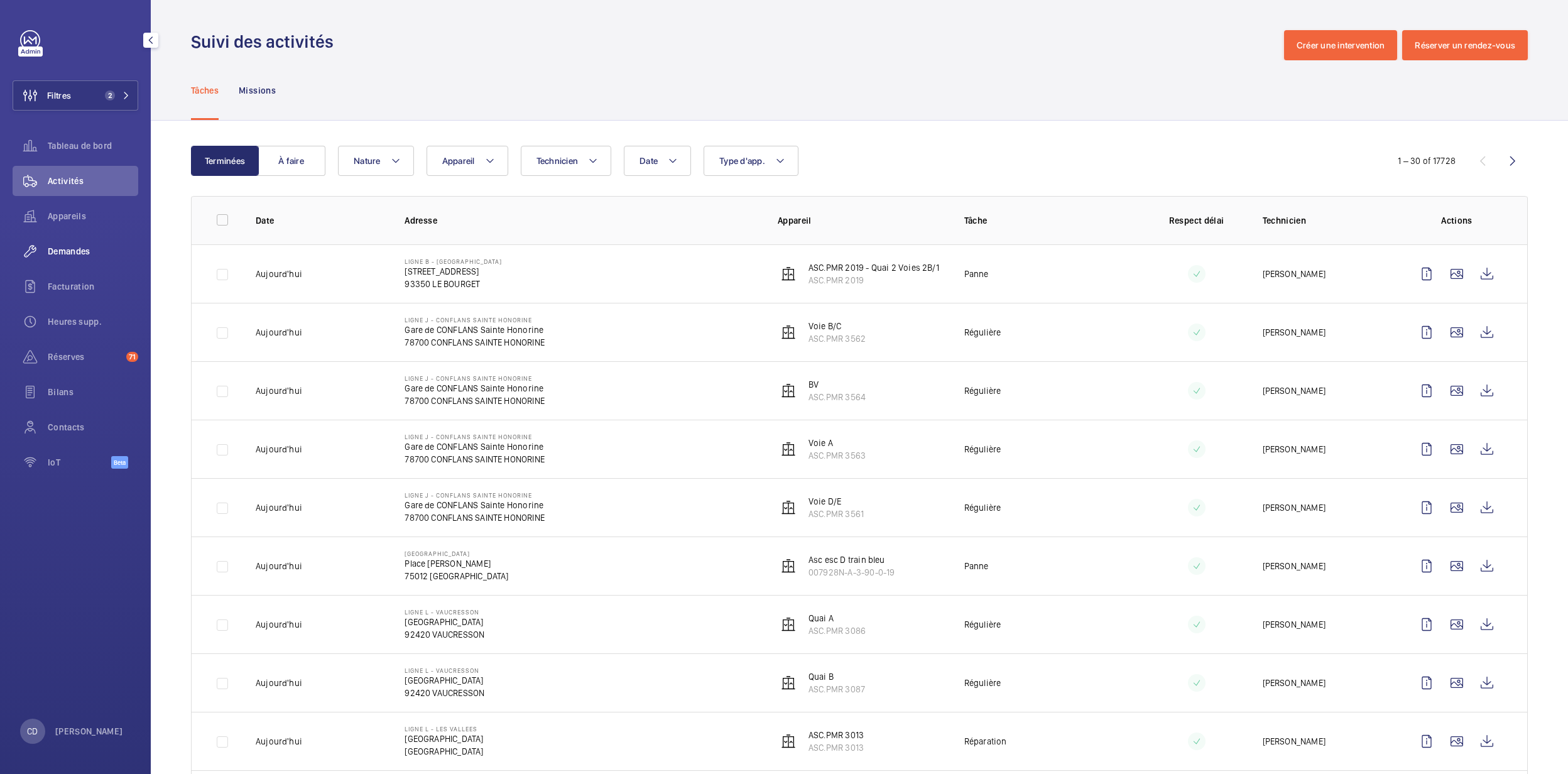
click at [77, 241] on div "Demandes" at bounding box center [75, 251] width 126 height 30
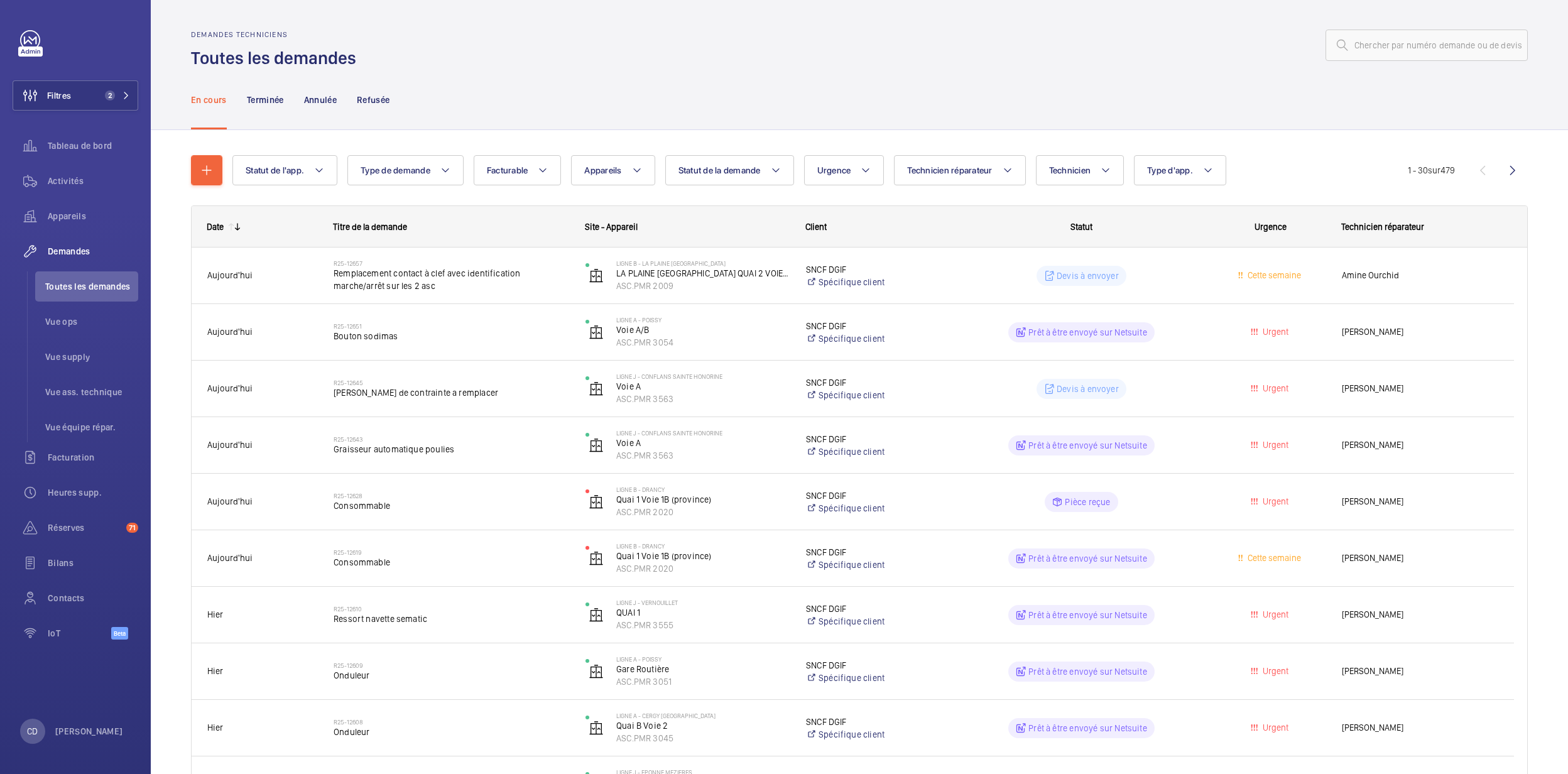
scroll to position [84, 0]
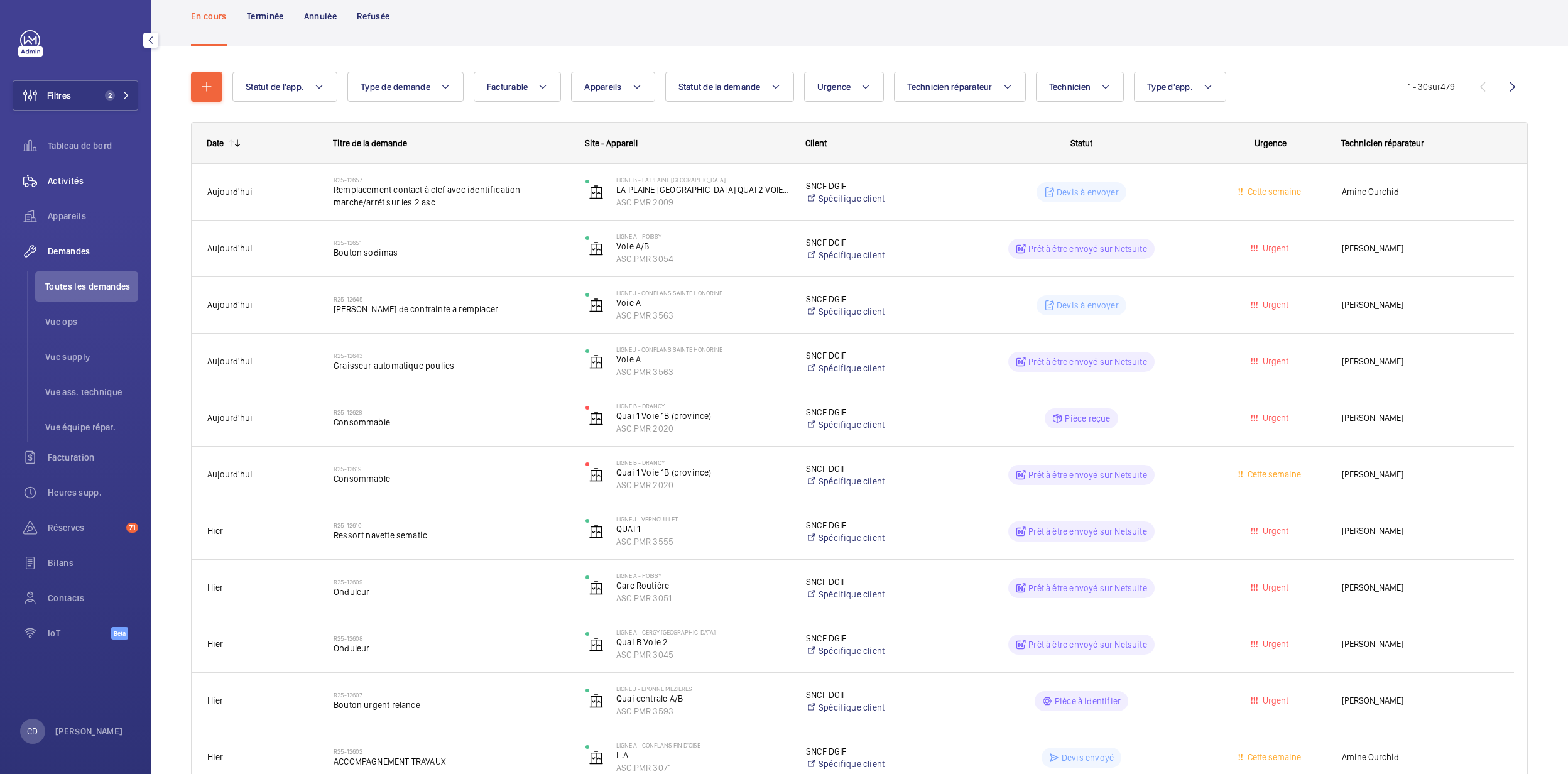
click at [81, 179] on span "Activités" at bounding box center [93, 181] width 91 height 13
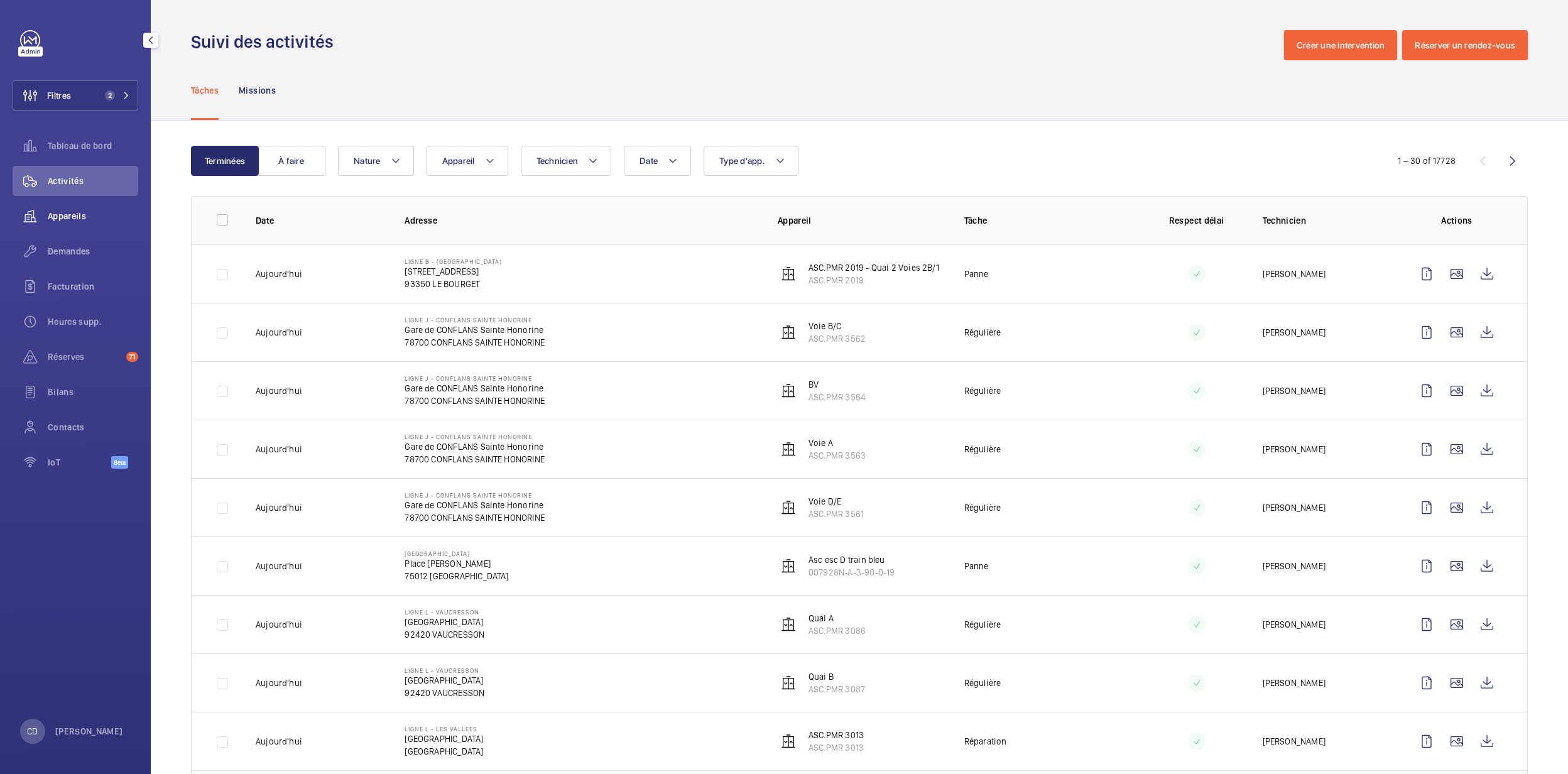
click at [81, 221] on span "Appareils" at bounding box center [93, 216] width 91 height 13
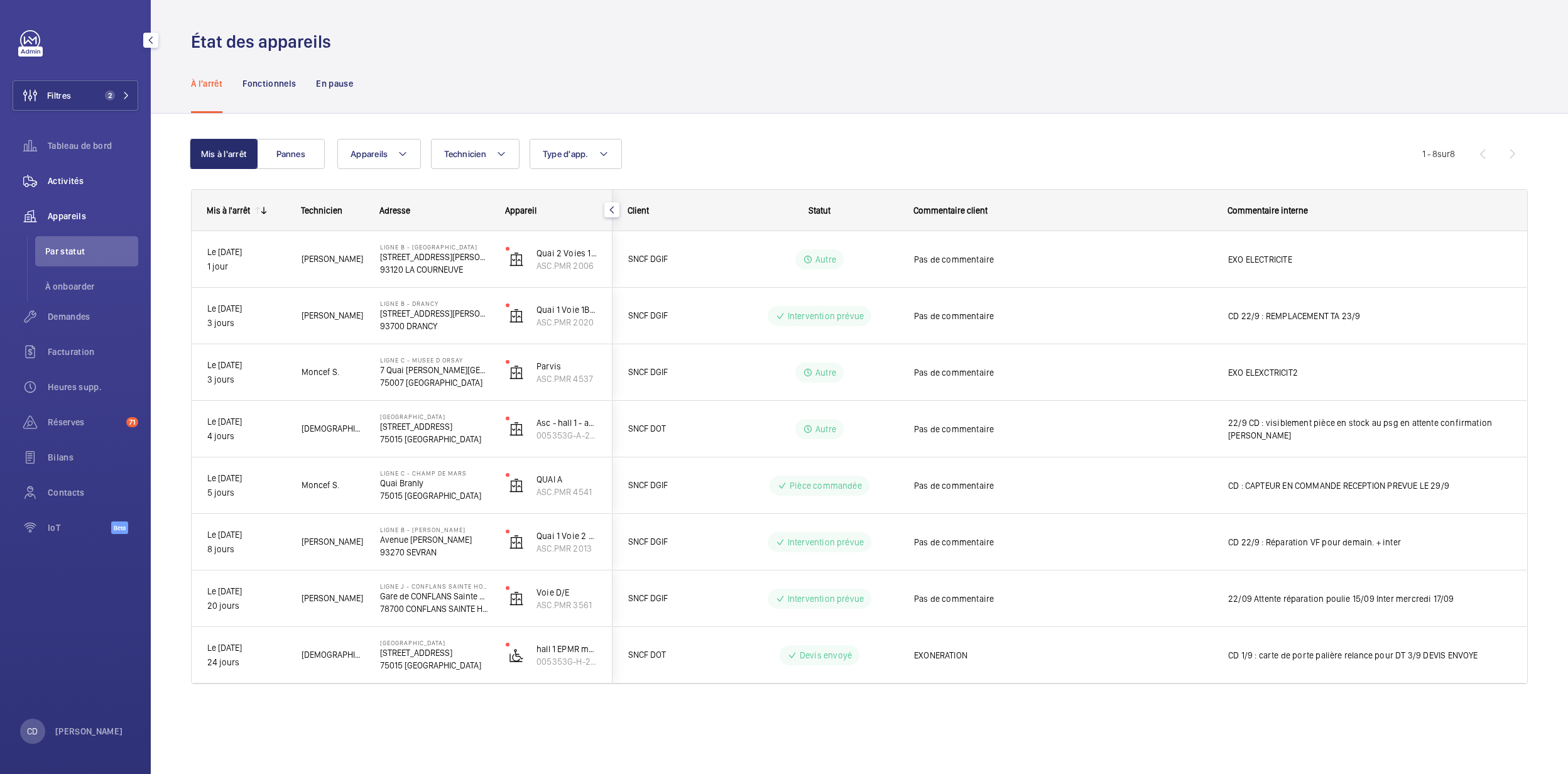
click at [87, 178] on span "Activités" at bounding box center [93, 181] width 91 height 13
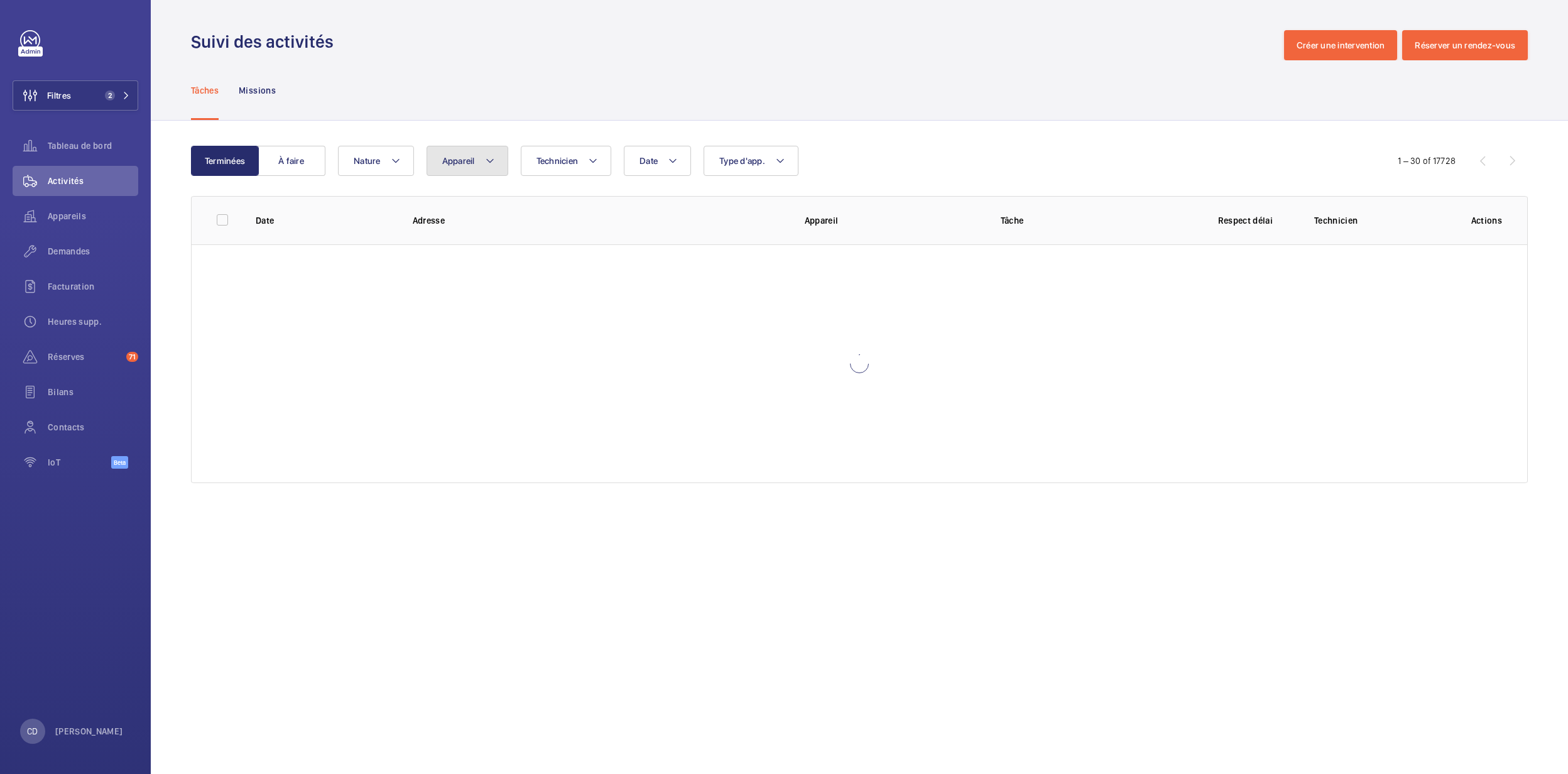
click at [435, 149] on button "Appareil" at bounding box center [467, 160] width 82 height 30
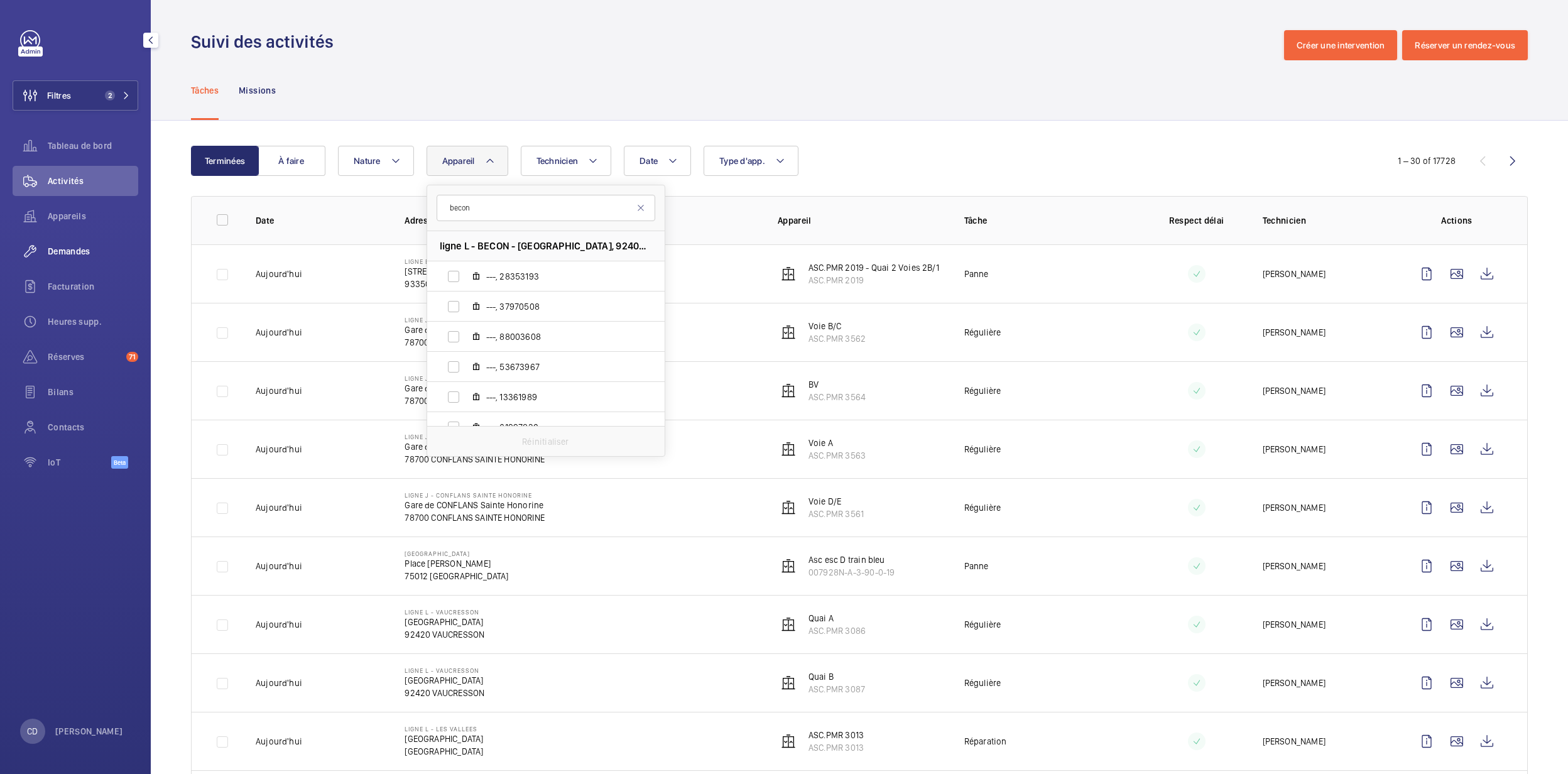
type input "becon"
click at [61, 239] on div "Demandes" at bounding box center [75, 251] width 126 height 30
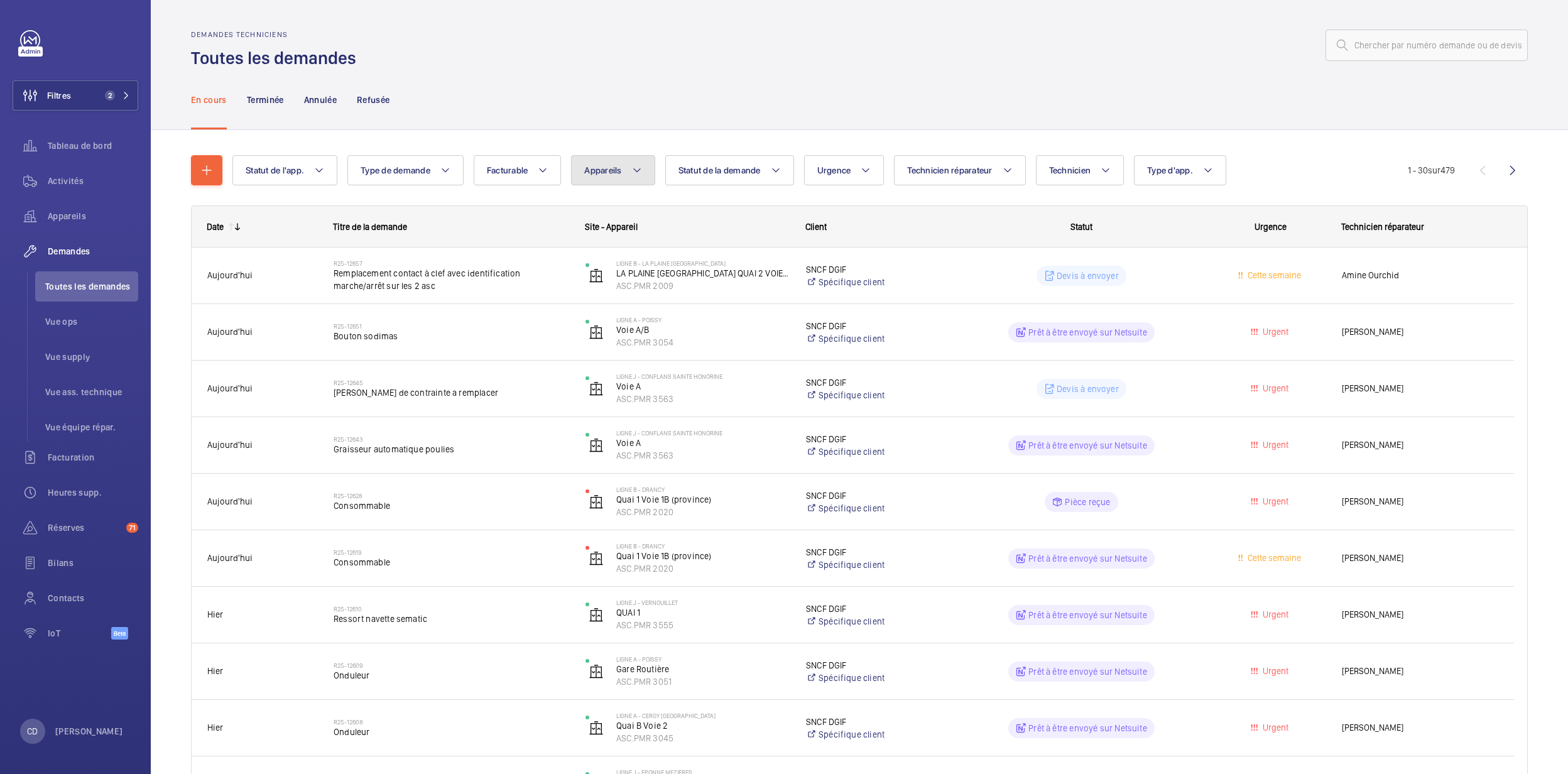
click at [642, 164] on mat-icon at bounding box center [637, 171] width 10 height 15
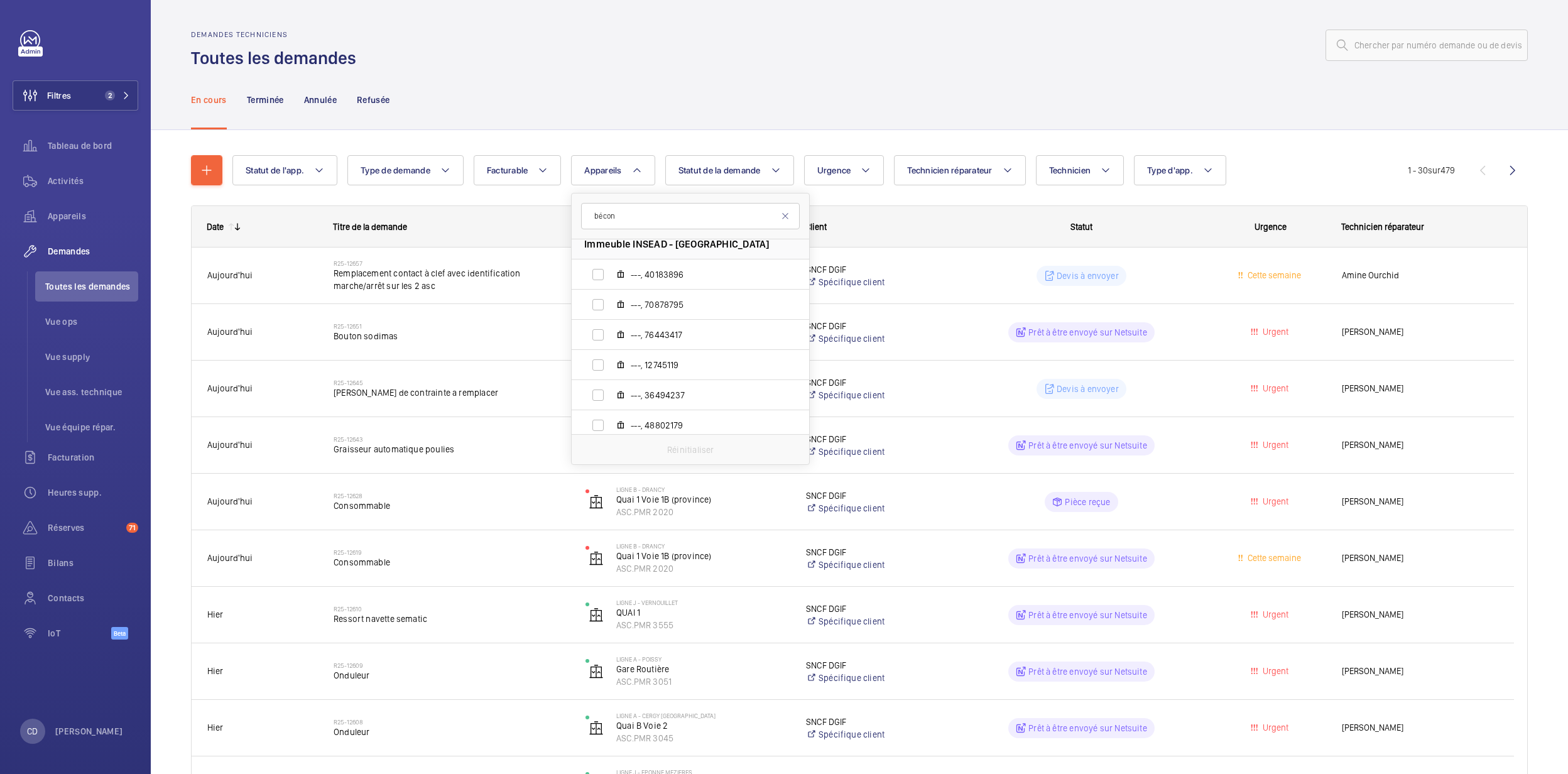
scroll to position [335, 0]
type input "bécon"
click at [677, 258] on span "Q.D T2/V1, ASC.PMR 3025" at bounding box center [704, 252] width 146 height 13
click at [611, 258] on input "Q.D T2/V1, ASC.PMR 3025" at bounding box center [598, 252] width 25 height 25
checkbox input "true"
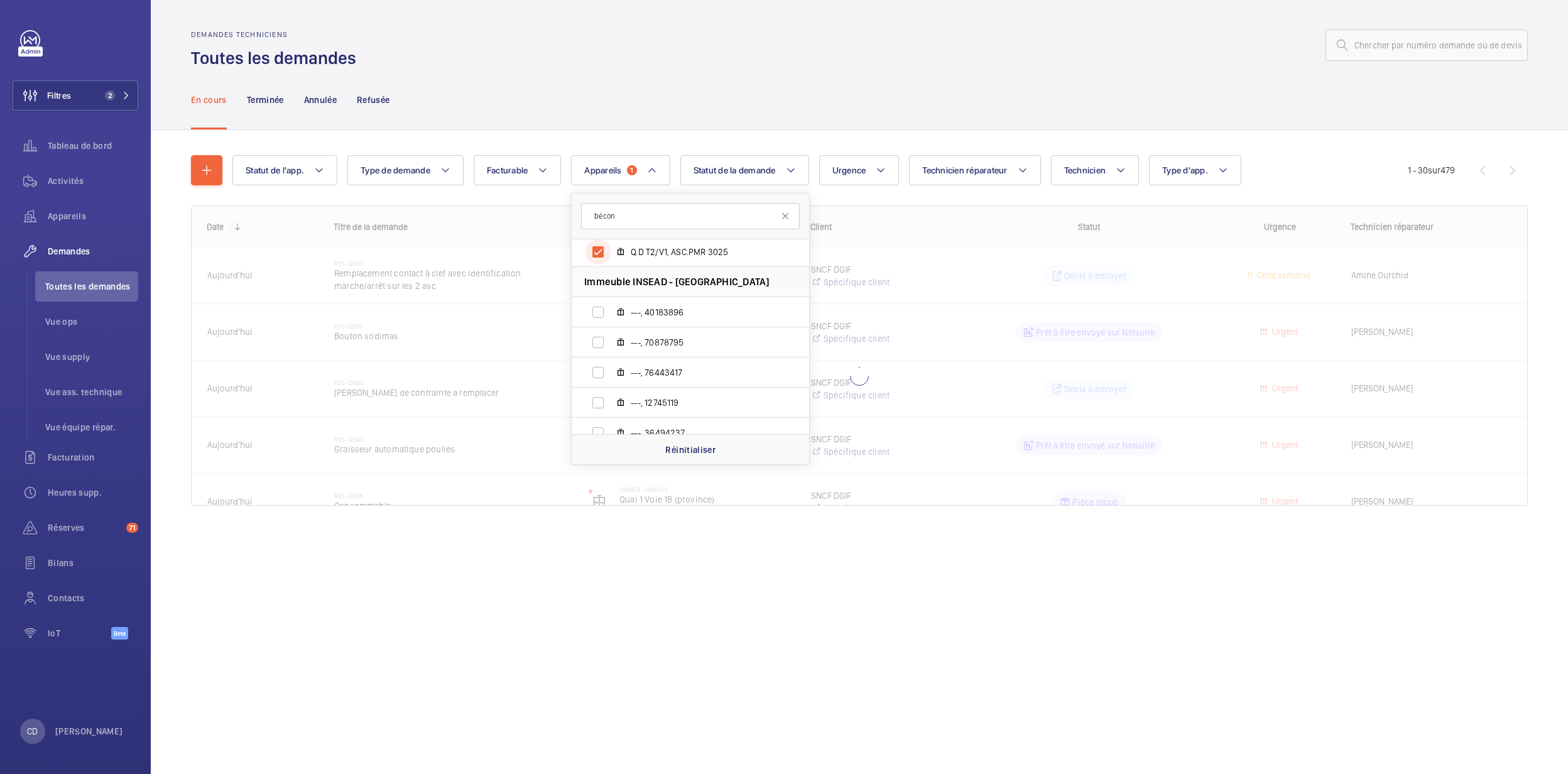
scroll to position [250, 0]
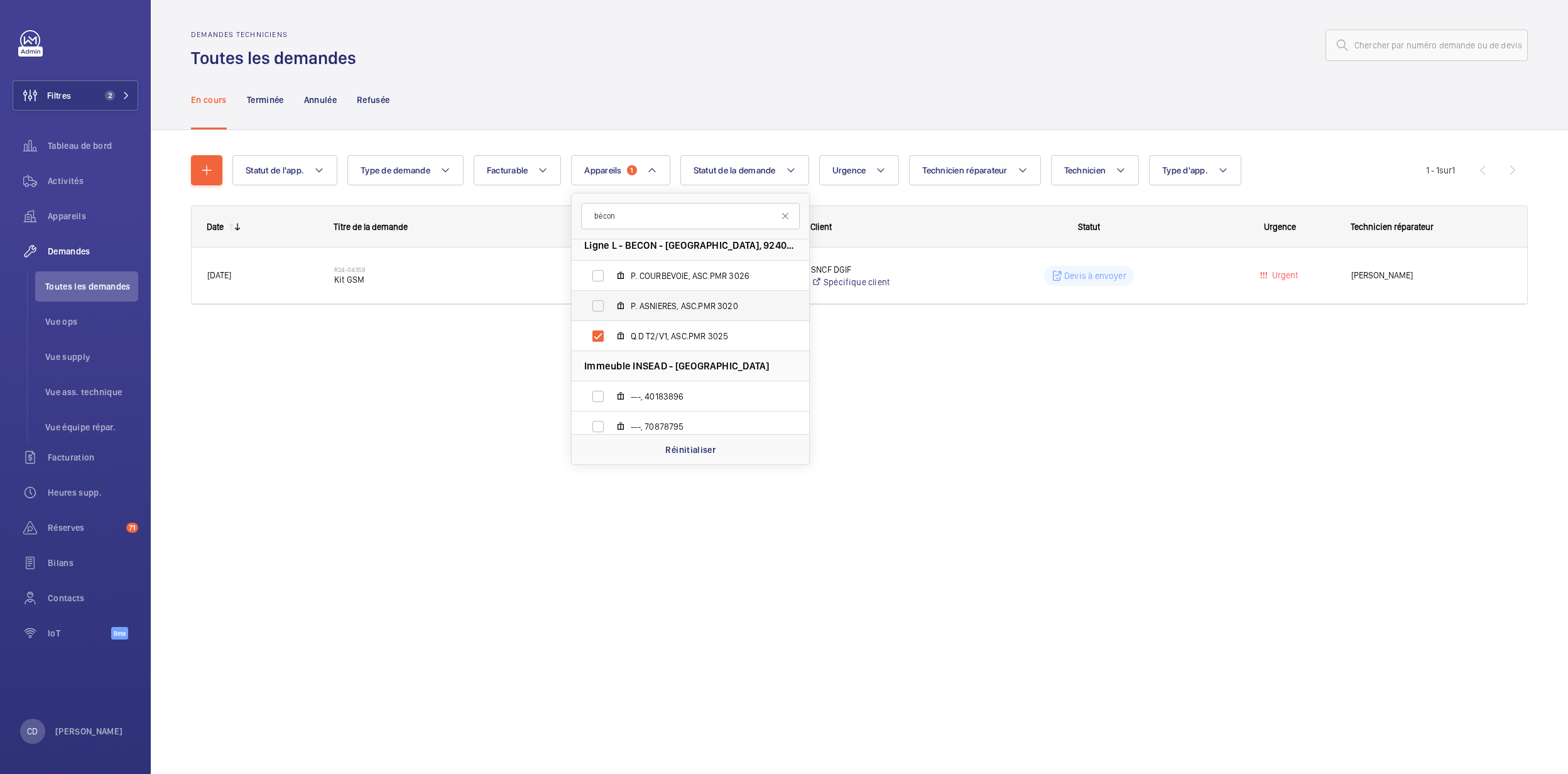
click at [666, 303] on span "P. ASNIERES, ASC.PMR 3020" at bounding box center [704, 306] width 146 height 13
click at [611, 303] on input "P. ASNIERES, ASC.PMR 3020" at bounding box center [598, 306] width 25 height 25
checkbox input "true"
click at [674, 285] on label "P. COURBEVOIE, ASC.PMR 3026" at bounding box center [681, 275] width 218 height 30
click at [611, 285] on input "P. COURBEVOIE, ASC.PMR 3026" at bounding box center [598, 275] width 25 height 25
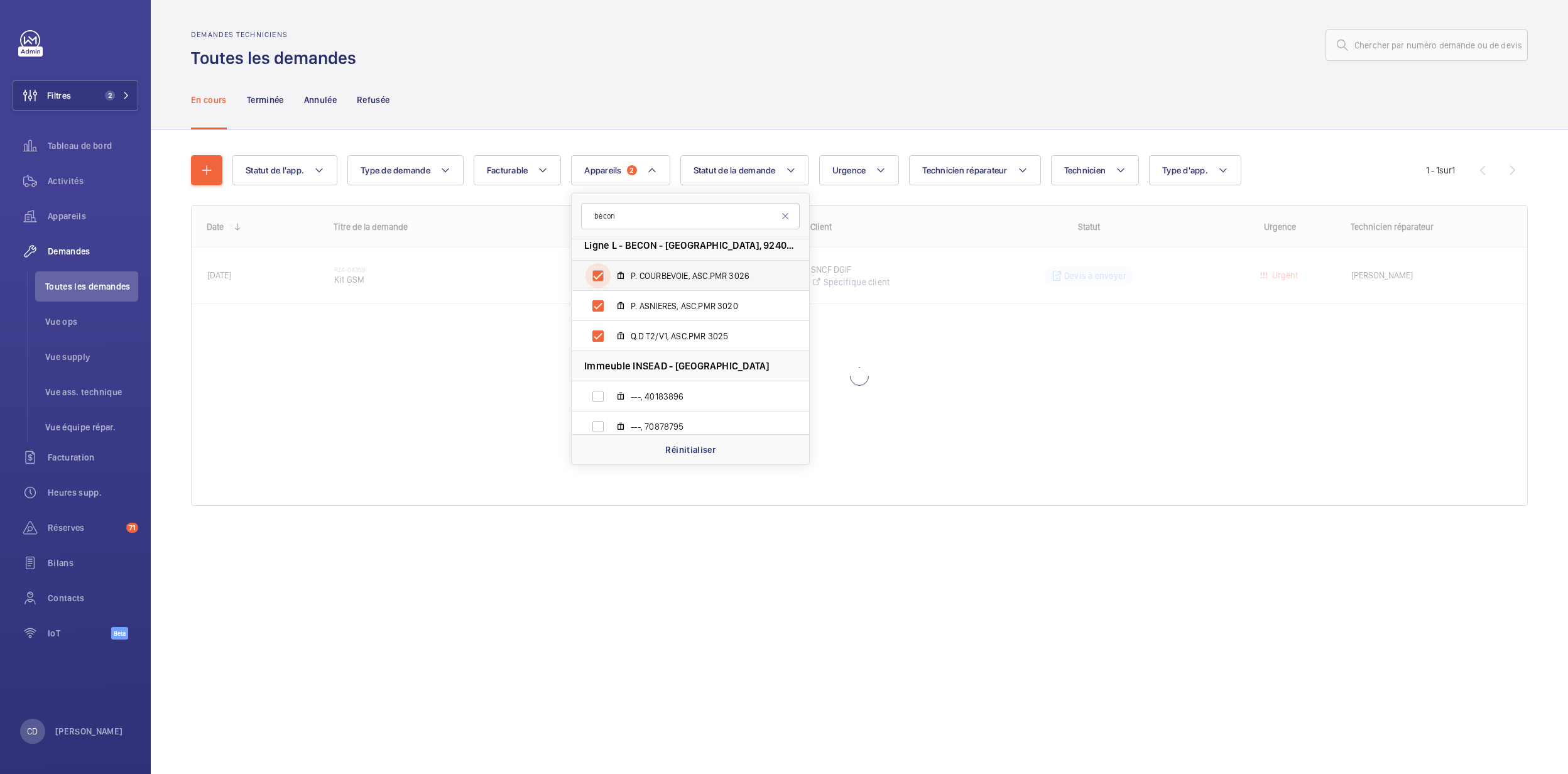
checkbox input "true"
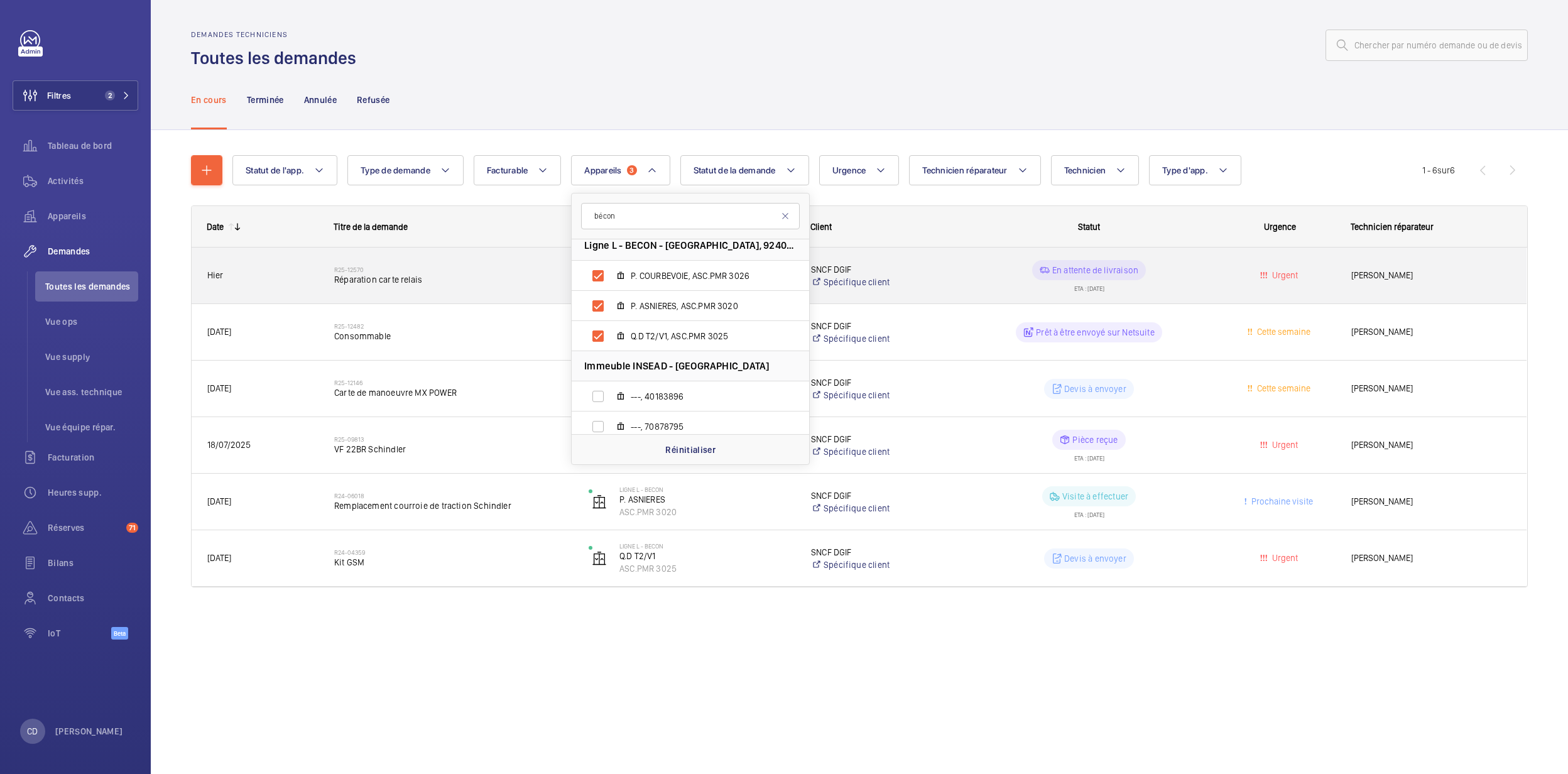
click at [449, 277] on span "Réparation carte relais" at bounding box center [453, 280] width 238 height 13
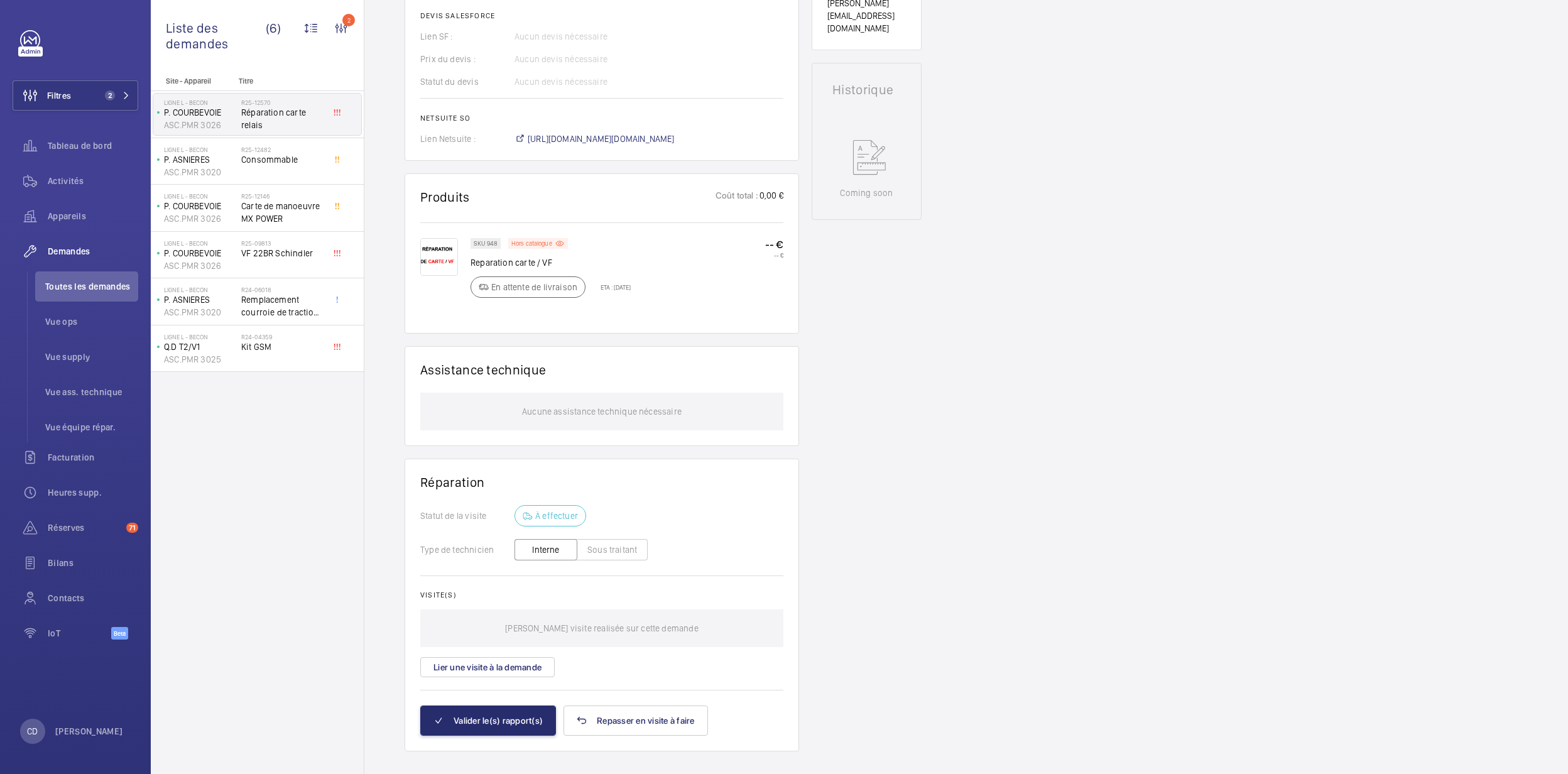
scroll to position [540, 0]
click at [439, 262] on img at bounding box center [439, 257] width 38 height 38
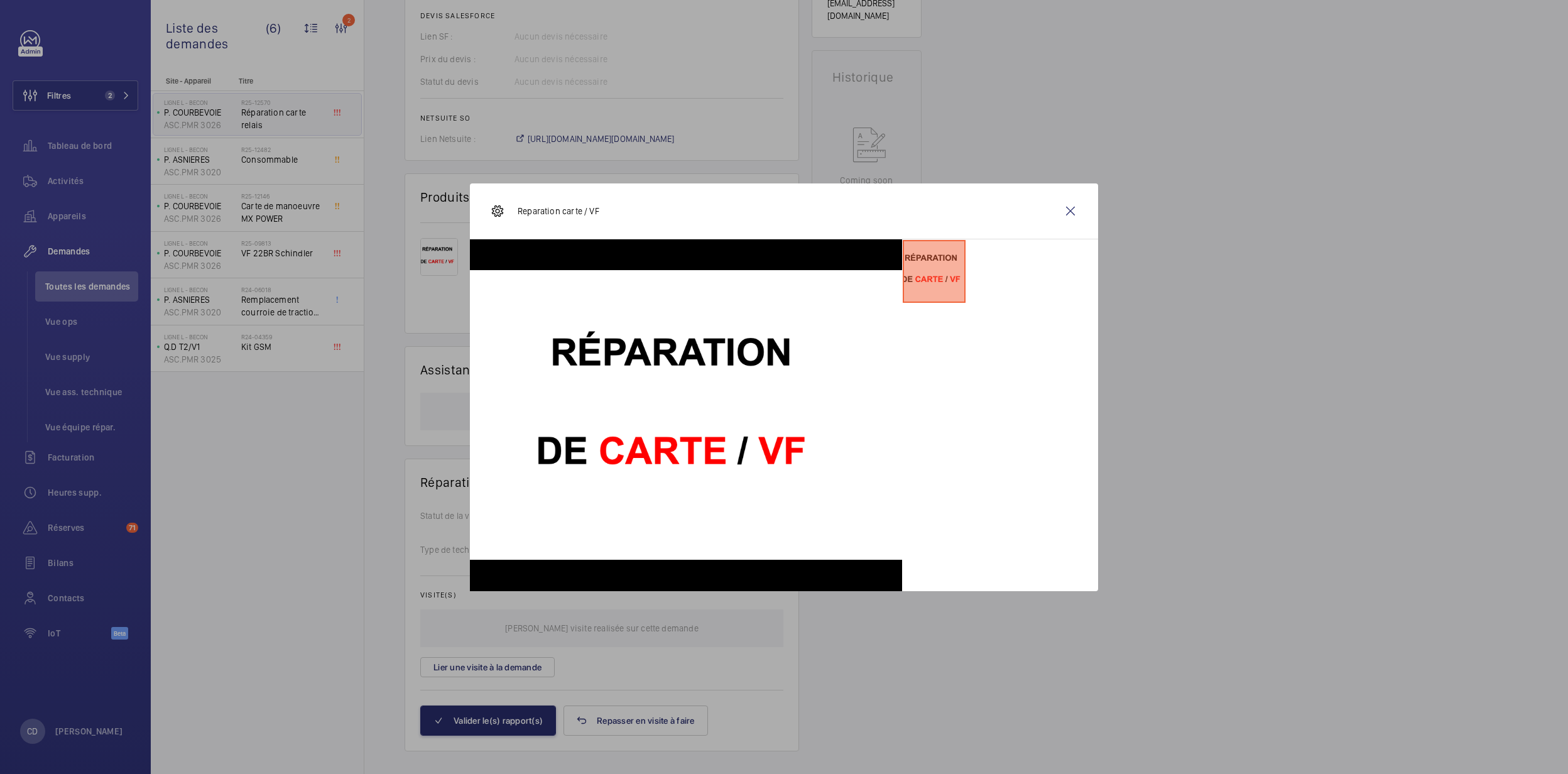
click at [1500, 532] on div at bounding box center [784, 387] width 1568 height 774
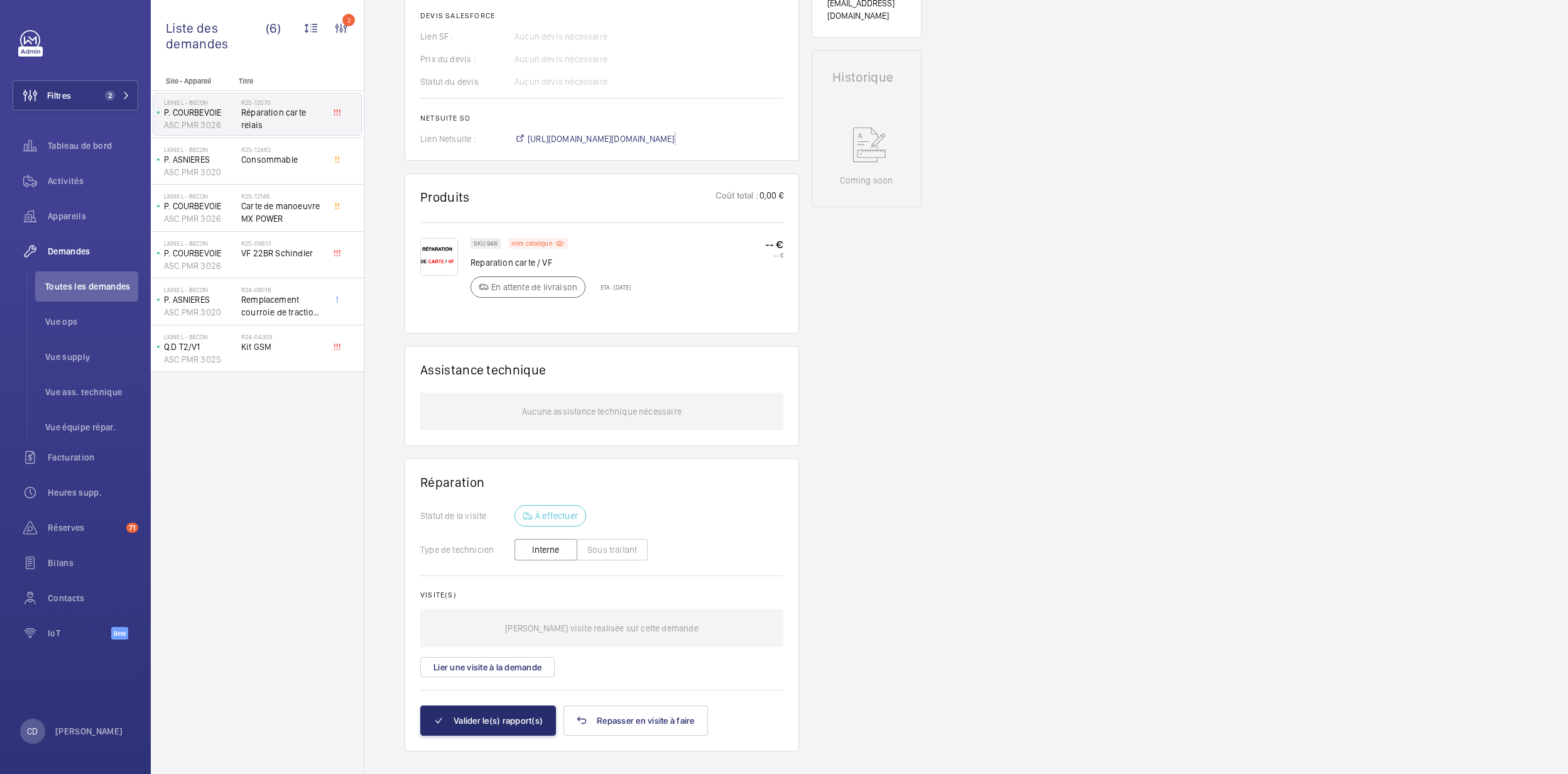
click at [637, 145] on span "[URL][DOMAIN_NAME][DOMAIN_NAME]" at bounding box center [601, 139] width 147 height 13
click at [516, 269] on p "Reparation carte / VF" at bounding box center [550, 263] width 160 height 13
